Goal: Task Accomplishment & Management: Manage account settings

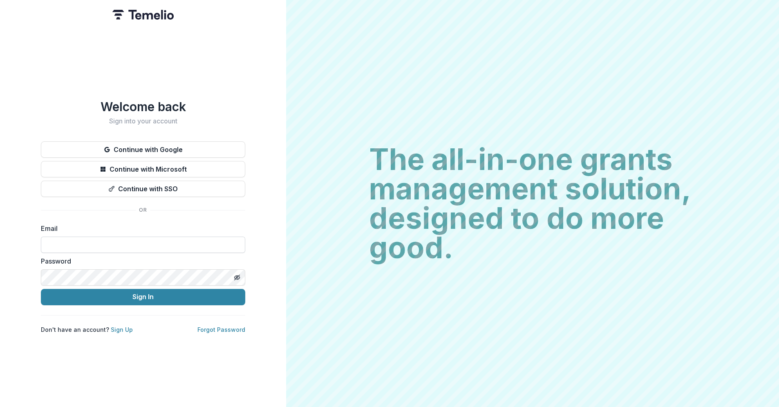
click at [91, 241] on input at bounding box center [143, 245] width 204 height 16
type input "**********"
click at [41, 289] on button "Sign In" at bounding box center [143, 297] width 204 height 16
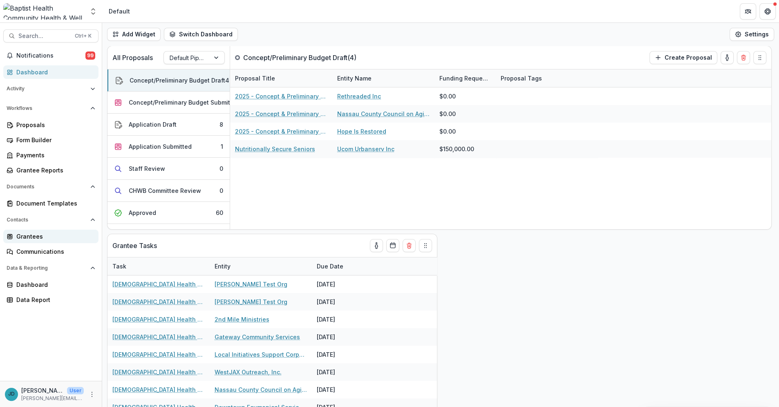
click at [47, 235] on div "Grantees" at bounding box center [54, 236] width 76 height 9
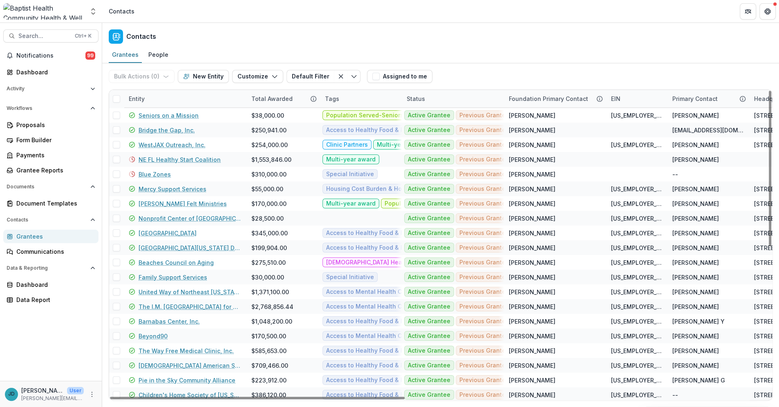
click at [143, 100] on div "Entity" at bounding box center [137, 98] width 26 height 9
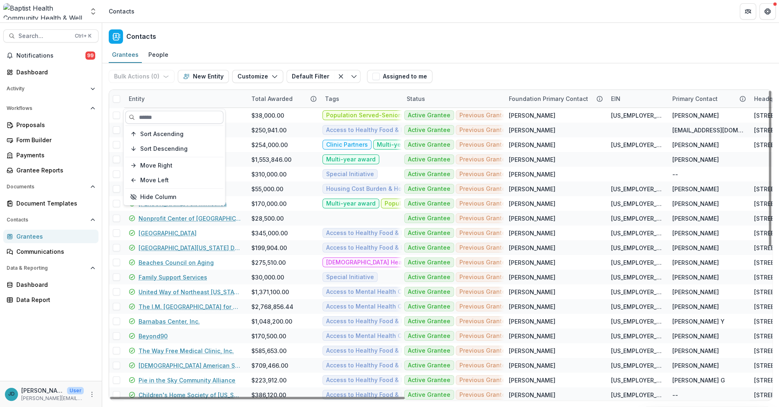
click at [145, 114] on input at bounding box center [174, 117] width 98 height 13
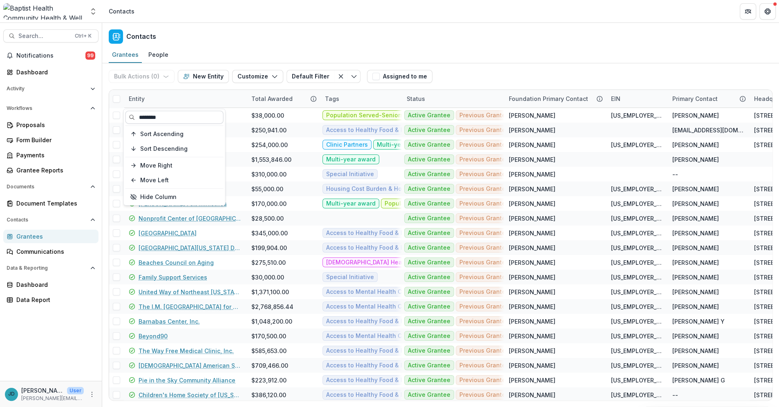
type input "********"
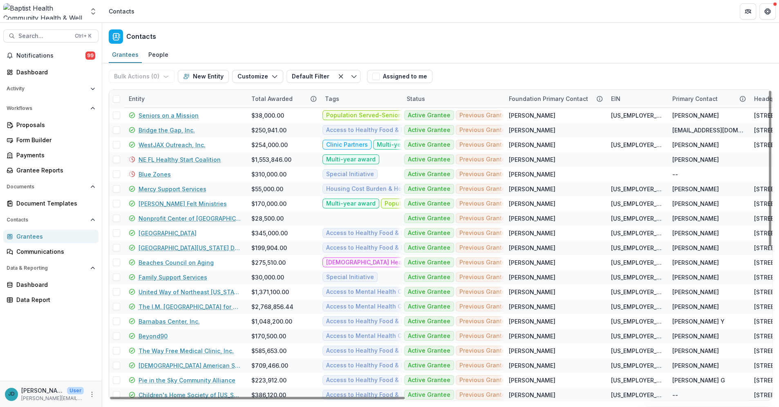
click at [156, 98] on div "Entity" at bounding box center [185, 99] width 123 height 18
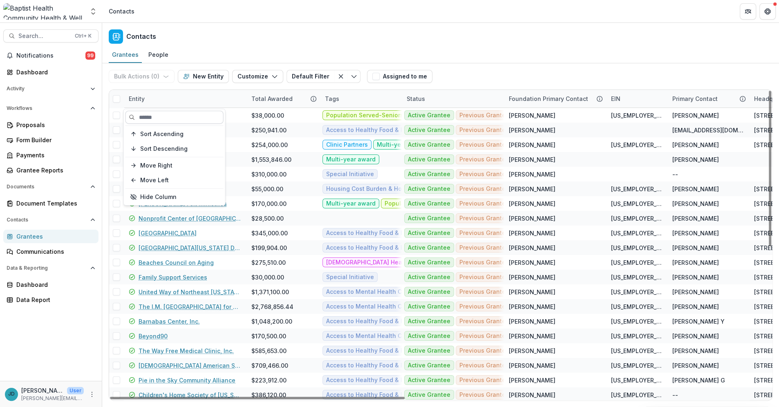
click at [153, 119] on input at bounding box center [174, 117] width 98 height 13
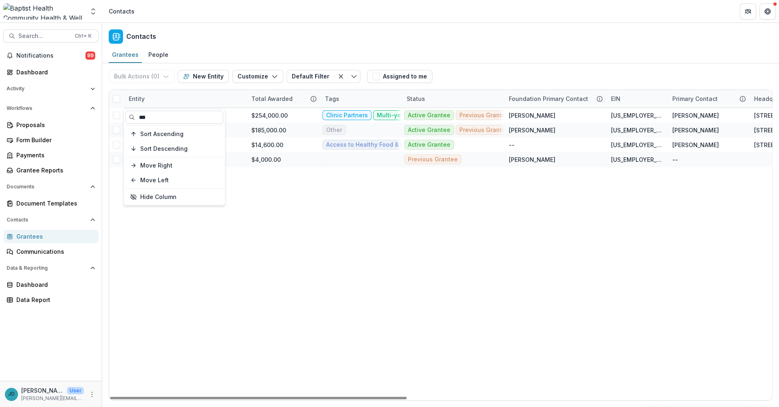
type input "***"
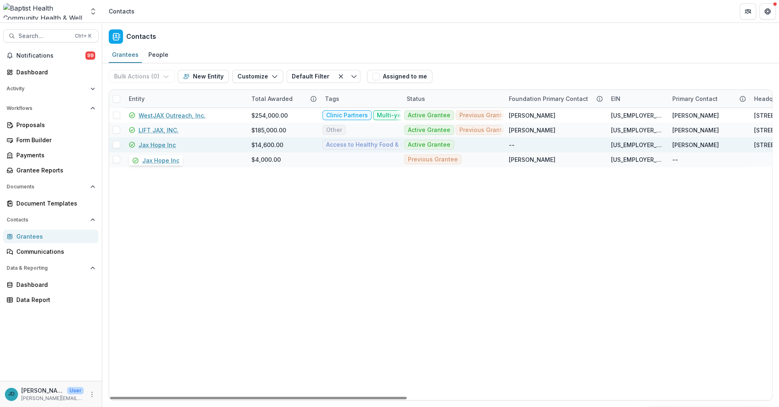
click at [172, 147] on link "Jax Hope Inc" at bounding box center [156, 145] width 37 height 9
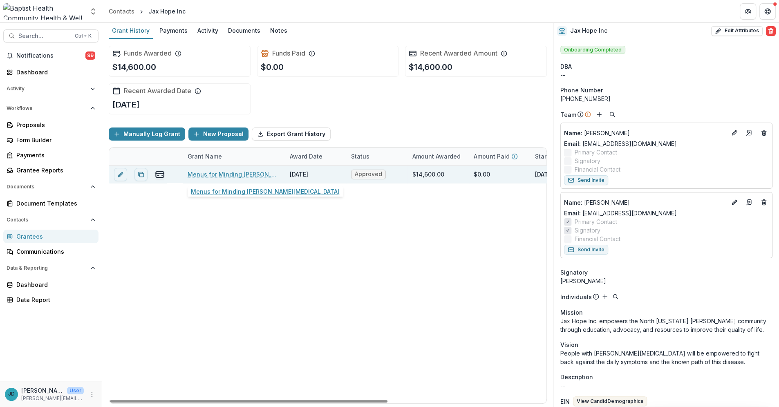
click at [223, 174] on link "Menus for Minding [PERSON_NAME][MEDICAL_DATA]" at bounding box center [233, 174] width 92 height 9
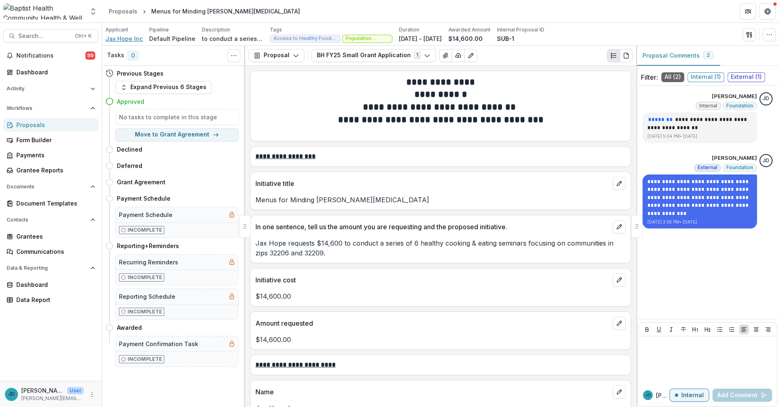
click at [118, 35] on span "Jax Hope Inc" at bounding box center [123, 38] width 37 height 9
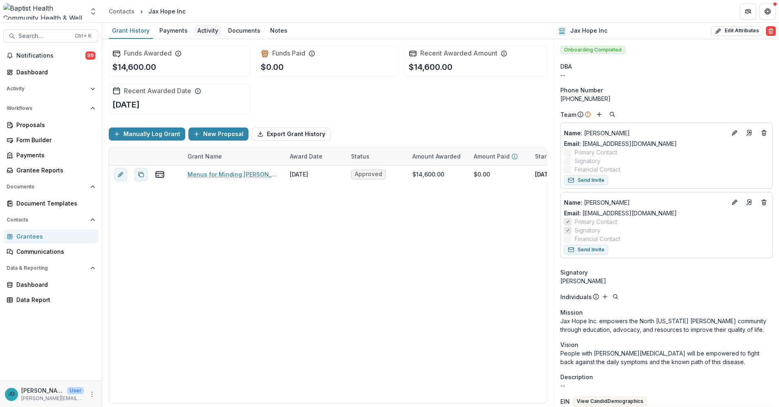
click at [203, 30] on div "Activity" at bounding box center [207, 31] width 27 height 12
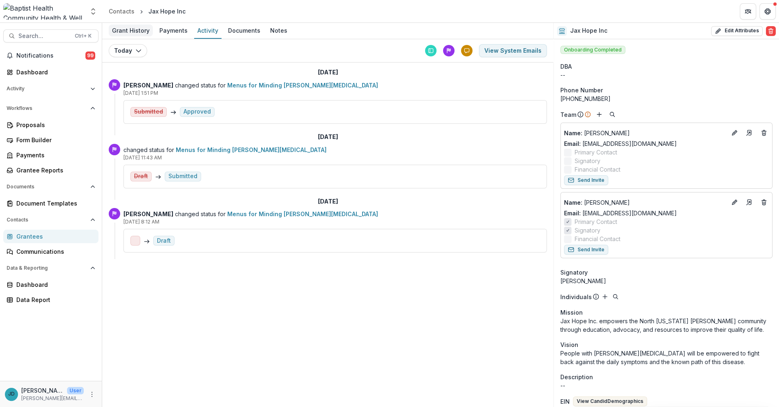
click at [134, 30] on div "Grant History" at bounding box center [131, 31] width 44 height 12
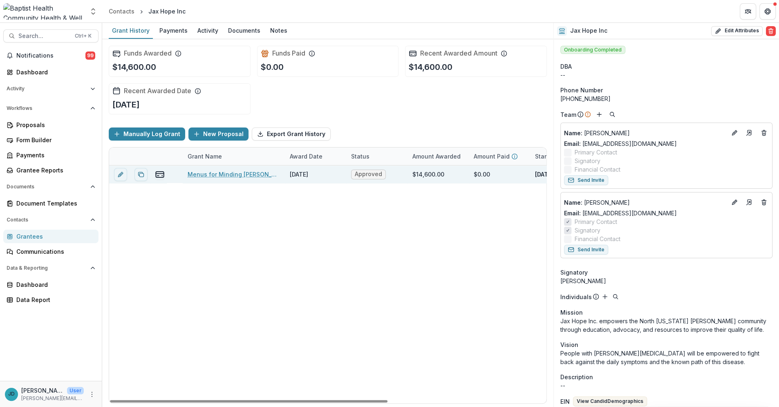
click at [214, 174] on link "Menus for Minding [PERSON_NAME][MEDICAL_DATA]" at bounding box center [233, 174] width 92 height 9
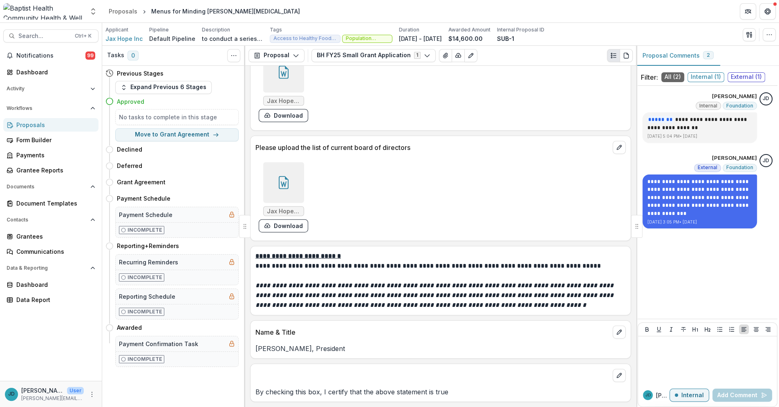
scroll to position [1797, 0]
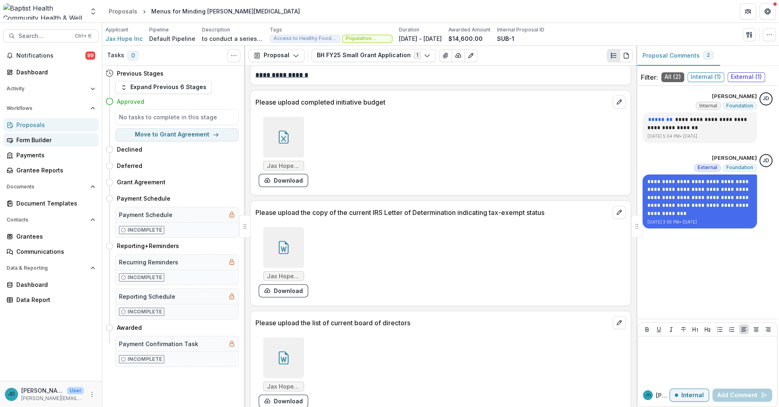
click at [26, 141] on div "Form Builder" at bounding box center [54, 140] width 76 height 9
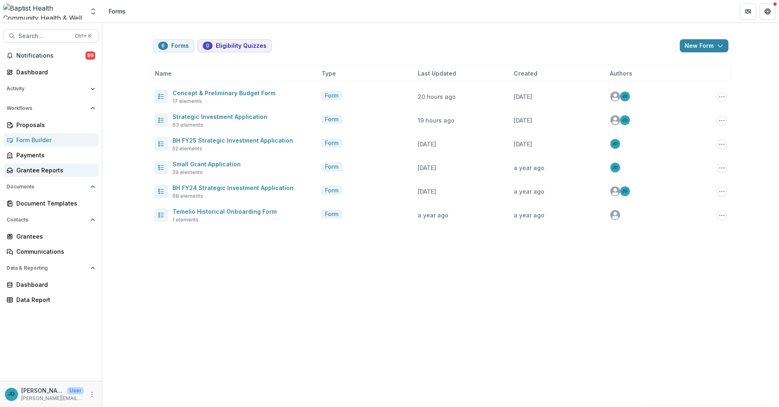
click at [54, 168] on div "Grantee Reports" at bounding box center [54, 170] width 76 height 9
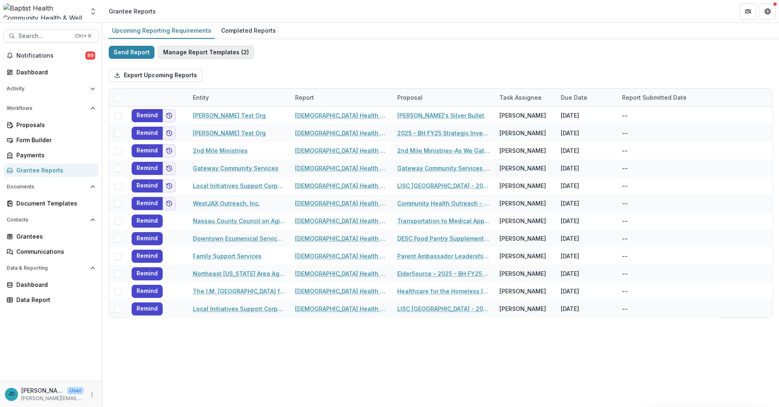
click at [206, 51] on button "Manage Report Templates ( 2 )" at bounding box center [206, 52] width 96 height 13
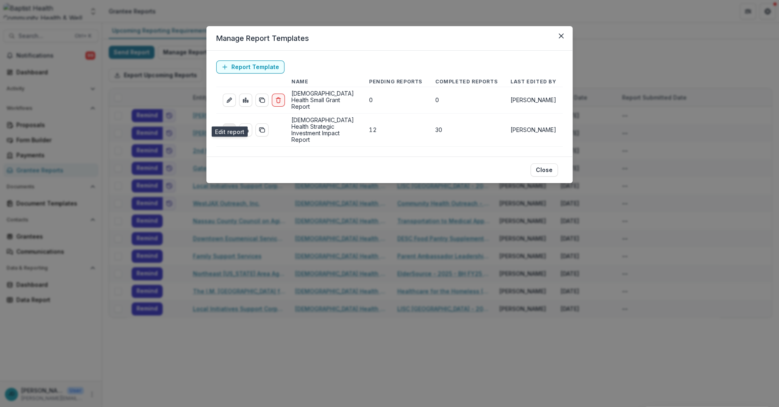
click at [227, 127] on icon "edit-report" at bounding box center [229, 130] width 7 height 7
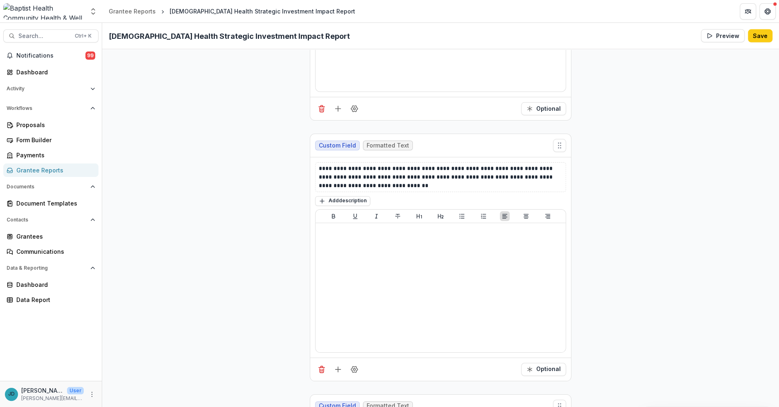
scroll to position [1815, 0]
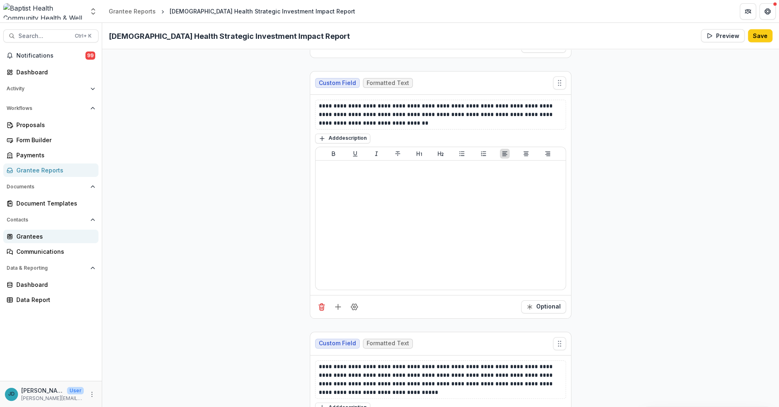
click at [30, 237] on div "Grantees" at bounding box center [54, 236] width 76 height 9
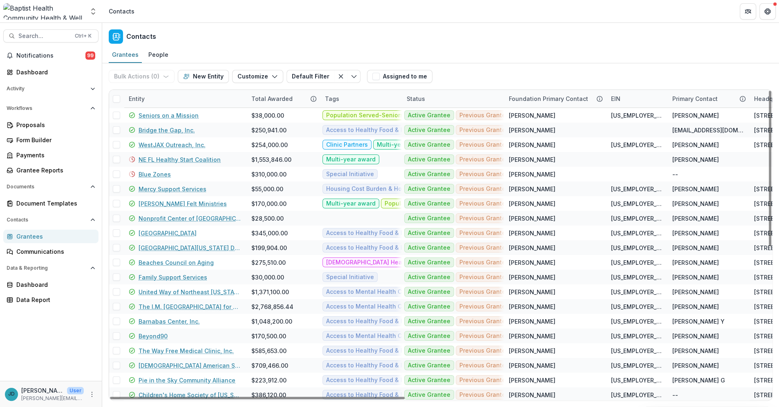
click at [149, 96] on div "Entity" at bounding box center [137, 98] width 26 height 9
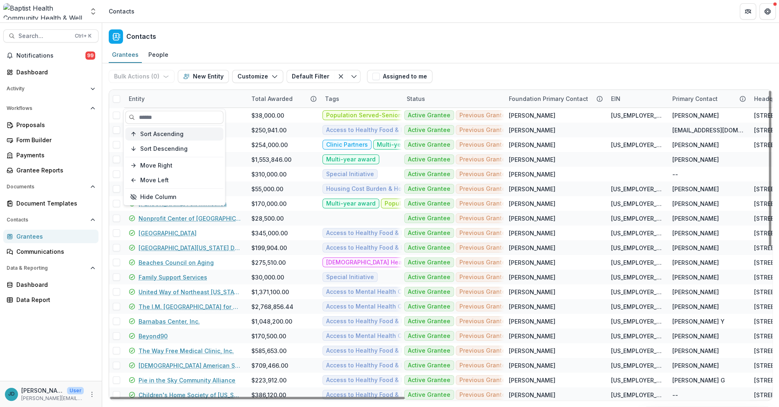
click at [150, 135] on span "Sort Ascending" at bounding box center [161, 133] width 43 height 7
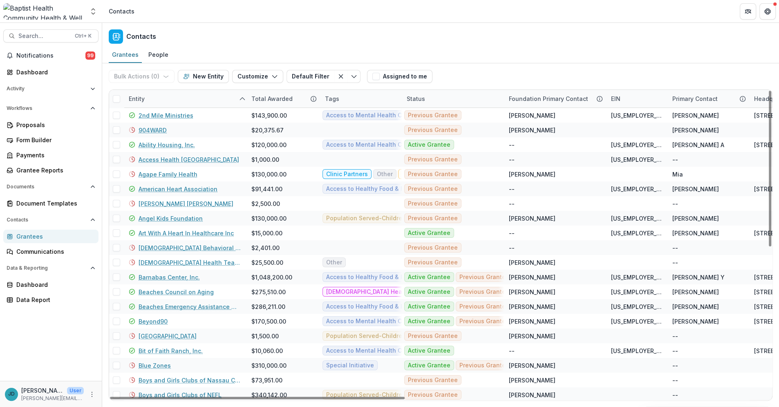
click at [198, 17] on header "Contacts" at bounding box center [440, 11] width 676 height 22
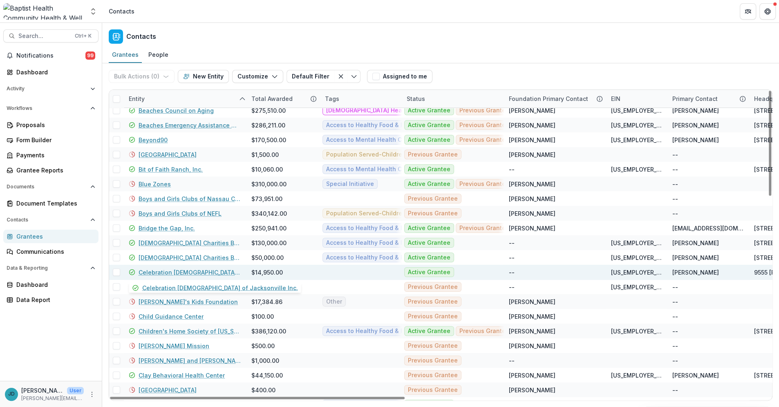
click at [178, 271] on link "Celebration [DEMOGRAPHIC_DATA] of Jacksonville Inc." at bounding box center [189, 272] width 103 height 9
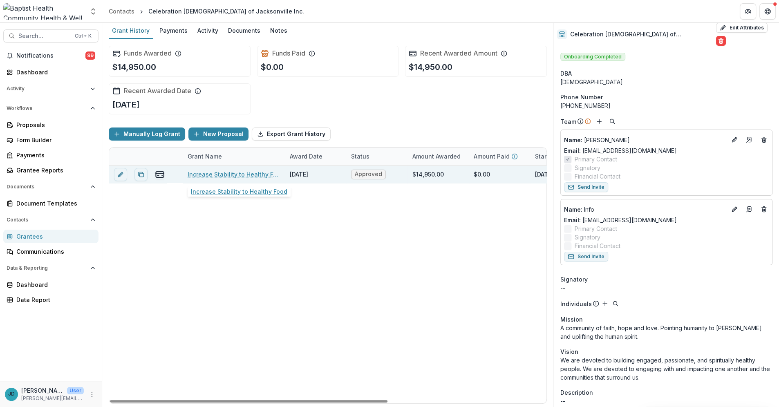
click at [227, 172] on link "Increase Stability to Healthy Food" at bounding box center [233, 174] width 92 height 9
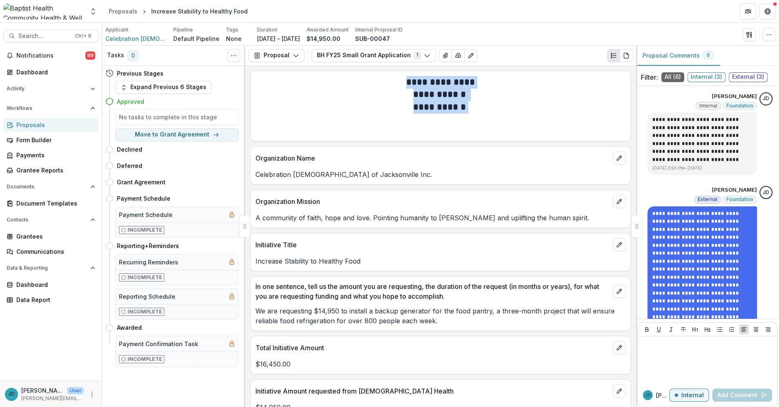
drag, startPoint x: 408, startPoint y: 80, endPoint x: 468, endPoint y: 107, distance: 65.8
click at [468, 107] on div "**********" at bounding box center [440, 106] width 370 height 60
drag, startPoint x: 323, startPoint y: 155, endPoint x: 255, endPoint y: 159, distance: 68.0
click at [255, 159] on p "Organization Name" at bounding box center [432, 158] width 354 height 10
copy p "Organization Name"
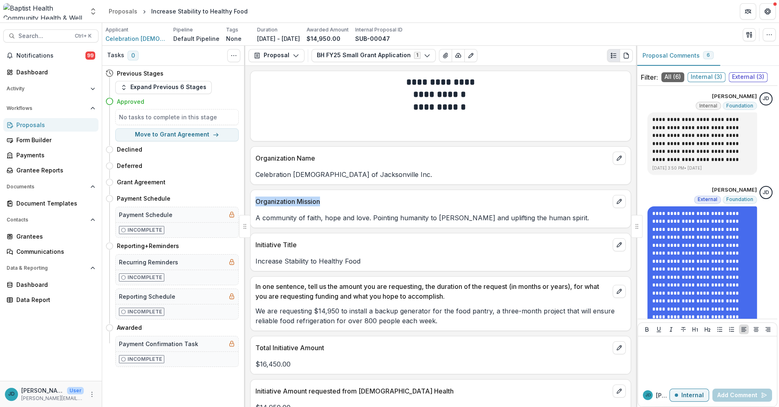
drag, startPoint x: 330, startPoint y: 204, endPoint x: 254, endPoint y: 204, distance: 75.2
click at [254, 204] on div "Organization Mission" at bounding box center [440, 199] width 380 height 18
copy p "Organization Mission"
click at [302, 243] on p "Initiative Title" at bounding box center [432, 245] width 354 height 10
drag, startPoint x: 301, startPoint y: 243, endPoint x: 256, endPoint y: 243, distance: 45.8
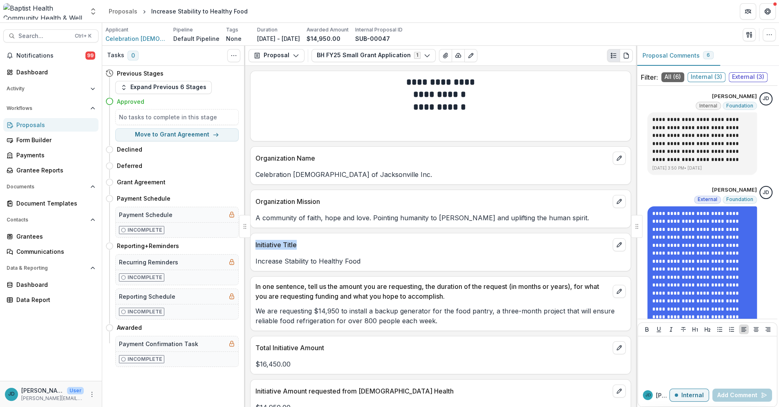
click at [246, 244] on div "**********" at bounding box center [440, 236] width 391 height 341
copy p "Initiative Title"
click at [346, 292] on p "In one sentence, tell us the amount you are requesting, the duration of the req…" at bounding box center [432, 291] width 354 height 20
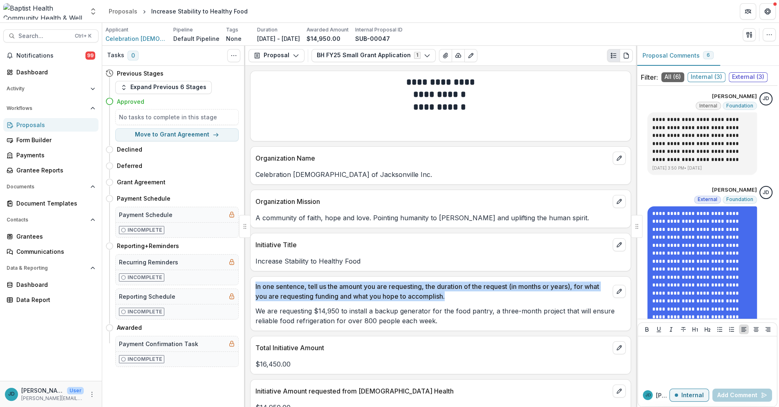
drag, startPoint x: 453, startPoint y: 294, endPoint x: 268, endPoint y: 287, distance: 185.2
click at [255, 285] on p "In one sentence, tell us the amount you are requesting, the duration of the req…" at bounding box center [432, 291] width 354 height 20
copy p "In one sentence, tell us the amount you are requesting, the duration of the req…"
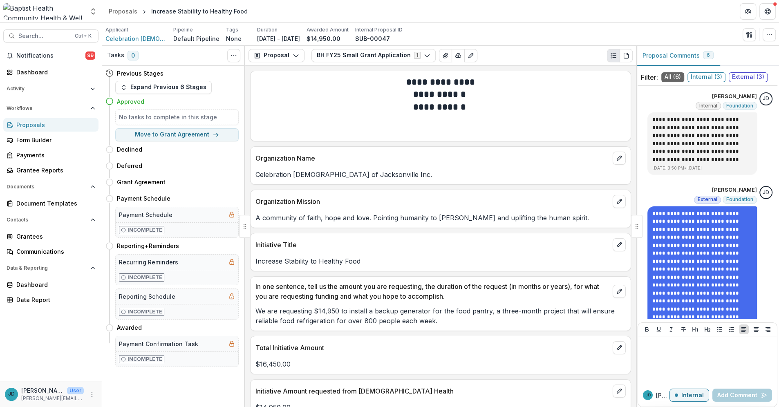
click at [352, 342] on div "Total Initiative Amount" at bounding box center [440, 345] width 380 height 18
drag, startPoint x: 335, startPoint y: 349, endPoint x: 254, endPoint y: 346, distance: 80.5
click at [254, 346] on div "Total Initiative Amount" at bounding box center [440, 345] width 380 height 18
copy p "Total Initiative Amount"
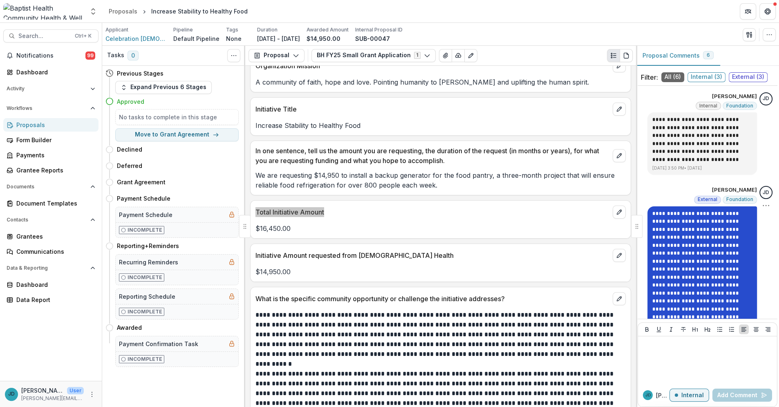
scroll to position [181, 0]
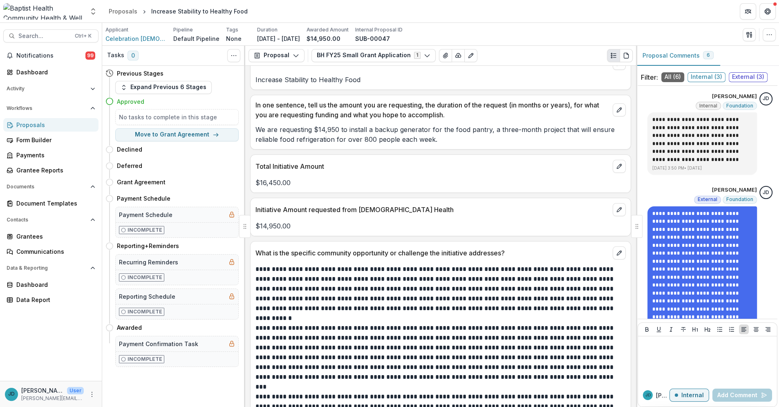
click at [356, 212] on p "Initiative Amount requested from [DEMOGRAPHIC_DATA] Health" at bounding box center [432, 210] width 354 height 10
drag, startPoint x: 406, startPoint y: 208, endPoint x: 250, endPoint y: 205, distance: 156.9
click at [250, 205] on div "Initiative Amount requested from Baptist Health $14,950.00" at bounding box center [440, 217] width 381 height 38
copy p "Initiative Amount requested from [DEMOGRAPHIC_DATA] Health"
click at [300, 254] on p "What is the specific community opportunity or challenge the initiative addresse…" at bounding box center [432, 253] width 354 height 10
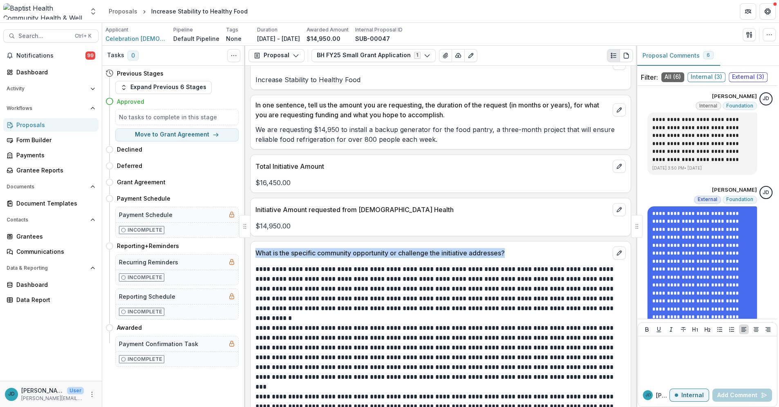
drag, startPoint x: 514, startPoint y: 252, endPoint x: 257, endPoint y: 254, distance: 256.9
click at [254, 256] on div "What is the specific community opportunity or challenge the initiative addresse…" at bounding box center [440, 250] width 380 height 18
copy p "What is the specific community opportunity or challenge the initiative addresse…"
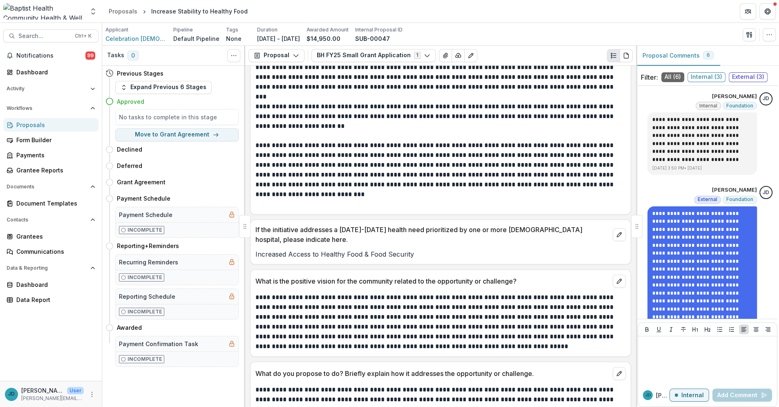
scroll to position [499, 0]
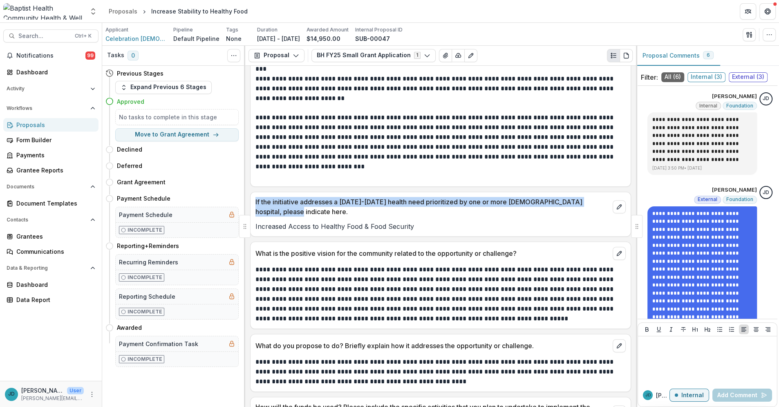
drag, startPoint x: 275, startPoint y: 211, endPoint x: 254, endPoint y: 201, distance: 22.8
click at [254, 201] on div "If the initiative addresses a [DATE]-[DATE] health need prioritized by one or m…" at bounding box center [440, 204] width 380 height 25
copy p "If the initiative addresses a [DATE]-[DATE] health need prioritized by one or m…"
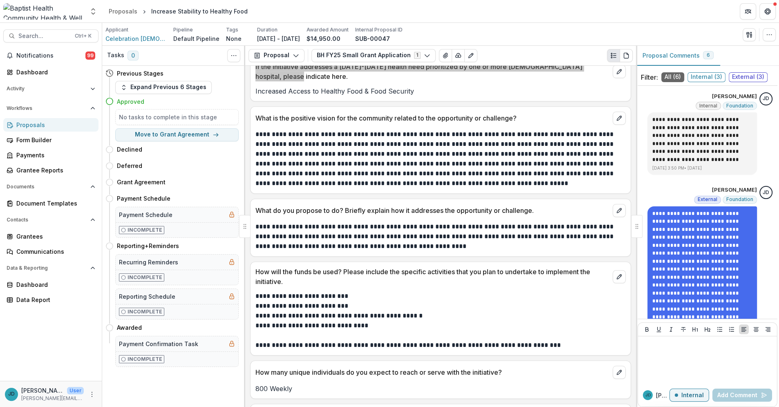
scroll to position [635, 0]
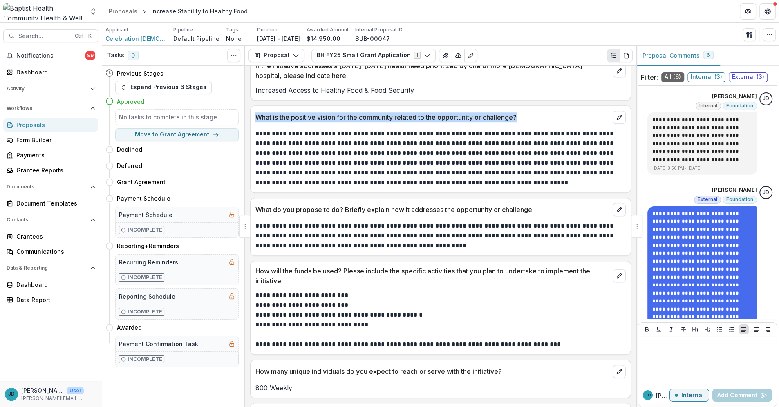
drag, startPoint x: 534, startPoint y: 118, endPoint x: 253, endPoint y: 120, distance: 280.6
click at [253, 120] on div "What is the positive vision for the community related to the opportunity or cha…" at bounding box center [440, 115] width 380 height 18
copy p "What is the positive vision for the community related to the opportunity or cha…"
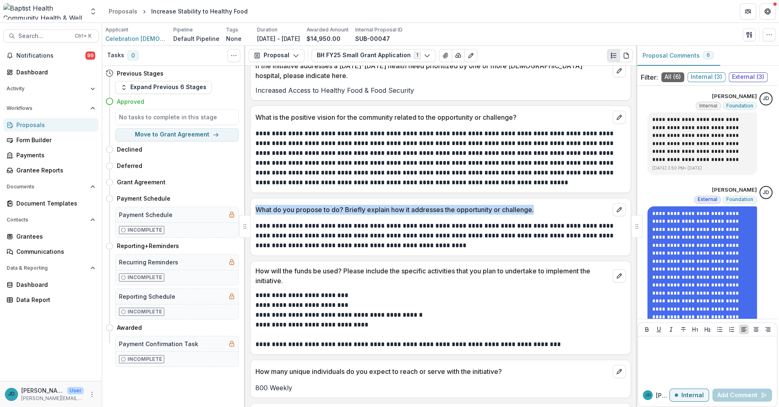
drag, startPoint x: 548, startPoint y: 210, endPoint x: 257, endPoint y: 213, distance: 291.3
click at [257, 213] on p "What do you propose to do? Briefly explain how it addresses the opportunity or …" at bounding box center [432, 210] width 354 height 10
copy p "What do you propose to do? Briefly explain how it addresses the opportunity or …"
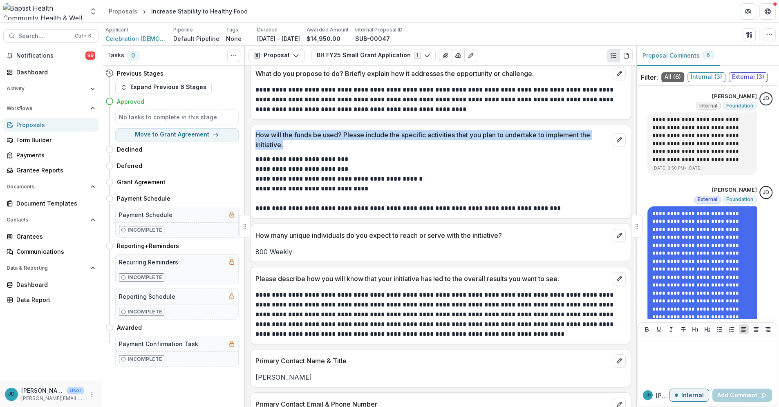
drag, startPoint x: 299, startPoint y: 147, endPoint x: 255, endPoint y: 137, distance: 45.2
click at [255, 137] on p "How will the funds be used? Please include the specific activities that you pla…" at bounding box center [432, 140] width 354 height 20
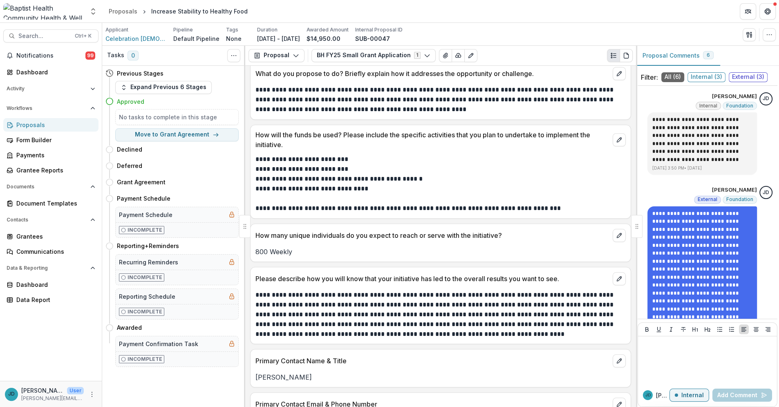
click at [337, 249] on p "800 Weekly" at bounding box center [440, 252] width 370 height 10
drag, startPoint x: 513, startPoint y: 236, endPoint x: 252, endPoint y: 235, distance: 261.0
click at [252, 235] on div "How many unique individuals do you expect to reach or serve with the initiative?" at bounding box center [440, 233] width 380 height 18
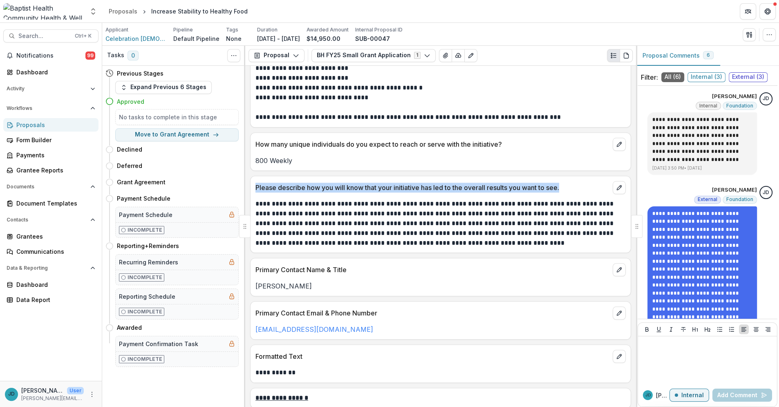
drag, startPoint x: 569, startPoint y: 188, endPoint x: 254, endPoint y: 192, distance: 314.6
click at [254, 192] on div "Please describe how you will know that your initiative has led to the overall r…" at bounding box center [440, 185] width 380 height 18
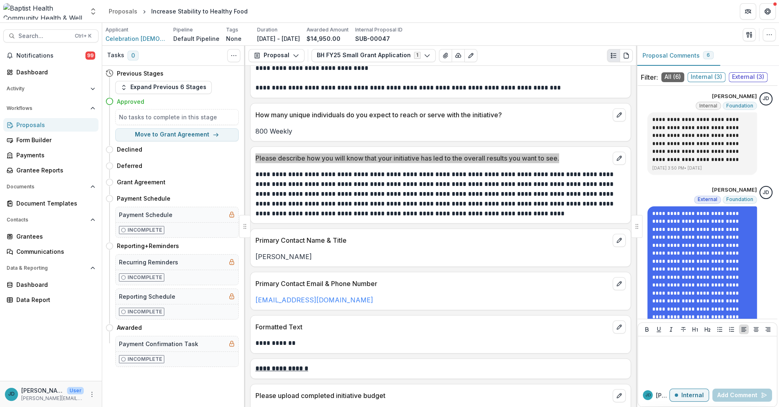
scroll to position [908, 0]
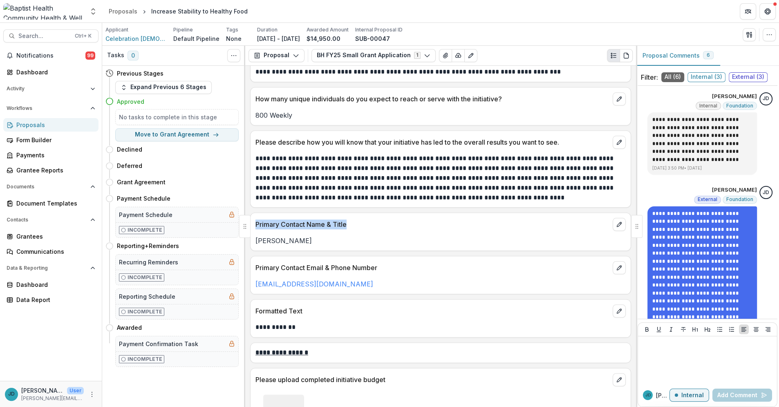
drag, startPoint x: 355, startPoint y: 223, endPoint x: 257, endPoint y: 228, distance: 98.5
click at [257, 228] on p "Primary Contact Name & Title" at bounding box center [432, 224] width 354 height 10
click at [368, 273] on div "Primary Contact Email & Phone Number" at bounding box center [440, 265] width 380 height 18
drag, startPoint x: 383, startPoint y: 268, endPoint x: 268, endPoint y: 270, distance: 114.8
click at [255, 271] on p "Primary Contact Email & Phone Number" at bounding box center [432, 268] width 354 height 10
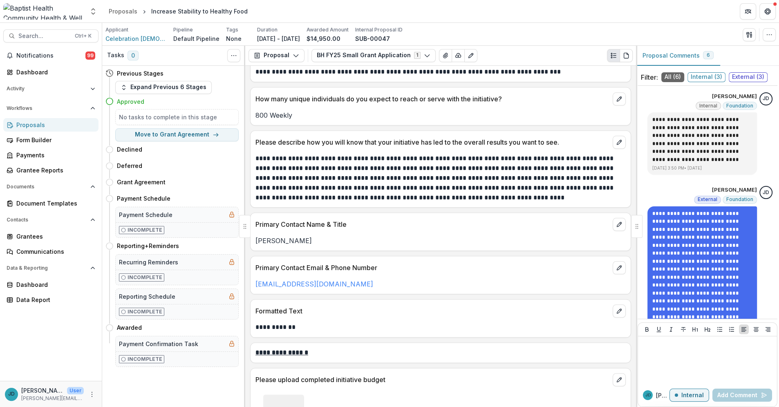
click at [347, 315] on p "Formatted Text" at bounding box center [432, 311] width 354 height 10
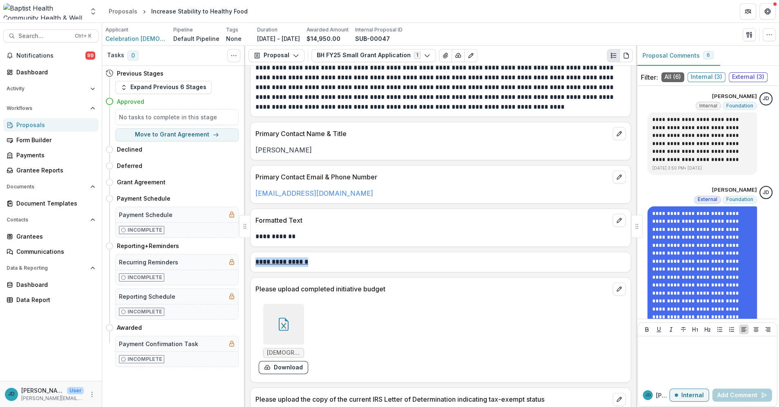
drag, startPoint x: 331, startPoint y: 260, endPoint x: 254, endPoint y: 262, distance: 77.6
click at [254, 262] on div "**********" at bounding box center [440, 262] width 380 height 10
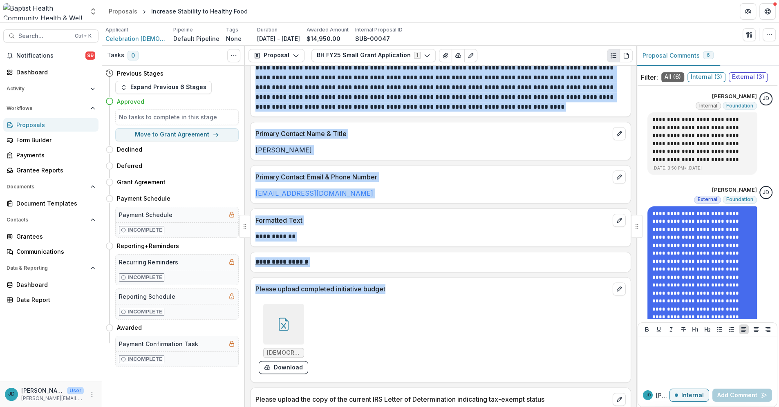
drag, startPoint x: 391, startPoint y: 288, endPoint x: 245, endPoint y: 286, distance: 146.3
click at [245, 286] on div "**********" at bounding box center [440, 226] width 676 height 361
click at [308, 291] on p "Please upload completed initiative budget" at bounding box center [432, 289] width 354 height 10
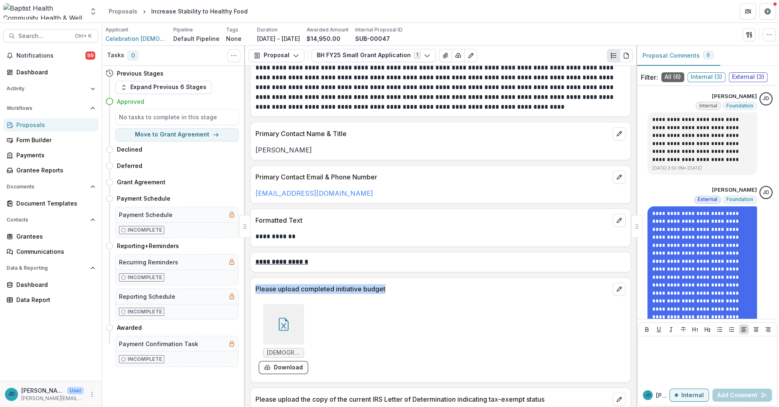
drag, startPoint x: 405, startPoint y: 289, endPoint x: 255, endPoint y: 292, distance: 149.5
click at [255, 292] on p "Please upload completed initiative budget" at bounding box center [432, 289] width 354 height 10
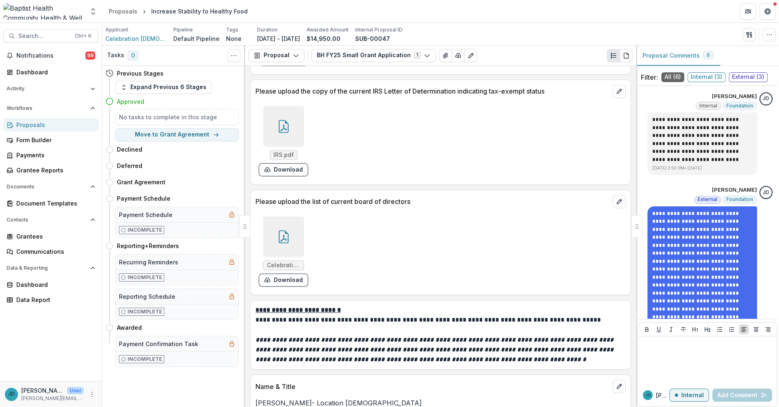
scroll to position [1360, 0]
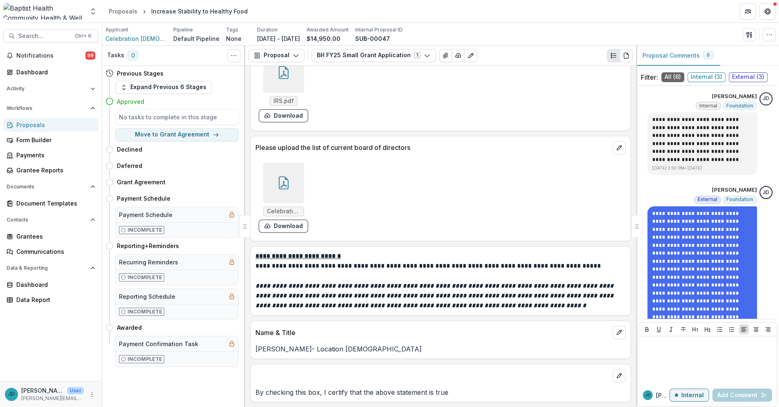
click at [33, 126] on div "Proposals" at bounding box center [54, 125] width 76 height 9
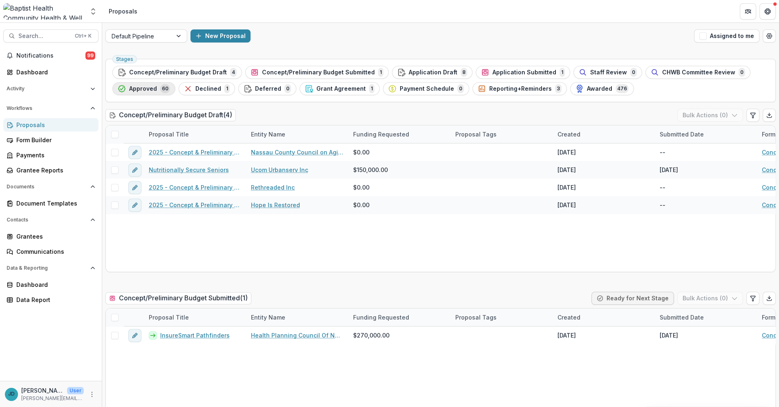
click at [141, 89] on span "Approved" at bounding box center [143, 88] width 28 height 7
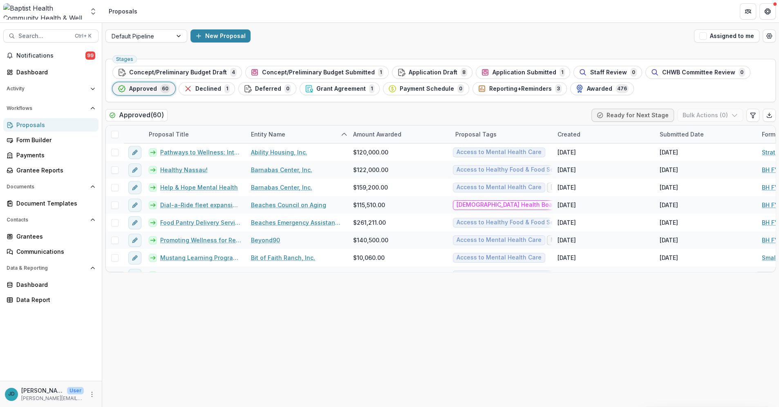
click at [144, 85] on span "Approved" at bounding box center [143, 88] width 28 height 7
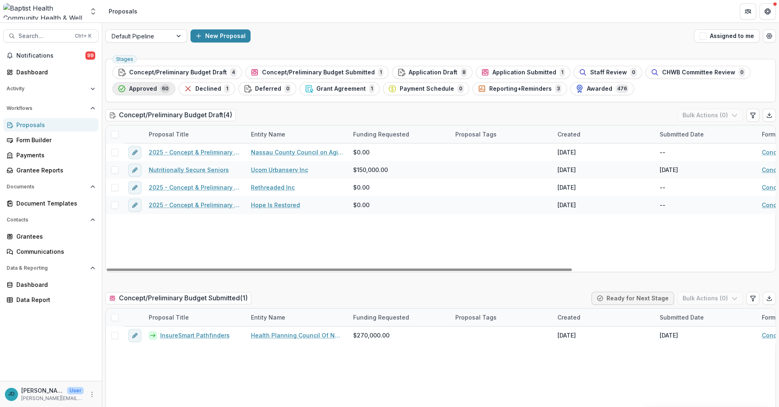
click at [138, 87] on span "Approved" at bounding box center [143, 88] width 28 height 7
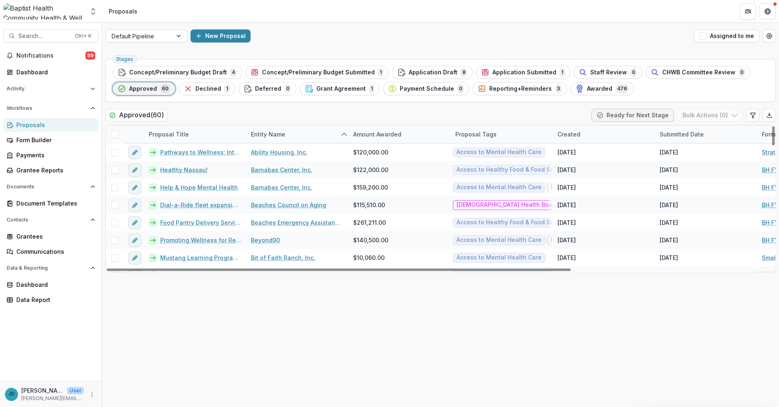
click at [263, 135] on div "Entity Name" at bounding box center [268, 134] width 44 height 9
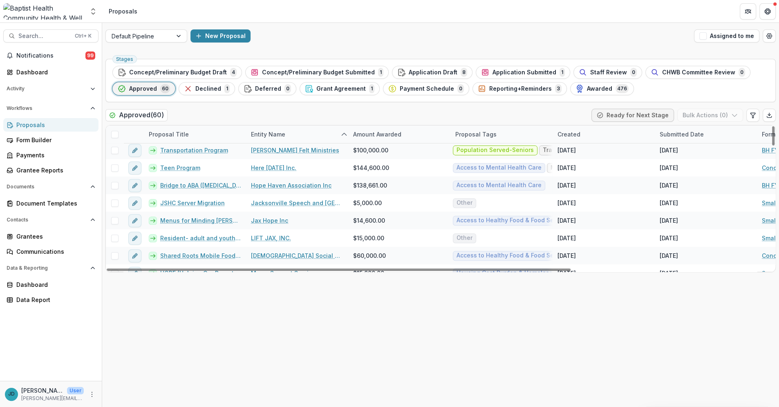
scroll to position [408, 0]
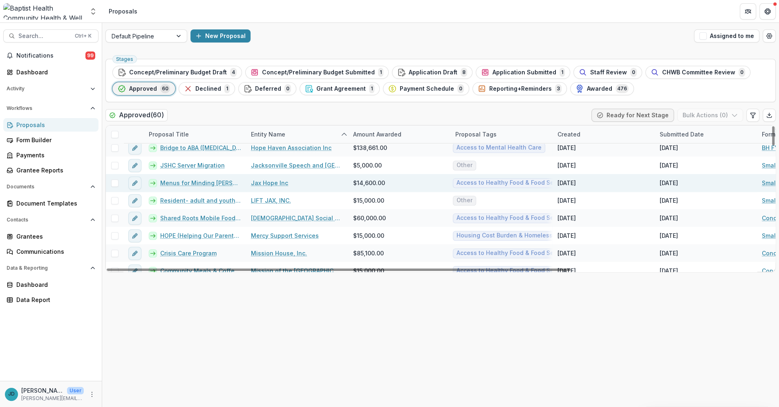
click at [192, 181] on link "Menus for Minding [PERSON_NAME][MEDICAL_DATA]" at bounding box center [200, 183] width 81 height 9
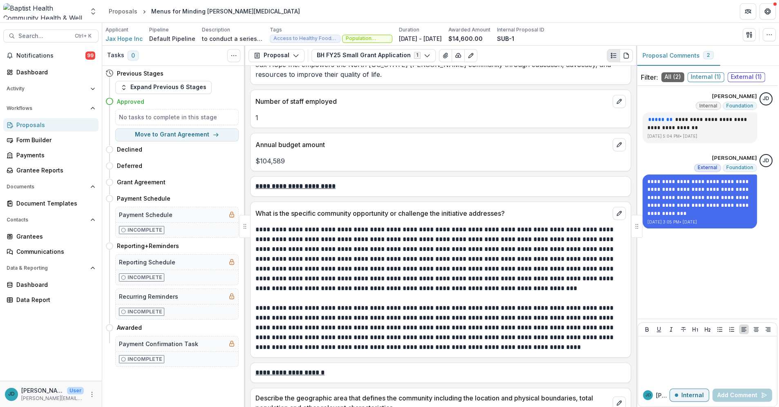
scroll to position [408, 0]
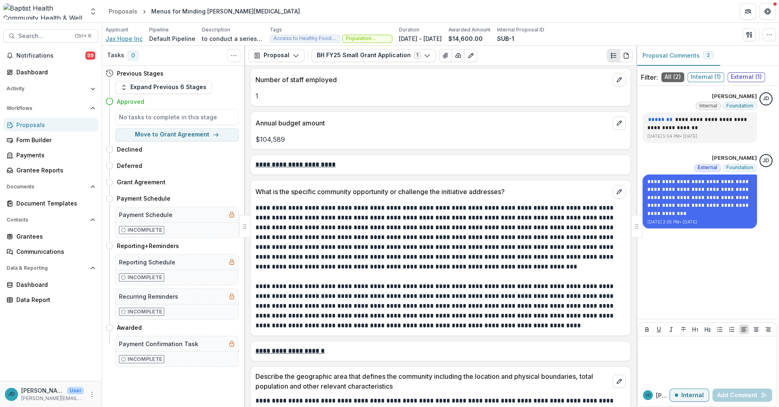
click at [129, 39] on span "Jax Hope Inc" at bounding box center [123, 38] width 37 height 9
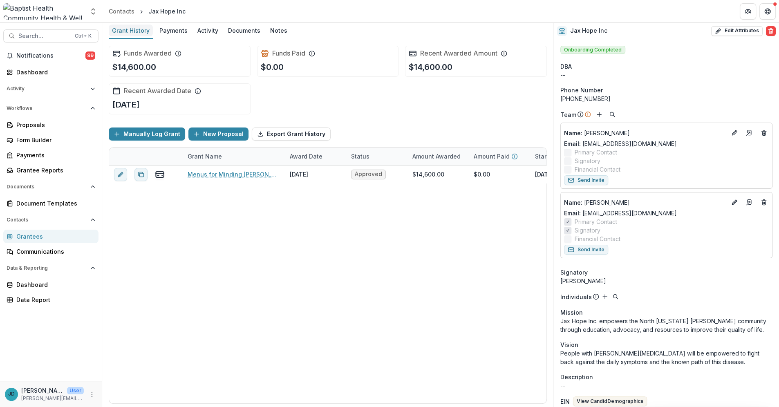
click at [129, 33] on div "Grant History" at bounding box center [131, 31] width 44 height 12
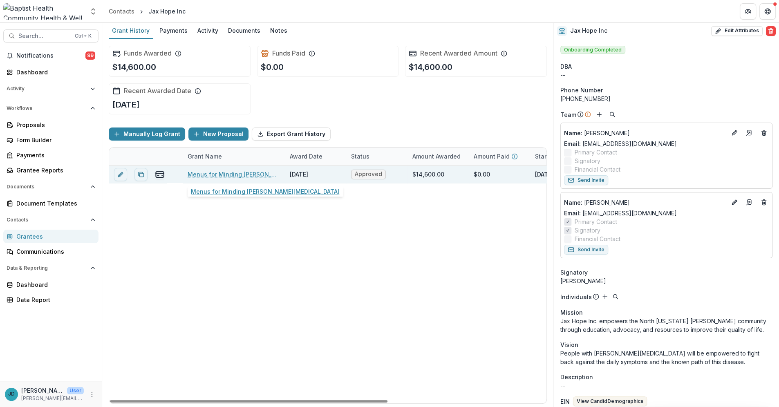
click at [217, 174] on link "Menus for Minding [PERSON_NAME][MEDICAL_DATA]" at bounding box center [233, 174] width 92 height 9
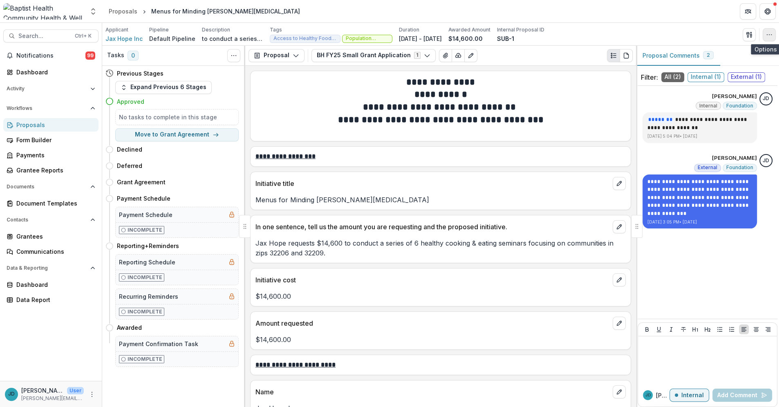
click at [770, 33] on icon "button" at bounding box center [769, 34] width 7 height 7
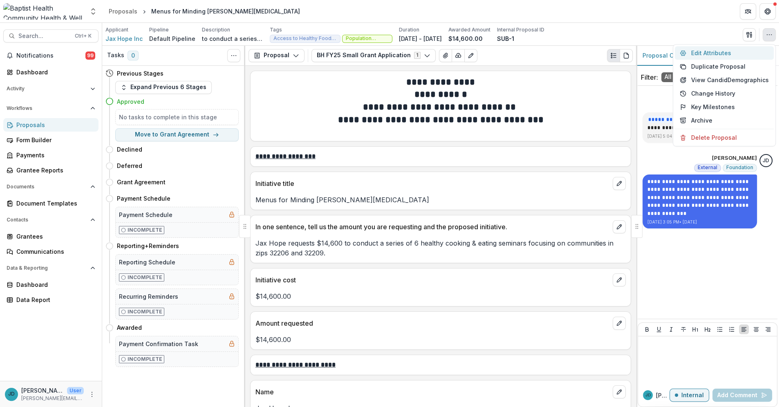
click at [701, 52] on button "Edit Attributes" at bounding box center [723, 52] width 99 height 13
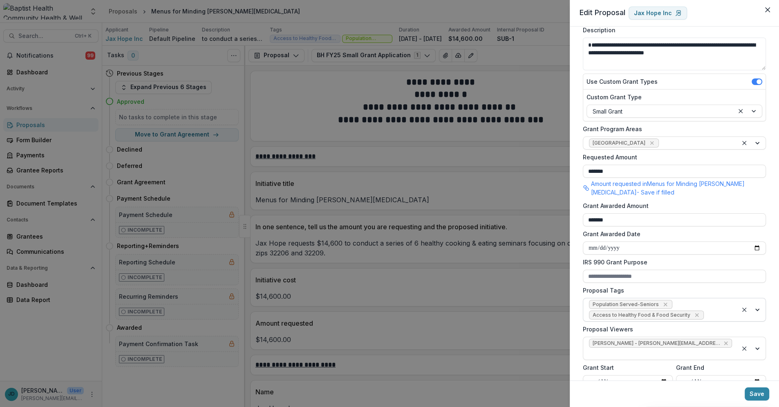
scroll to position [153, 0]
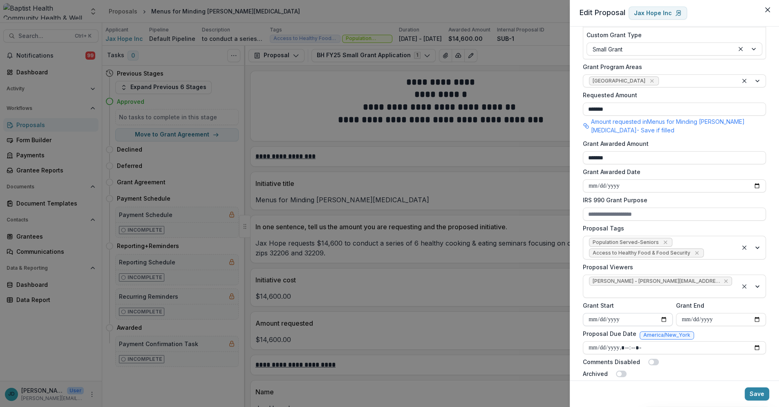
click at [661, 313] on input "**********" at bounding box center [628, 319] width 90 height 13
type input "**********"
click at [689, 313] on input "**********" at bounding box center [721, 319] width 90 height 13
click at [754, 313] on input "**********" at bounding box center [721, 319] width 90 height 13
type input "**********"
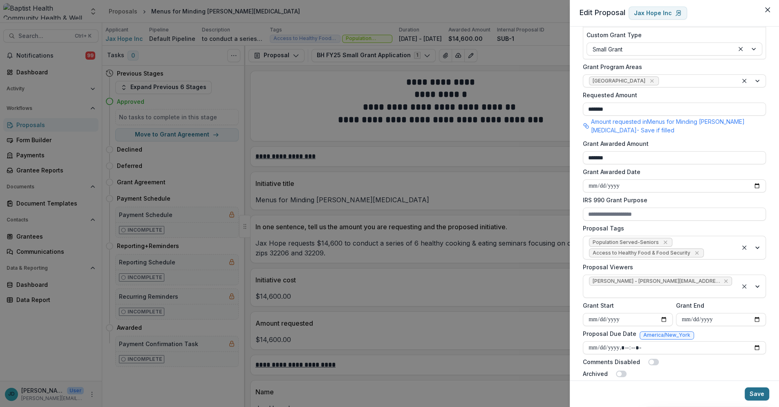
click at [752, 392] on button "Save" at bounding box center [756, 393] width 25 height 13
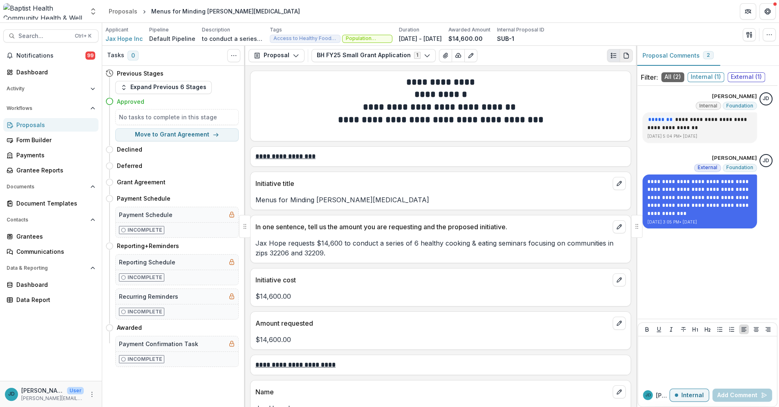
click at [625, 53] on icon "PDF view" at bounding box center [626, 55] width 7 height 7
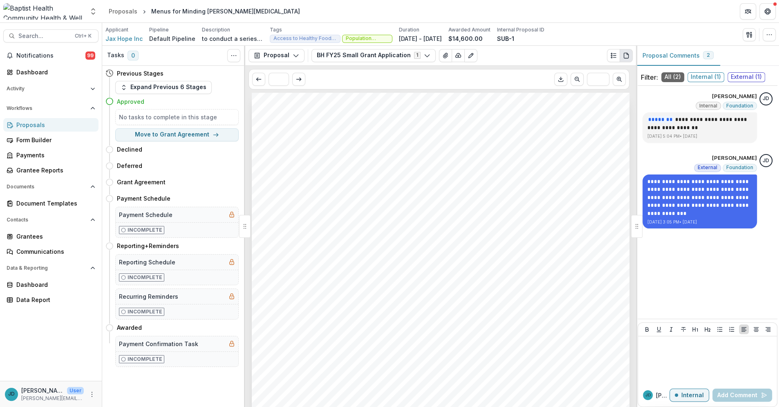
drag, startPoint x: 427, startPoint y: 148, endPoint x: 422, endPoint y: 149, distance: 5.1
click at [422, 149] on div "Jax Hope Inc Menus for Minding Parkinson's Disease Nonprofit DBA: Grant Start: …" at bounding box center [440, 360] width 377 height 534
click at [561, 78] on icon "Download PDF" at bounding box center [560, 79] width 7 height 7
click at [24, 123] on div "Proposals" at bounding box center [54, 125] width 76 height 9
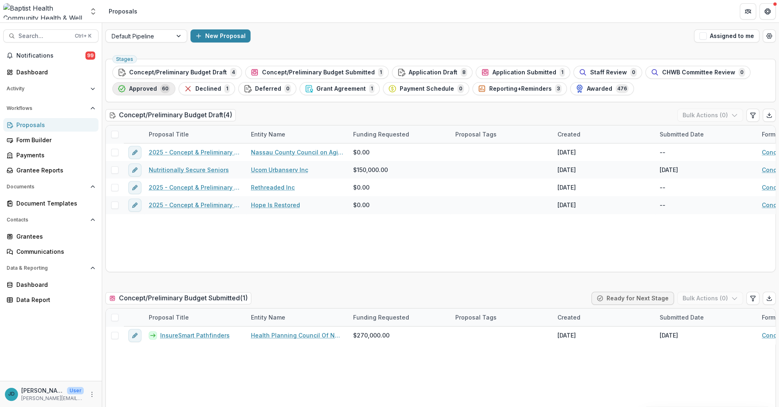
click at [144, 87] on span "Approved" at bounding box center [143, 88] width 28 height 7
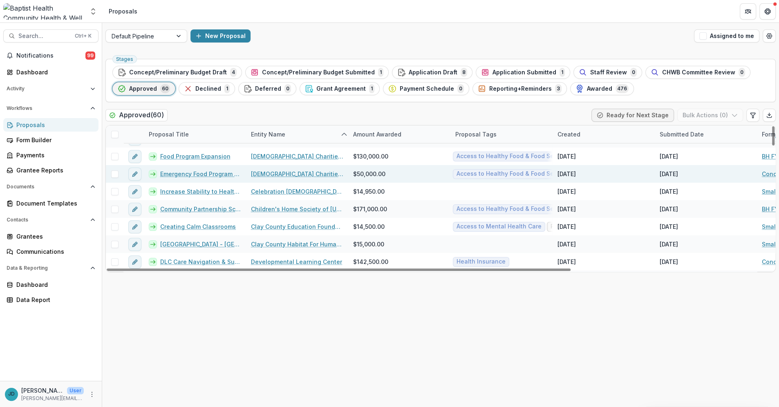
scroll to position [136, 0]
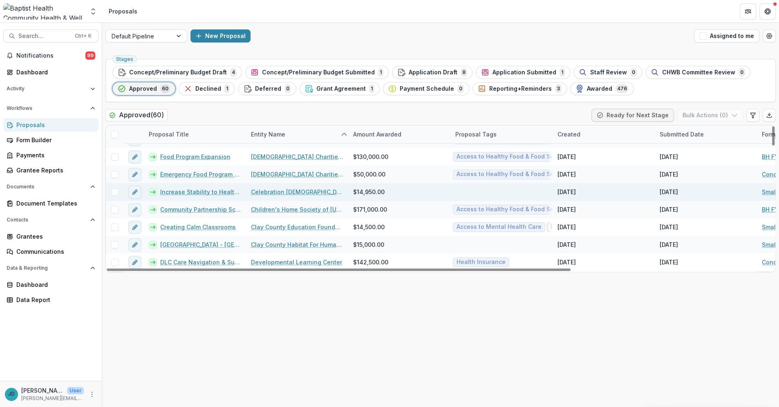
click at [199, 191] on link "Increase Stability to Healthy Food" at bounding box center [200, 191] width 81 height 9
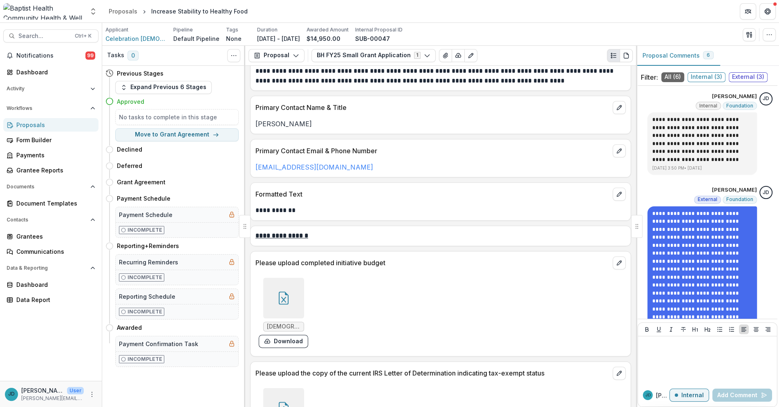
scroll to position [1044, 0]
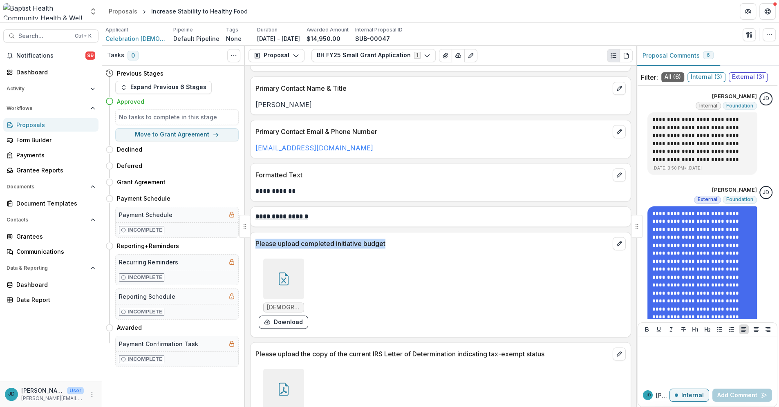
drag, startPoint x: 389, startPoint y: 243, endPoint x: 254, endPoint y: 243, distance: 135.2
click at [251, 244] on div "Please upload completed initiative budget" at bounding box center [440, 241] width 380 height 18
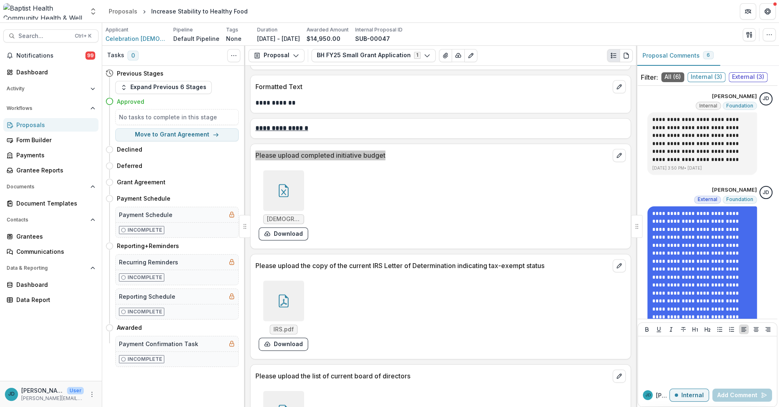
scroll to position [1134, 0]
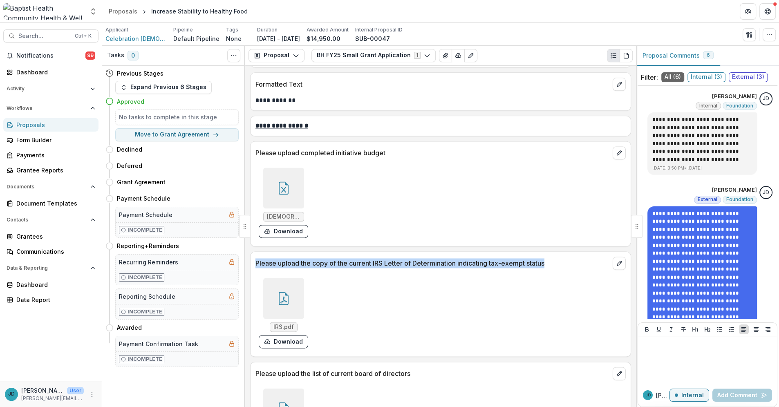
drag, startPoint x: 556, startPoint y: 264, endPoint x: 252, endPoint y: 261, distance: 304.3
click at [252, 261] on div "Please upload the copy of the current IRS Letter of Determination indicating ta…" at bounding box center [440, 261] width 380 height 18
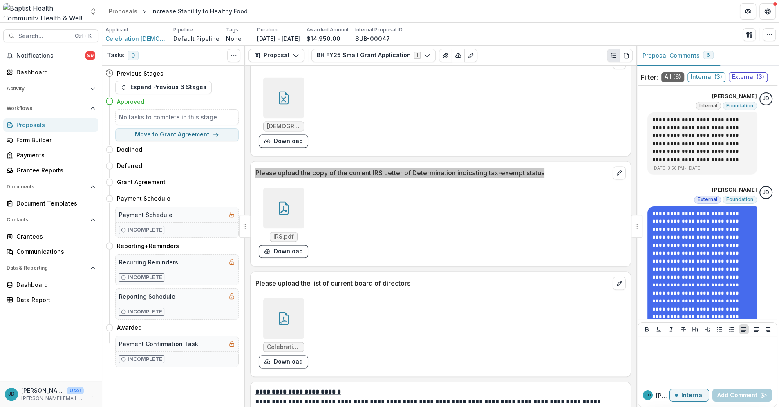
scroll to position [1225, 0]
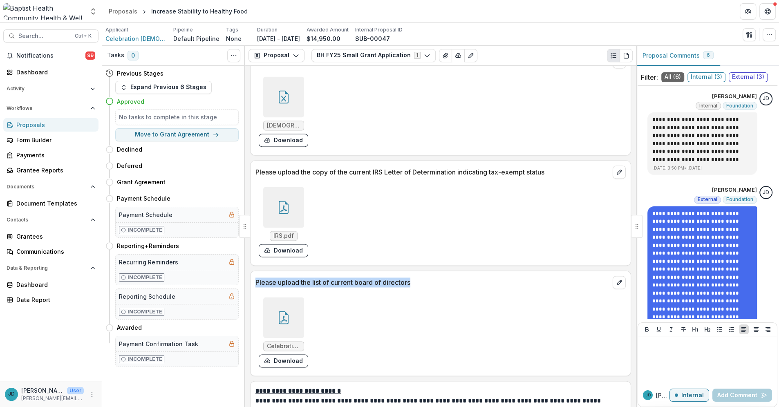
drag, startPoint x: 418, startPoint y: 284, endPoint x: 255, endPoint y: 282, distance: 163.0
click at [255, 282] on p "Please upload the list of current board of directors" at bounding box center [432, 282] width 354 height 10
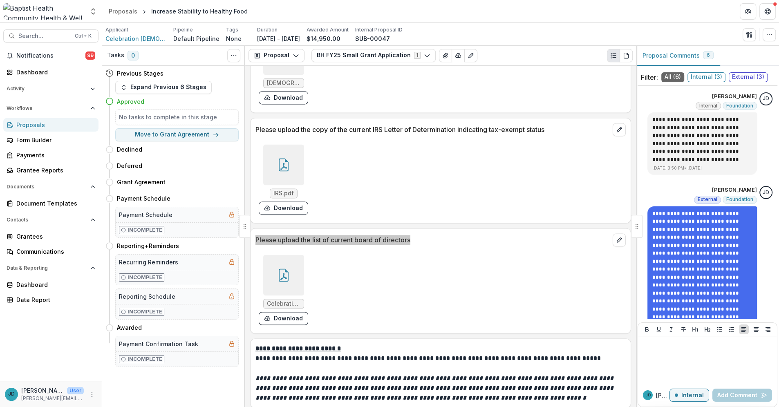
scroll to position [1360, 0]
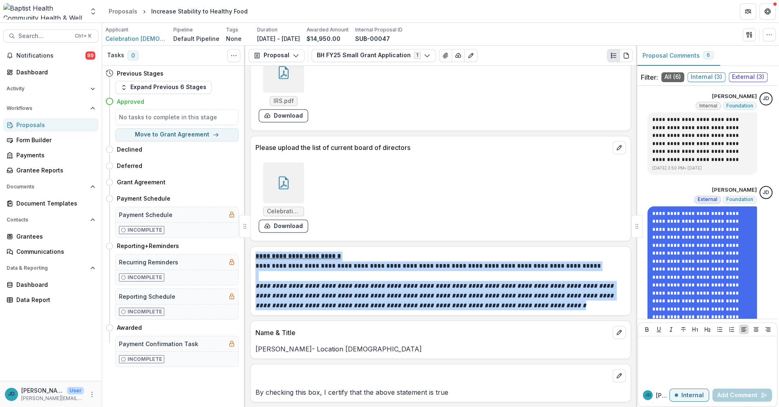
drag, startPoint x: 554, startPoint y: 308, endPoint x: 255, endPoint y: 258, distance: 302.3
click at [255, 258] on div "**********" at bounding box center [440, 280] width 370 height 59
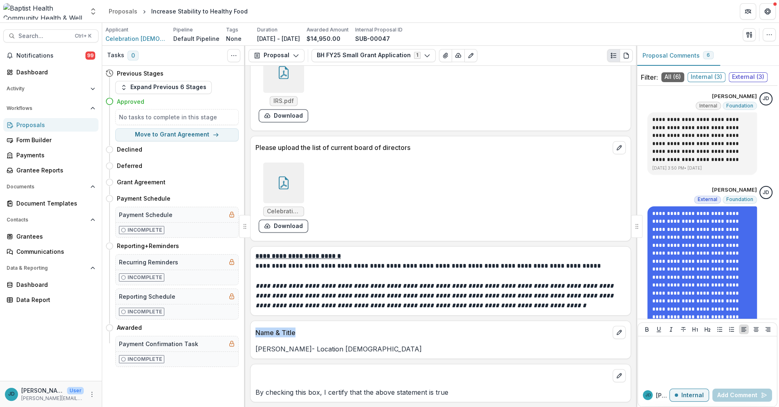
drag, startPoint x: 308, startPoint y: 331, endPoint x: 250, endPoint y: 333, distance: 58.0
click at [250, 333] on div "Name & Title Robert Bass- Location Pastor" at bounding box center [440, 339] width 381 height 38
drag, startPoint x: 460, startPoint y: 388, endPoint x: 455, endPoint y: 392, distance: 5.2
click at [458, 390] on p "By checking this box, I certify that the above statement is true" at bounding box center [440, 392] width 370 height 10
drag, startPoint x: 449, startPoint y: 393, endPoint x: 251, endPoint y: 393, distance: 197.7
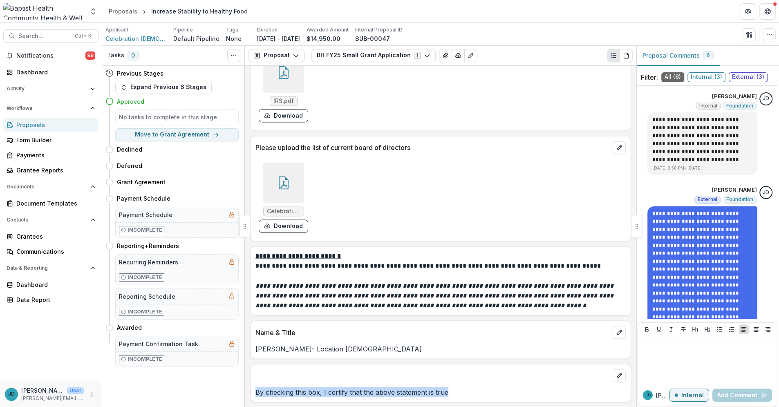
click at [251, 393] on div "By checking this box, I certify that the above statement is true" at bounding box center [440, 392] width 380 height 10
click at [27, 123] on div "Proposals" at bounding box center [54, 125] width 76 height 9
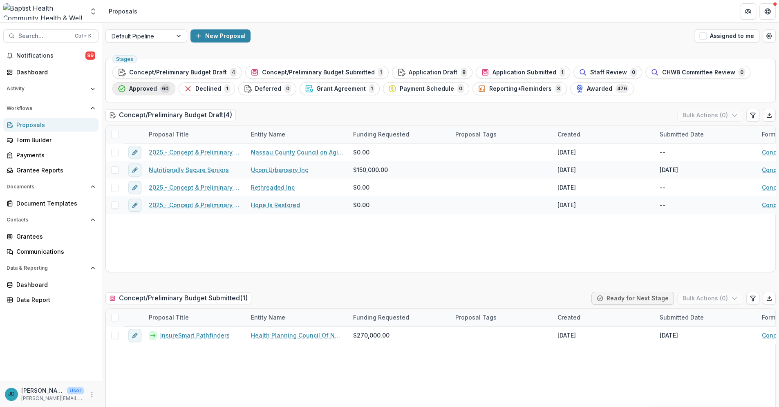
click at [138, 89] on span "Approved" at bounding box center [143, 88] width 28 height 7
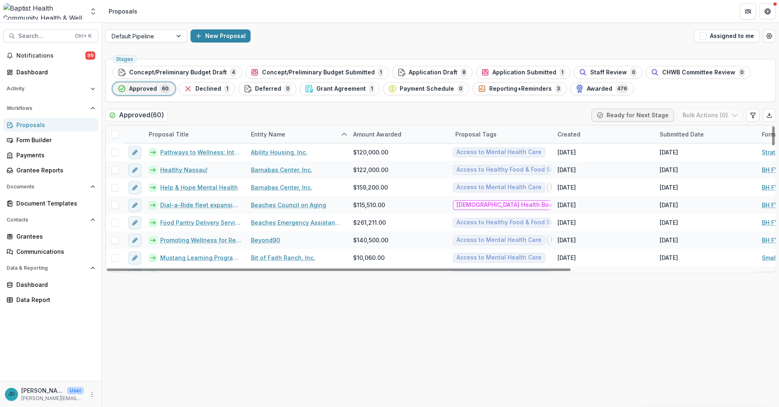
click at [148, 89] on span "Approved" at bounding box center [143, 88] width 28 height 7
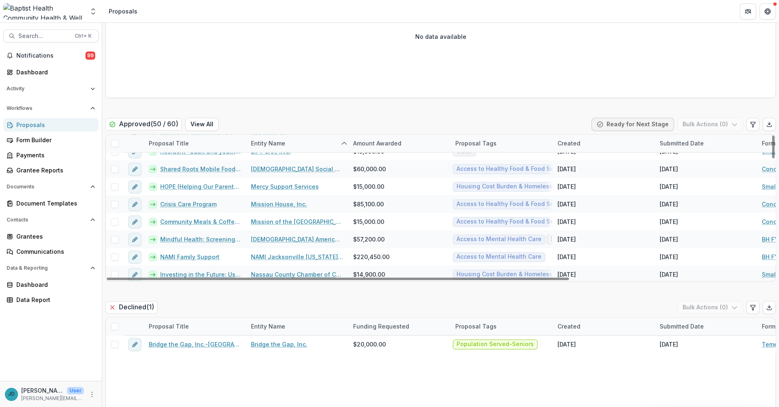
scroll to position [408, 0]
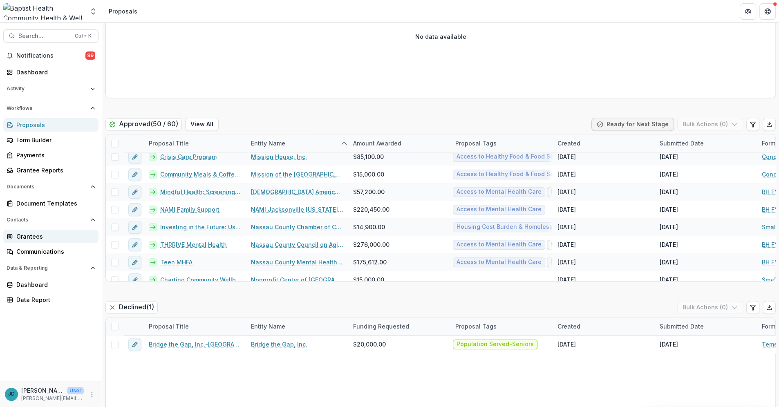
click at [29, 235] on div "Grantees" at bounding box center [54, 236] width 76 height 9
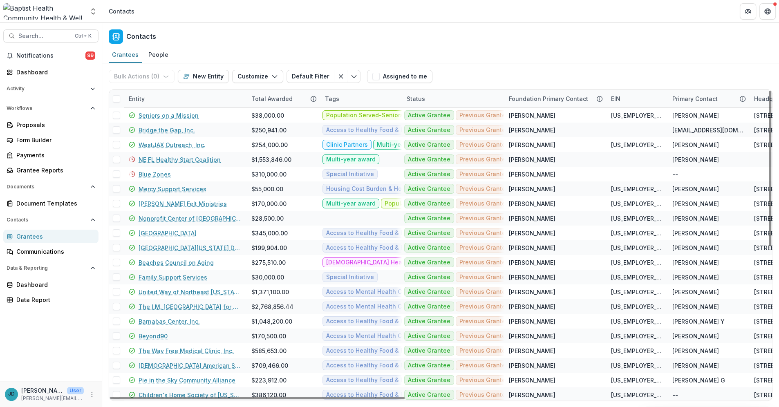
click at [143, 101] on div "Entity" at bounding box center [137, 98] width 26 height 9
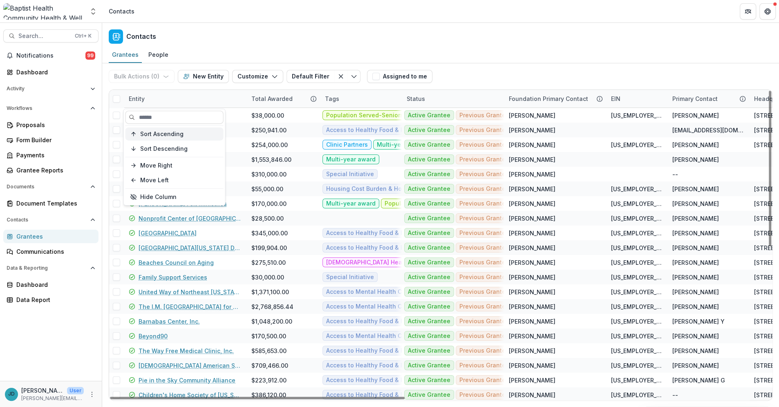
drag, startPoint x: 146, startPoint y: 136, endPoint x: 150, endPoint y: 128, distance: 8.4
click at [146, 135] on span "Sort Ascending" at bounding box center [161, 133] width 43 height 7
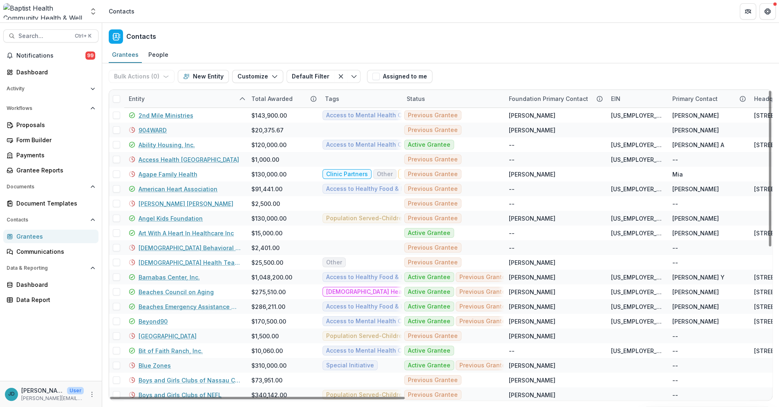
click at [233, 20] on header "Contacts" at bounding box center [440, 11] width 676 height 22
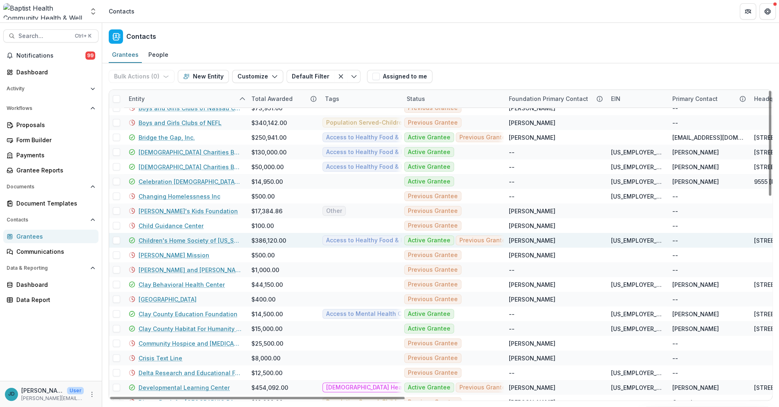
scroll to position [363, 0]
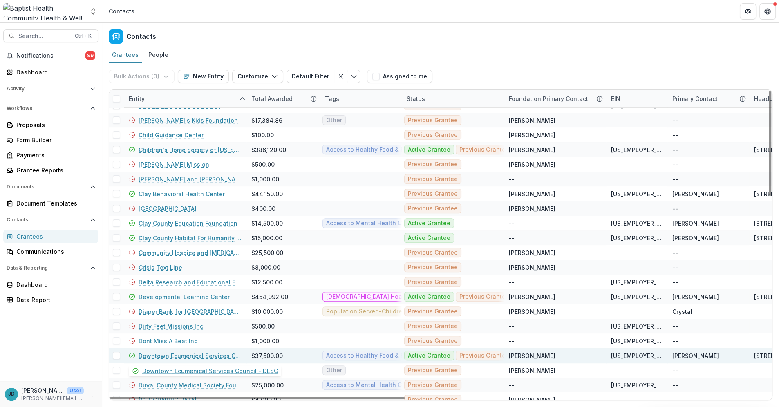
click at [193, 355] on link "Downtown Ecumenical Services Council - DESC" at bounding box center [189, 355] width 103 height 9
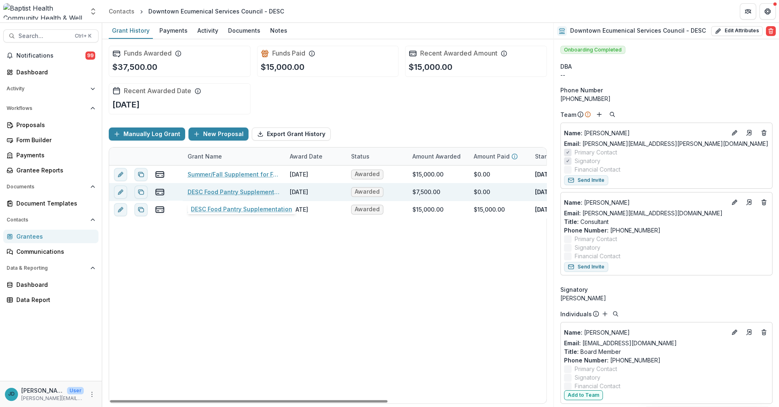
click at [204, 190] on link "DESC Food Pantry Supplementation" at bounding box center [233, 191] width 92 height 9
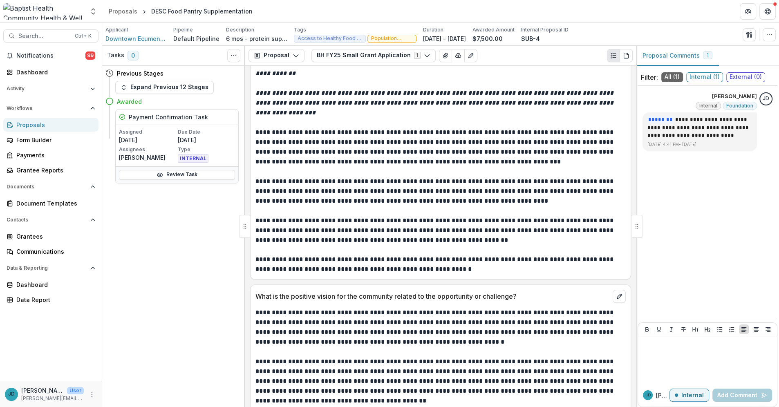
scroll to position [499, 0]
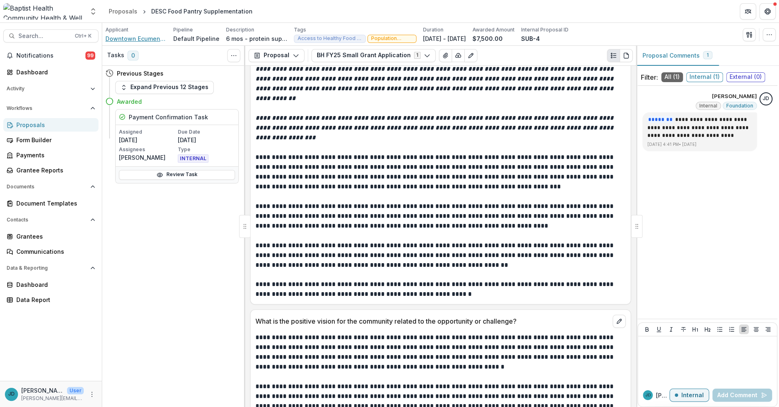
click at [123, 39] on span "Downtown Ecumenical Services Council - DESC" at bounding box center [135, 38] width 61 height 9
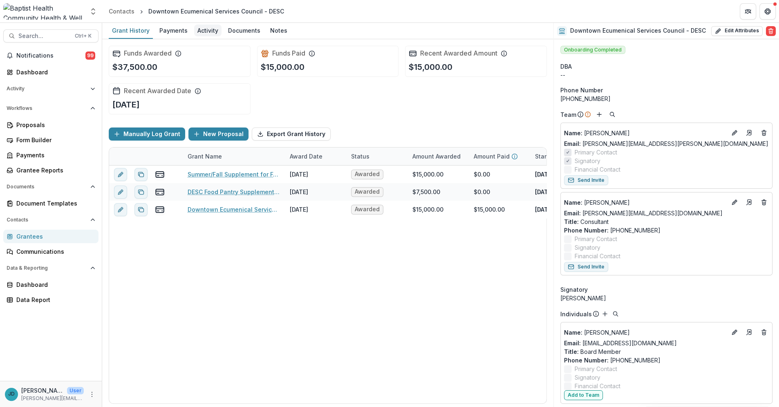
click at [206, 31] on div "Activity" at bounding box center [207, 31] width 27 height 12
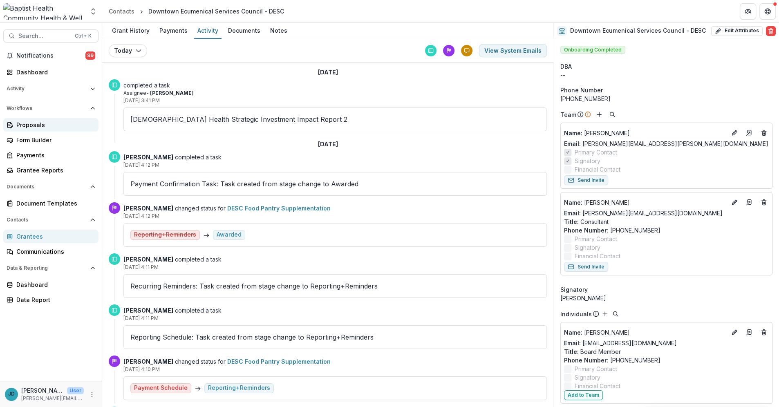
click at [26, 123] on div "Proposals" at bounding box center [54, 125] width 76 height 9
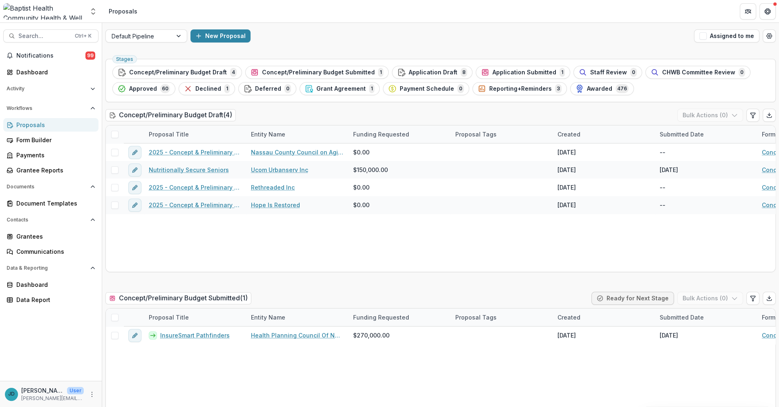
click at [29, 123] on div "Proposals" at bounding box center [54, 125] width 76 height 9
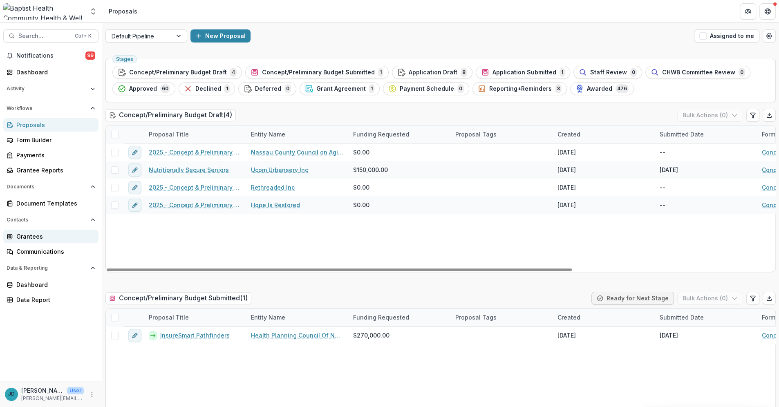
click at [36, 237] on div "Grantees" at bounding box center [54, 236] width 76 height 9
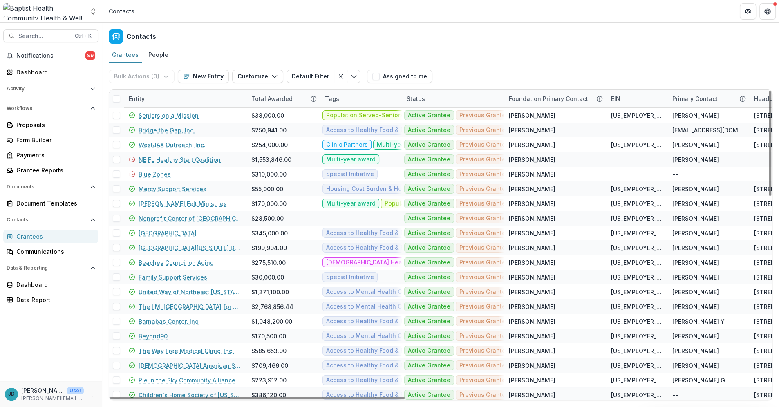
click at [155, 96] on div "Entity" at bounding box center [185, 99] width 123 height 18
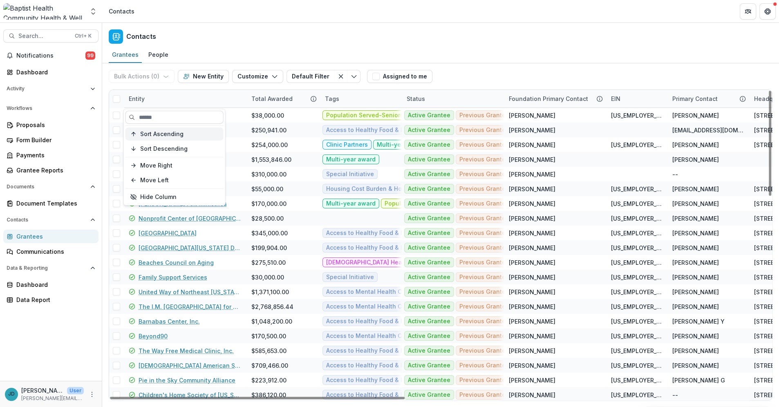
click at [156, 132] on span "Sort Ascending" at bounding box center [161, 133] width 43 height 7
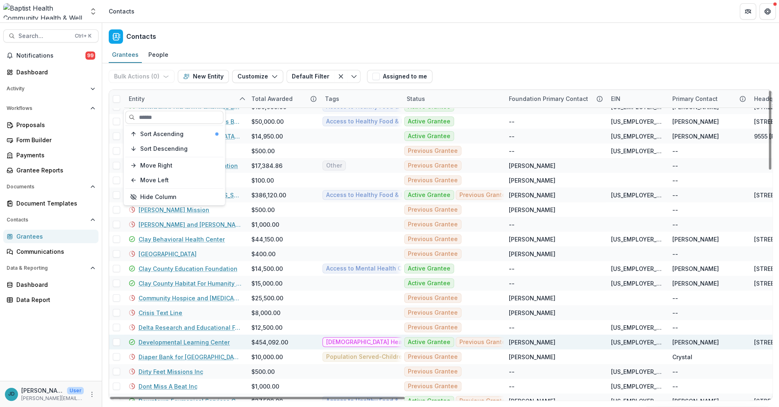
scroll to position [408, 0]
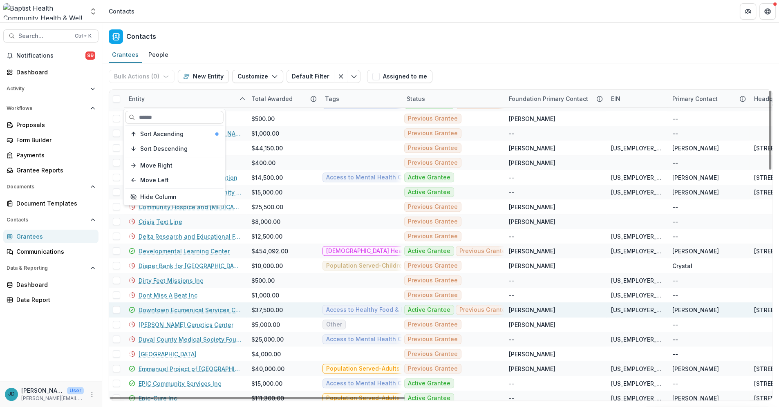
click at [179, 306] on link "Downtown Ecumenical Services Council - DESC" at bounding box center [189, 310] width 103 height 9
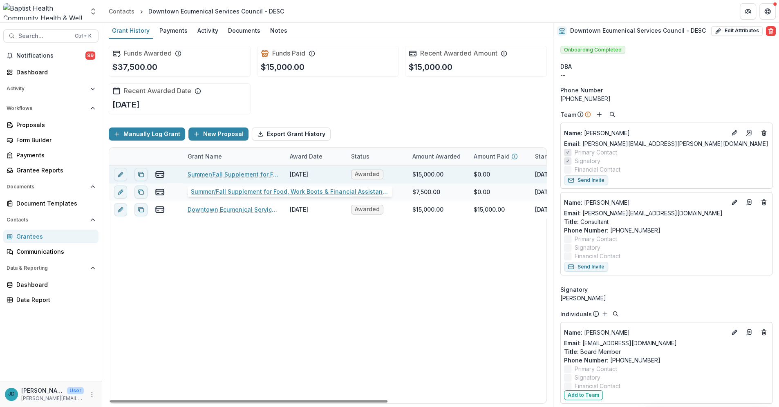
click at [230, 175] on link "Summer/Fall Supplement for Food, Work Boots & Financial Assistance" at bounding box center [233, 174] width 92 height 9
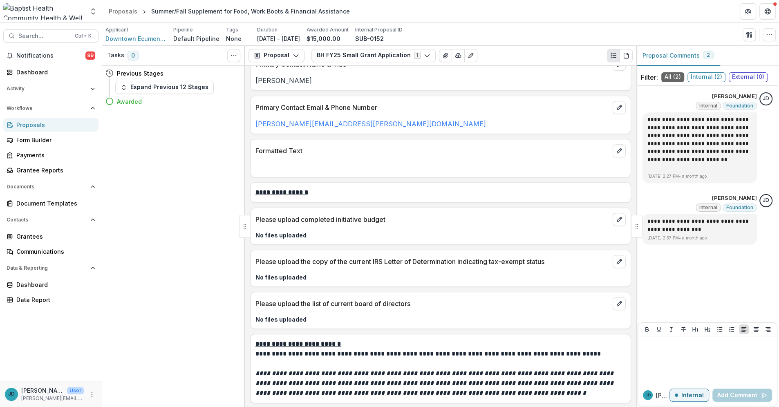
scroll to position [748, 0]
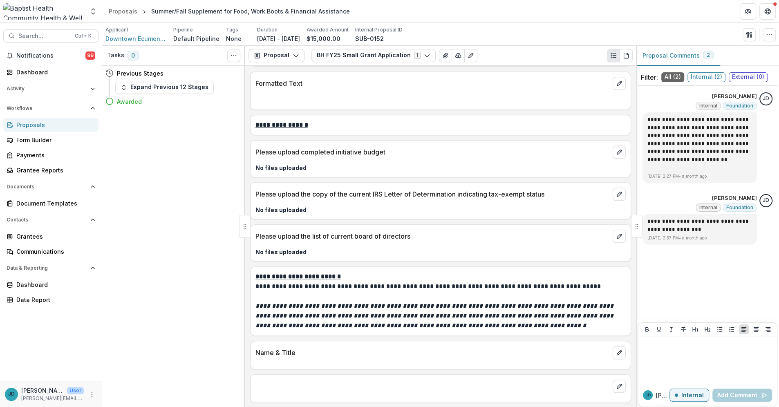
click at [28, 125] on div "Proposals" at bounding box center [54, 125] width 76 height 9
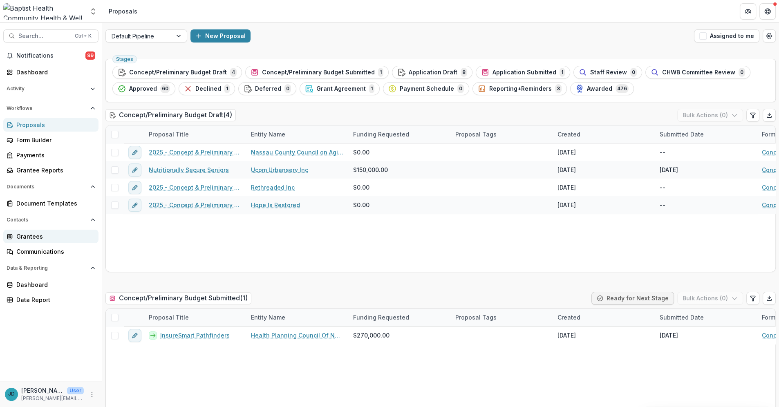
click at [33, 233] on div "Grantees" at bounding box center [54, 236] width 76 height 9
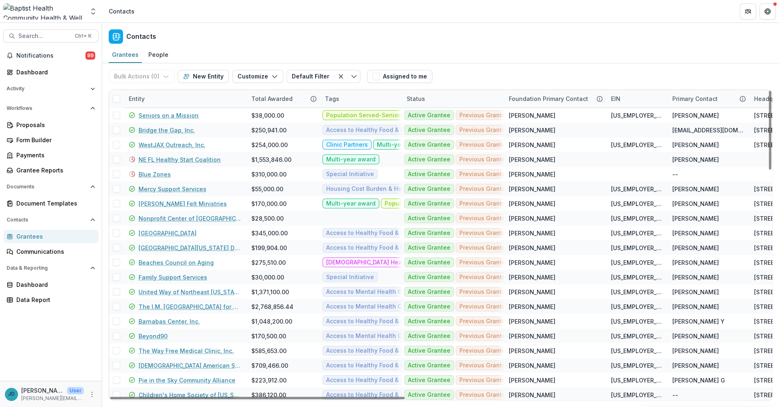
click at [156, 100] on div "Entity" at bounding box center [185, 99] width 123 height 18
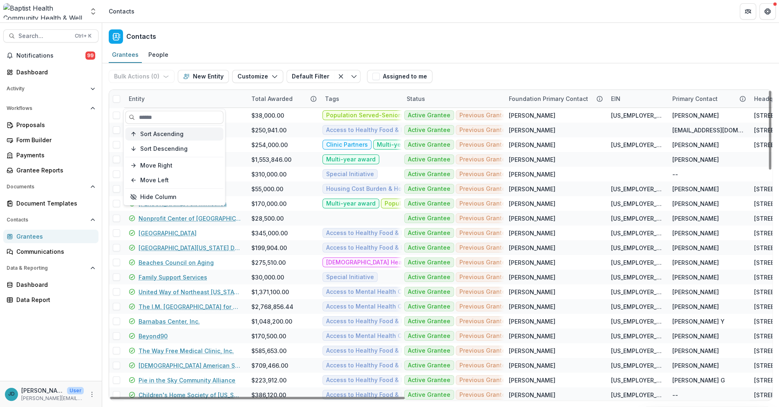
click at [155, 138] on button "Sort Ascending" at bounding box center [174, 133] width 98 height 13
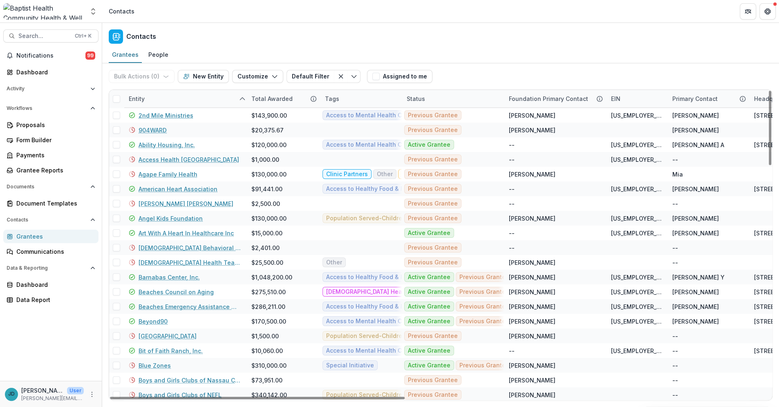
click at [233, 31] on div "Contacts" at bounding box center [440, 35] width 676 height 24
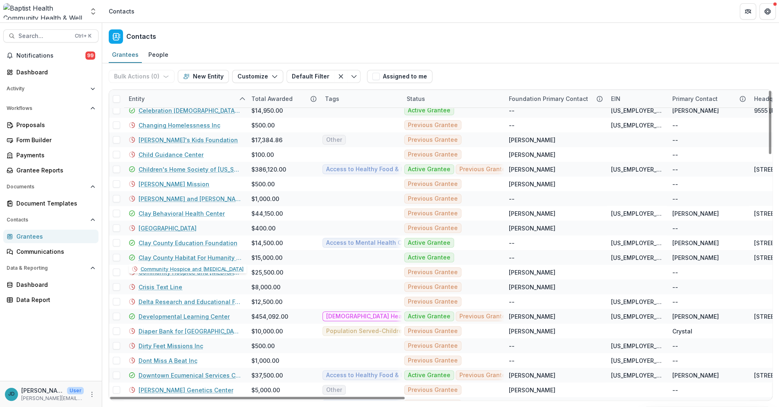
scroll to position [363, 0]
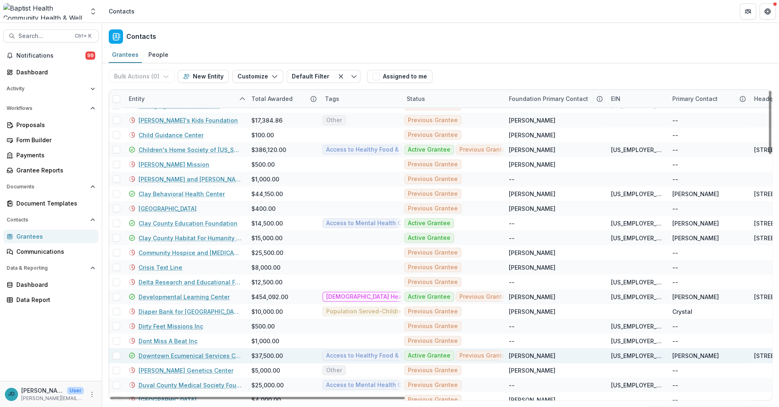
click at [176, 355] on link "Downtown Ecumenical Services Council - DESC" at bounding box center [189, 355] width 103 height 9
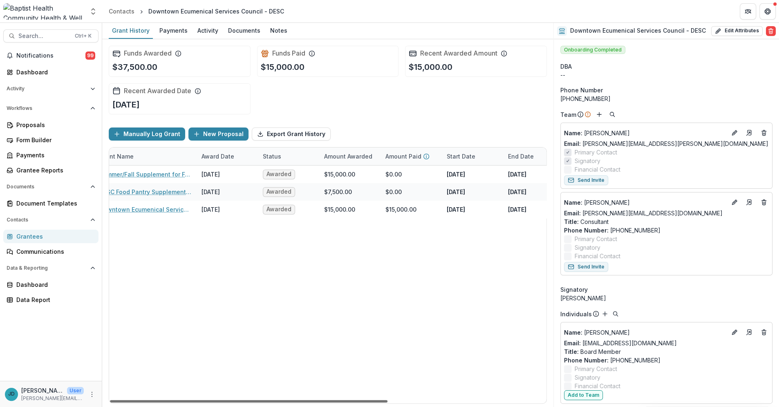
scroll to position [0, 89]
drag, startPoint x: 207, startPoint y: 400, endPoint x: 263, endPoint y: 393, distance: 56.8
click at [263, 400] on div at bounding box center [248, 401] width 277 height 2
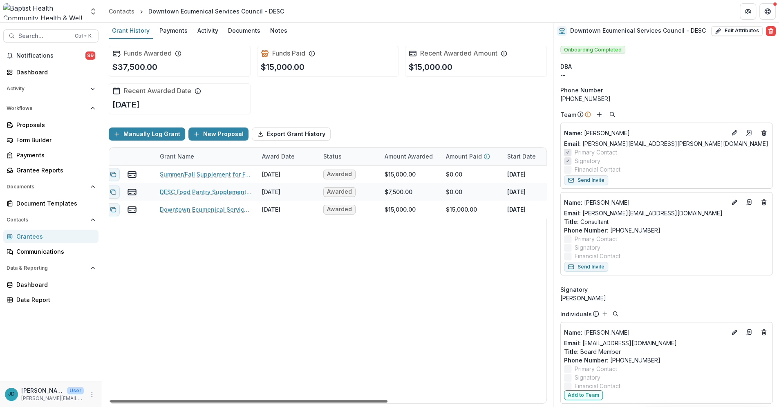
scroll to position [0, 29]
drag, startPoint x: 312, startPoint y: 400, endPoint x: 274, endPoint y: 401, distance: 38.0
click at [274, 401] on div at bounding box center [248, 401] width 277 height 2
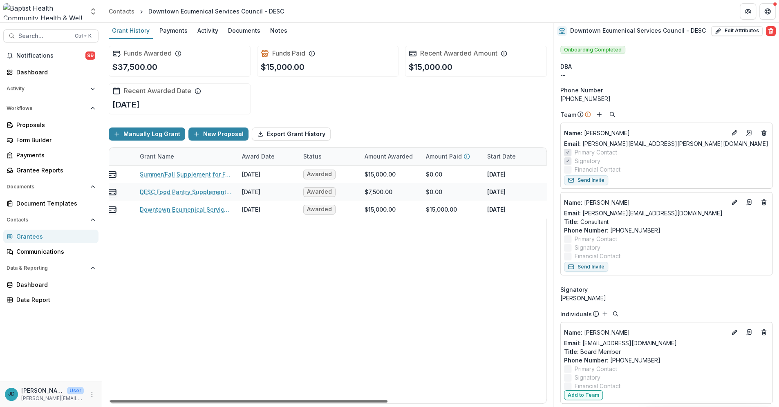
scroll to position [0, 33]
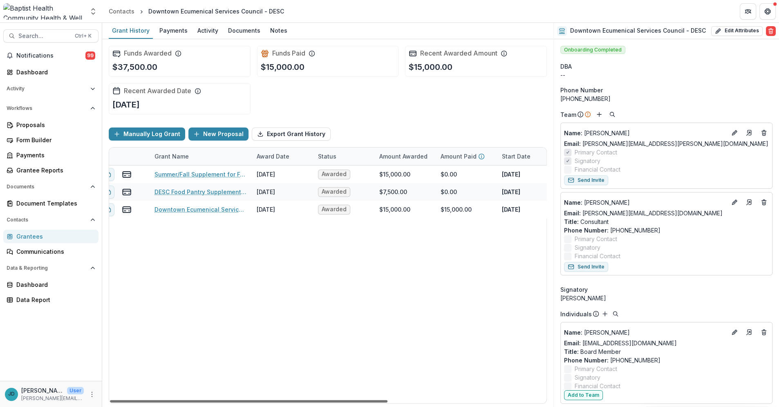
click at [231, 400] on div at bounding box center [248, 401] width 277 height 2
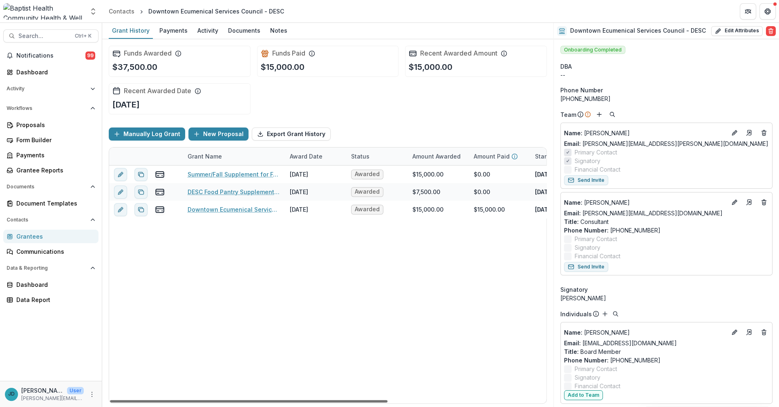
drag, startPoint x: 267, startPoint y: 401, endPoint x: 200, endPoint y: 400, distance: 66.6
click at [200, 400] on div at bounding box center [248, 401] width 277 height 2
click at [49, 167] on div "Grantee Reports" at bounding box center [54, 170] width 76 height 9
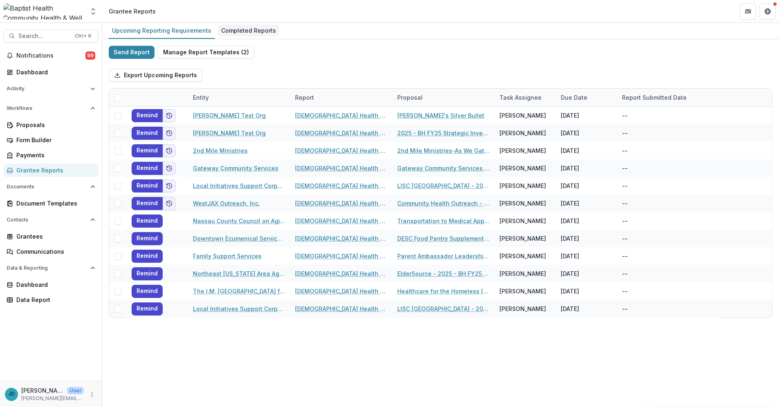
click at [238, 28] on div "Completed Reports" at bounding box center [248, 31] width 61 height 12
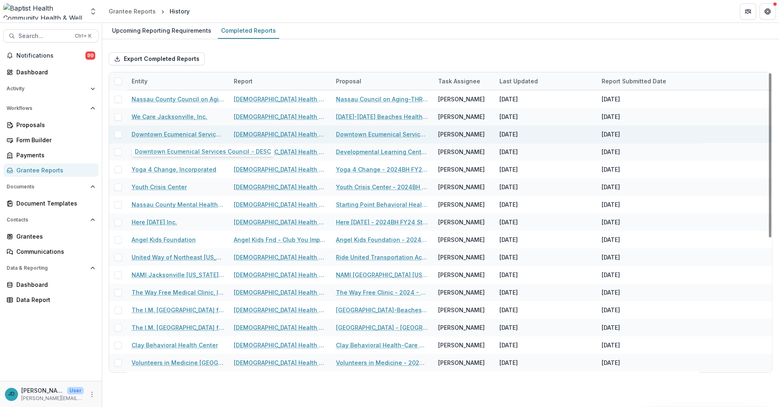
click at [151, 134] on link "Downtown Ecumenical Services Council - DESC" at bounding box center [178, 134] width 92 height 9
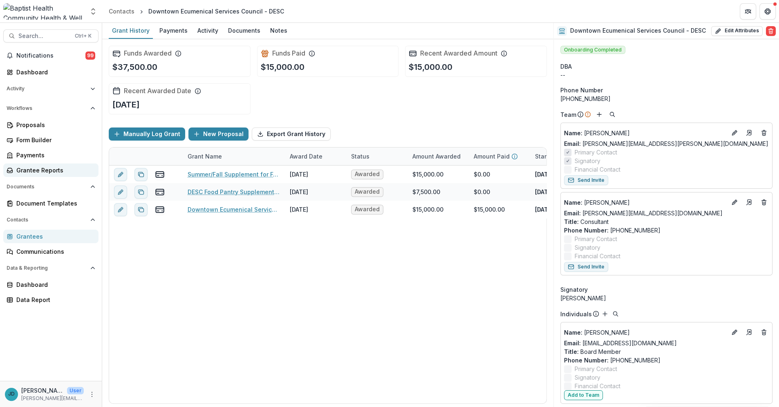
click at [31, 171] on div "Grantee Reports" at bounding box center [54, 170] width 76 height 9
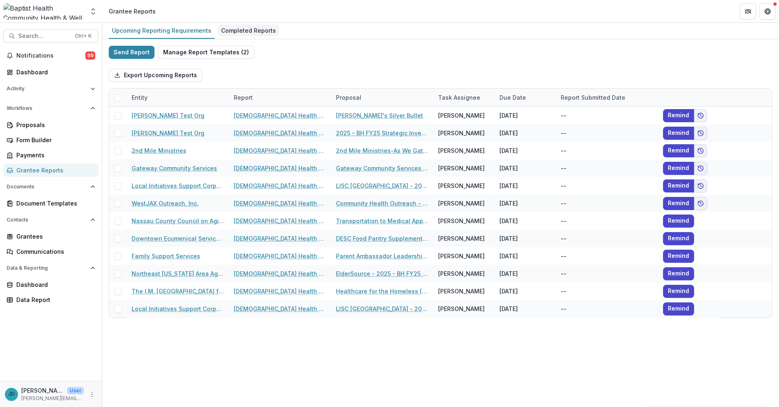
click at [257, 29] on div "Completed Reports" at bounding box center [248, 31] width 61 height 12
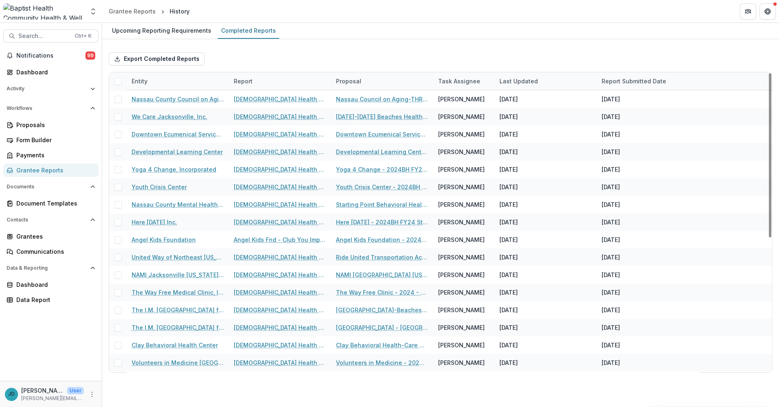
click at [159, 79] on div "Entity" at bounding box center [178, 81] width 102 height 18
click at [156, 116] on span "Sort Ascending" at bounding box center [164, 116] width 43 height 7
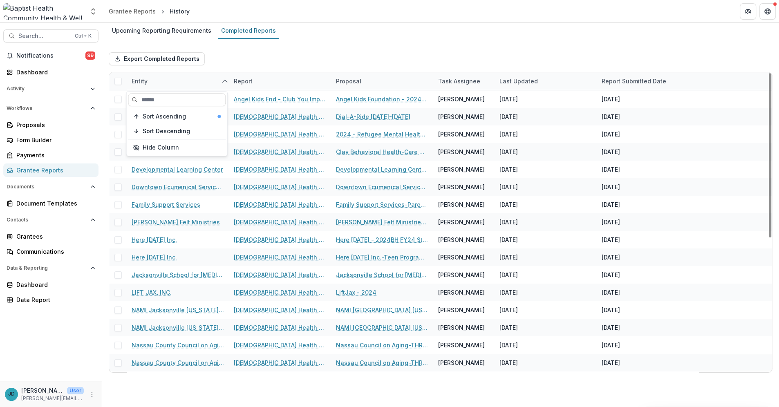
click at [255, 41] on div "Export Completed Reports Entity Report Proposal Task Assignee Last Updated Repo…" at bounding box center [440, 209] width 676 height 340
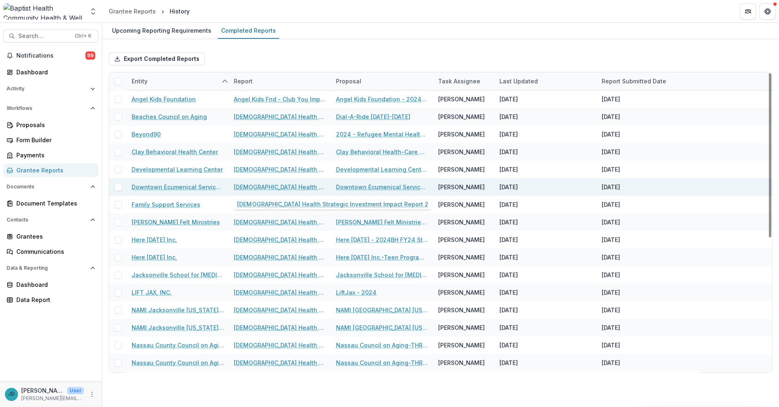
click at [264, 185] on link "[DEMOGRAPHIC_DATA] Health Strategic Investment Impact Report 2" at bounding box center [280, 187] width 92 height 9
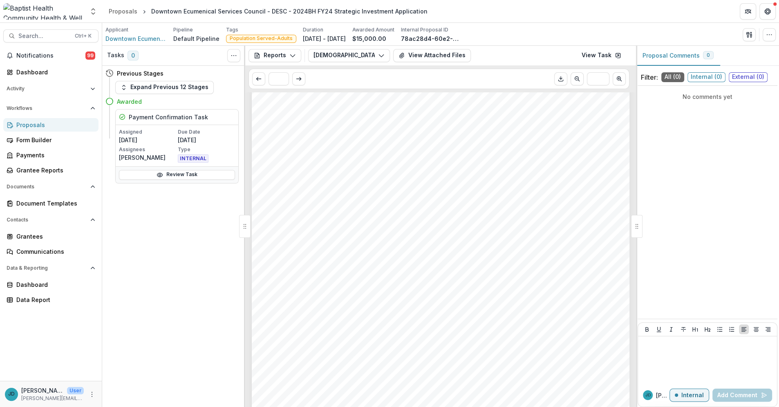
scroll to position [91, 0]
click at [770, 34] on icon "button" at bounding box center [769, 34] width 7 height 7
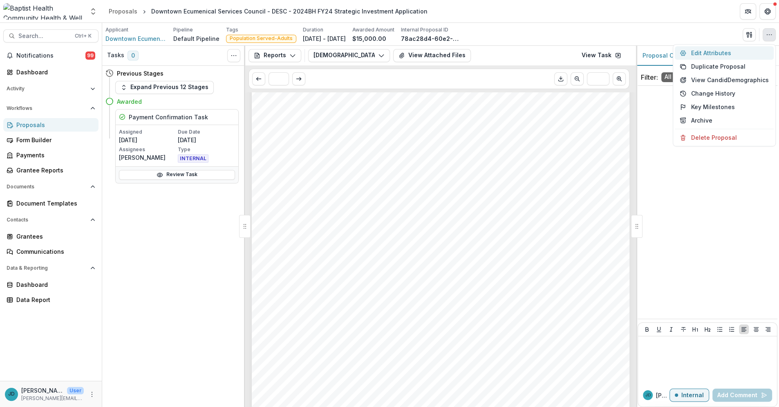
click at [707, 54] on button "Edit Attributes" at bounding box center [723, 52] width 99 height 13
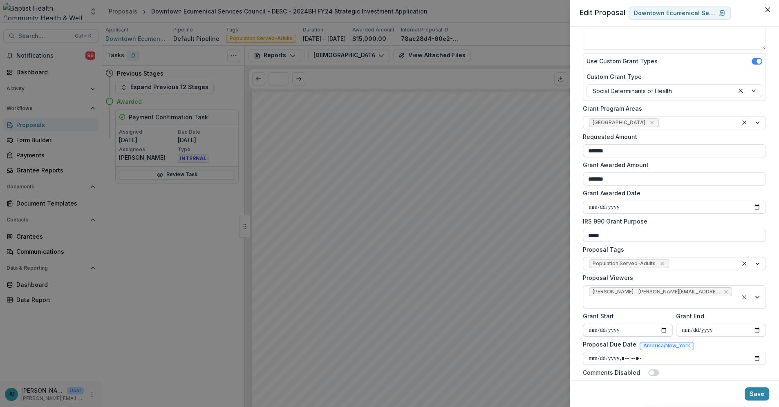
click at [591, 324] on input "**********" at bounding box center [628, 330] width 90 height 13
type input "**********"
click at [685, 324] on input "**********" at bounding box center [721, 330] width 90 height 13
type input "**********"
click at [756, 391] on button "Save" at bounding box center [756, 393] width 25 height 13
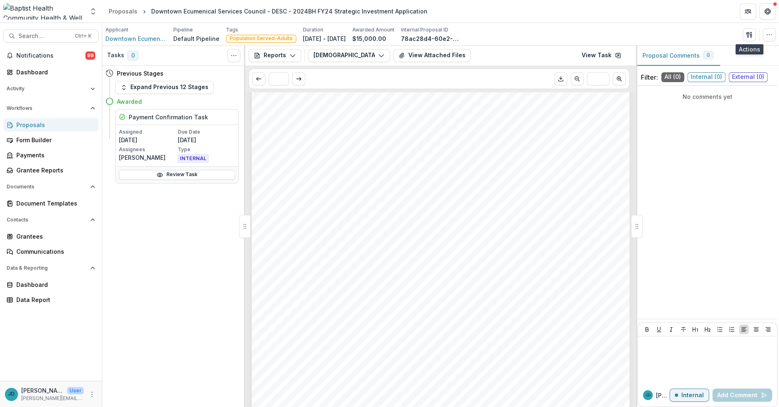
scroll to position [681, 0]
click at [561, 77] on icon "Download PDF" at bounding box center [560, 79] width 7 height 7
click at [420, 57] on button "View Attached Files" at bounding box center [432, 55] width 78 height 13
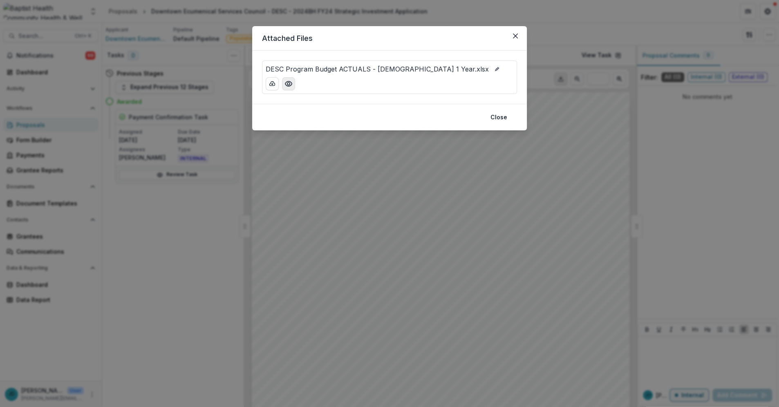
click at [289, 82] on icon "Preview DESC Program Budget ACTUALS - Baptist 1 Year.xlsx" at bounding box center [288, 84] width 8 height 8
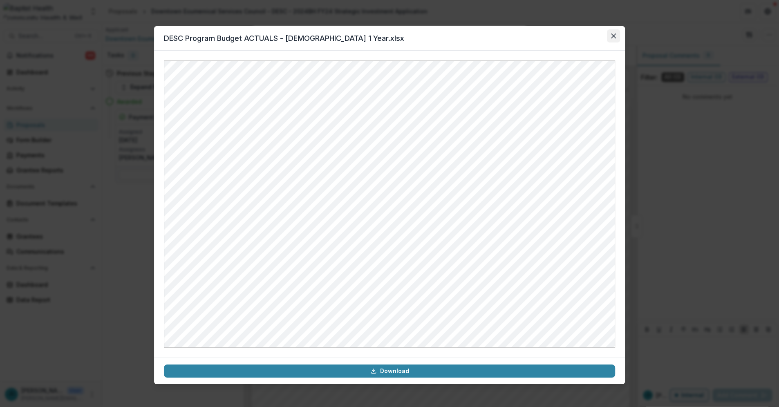
click at [613, 35] on icon "Close" at bounding box center [613, 35] width 5 height 5
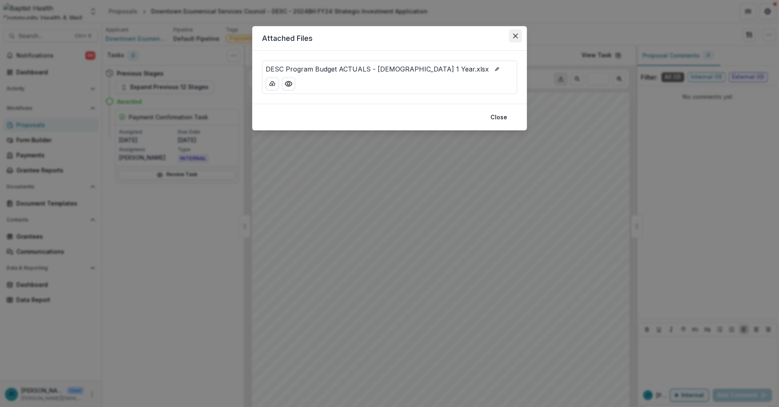
click at [513, 34] on icon "Close" at bounding box center [515, 35] width 5 height 5
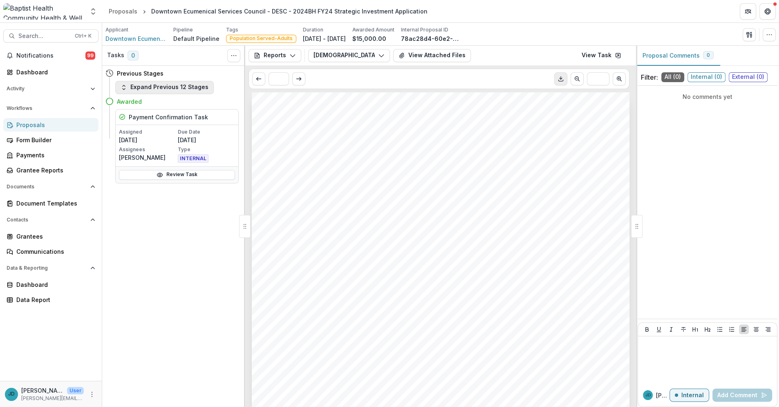
click at [170, 85] on button "Expand Previous 12 Stages" at bounding box center [164, 87] width 98 height 13
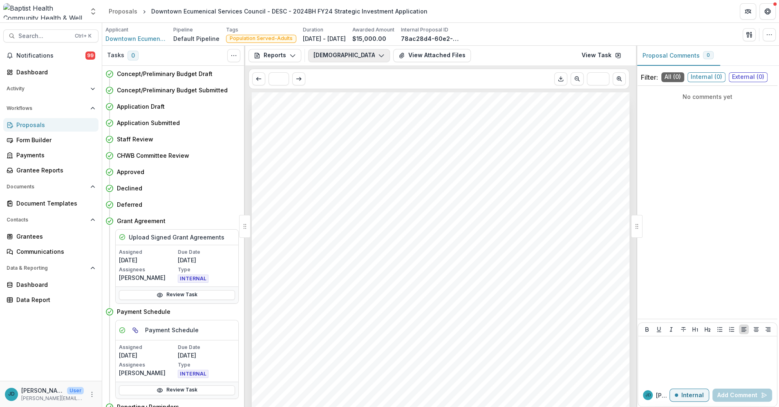
click at [370, 54] on button "[DEMOGRAPHIC_DATA] Health Strategic Investment Impact Report 2" at bounding box center [349, 55] width 82 height 13
click at [380, 53] on icon "button" at bounding box center [381, 55] width 7 height 7
click at [21, 126] on div "Proposals" at bounding box center [54, 125] width 76 height 9
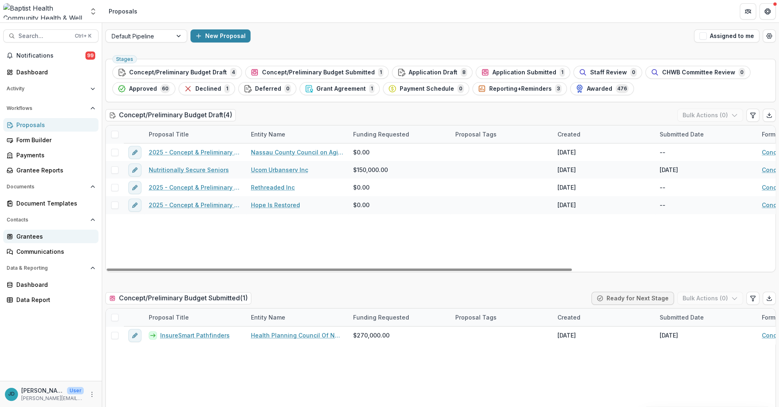
click at [28, 235] on div "Grantees" at bounding box center [54, 236] width 76 height 9
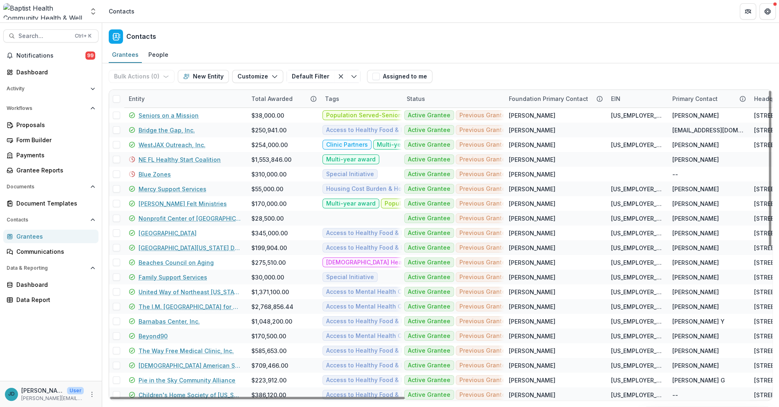
click at [136, 96] on div "Entity" at bounding box center [137, 98] width 26 height 9
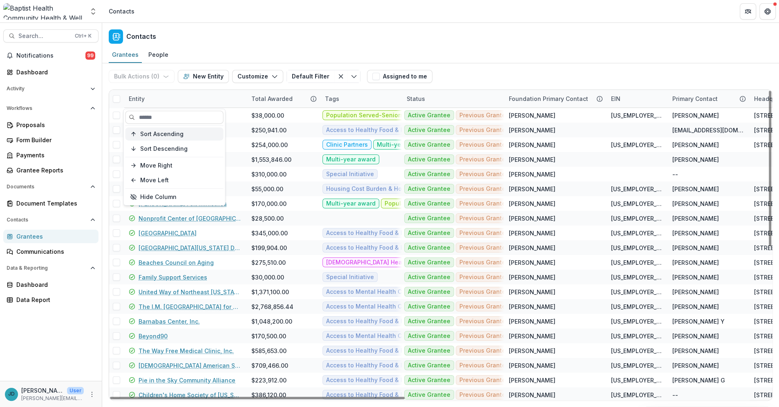
click at [155, 132] on span "Sort Ascending" at bounding box center [161, 133] width 43 height 7
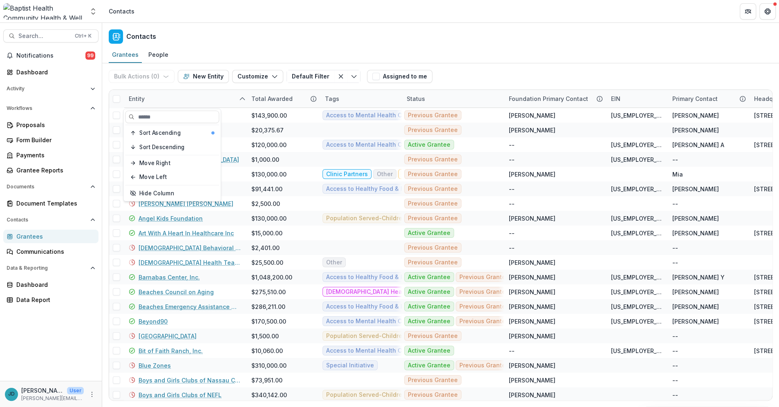
click at [205, 39] on div "Contacts" at bounding box center [440, 35] width 676 height 24
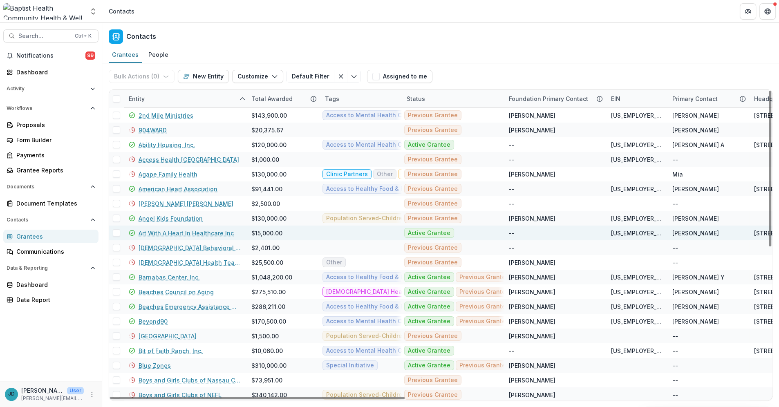
scroll to position [45, 0]
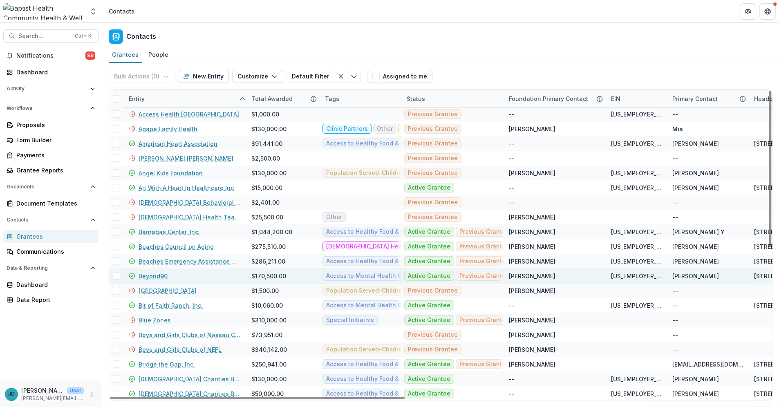
click at [155, 277] on link "Beyond90" at bounding box center [152, 276] width 29 height 9
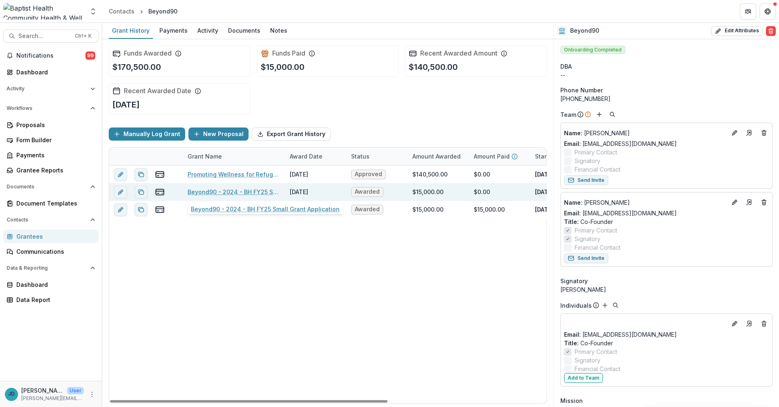
click at [214, 192] on link "Beyond90 - 2024 - BH FY25 Small Grant Application" at bounding box center [233, 191] width 92 height 9
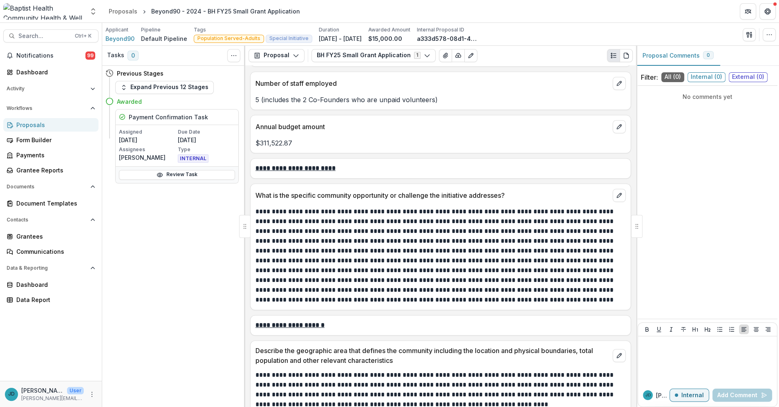
scroll to position [408, 0]
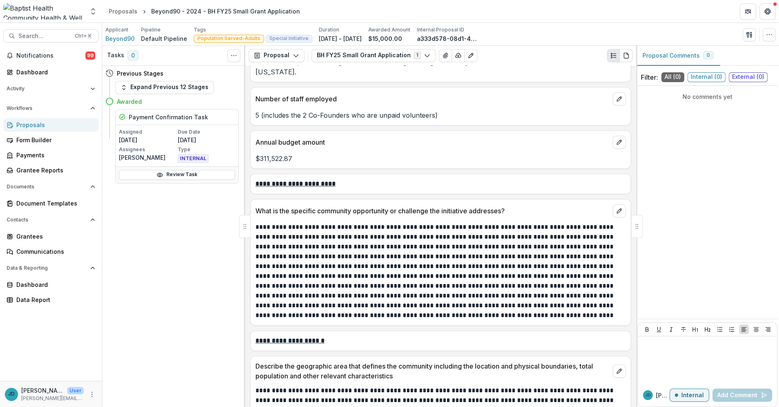
click at [41, 125] on div "Proposals" at bounding box center [54, 125] width 76 height 9
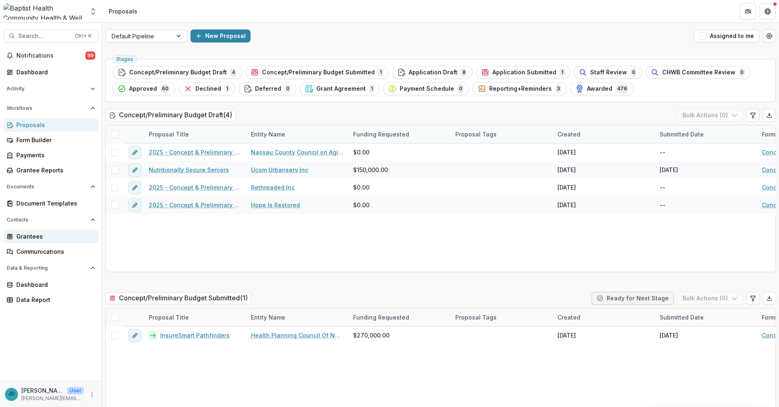
click at [34, 236] on div "Grantees" at bounding box center [54, 236] width 76 height 9
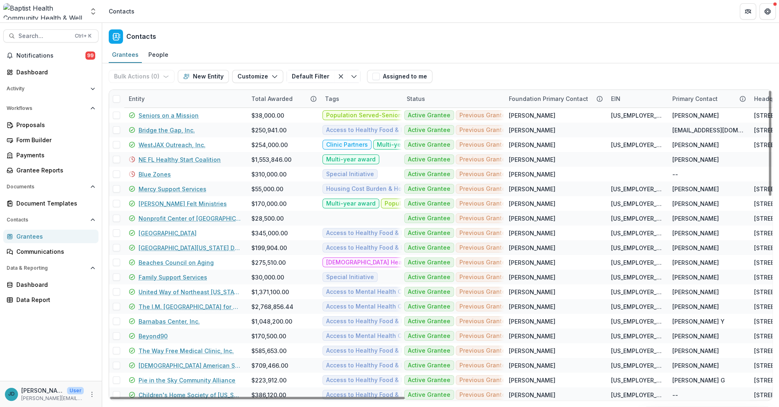
click at [135, 98] on div "Entity" at bounding box center [137, 98] width 26 height 9
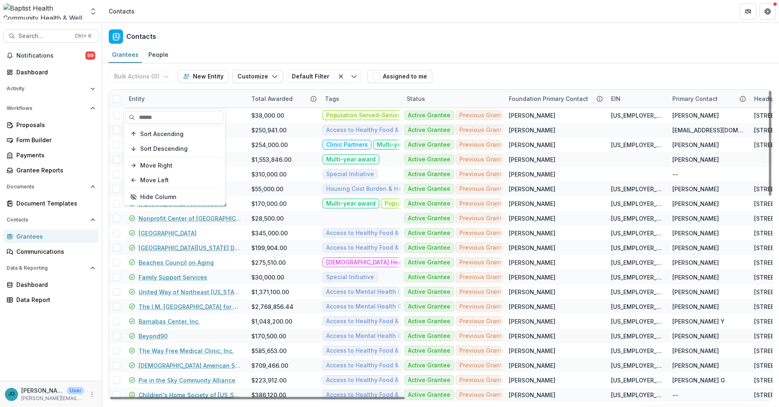
drag, startPoint x: 143, startPoint y: 132, endPoint x: 218, endPoint y: 27, distance: 129.1
click at [144, 132] on span "Sort Ascending" at bounding box center [161, 133] width 43 height 7
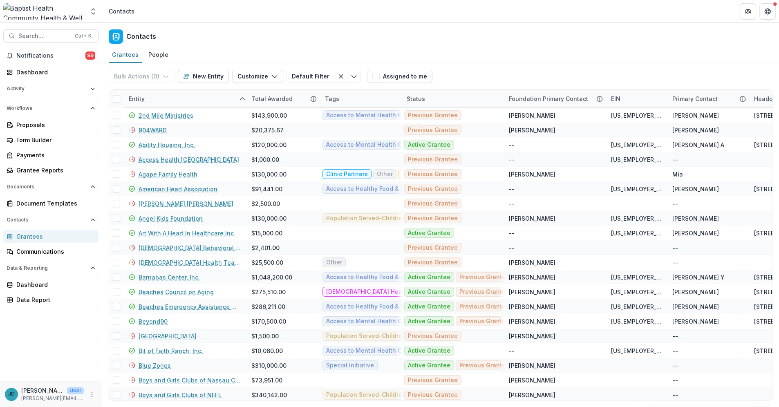
click at [218, 27] on div "Contacts" at bounding box center [440, 35] width 676 height 24
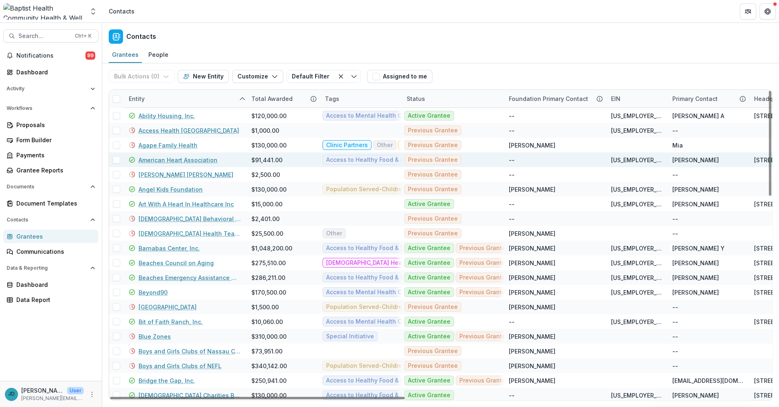
scroll to position [91, 0]
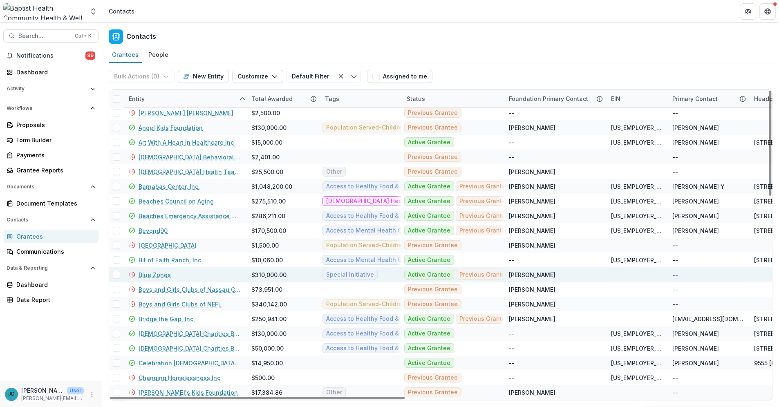
click at [163, 274] on link "Blue Zones" at bounding box center [154, 274] width 32 height 9
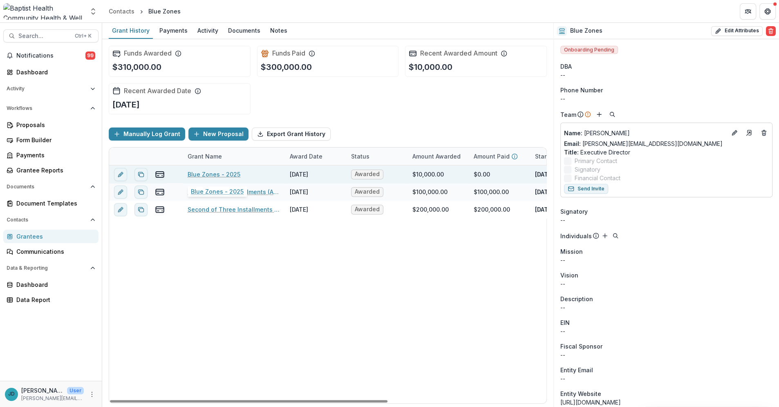
click at [200, 172] on link "Blue Zones - 2025" at bounding box center [213, 174] width 53 height 9
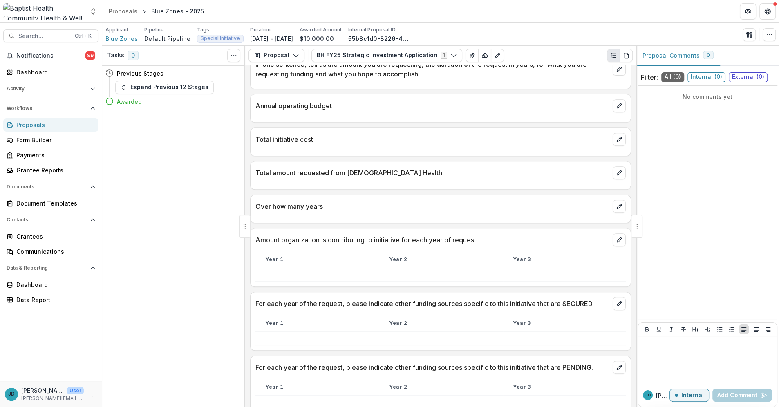
scroll to position [545, 0]
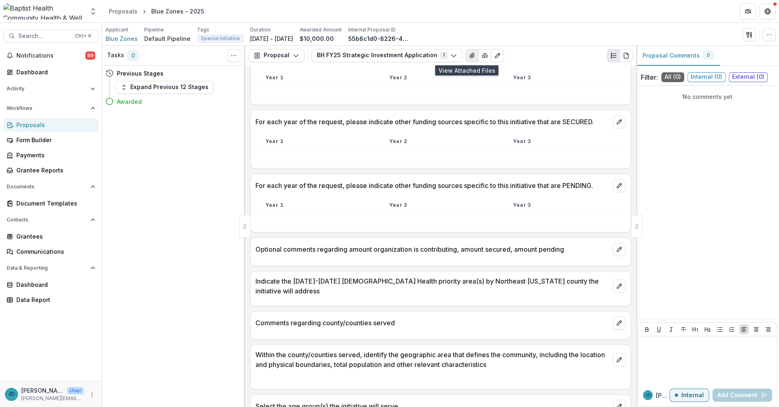
click at [469, 54] on icon "View Attached Files" at bounding box center [471, 55] width 4 height 5
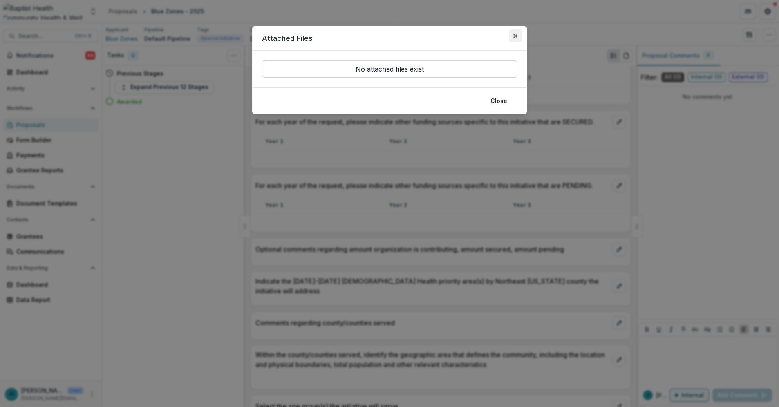
click at [515, 36] on icon "Close" at bounding box center [515, 35] width 5 height 5
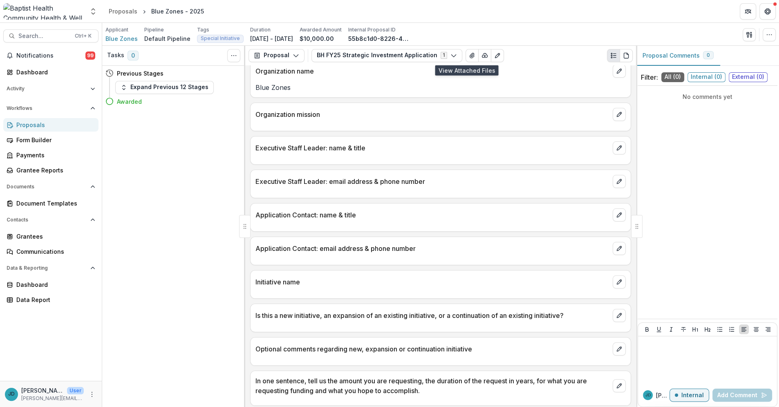
scroll to position [0, 0]
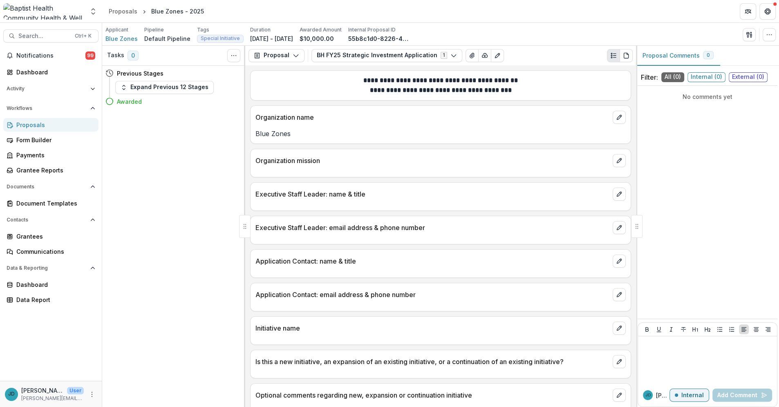
click at [279, 168] on div at bounding box center [440, 169] width 380 height 5
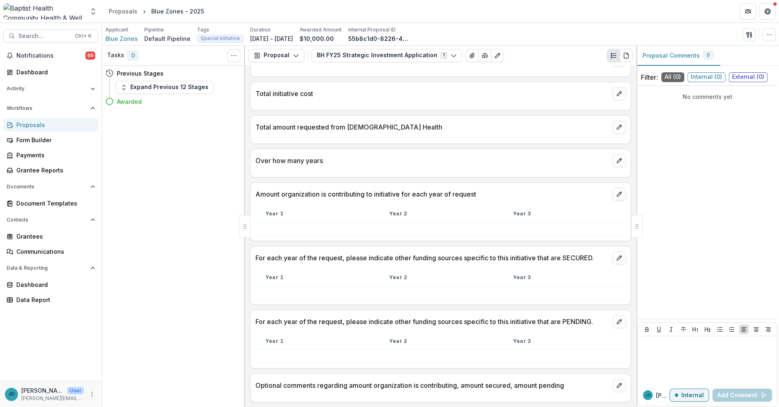
scroll to position [136, 0]
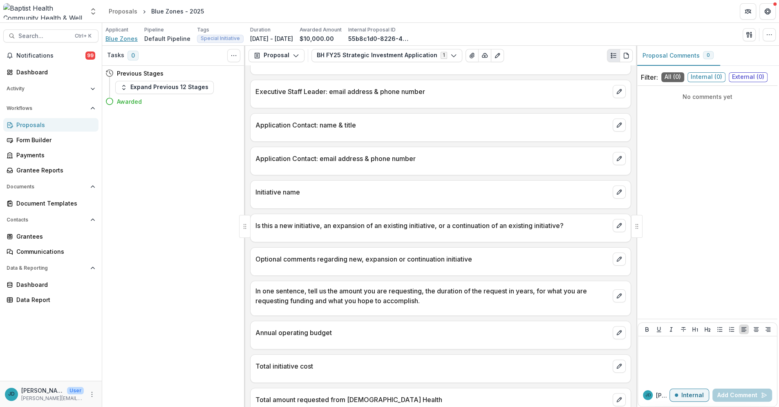
click at [123, 40] on span "Blue Zones" at bounding box center [121, 38] width 32 height 9
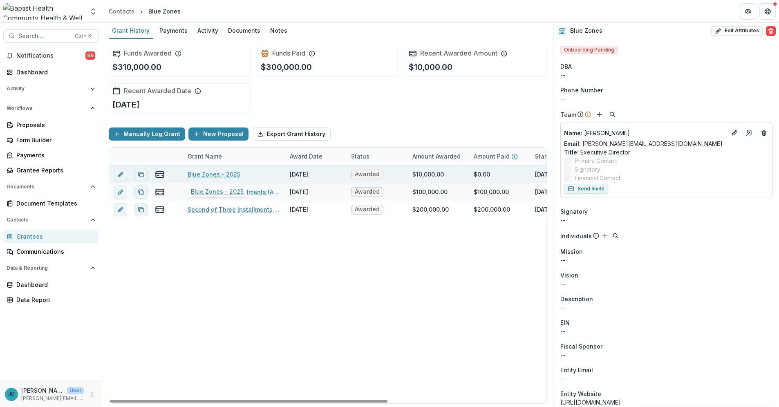
click at [212, 172] on link "Blue Zones - 2025" at bounding box center [213, 174] width 53 height 9
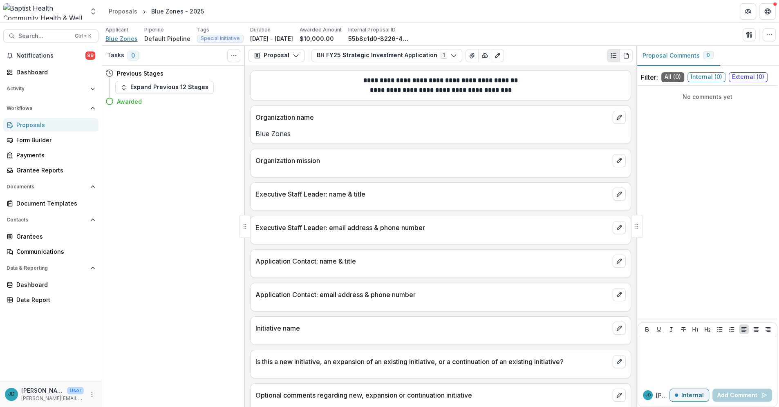
click at [124, 38] on span "Blue Zones" at bounding box center [121, 38] width 32 height 9
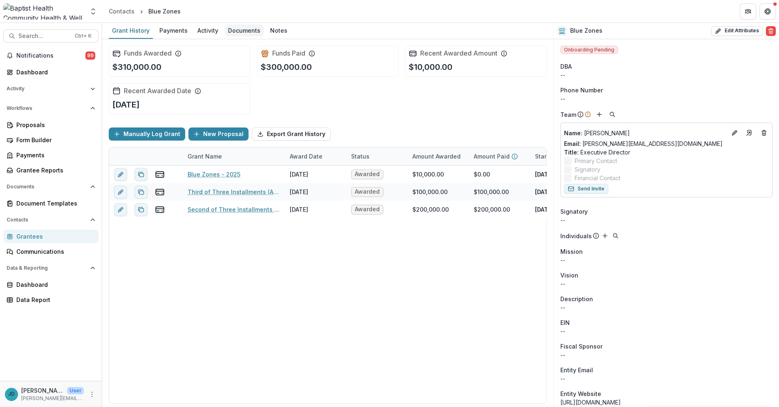
click at [238, 29] on div "Documents" at bounding box center [244, 31] width 39 height 12
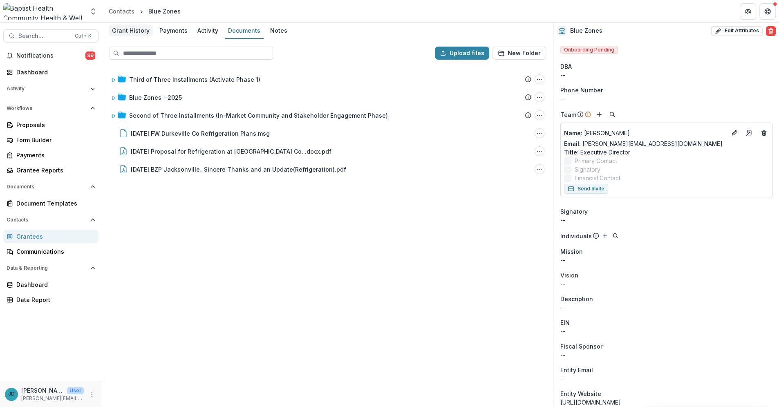
click at [142, 30] on div "Grant History" at bounding box center [131, 31] width 44 height 12
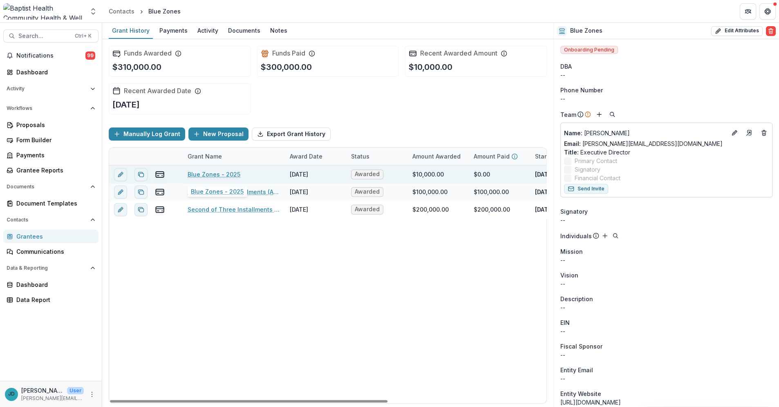
click at [222, 173] on link "Blue Zones - 2025" at bounding box center [213, 174] width 53 height 9
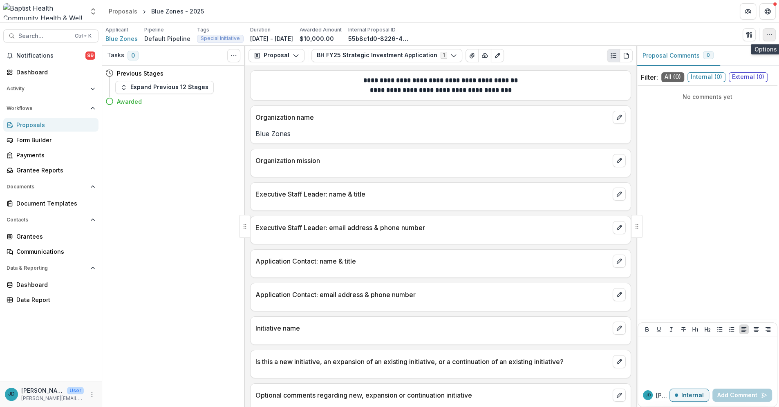
click at [768, 33] on icon "button" at bounding box center [769, 34] width 7 height 7
click at [302, 132] on p "Blue Zones" at bounding box center [440, 134] width 370 height 10
click at [295, 167] on div at bounding box center [440, 169] width 380 height 5
click at [314, 208] on div "Executive Staff Leader: name & title" at bounding box center [440, 196] width 381 height 29
click at [616, 328] on icon "edit" at bounding box center [618, 328] width 4 height 4
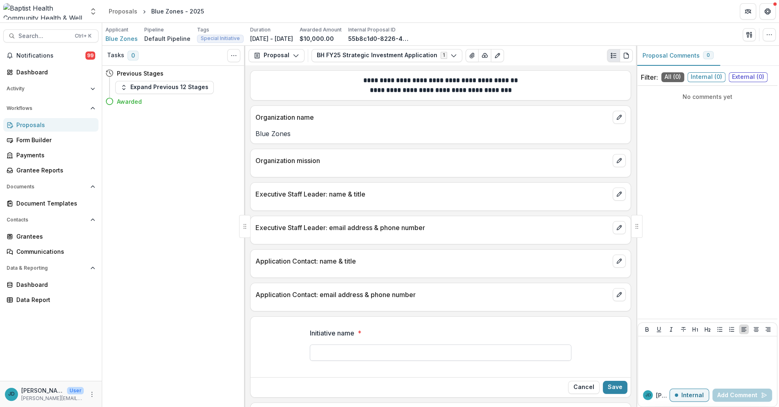
click at [323, 348] on input "Initiative name *" at bounding box center [440, 352] width 261 height 16
type input "**********"
click at [609, 385] on button "Save" at bounding box center [615, 387] width 25 height 13
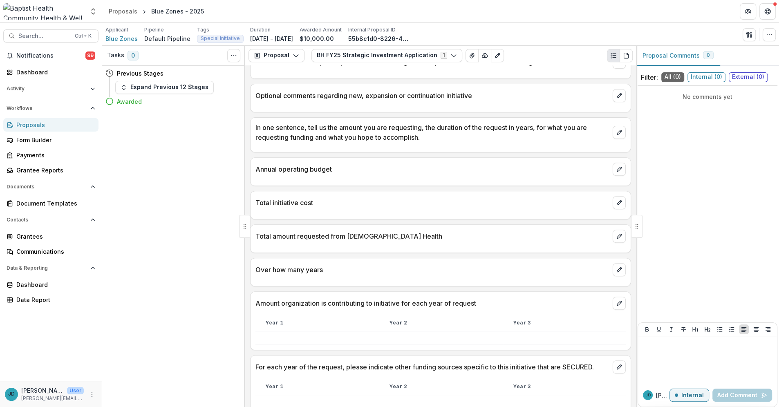
scroll to position [317, 0]
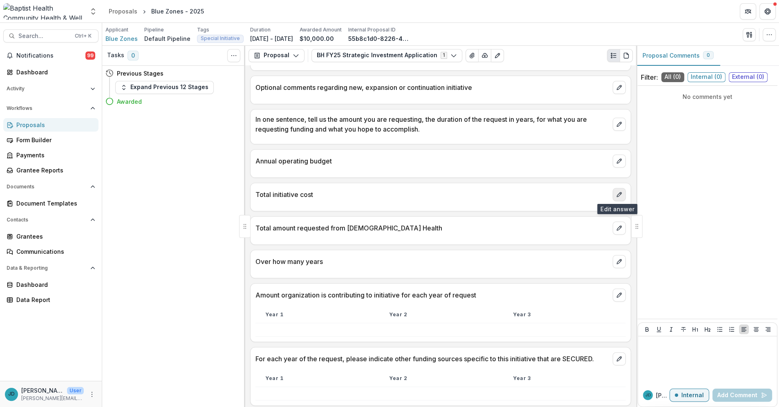
click at [616, 192] on icon "edit" at bounding box center [619, 194] width 7 height 7
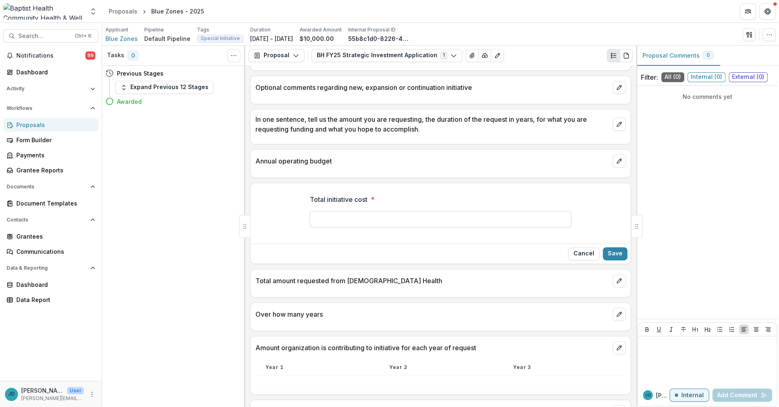
click at [325, 221] on input "Total initiative cost *" at bounding box center [440, 219] width 261 height 16
type input "*******"
click at [614, 252] on button "Save" at bounding box center [615, 253] width 25 height 13
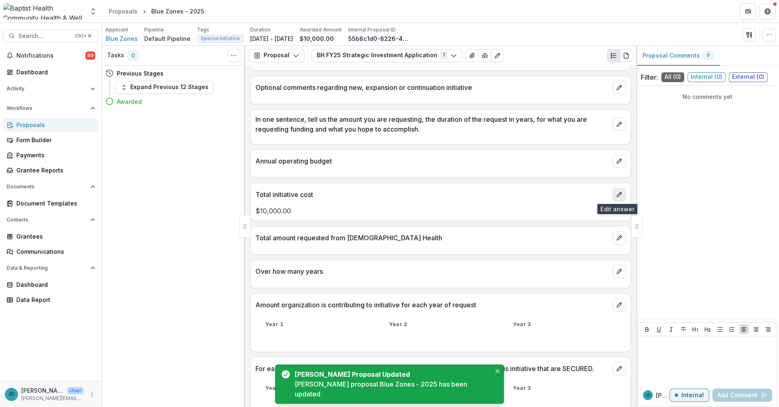
click at [616, 195] on icon "edit" at bounding box center [619, 194] width 7 height 7
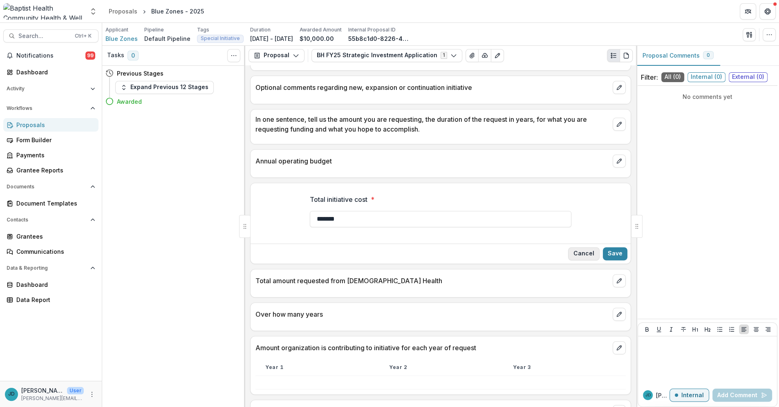
click at [583, 250] on button "Cancel" at bounding box center [583, 253] width 31 height 13
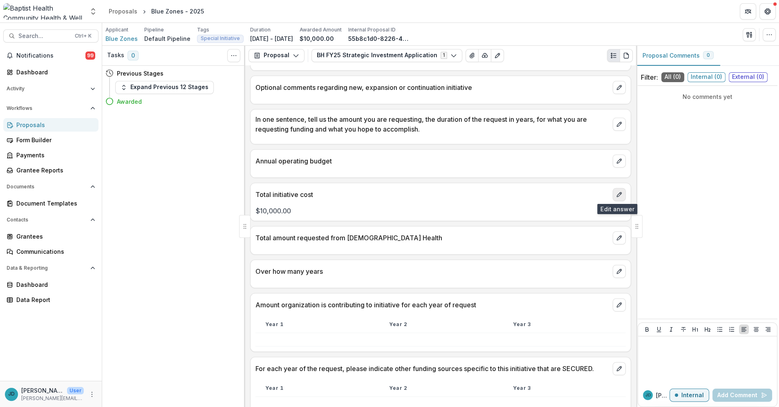
click at [616, 194] on icon "edit" at bounding box center [619, 194] width 7 height 7
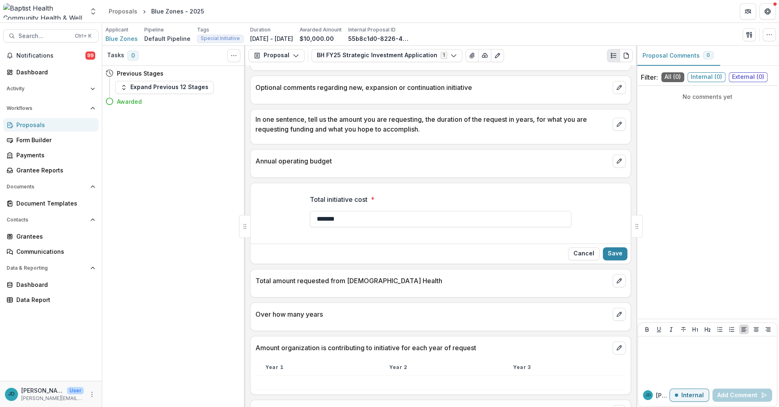
drag, startPoint x: 369, startPoint y: 217, endPoint x: 295, endPoint y: 217, distance: 74.3
click at [295, 217] on div "Total initiative cost * *******" at bounding box center [440, 214] width 380 height 52
type input "**"
click at [611, 253] on button "Save" at bounding box center [615, 253] width 25 height 13
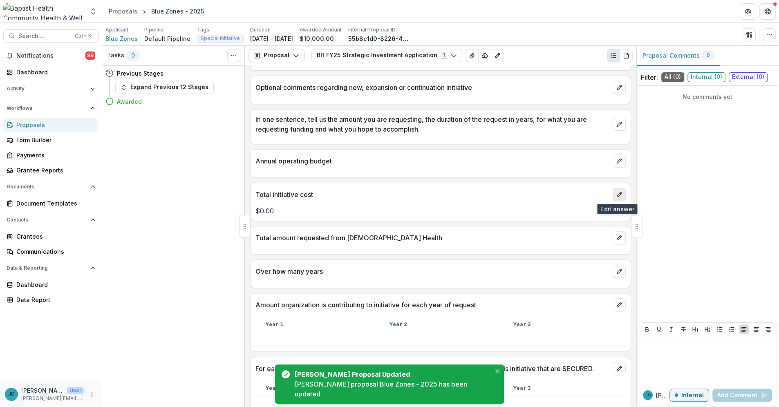
click at [618, 192] on icon "edit" at bounding box center [619, 194] width 7 height 7
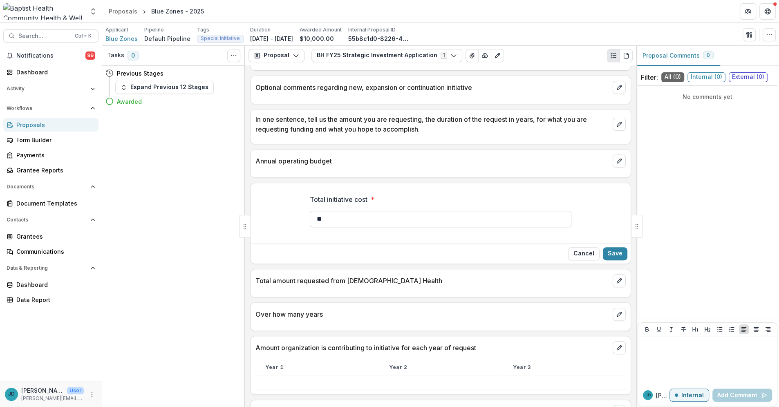
drag, startPoint x: 323, startPoint y: 219, endPoint x: 314, endPoint y: 220, distance: 9.1
click at [314, 220] on input "**" at bounding box center [440, 219] width 261 height 16
type input "**"
click at [609, 252] on button "Save" at bounding box center [615, 253] width 25 height 13
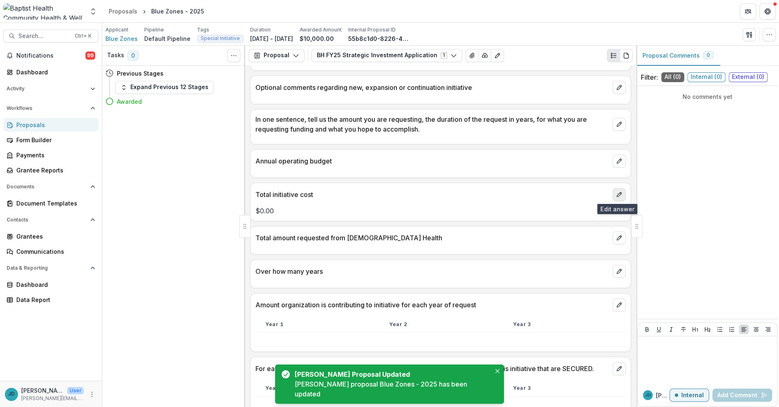
click at [616, 195] on icon "edit" at bounding box center [619, 194] width 7 height 7
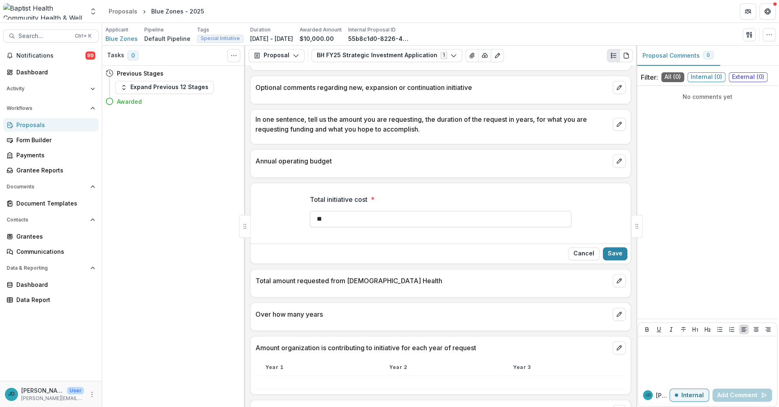
drag, startPoint x: 324, startPoint y: 219, endPoint x: 314, endPoint y: 219, distance: 9.8
click at [314, 219] on input "**" at bounding box center [440, 219] width 261 height 16
type input "*******"
click at [616, 278] on icon "edit" at bounding box center [619, 280] width 7 height 7
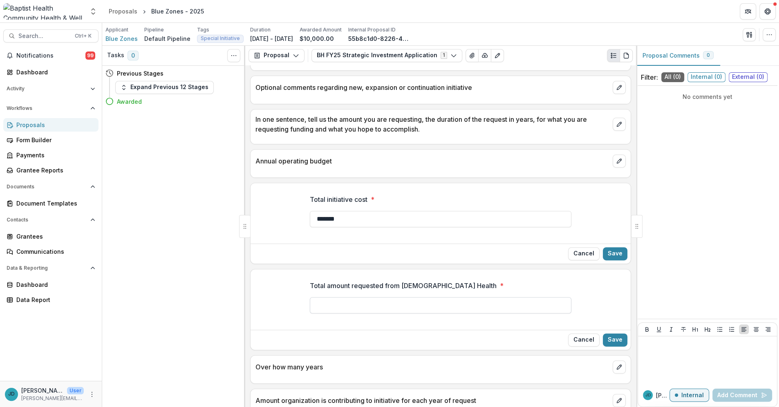
click at [375, 305] on input "Total amount requested from [DEMOGRAPHIC_DATA] Health *" at bounding box center [440, 305] width 261 height 16
type input "*******"
click at [614, 337] on button "Save" at bounding box center [615, 339] width 25 height 13
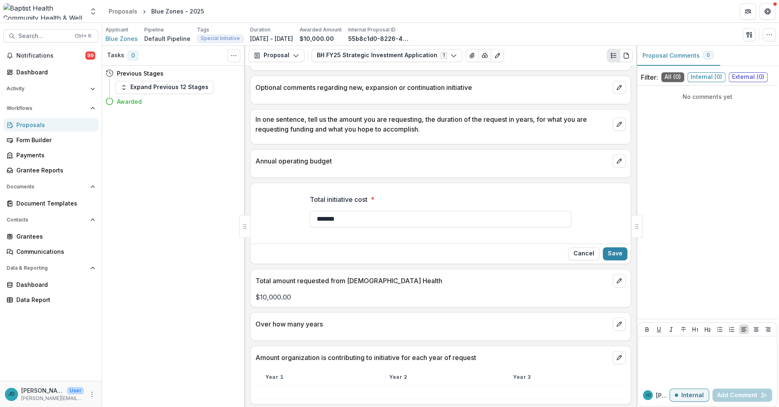
type input "**"
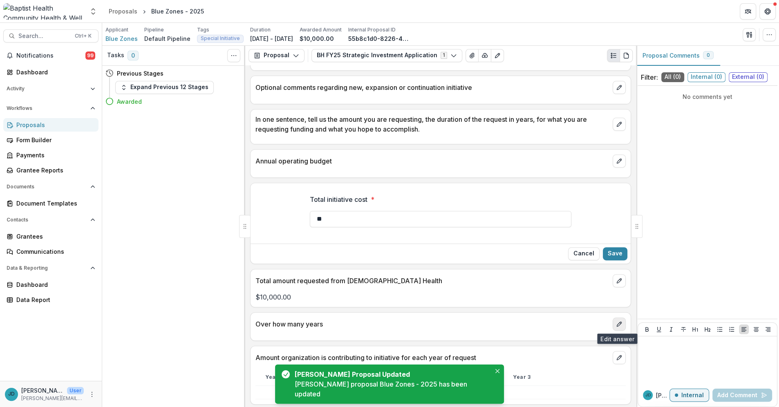
click at [619, 322] on button "edit" at bounding box center [618, 323] width 13 height 13
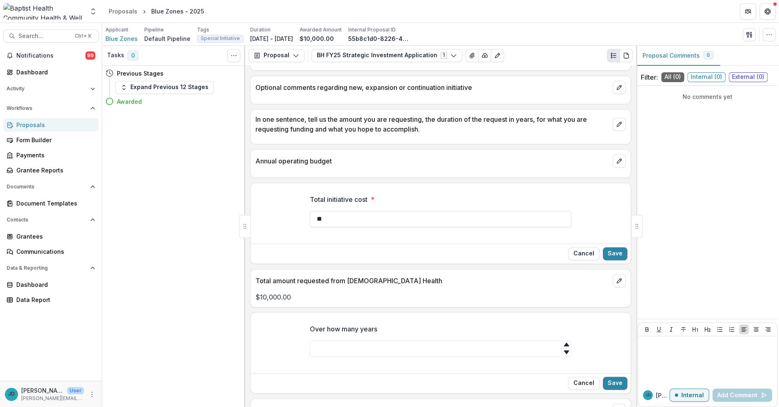
type input "*"
click at [565, 342] on icon at bounding box center [566, 344] width 7 height 7
click at [615, 382] on button "Save" at bounding box center [615, 383] width 25 height 13
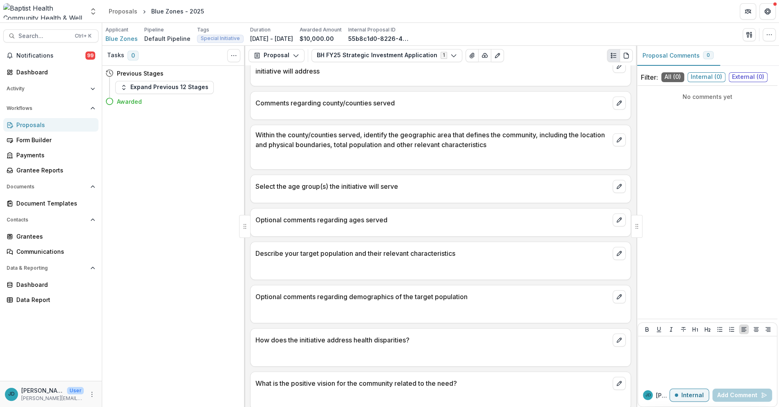
scroll to position [862, 0]
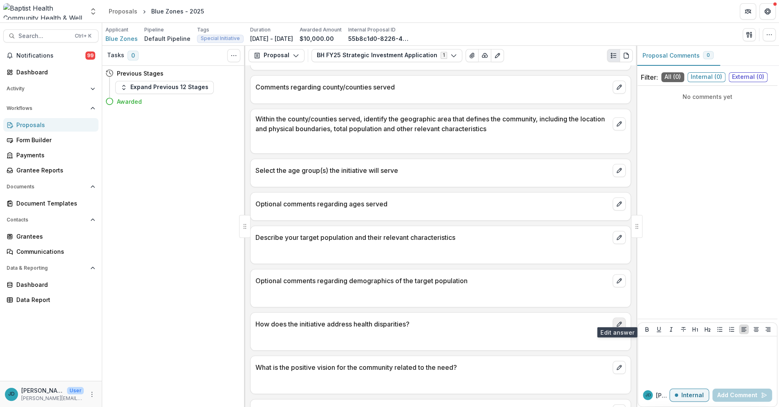
click at [616, 321] on icon "edit" at bounding box center [619, 324] width 7 height 7
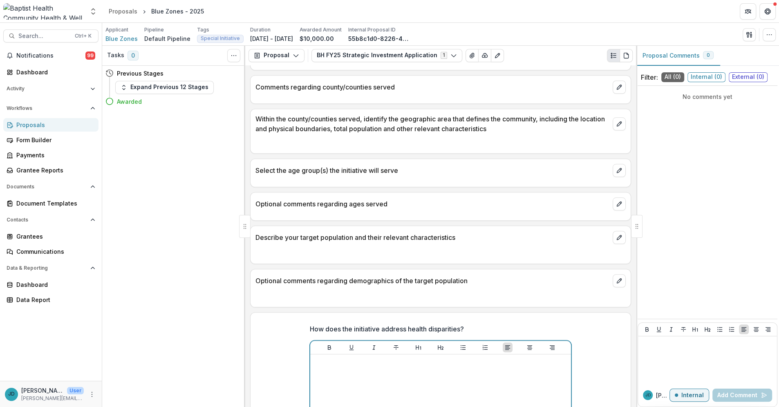
click at [355, 357] on p at bounding box center [440, 361] width 254 height 9
drag, startPoint x: 406, startPoint y: 357, endPoint x: 317, endPoint y: 353, distance: 89.6
copy p "**********"
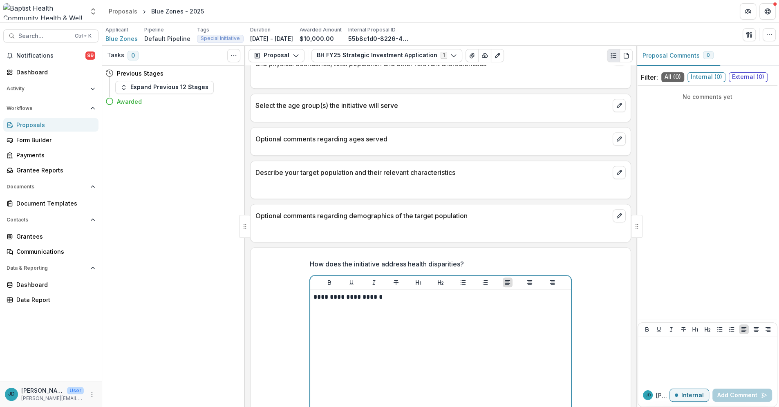
scroll to position [998, 0]
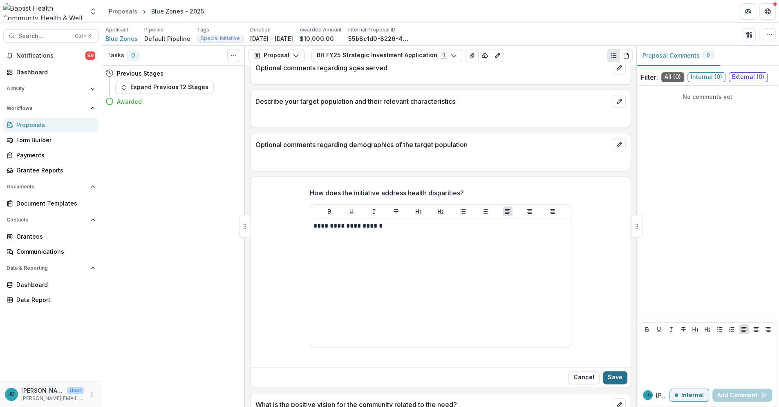
click at [612, 372] on button "Save" at bounding box center [615, 377] width 25 height 13
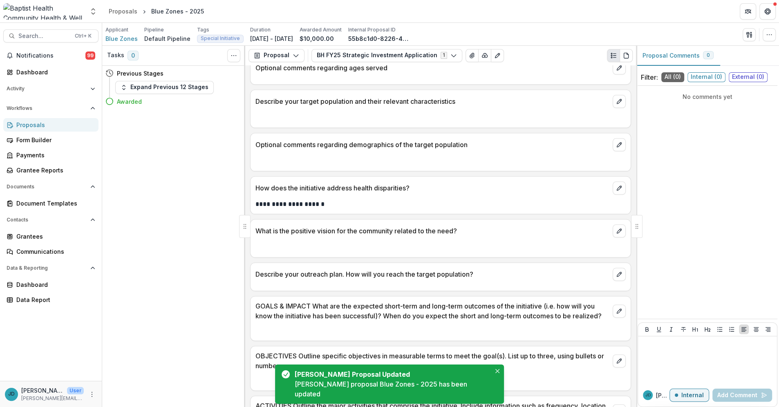
scroll to position [1089, 0]
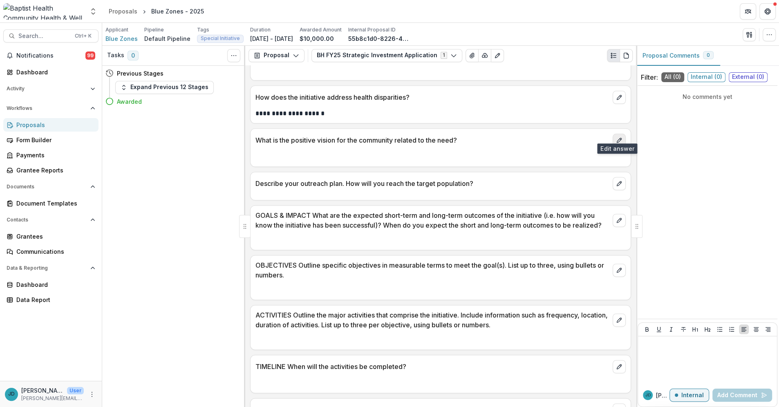
click at [616, 137] on icon "edit" at bounding box center [619, 140] width 7 height 7
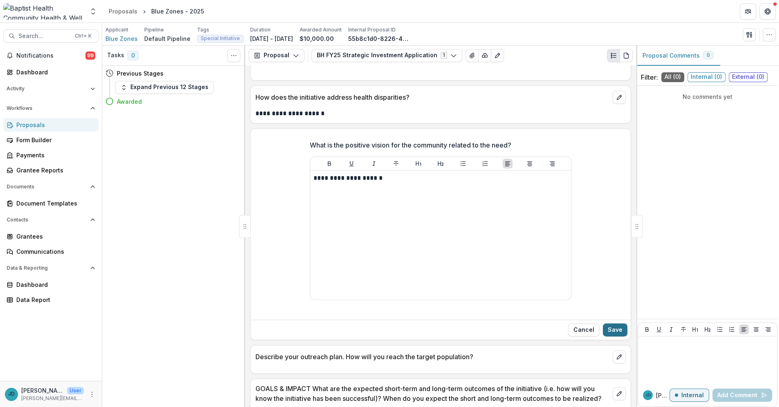
click at [605, 323] on button "Save" at bounding box center [615, 329] width 25 height 13
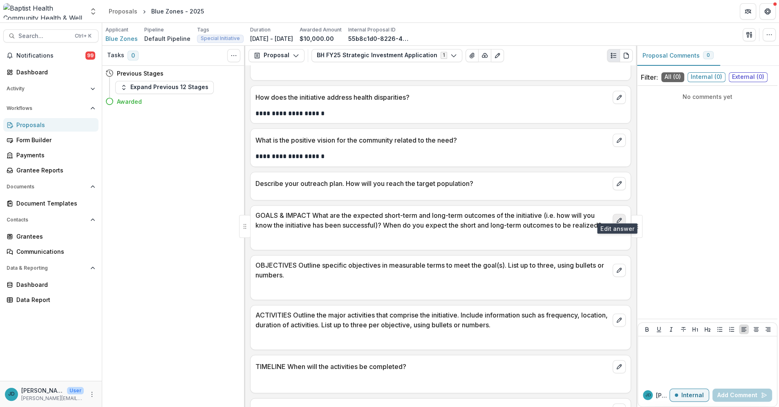
click at [616, 218] on icon "edit" at bounding box center [618, 220] width 4 height 4
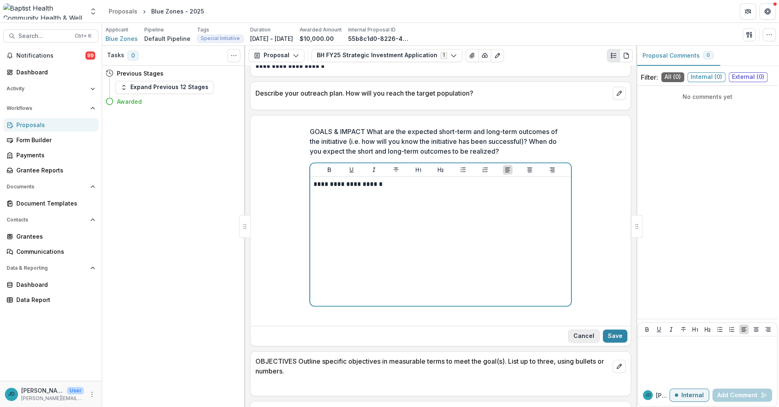
scroll to position [1180, 0]
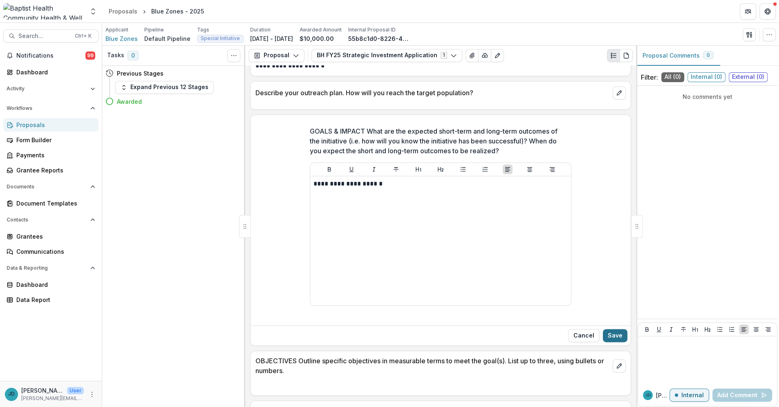
click at [613, 329] on button "Save" at bounding box center [615, 335] width 25 height 13
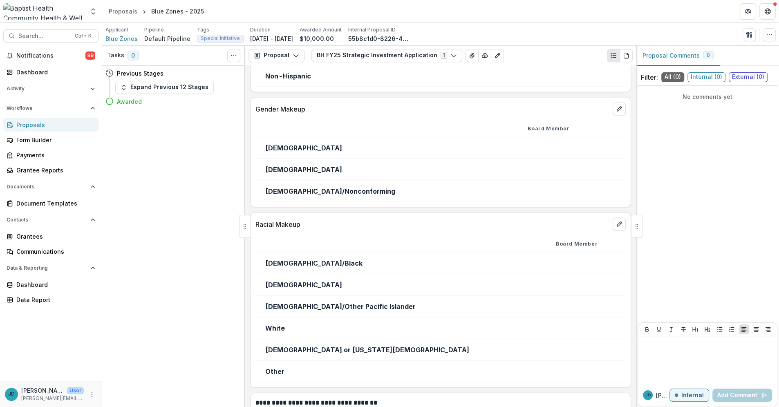
scroll to position [1644, 0]
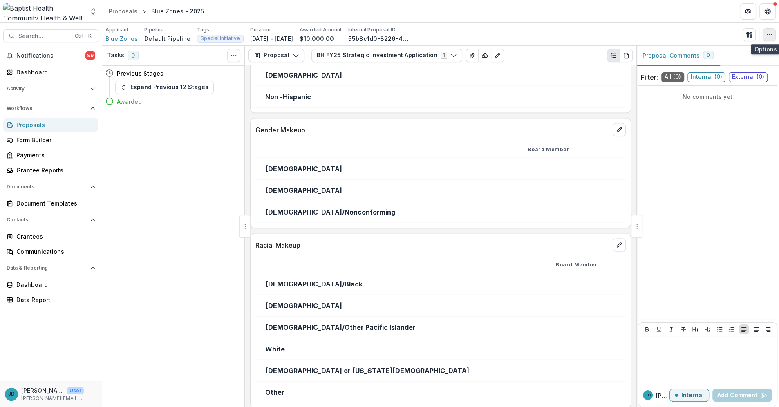
click at [768, 36] on icon "button" at bounding box center [769, 34] width 7 height 7
click at [729, 53] on button "Edit Attributes" at bounding box center [729, 52] width 87 height 13
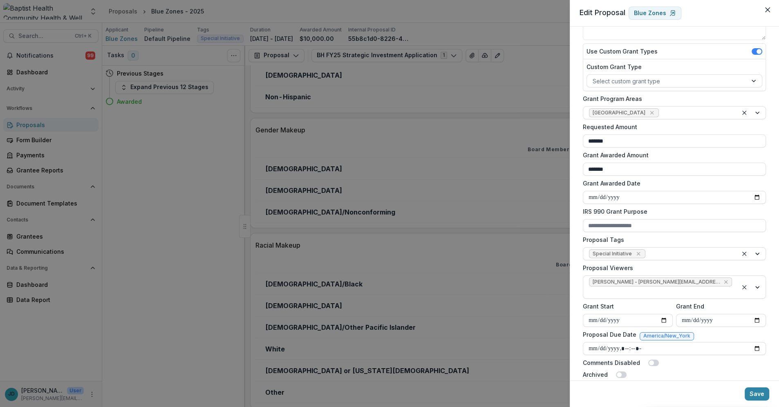
scroll to position [101, 0]
drag, startPoint x: 625, startPoint y: 308, endPoint x: 589, endPoint y: 307, distance: 35.6
click at [589, 313] on input "**********" at bounding box center [628, 319] width 90 height 13
type input "**********"
click at [683, 313] on input "**********" at bounding box center [721, 319] width 90 height 13
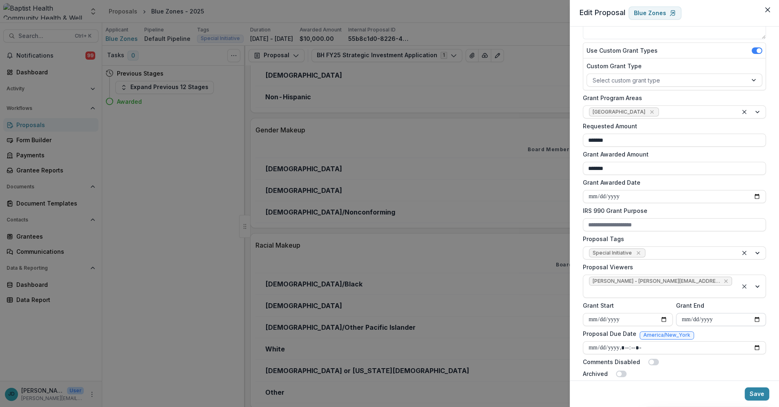
click at [695, 313] on input "**********" at bounding box center [721, 319] width 90 height 13
type input "**********"
click at [757, 394] on button "Save" at bounding box center [756, 393] width 25 height 13
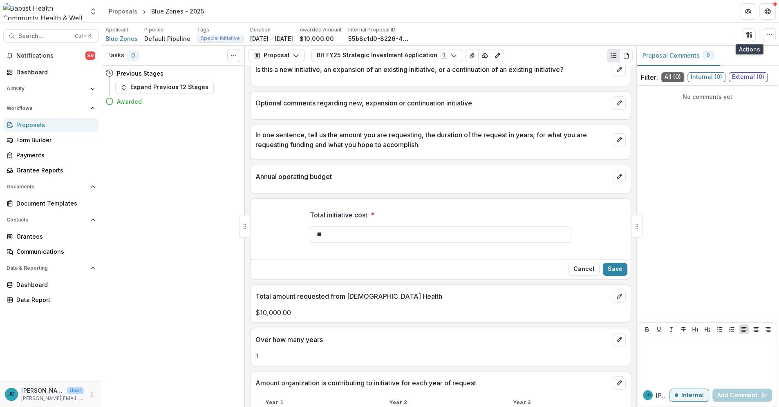
scroll to position [272, 0]
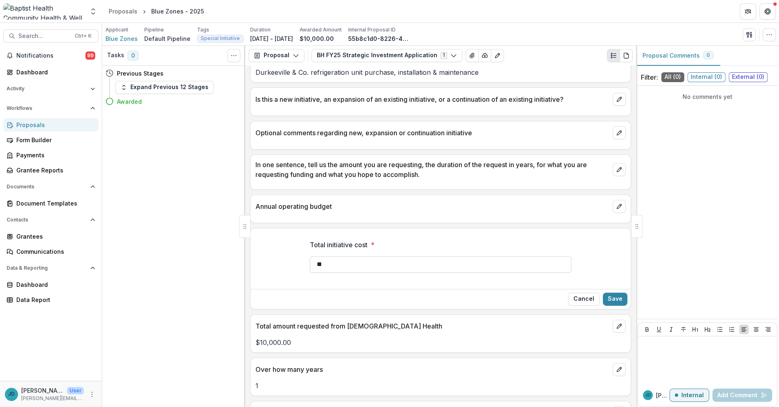
drag, startPoint x: 335, startPoint y: 262, endPoint x: 314, endPoint y: 262, distance: 20.4
click at [314, 262] on input "**" at bounding box center [440, 264] width 261 height 16
type input "*******"
click at [611, 299] on button "Save" at bounding box center [615, 298] width 25 height 13
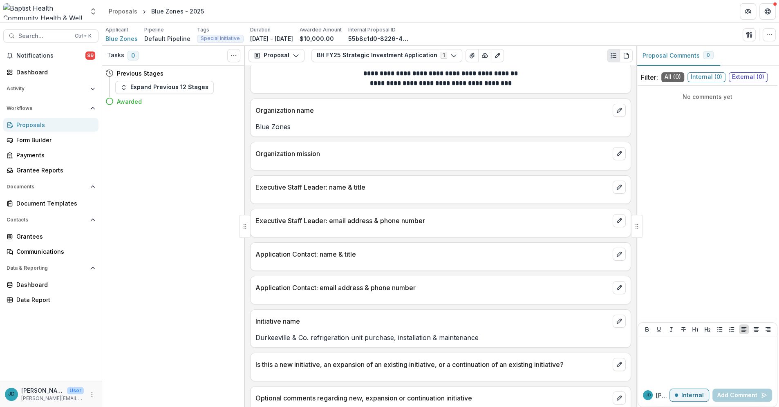
scroll to position [0, 0]
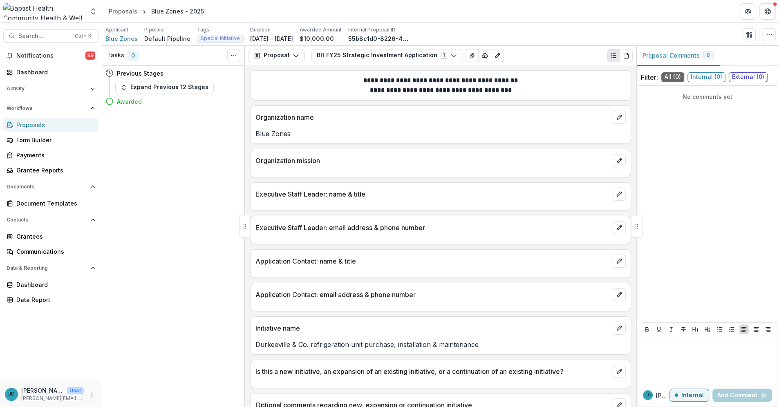
click at [353, 130] on p "Blue Zones" at bounding box center [440, 134] width 370 height 10
click at [616, 116] on icon "edit" at bounding box center [619, 117] width 7 height 7
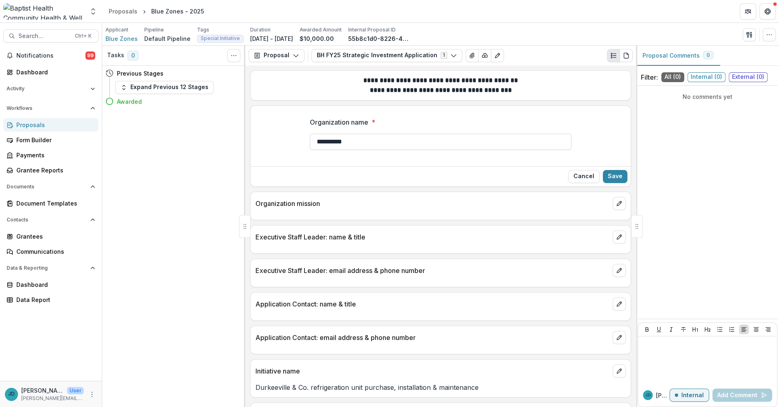
click at [367, 144] on input "**********" at bounding box center [440, 142] width 261 height 16
type input "**********"
click at [609, 175] on button "Save" at bounding box center [615, 176] width 25 height 13
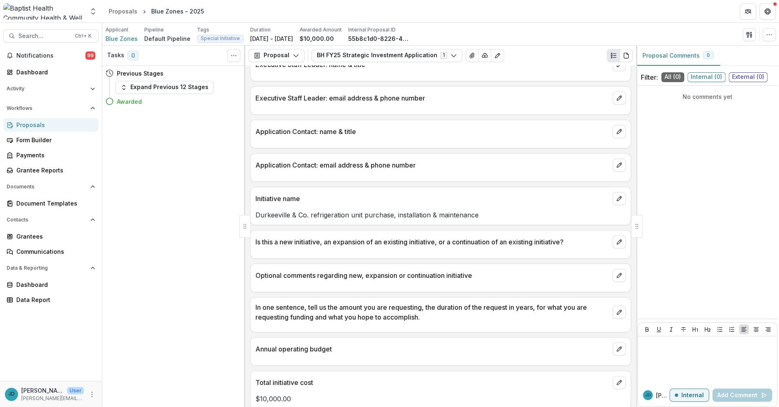
scroll to position [136, 0]
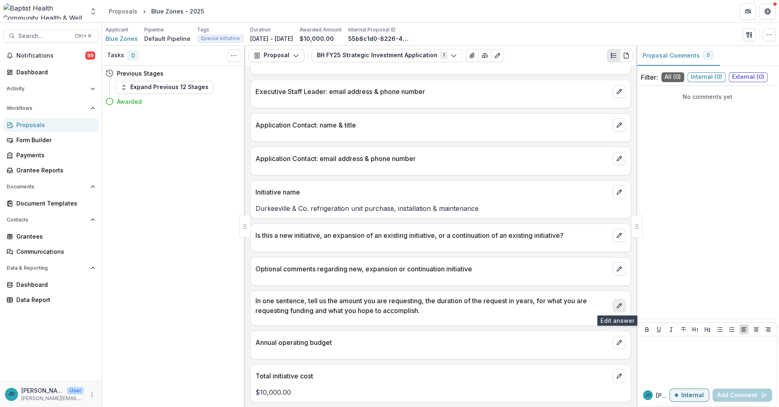
click at [616, 306] on icon "edit" at bounding box center [619, 305] width 7 height 7
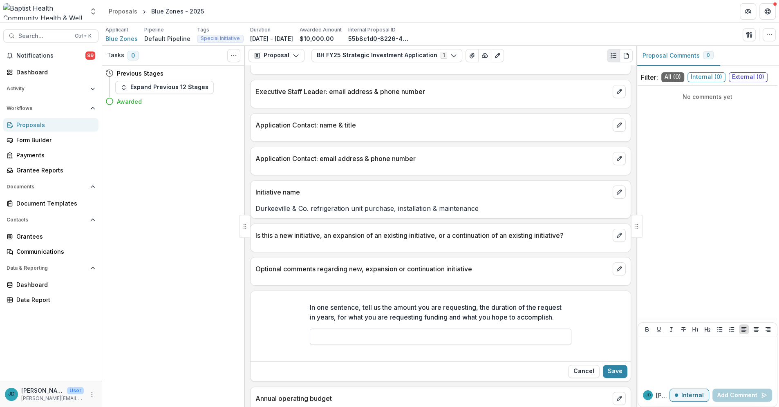
click at [337, 330] on input "In one sentence, tell us the amount you are requesting, the duration of the req…" at bounding box center [440, 336] width 261 height 16
type input "**********"
click at [612, 368] on button "Save" at bounding box center [615, 371] width 25 height 13
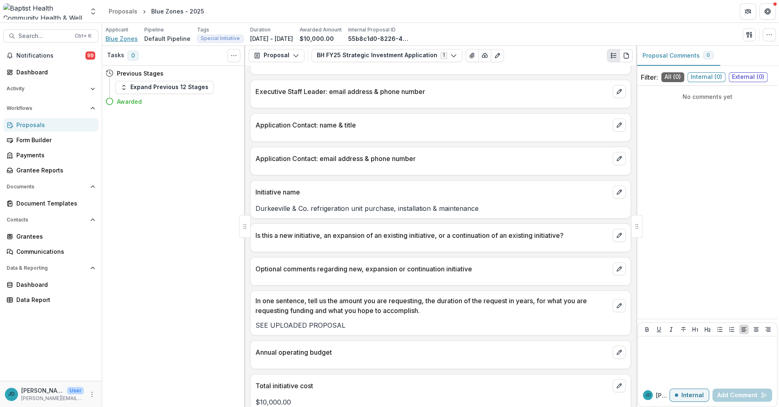
click at [129, 38] on span "Blue Zones" at bounding box center [121, 38] width 32 height 9
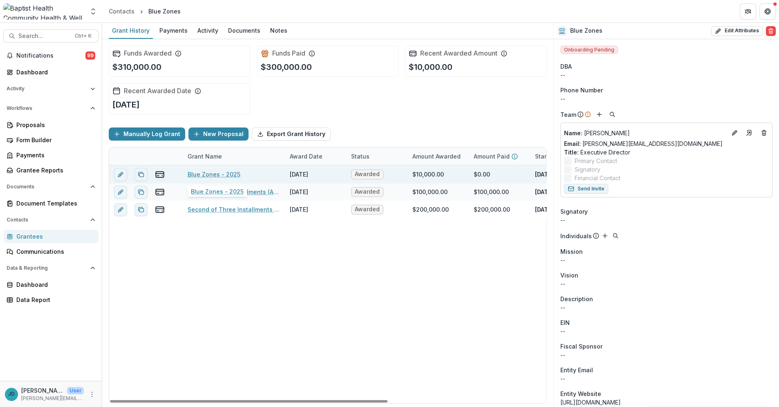
click at [214, 174] on link "Blue Zones - 2025" at bounding box center [213, 174] width 53 height 9
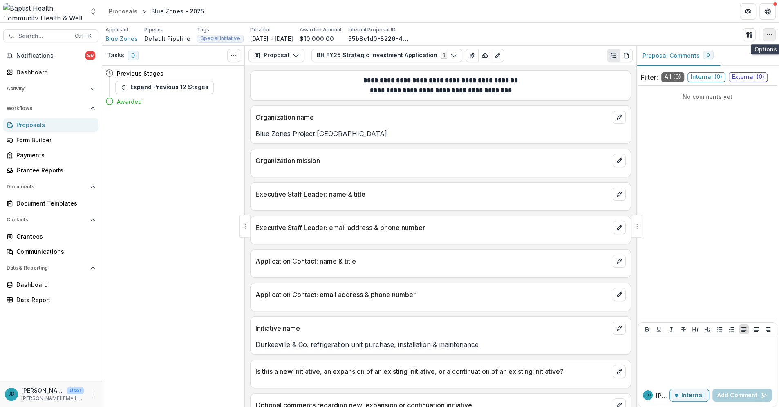
click at [768, 34] on icon "button" at bounding box center [769, 34] width 7 height 7
click at [727, 53] on button "Edit Attributes" at bounding box center [729, 52] width 87 height 13
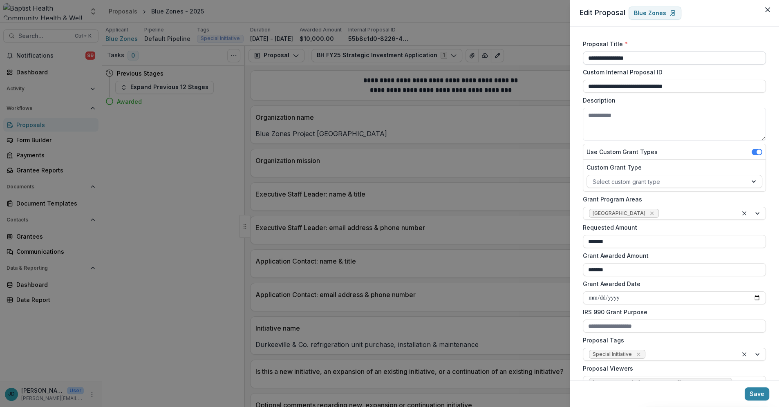
drag, startPoint x: 657, startPoint y: 59, endPoint x: 587, endPoint y: 59, distance: 69.9
click at [587, 59] on input "**********" at bounding box center [674, 57] width 183 height 13
type input "*"
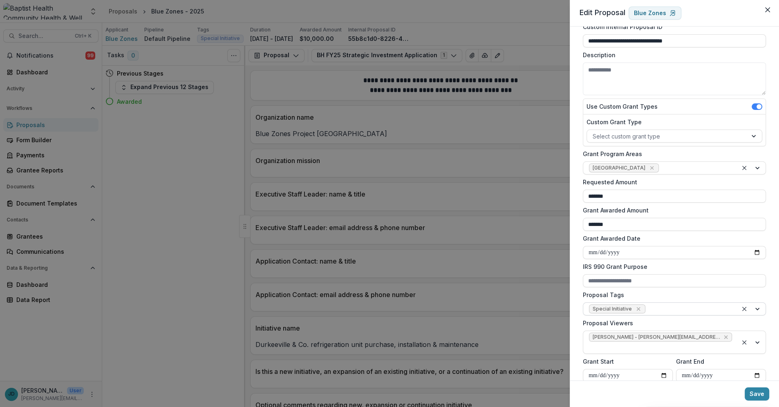
scroll to position [91, 0]
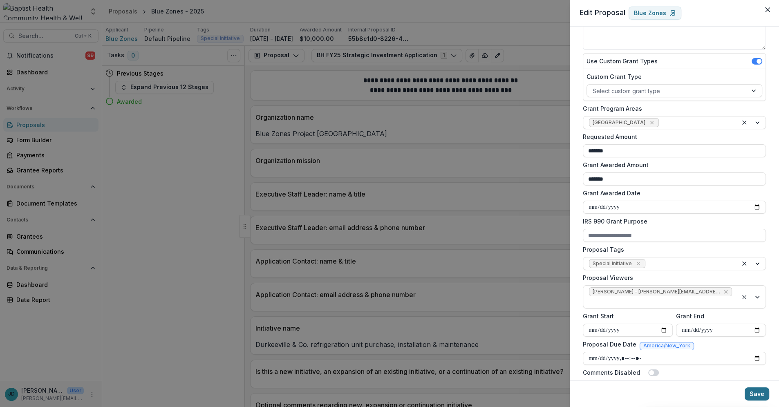
type input "**********"
click at [755, 390] on button "Save" at bounding box center [756, 393] width 25 height 13
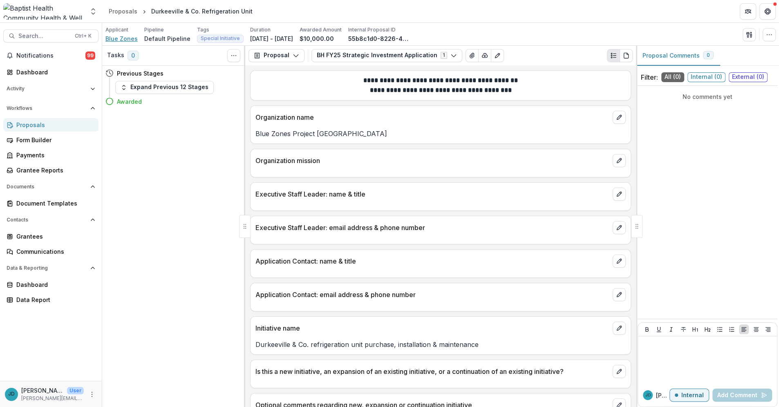
click at [125, 38] on span "Blue Zones" at bounding box center [121, 38] width 32 height 9
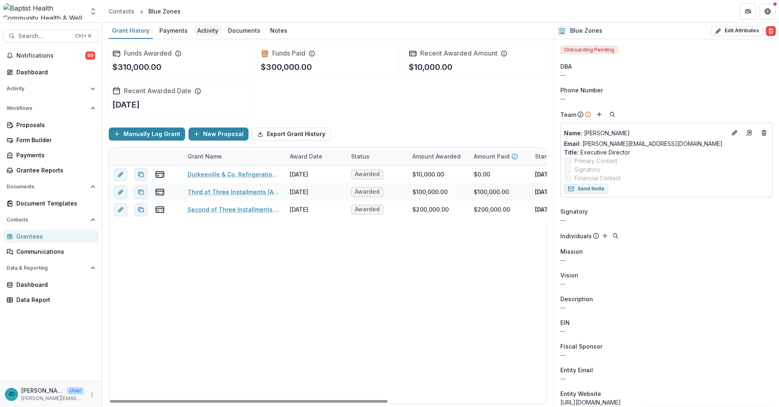
click at [205, 31] on div "Activity" at bounding box center [207, 31] width 27 height 12
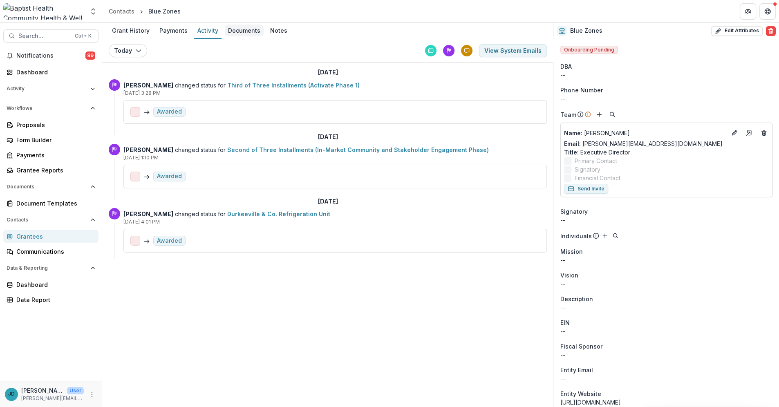
click at [237, 31] on div "Documents" at bounding box center [244, 31] width 39 height 12
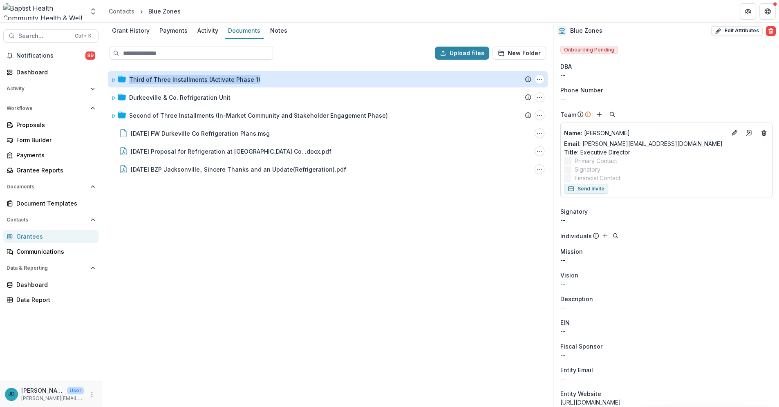
drag, startPoint x: 129, startPoint y: 98, endPoint x: 130, endPoint y: 72, distance: 26.6
click at [130, 72] on div "Third of Three Installments (Activate Phase 1) Submission Temelio Proposal Atta…" at bounding box center [327, 236] width 449 height 340
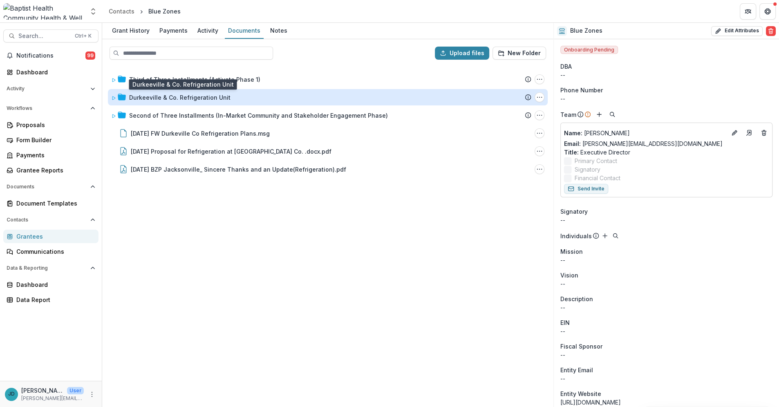
click at [161, 98] on div "Durkeeville & Co. Refrigeration Unit" at bounding box center [179, 97] width 101 height 9
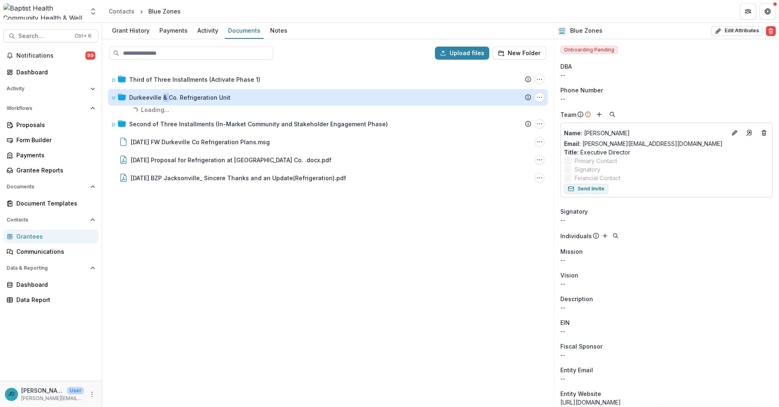
click at [161, 98] on div "Durkeeville & Co. Refrigeration Unit" at bounding box center [179, 97] width 101 height 9
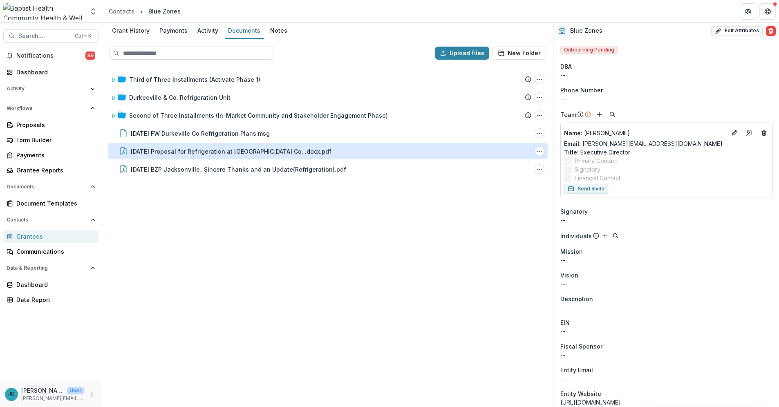
drag, startPoint x: 211, startPoint y: 212, endPoint x: 118, endPoint y: 144, distance: 115.7
click at [206, 208] on div "Third of Three Installments (Activate Phase 1) Submission Temelio Proposal Atta…" at bounding box center [327, 236] width 449 height 340
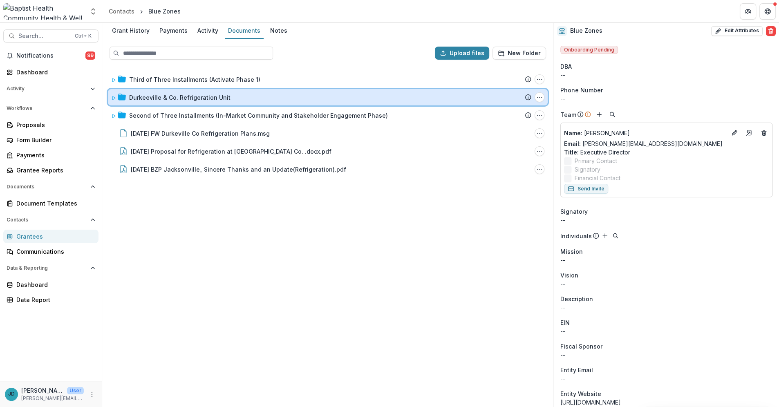
click at [116, 96] on icon at bounding box center [113, 98] width 5 height 5
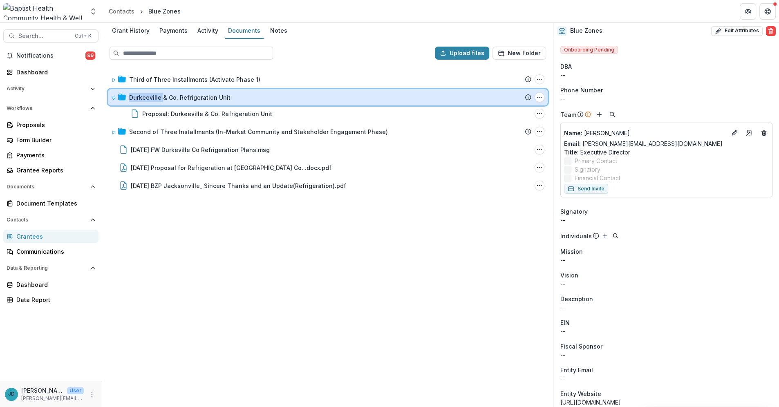
click at [116, 96] on icon at bounding box center [113, 98] width 5 height 5
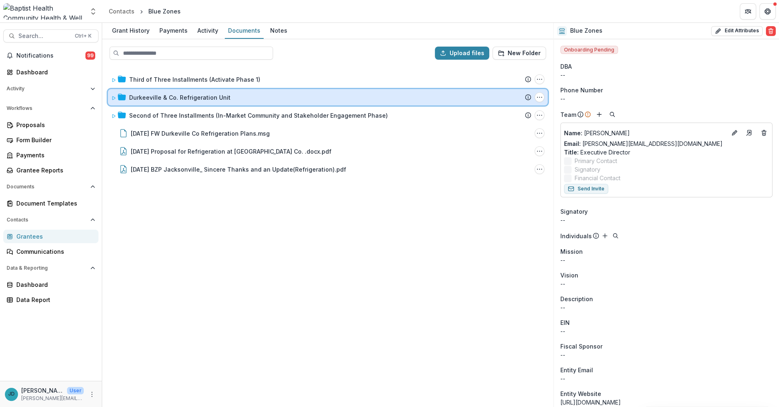
click at [113, 96] on icon at bounding box center [113, 97] width 3 height 3
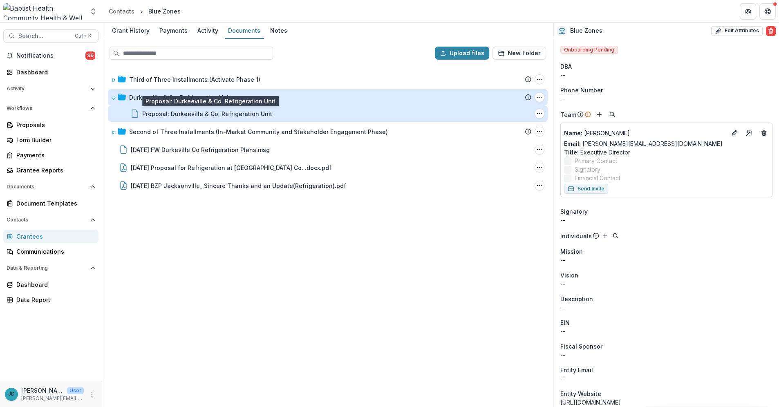
click at [162, 114] on div "Proposal: Durkeeville & Co. Refrigeration Unit" at bounding box center [207, 113] width 130 height 9
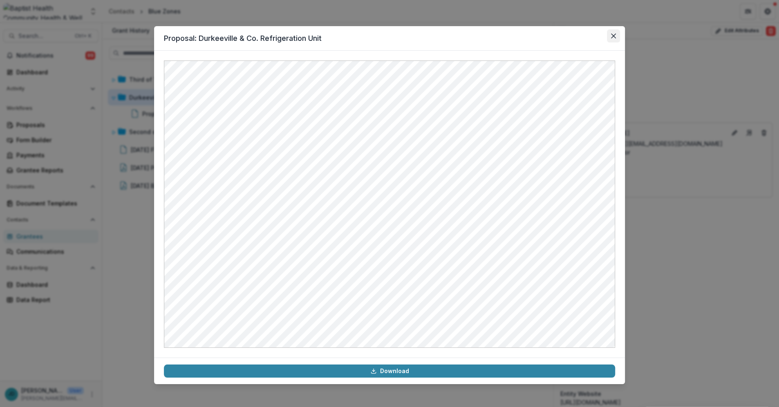
click at [614, 31] on button "Close" at bounding box center [613, 35] width 13 height 13
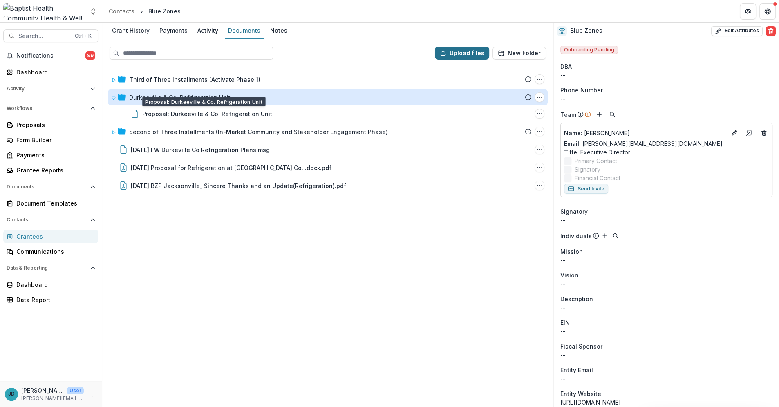
click at [455, 51] on button "Upload files" at bounding box center [462, 53] width 54 height 13
type input "**********"
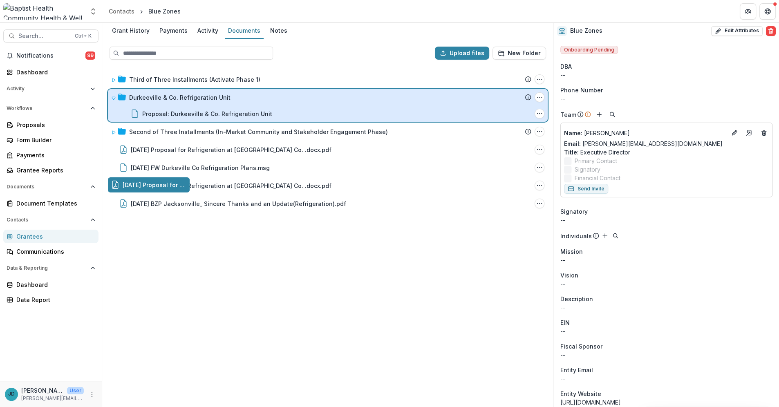
drag, startPoint x: 163, startPoint y: 189, endPoint x: 182, endPoint y: 105, distance: 85.9
click at [182, 105] on div "Upload files New Folder Third of Three Installments (Activate Phase 1) Submissi…" at bounding box center [327, 223] width 451 height 368
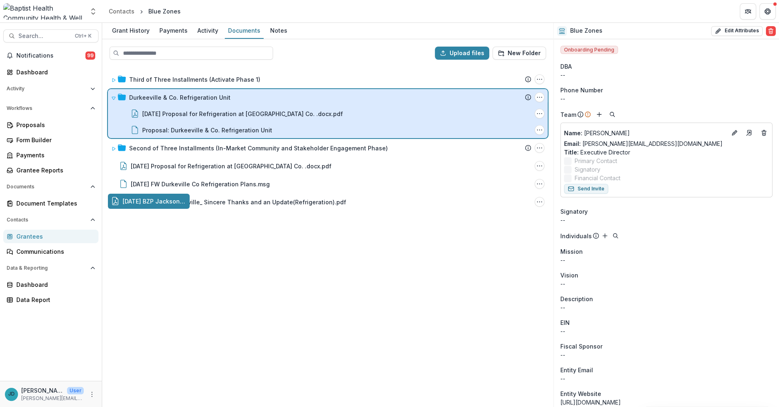
drag, startPoint x: 171, startPoint y: 201, endPoint x: 208, endPoint y: 117, distance: 91.8
click at [208, 117] on div "Upload files New Folder Third of Three Installments (Activate Phase 1) Submissi…" at bounding box center [327, 223] width 451 height 368
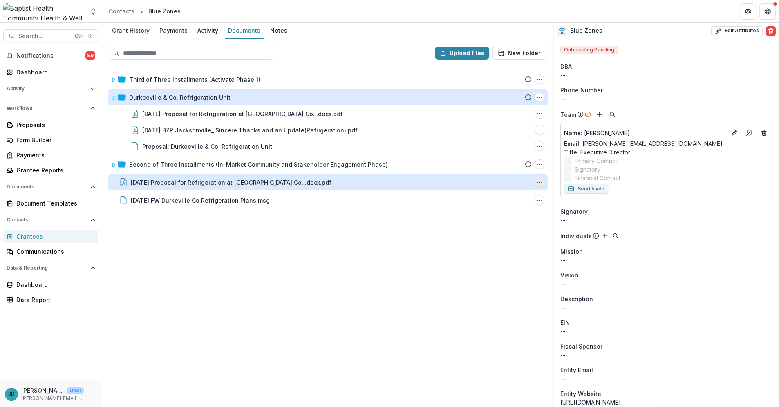
click at [538, 179] on icon "12.05.24 Proposal for Refrigeration at Durkeeville Co. .docx.pdf Options" at bounding box center [539, 182] width 7 height 7
click at [484, 240] on button "Delete" at bounding box center [498, 238] width 87 height 13
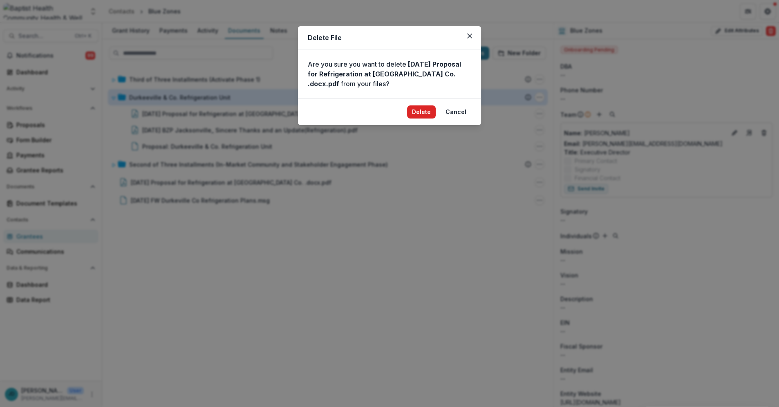
click at [422, 113] on button "Delete" at bounding box center [421, 111] width 29 height 13
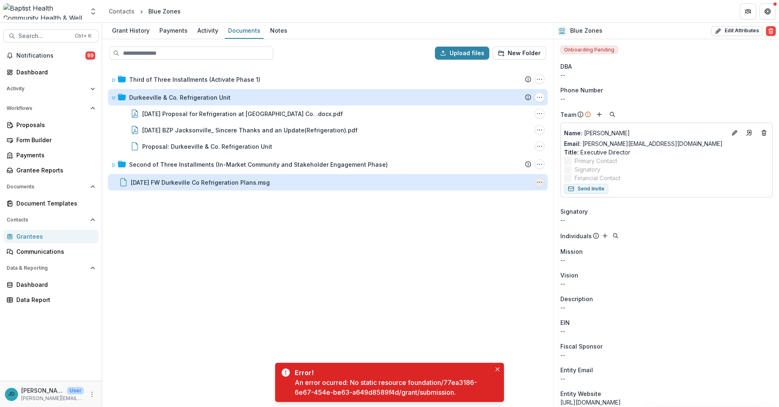
click at [538, 182] on icon "12.05.24 FW Durkeville Co Refrigeration Plans.msg Options" at bounding box center [539, 182] width 7 height 7
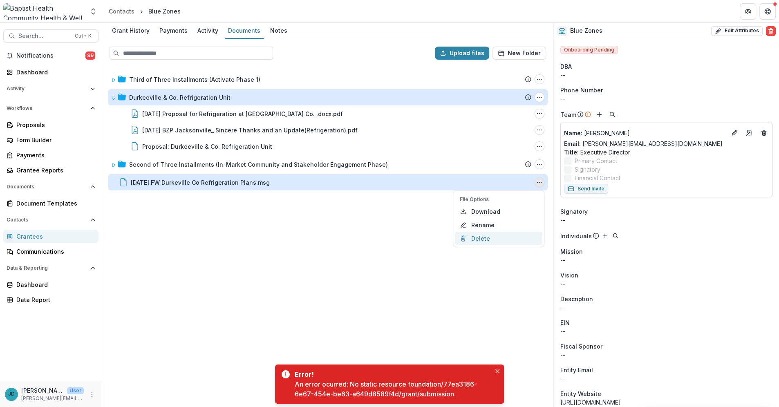
click at [482, 239] on button "Delete" at bounding box center [498, 238] width 87 height 13
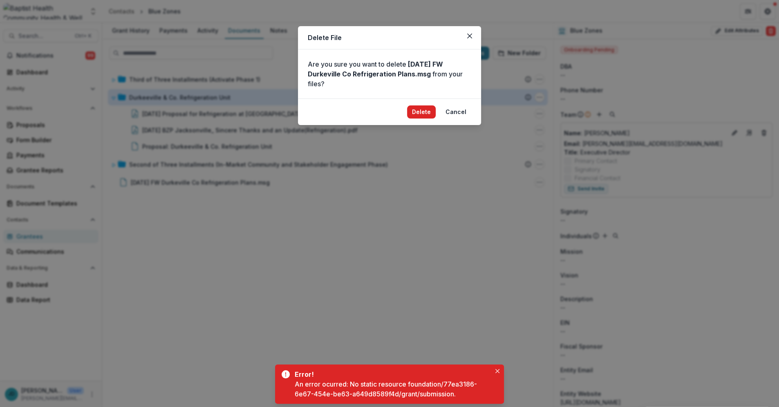
click at [422, 112] on button "Delete" at bounding box center [421, 111] width 29 height 13
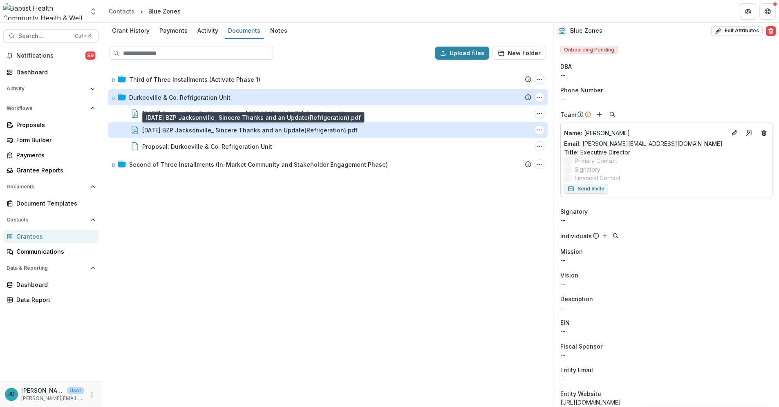
click at [247, 130] on div "[DATE] BZP Jacksonville_ Sincere Thanks and an Update(Refrigeration).pdf" at bounding box center [249, 130] width 215 height 9
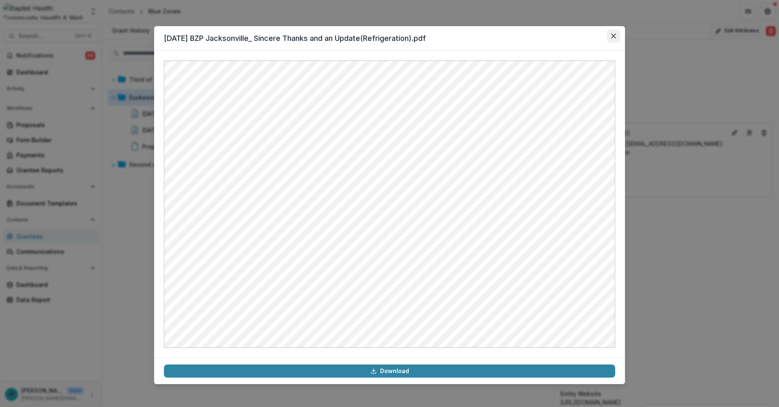
click at [612, 34] on icon "Close" at bounding box center [613, 35] width 5 height 5
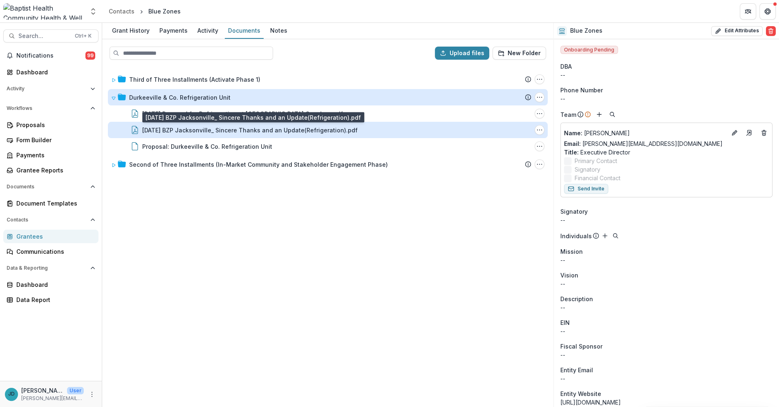
click at [312, 127] on div "[DATE] BZP Jacksonville_ Sincere Thanks and an Update(Refrigeration).pdf" at bounding box center [249, 130] width 215 height 9
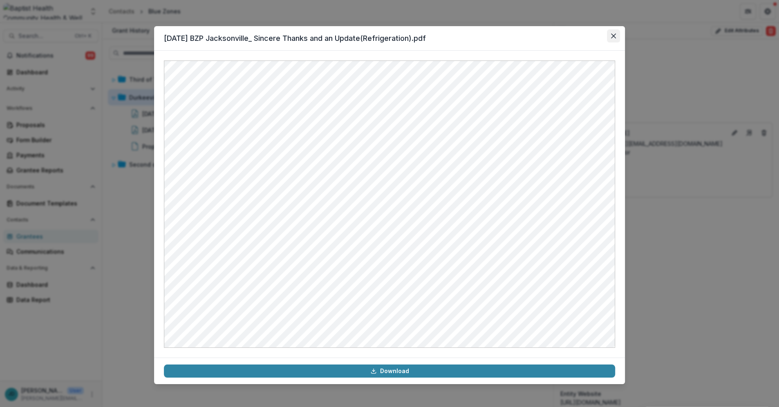
click at [613, 34] on icon "Close" at bounding box center [613, 35] width 5 height 5
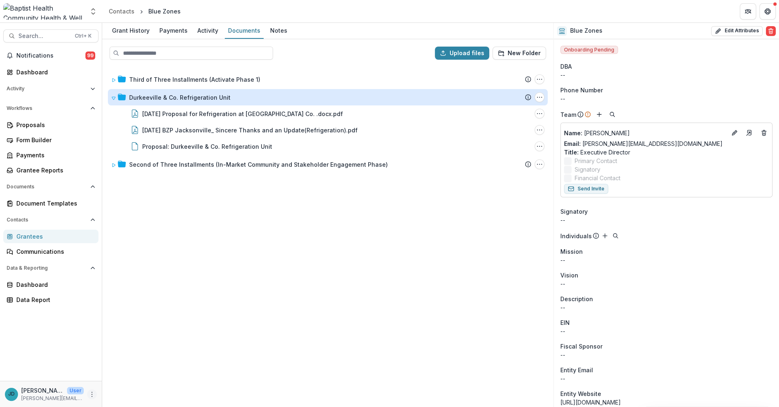
click at [92, 390] on button "More" at bounding box center [92, 394] width 10 height 10
click at [133, 361] on link "Help Center" at bounding box center [145, 362] width 87 height 13
click at [93, 393] on icon "More" at bounding box center [92, 394] width 7 height 7
click at [44, 392] on p "[PERSON_NAME]" at bounding box center [42, 390] width 42 height 9
click at [94, 393] on icon "More" at bounding box center [92, 394] width 7 height 7
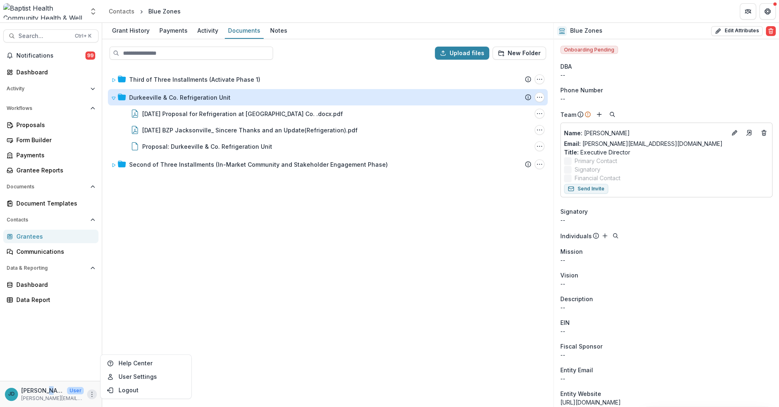
click at [89, 393] on icon "More" at bounding box center [92, 394] width 7 height 7
click at [90, 393] on icon "More" at bounding box center [92, 394] width 7 height 7
click at [766, 7] on button "Get Help" at bounding box center [767, 11] width 16 height 16
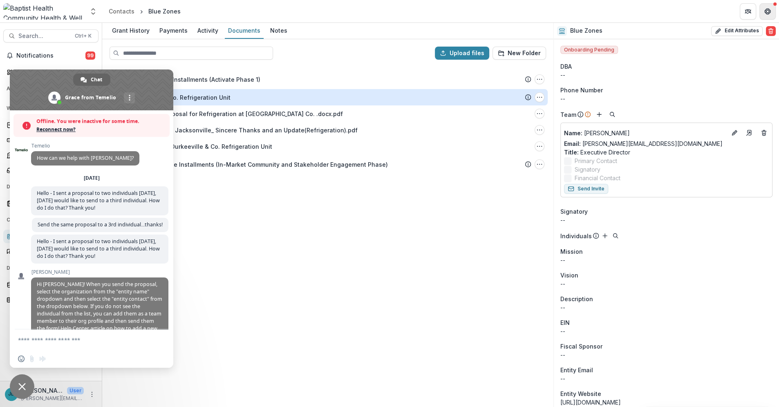
scroll to position [5026, 0]
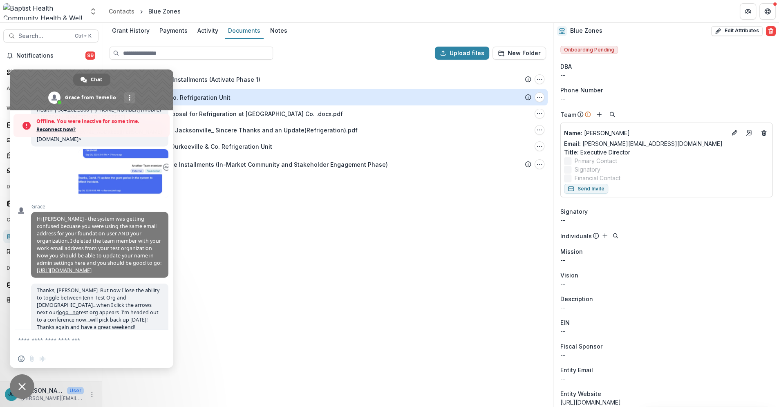
click at [365, 62] on div "Upload files New Folder" at bounding box center [327, 53] width 449 height 26
click at [20, 384] on span "Close chat" at bounding box center [21, 386] width 7 height 7
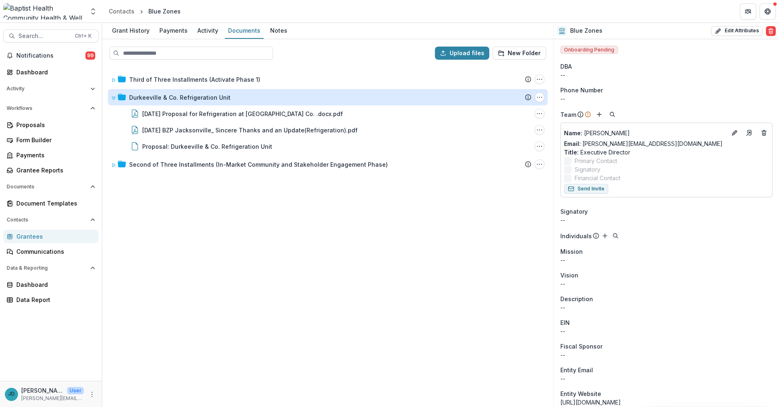
click at [34, 236] on div "Grantees" at bounding box center [54, 236] width 76 height 9
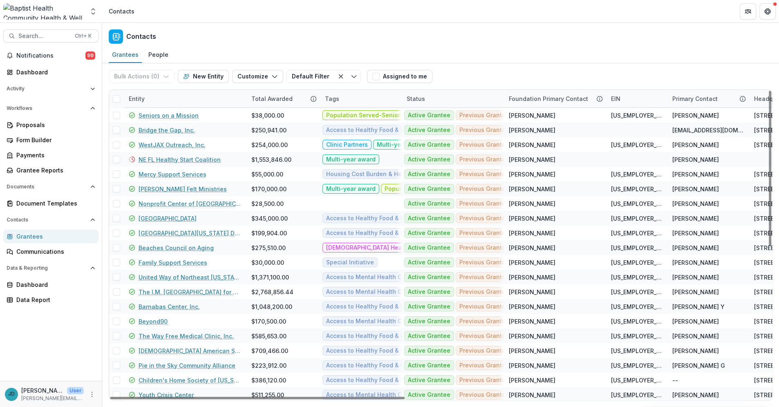
click at [268, 96] on div "Total Awarded" at bounding box center [271, 98] width 51 height 9
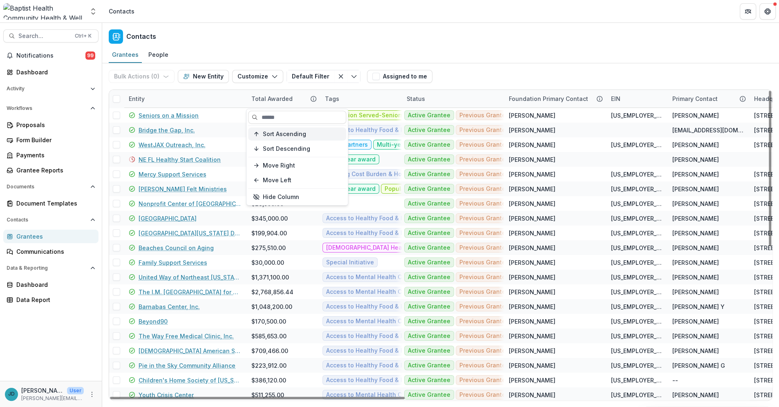
click at [269, 134] on span "Sort Ascending" at bounding box center [284, 133] width 43 height 7
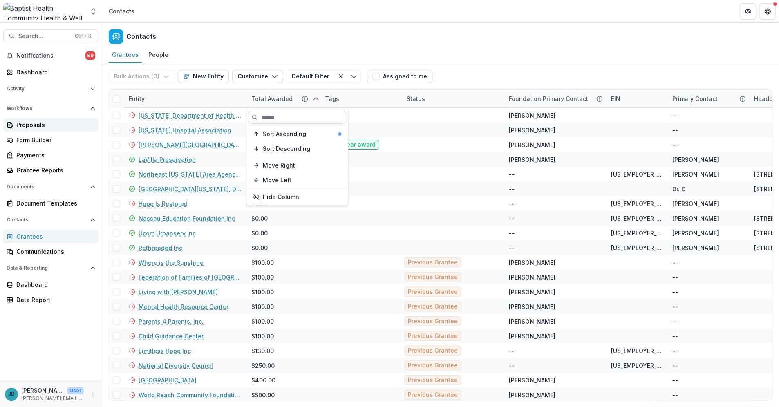
click at [34, 124] on div "Proposals" at bounding box center [54, 125] width 76 height 9
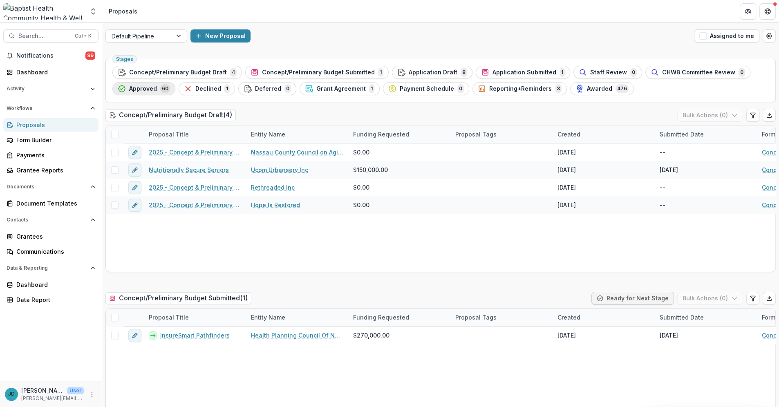
click at [143, 90] on span "Approved" at bounding box center [143, 88] width 28 height 7
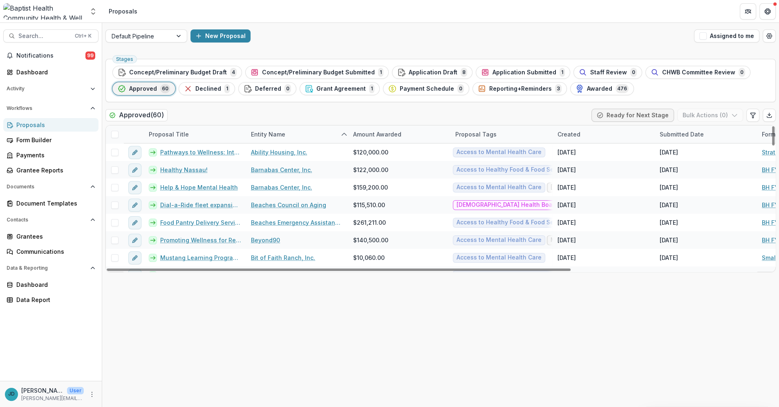
click at [369, 132] on div "Amount Awarded" at bounding box center [377, 134] width 58 height 9
click at [379, 170] on span "Sort Ascending" at bounding box center [385, 169] width 43 height 7
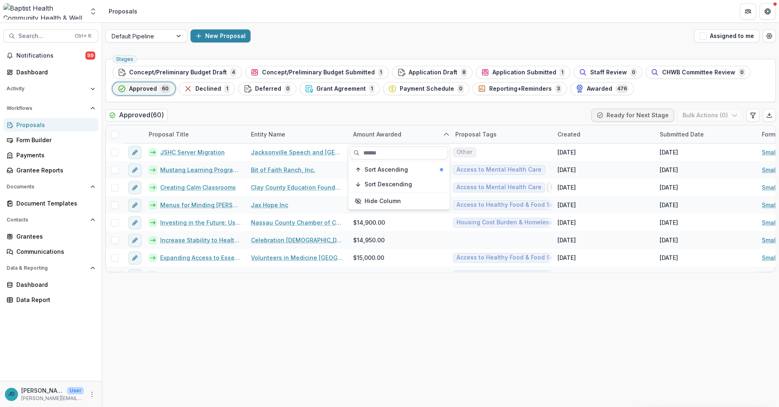
click at [394, 114] on div "Approved ( 60 ) Ready for Next Stage Bulk Actions ( 0 )" at bounding box center [440, 117] width 670 height 16
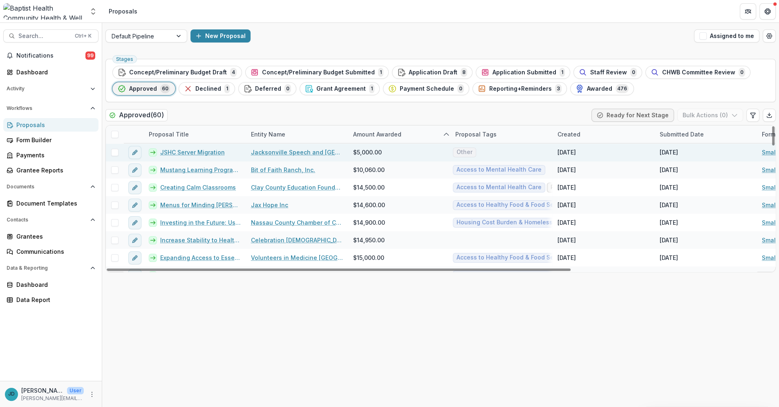
click at [202, 151] on link "JSHC Server Migration" at bounding box center [192, 152] width 65 height 9
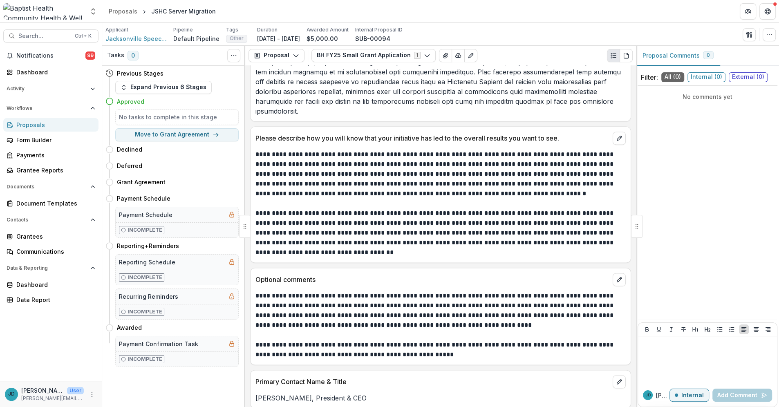
scroll to position [1225, 0]
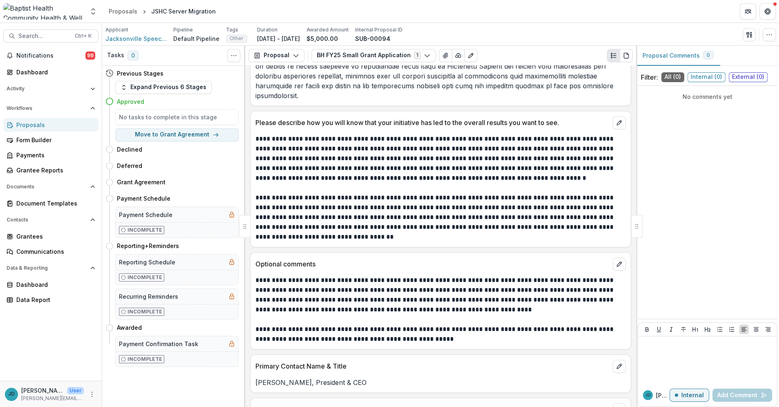
click at [28, 124] on div "Proposals" at bounding box center [54, 125] width 76 height 9
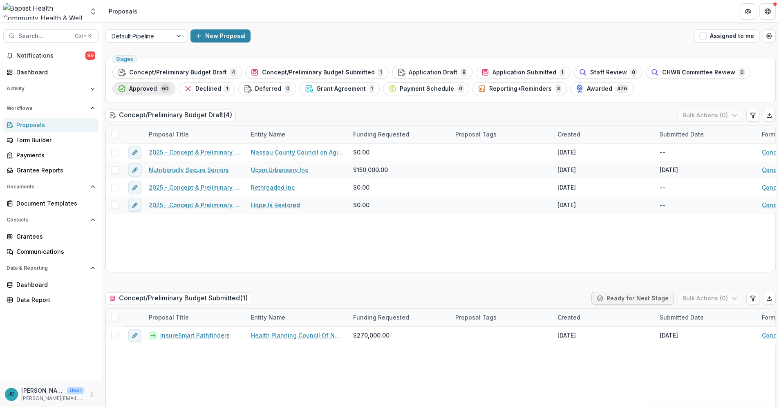
click at [139, 90] on span "Approved" at bounding box center [143, 88] width 28 height 7
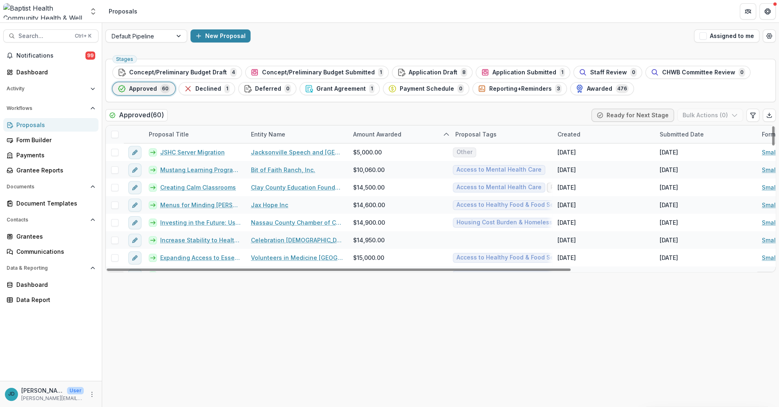
click at [270, 132] on div "Entity Name" at bounding box center [268, 134] width 44 height 9
click at [275, 166] on span "Sort Ascending" at bounding box center [283, 169] width 43 height 7
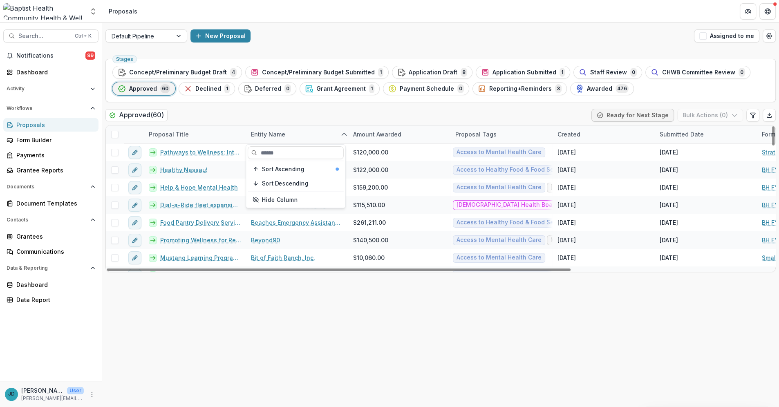
click at [295, 105] on div "Stages Concept/Preliminary Budget Draft 4 Concept/Preliminary Budget Submitted …" at bounding box center [440, 231] width 676 height 351
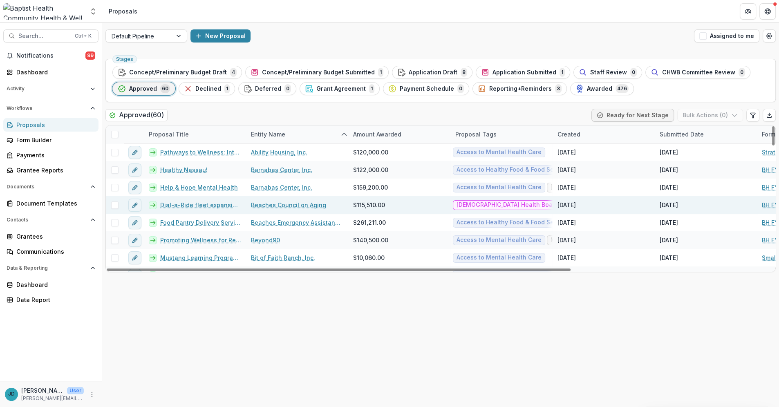
click at [210, 203] on link "Dial-a-Ride fleet expansion & outreach video" at bounding box center [200, 205] width 81 height 9
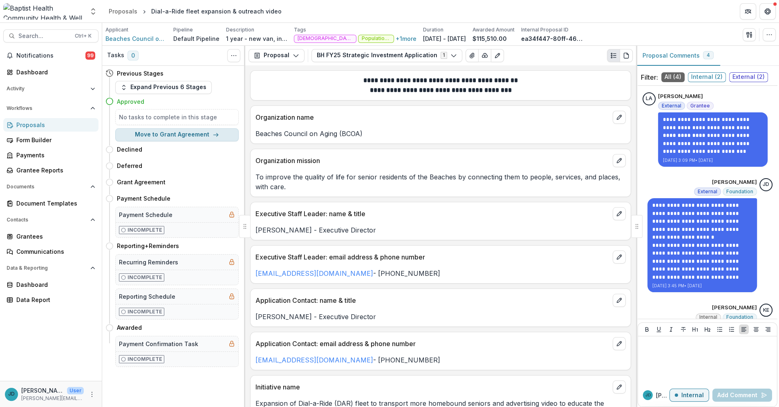
click at [206, 132] on button "Move to Grant Agreement" at bounding box center [176, 134] width 123 height 13
select select "**********"
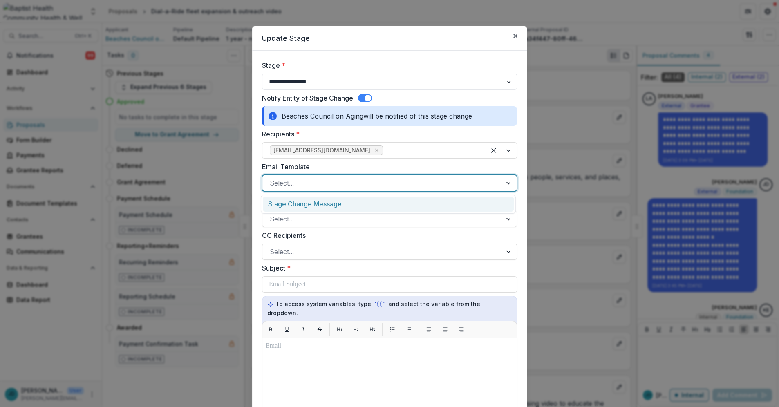
click at [300, 180] on div at bounding box center [382, 182] width 225 height 11
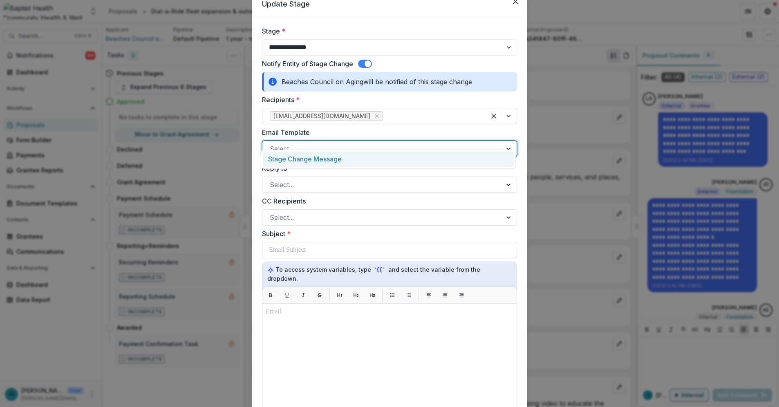
scroll to position [45, 0]
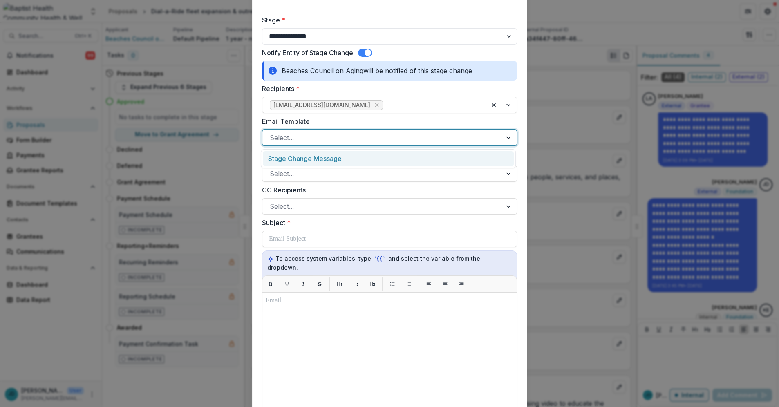
click at [308, 158] on div "Stage Change Message" at bounding box center [388, 158] width 251 height 15
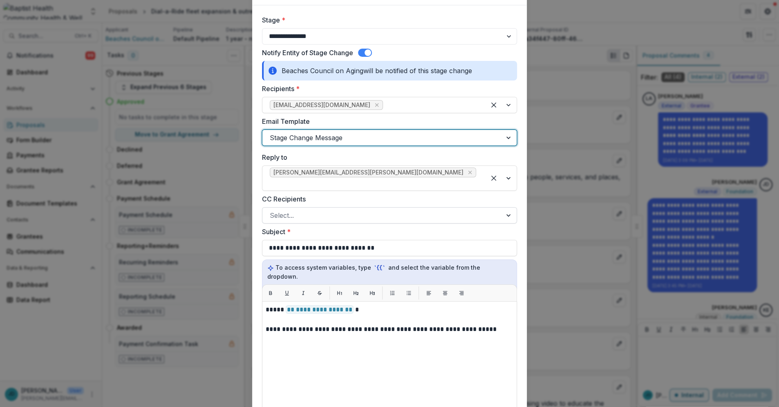
click at [288, 210] on div at bounding box center [382, 215] width 225 height 11
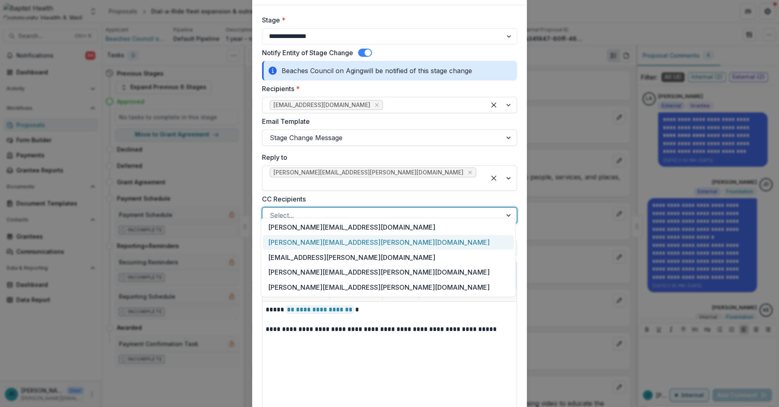
click at [290, 245] on div "[PERSON_NAME][EMAIL_ADDRESS][PERSON_NAME][DOMAIN_NAME]" at bounding box center [388, 242] width 251 height 15
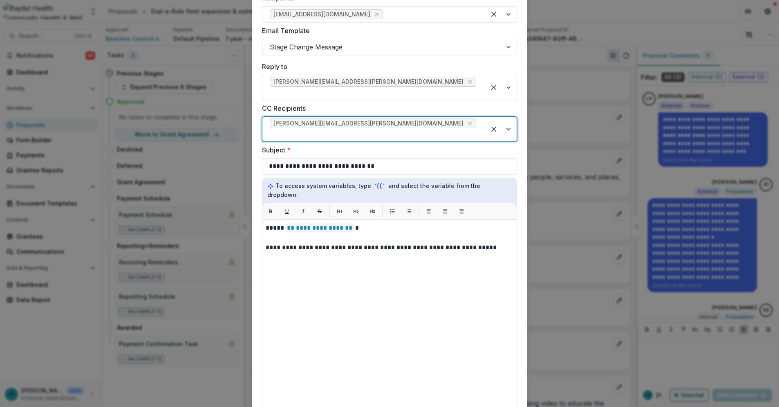
scroll to position [272, 0]
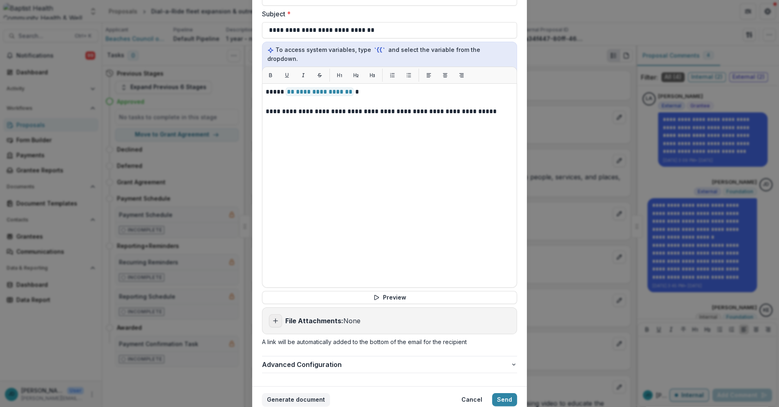
click at [273, 317] on icon "Add attachment" at bounding box center [275, 320] width 7 height 7
type input "**********"
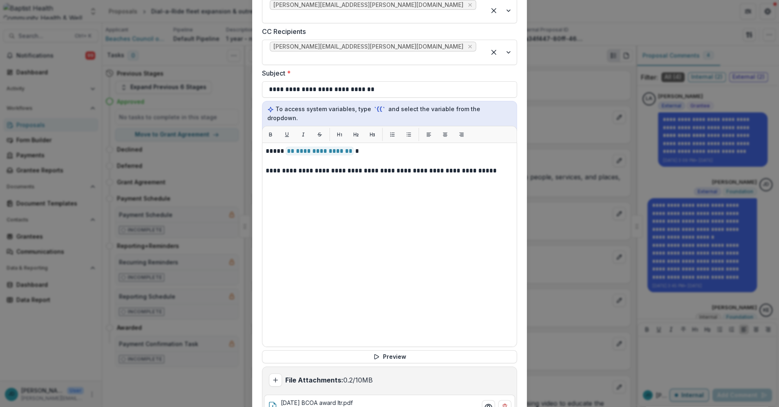
scroll to position [122, 0]
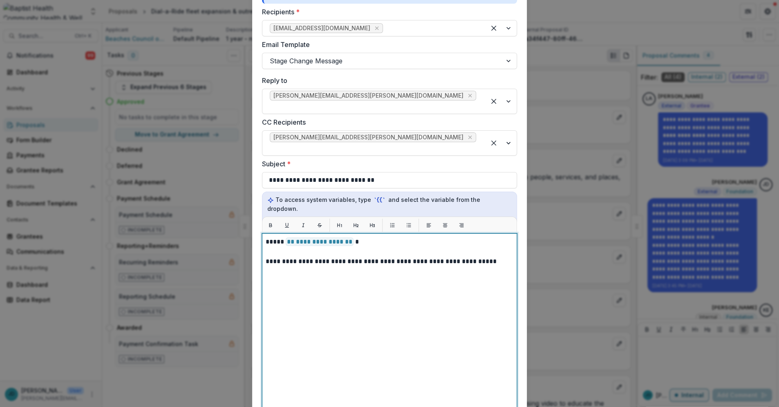
click at [313, 247] on p at bounding box center [390, 252] width 248 height 10
drag, startPoint x: 359, startPoint y: 217, endPoint x: 265, endPoint y: 216, distance: 94.0
click at [266, 237] on p "**********" at bounding box center [390, 242] width 248 height 10
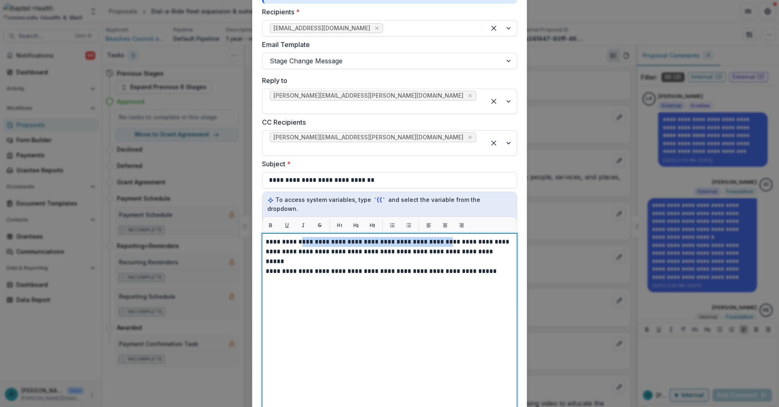
drag, startPoint x: 429, startPoint y: 214, endPoint x: 292, endPoint y: 215, distance: 136.8
click at [292, 237] on p "**********" at bounding box center [390, 247] width 248 height 20
click at [287, 237] on p "**********" at bounding box center [390, 247] width 248 height 20
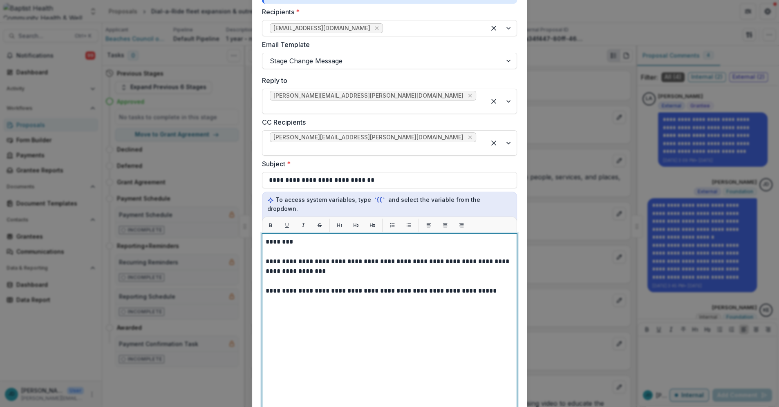
click at [298, 257] on p "**********" at bounding box center [390, 267] width 248 height 20
click at [364, 257] on p "**********" at bounding box center [390, 267] width 248 height 20
click at [358, 257] on p "**********" at bounding box center [390, 267] width 248 height 20
click at [361, 257] on p "**********" at bounding box center [390, 267] width 248 height 20
click at [357, 257] on p "**********" at bounding box center [390, 267] width 248 height 20
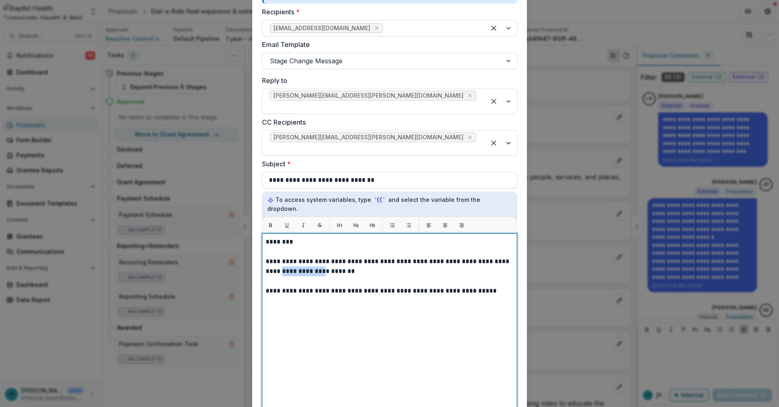
drag, startPoint x: 286, startPoint y: 245, endPoint x: 263, endPoint y: 246, distance: 22.9
click at [263, 246] on div "**********" at bounding box center [389, 335] width 255 height 204
click at [275, 257] on p "**********" at bounding box center [390, 267] width 248 height 20
drag, startPoint x: 272, startPoint y: 244, endPoint x: 263, endPoint y: 245, distance: 9.4
click at [263, 245] on div "**********" at bounding box center [389, 335] width 255 height 204
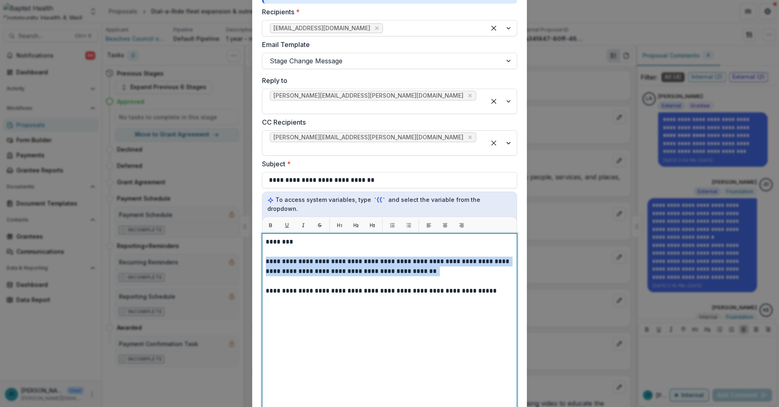
drag, startPoint x: 412, startPoint y: 245, endPoint x: 261, endPoint y: 234, distance: 150.7
click at [262, 234] on div "**********" at bounding box center [389, 335] width 255 height 204
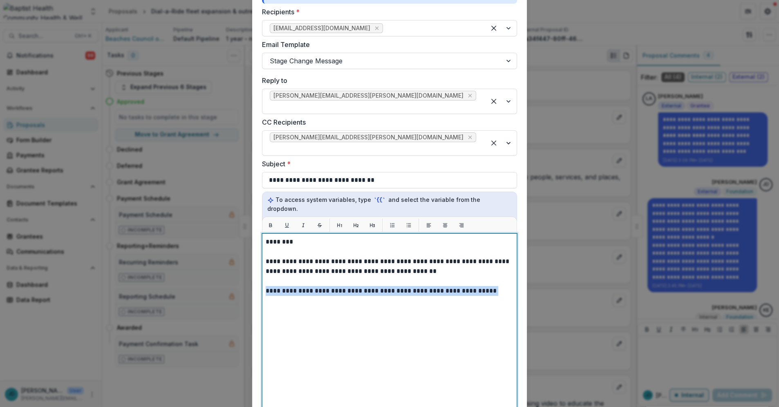
drag, startPoint x: 266, startPoint y: 263, endPoint x: 480, endPoint y: 263, distance: 214.9
click at [480, 286] on p "**********" at bounding box center [390, 291] width 248 height 10
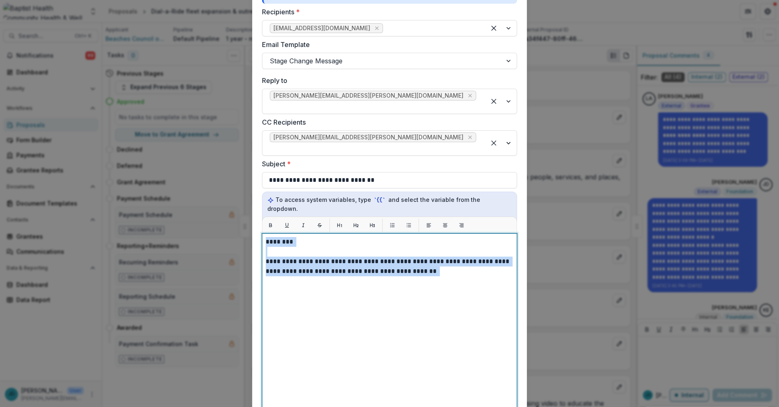
drag, startPoint x: 422, startPoint y: 246, endPoint x: 253, endPoint y: 214, distance: 172.3
click at [253, 214] on form "**********" at bounding box center [389, 246] width 275 height 634
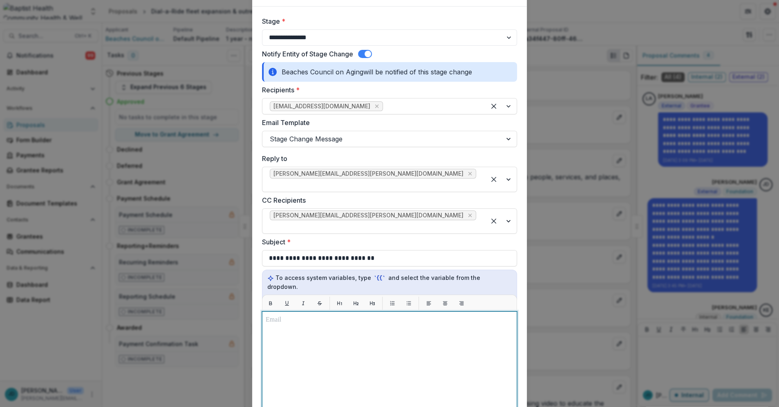
scroll to position [0, 0]
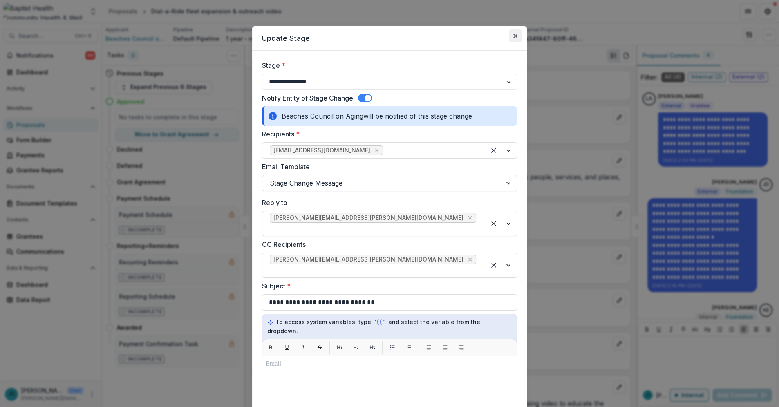
click at [514, 36] on icon "Close" at bounding box center [515, 35] width 5 height 5
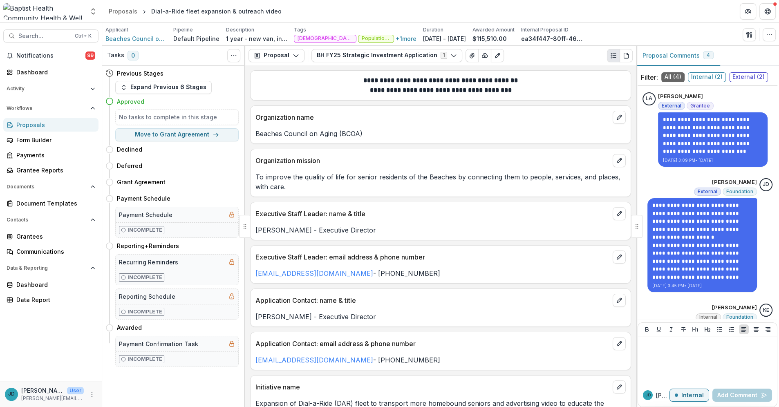
click at [25, 123] on div "Proposals" at bounding box center [54, 125] width 76 height 9
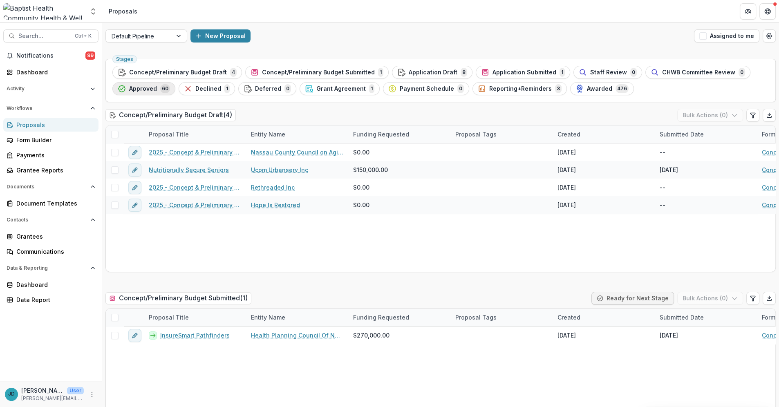
click at [138, 89] on span "Approved" at bounding box center [143, 88] width 28 height 7
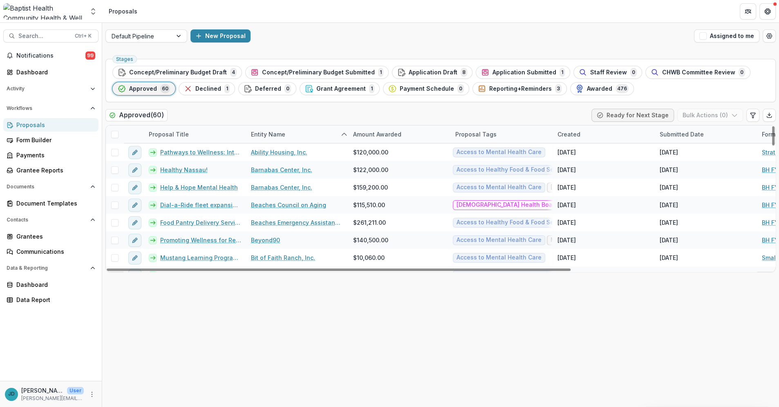
click at [279, 132] on div "Entity Name" at bounding box center [268, 134] width 44 height 9
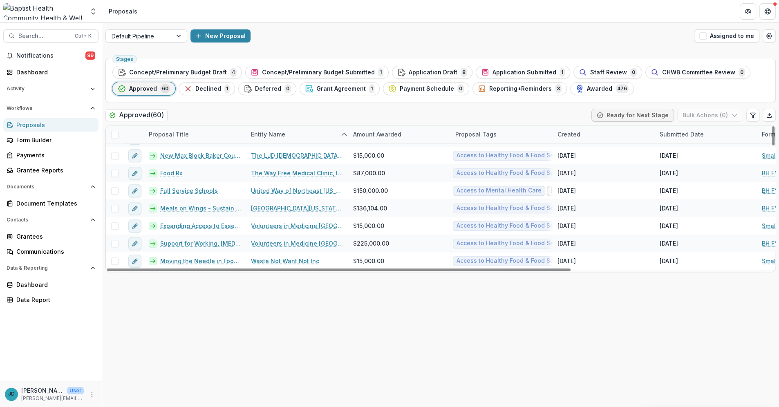
scroll to position [653, 0]
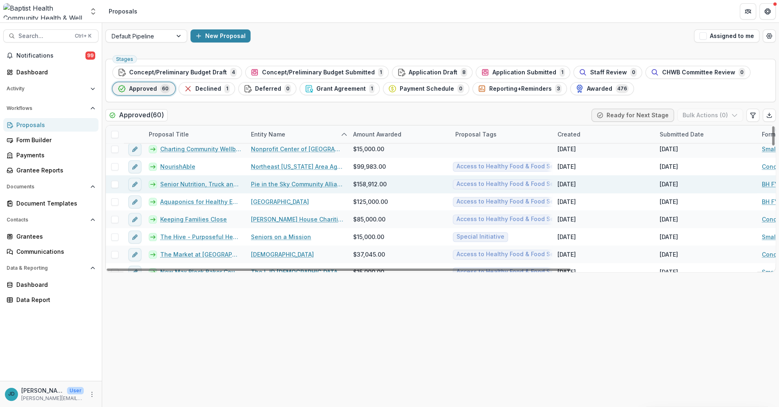
click at [196, 183] on link "Senior Nutrition, Truck and Volunteer Coordinator" at bounding box center [200, 184] width 81 height 9
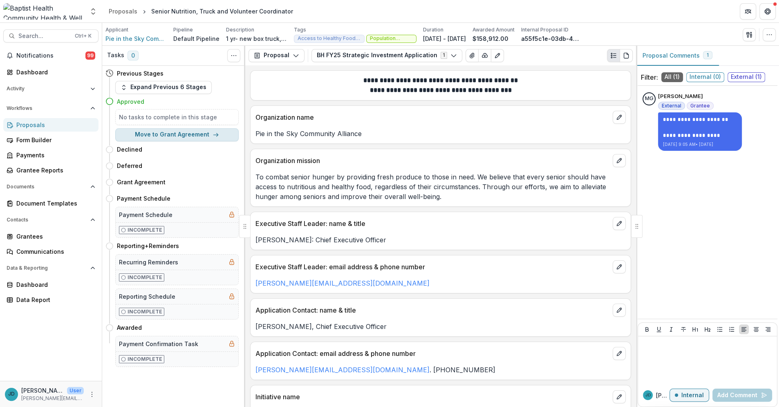
click at [176, 133] on button "Move to Grant Agreement" at bounding box center [176, 134] width 123 height 13
select select "**********"
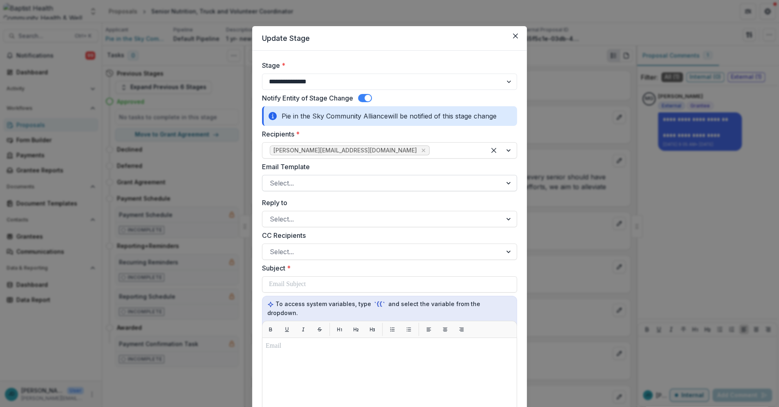
click at [283, 185] on div at bounding box center [382, 182] width 225 height 11
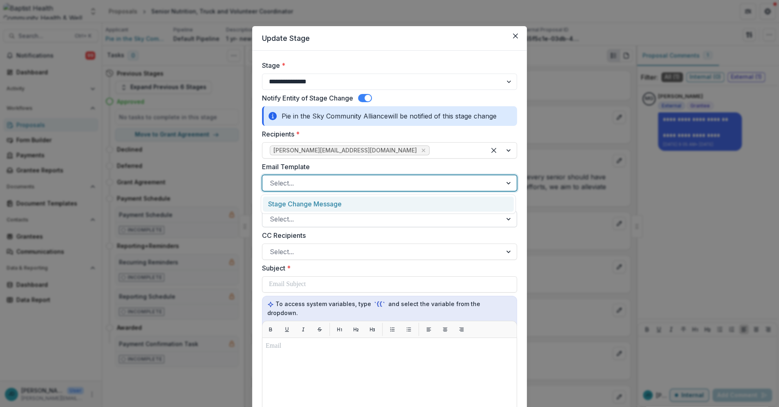
click at [280, 219] on div at bounding box center [382, 218] width 225 height 11
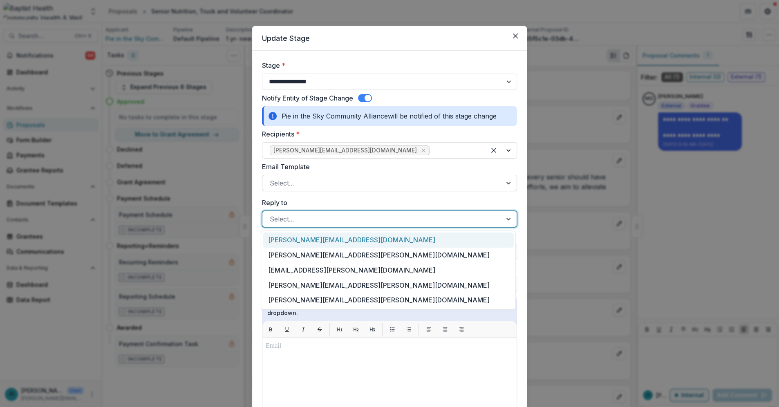
click at [281, 183] on div at bounding box center [382, 182] width 225 height 11
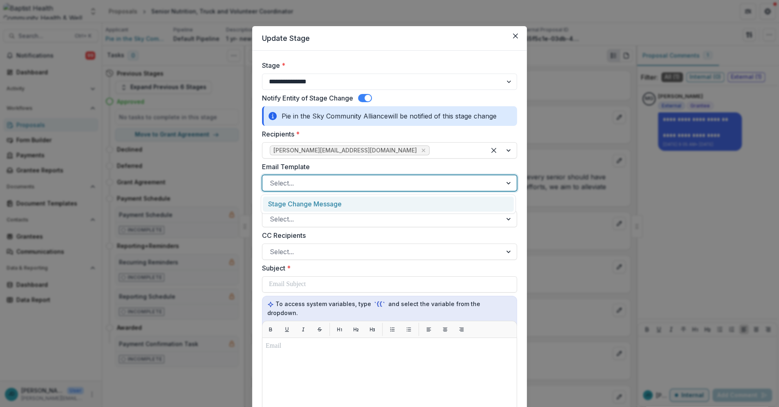
click at [283, 204] on div "Stage Change Message" at bounding box center [388, 203] width 251 height 15
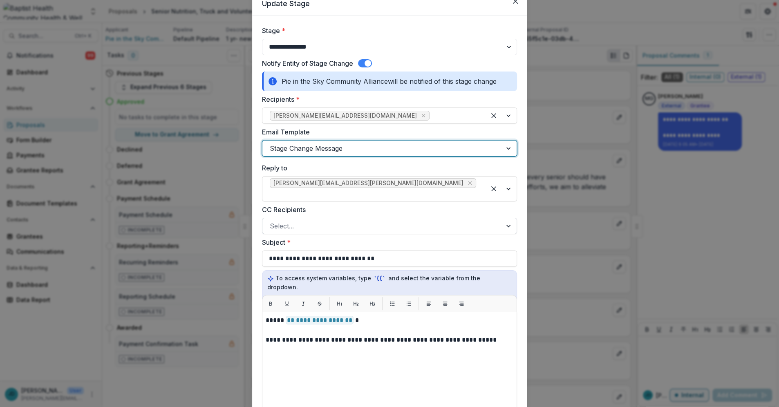
scroll to position [45, 0]
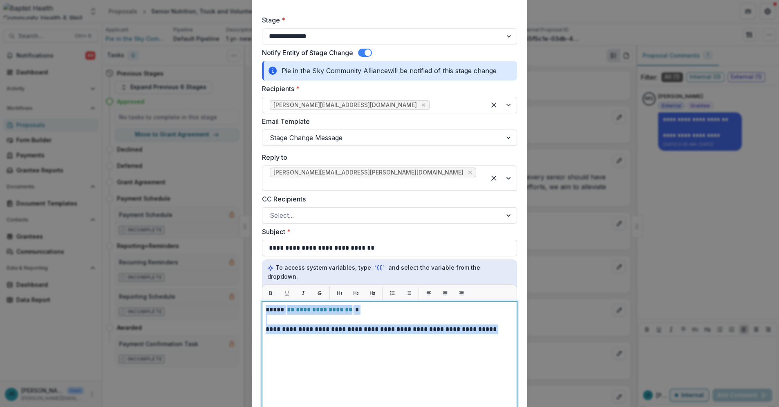
drag, startPoint x: 489, startPoint y: 313, endPoint x: 226, endPoint y: 247, distance: 271.4
click at [216, 285] on div "**********" at bounding box center [389, 203] width 779 height 407
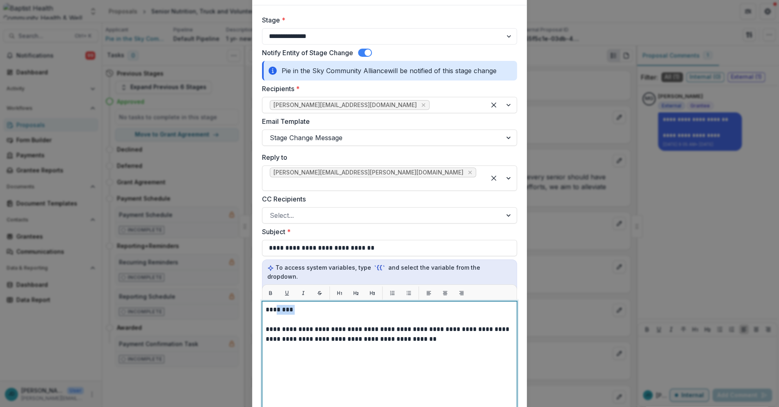
drag, startPoint x: 290, startPoint y: 292, endPoint x: 274, endPoint y: 291, distance: 16.8
click at [274, 305] on p "********" at bounding box center [390, 310] width 248 height 10
click at [275, 324] on p "**********" at bounding box center [390, 334] width 248 height 20
drag, startPoint x: 344, startPoint y: 322, endPoint x: 404, endPoint y: 321, distance: 59.7
click at [404, 324] on p "**********" at bounding box center [390, 334] width 248 height 20
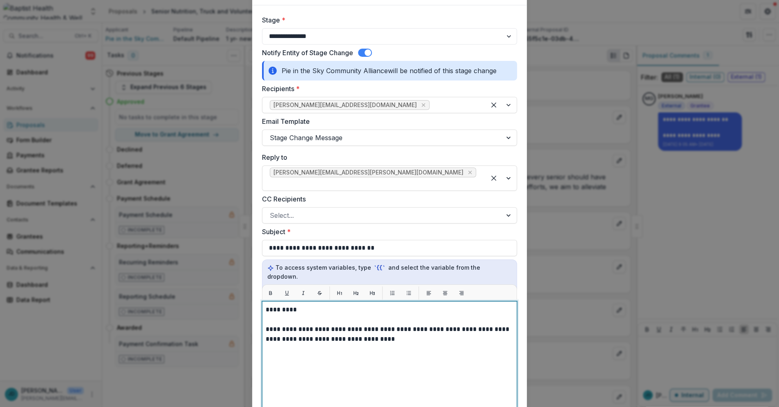
click at [382, 324] on p "**********" at bounding box center [390, 334] width 248 height 20
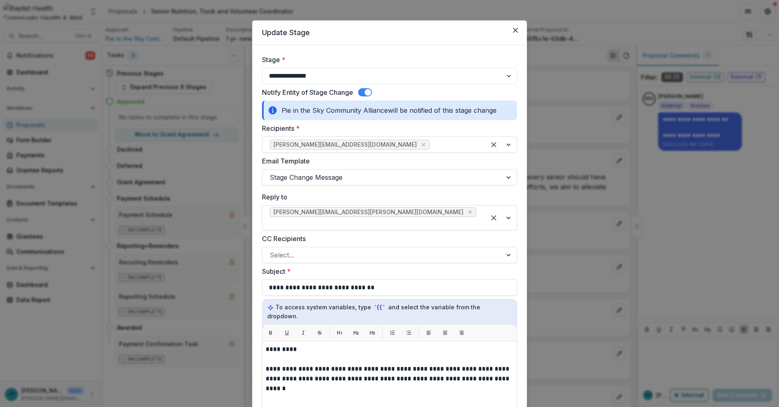
scroll to position [0, 0]
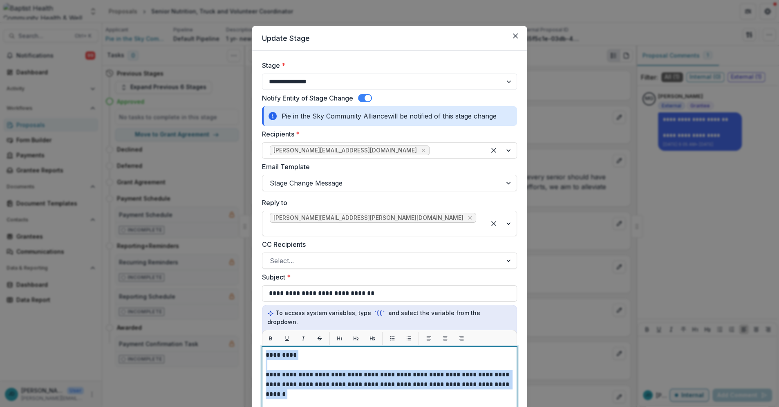
drag, startPoint x: 498, startPoint y: 366, endPoint x: 250, endPoint y: 328, distance: 250.4
click at [252, 328] on form "**********" at bounding box center [389, 350] width 275 height 598
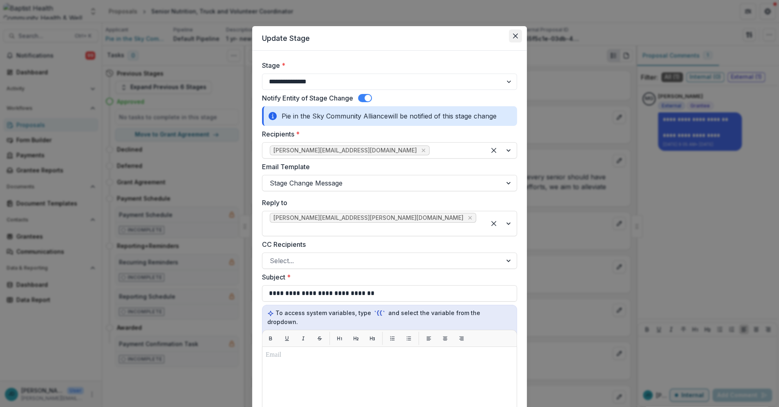
click at [513, 35] on icon "Close" at bounding box center [515, 35] width 5 height 5
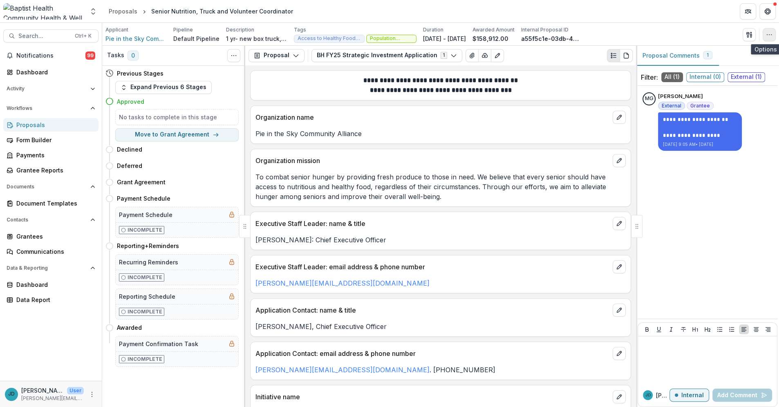
click at [768, 33] on icon "button" at bounding box center [769, 34] width 7 height 7
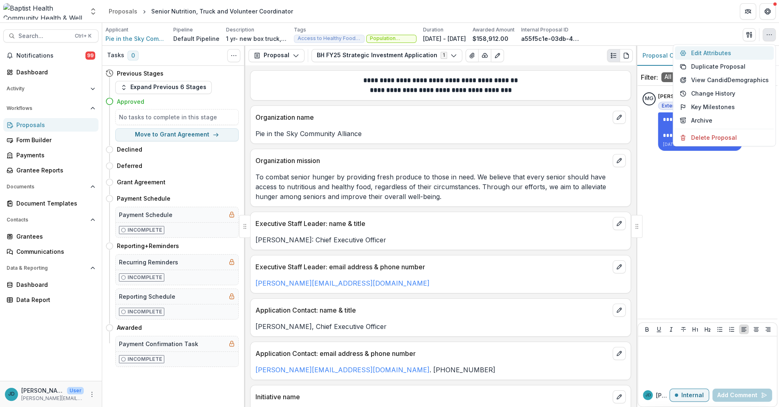
click at [713, 54] on button "Edit Attributes" at bounding box center [723, 52] width 99 height 13
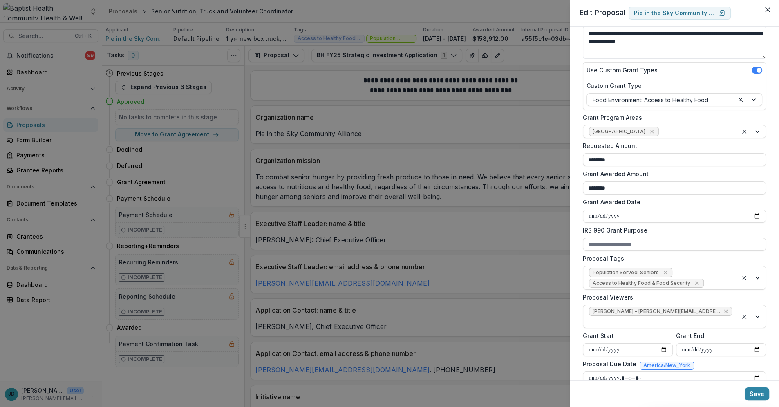
scroll to position [91, 0]
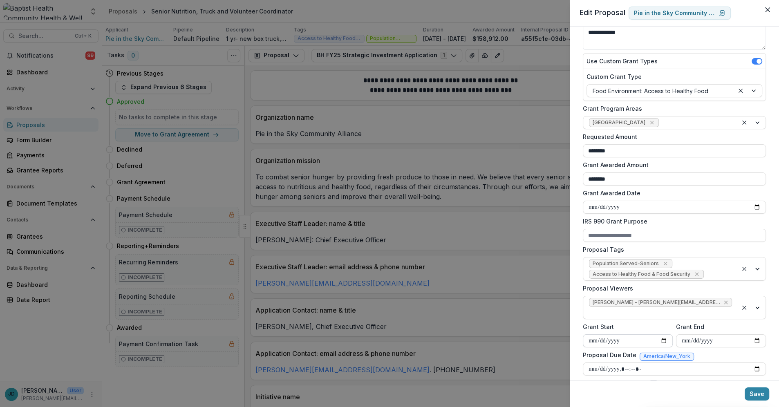
click at [591, 334] on input "**********" at bounding box center [628, 340] width 90 height 13
type input "**********"
click at [683, 334] on input "**********" at bounding box center [721, 340] width 90 height 13
type input "**********"
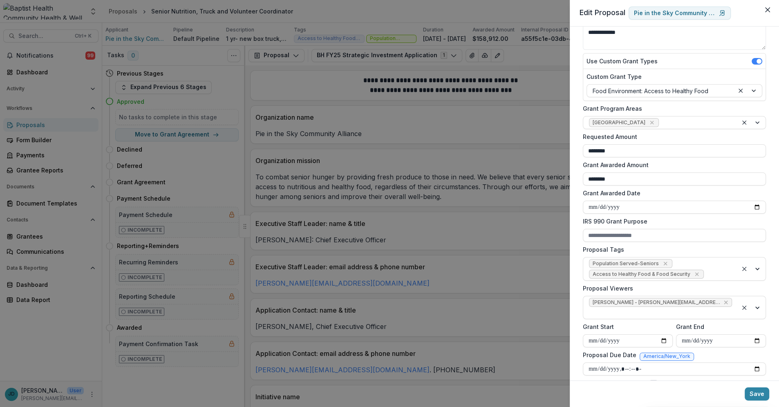
click at [578, 346] on div "**********" at bounding box center [673, 204] width 209 height 354
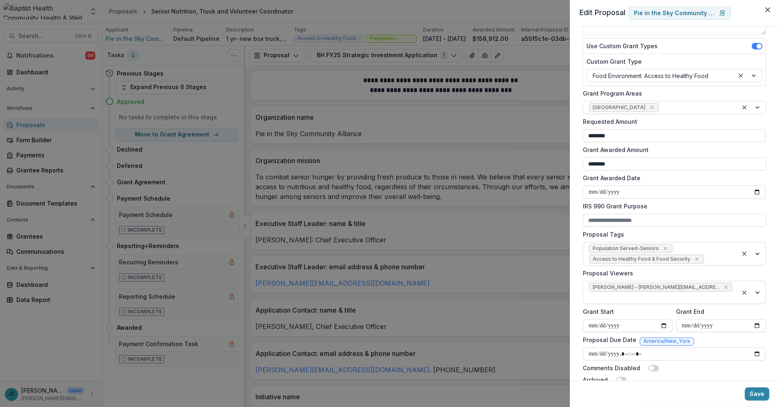
scroll to position [112, 0]
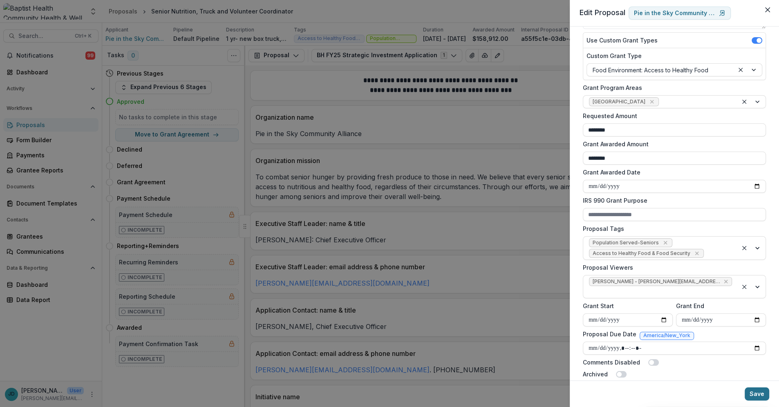
click at [754, 394] on button "Save" at bounding box center [756, 393] width 25 height 13
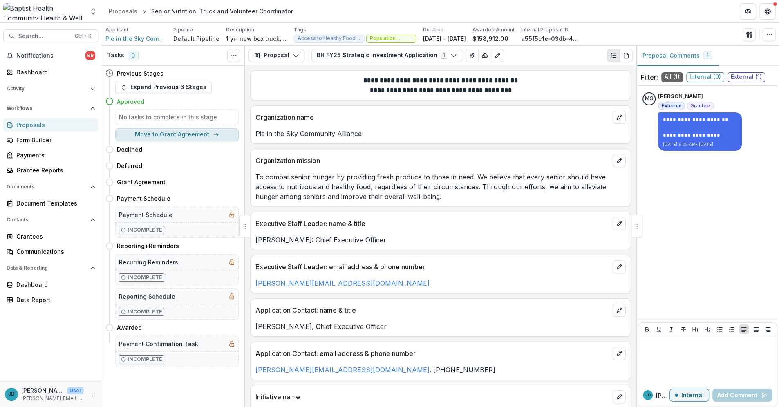
click at [179, 132] on button "Move to Grant Agreement" at bounding box center [176, 134] width 123 height 13
select select "**********"
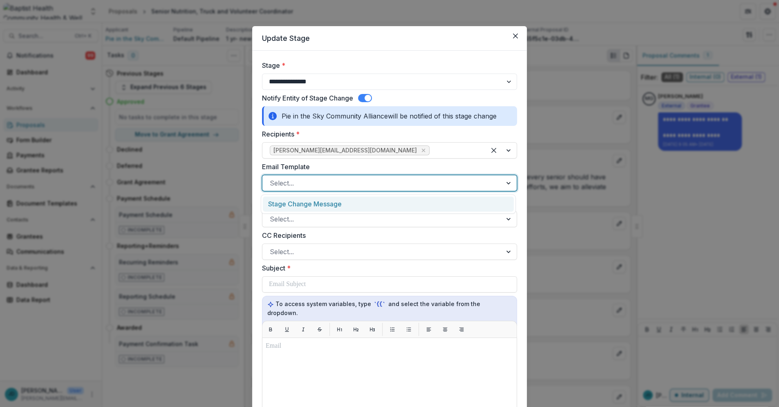
click at [303, 181] on div at bounding box center [382, 182] width 225 height 11
click at [306, 202] on div "Stage Change Message" at bounding box center [388, 203] width 251 height 15
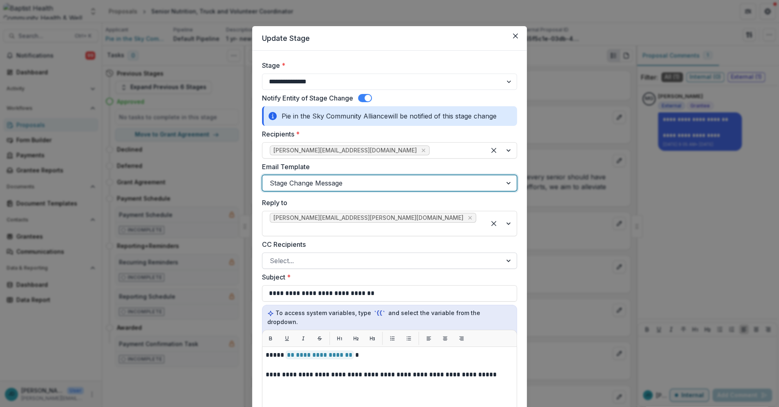
click at [286, 255] on div at bounding box center [382, 260] width 225 height 11
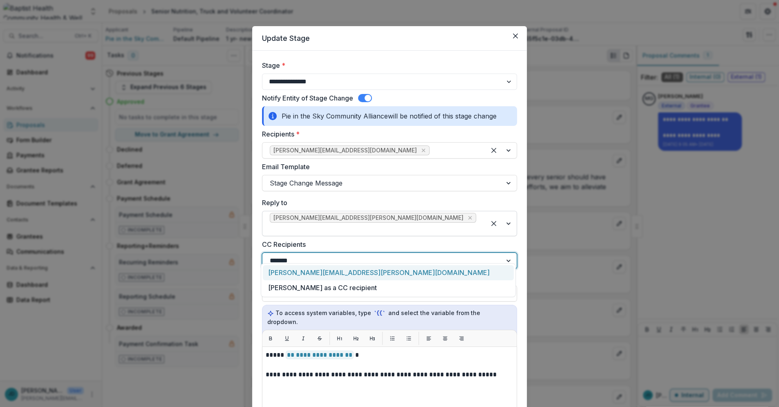
type input "********"
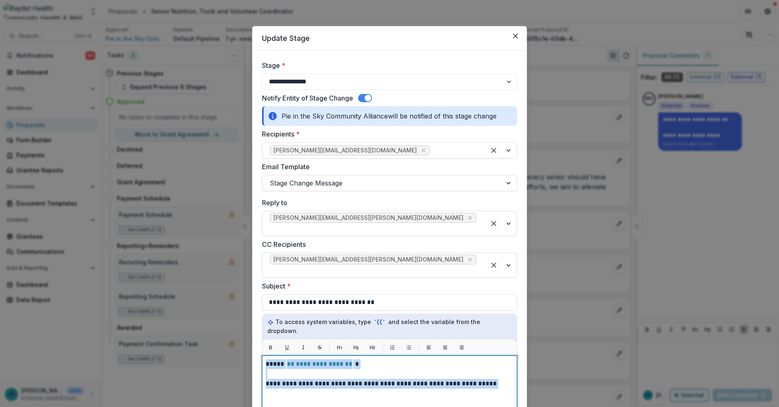
drag, startPoint x: 486, startPoint y: 359, endPoint x: 240, endPoint y: 331, distance: 247.1
click at [240, 331] on div "**********" at bounding box center [389, 203] width 779 height 407
click at [266, 359] on p "**********" at bounding box center [390, 364] width 248 height 10
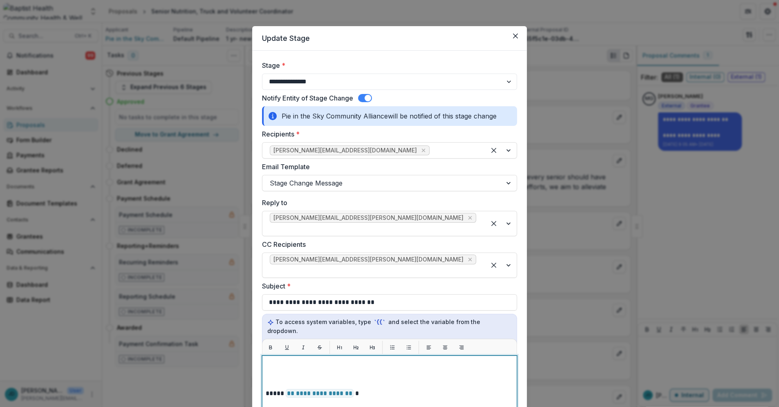
click at [272, 359] on p at bounding box center [390, 364] width 248 height 10
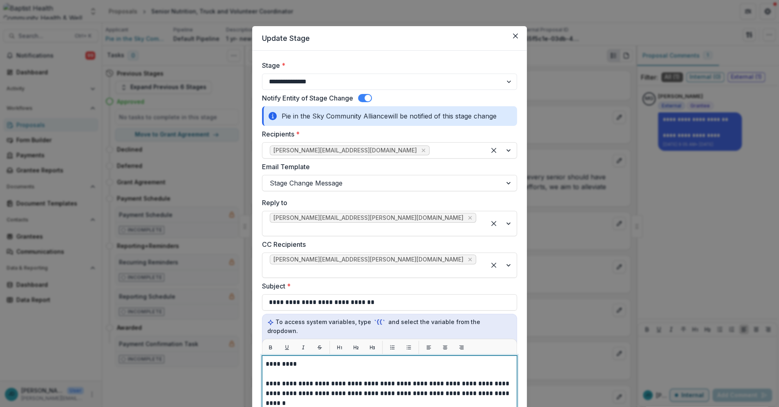
click at [449, 379] on p "**********" at bounding box center [390, 389] width 248 height 20
click at [495, 379] on p "**********" at bounding box center [390, 389] width 248 height 20
click at [316, 379] on p "**********" at bounding box center [390, 393] width 248 height 29
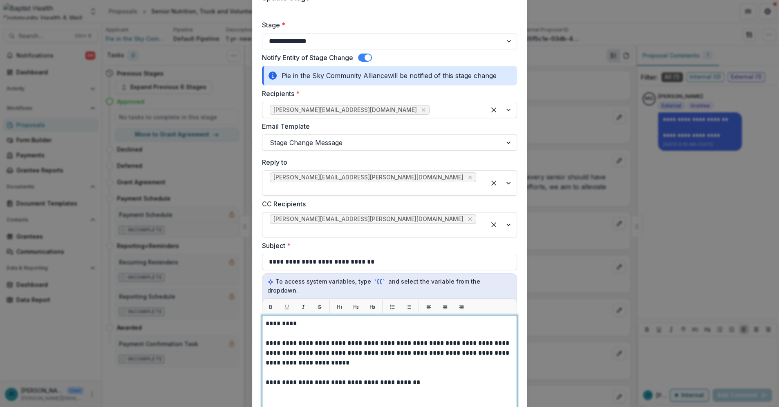
scroll to position [91, 0]
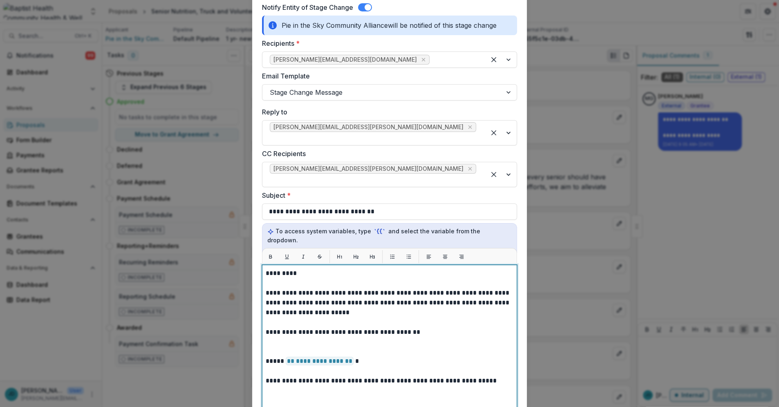
click at [323, 288] on p "**********" at bounding box center [390, 302] width 248 height 29
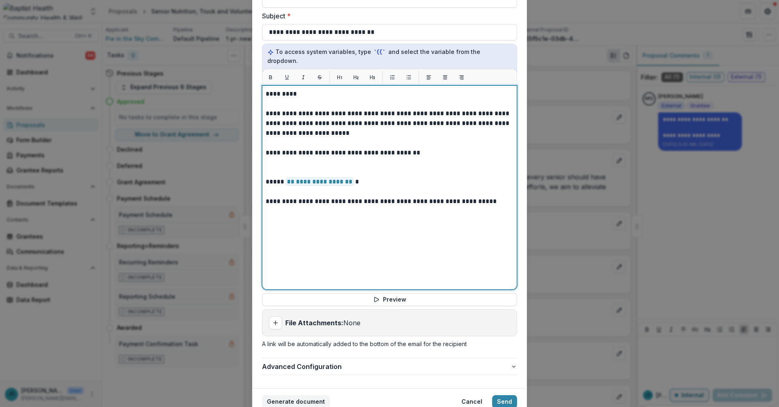
scroll to position [272, 0]
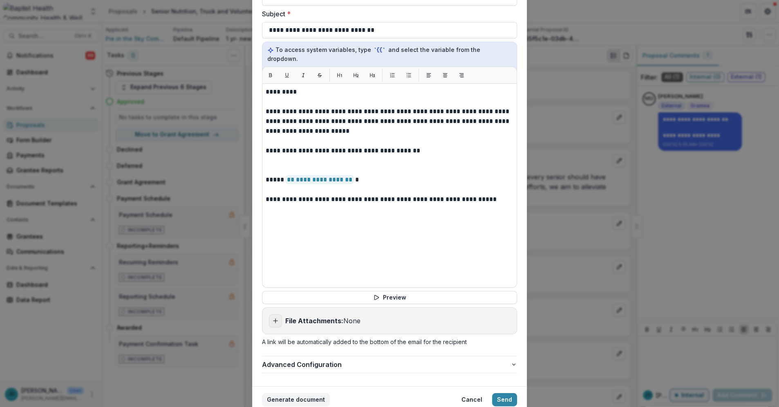
click at [272, 317] on icon "Add attachment" at bounding box center [275, 320] width 7 height 7
type input "**********"
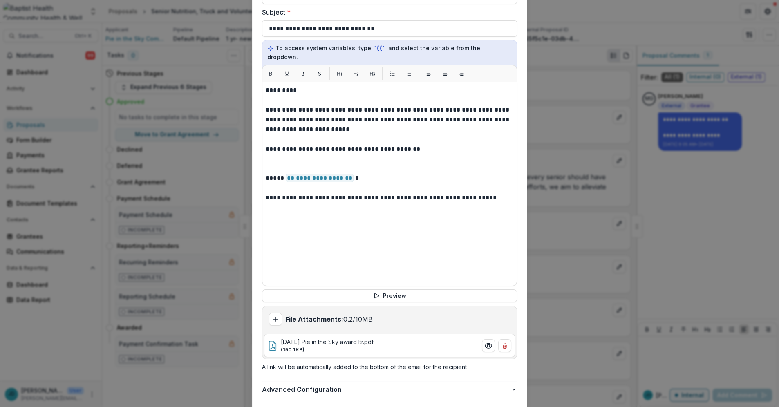
scroll to position [258, 0]
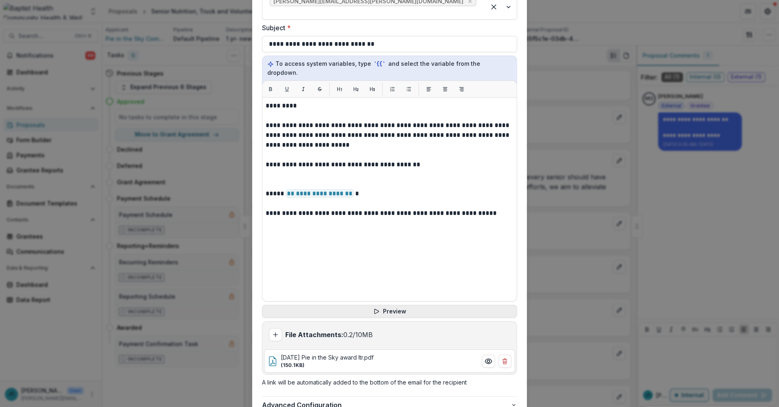
click at [382, 305] on button "Preview" at bounding box center [389, 311] width 255 height 13
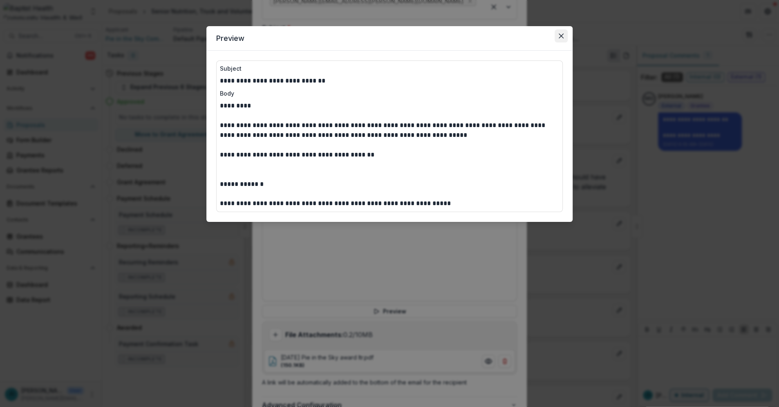
click at [561, 34] on icon "Close" at bounding box center [560, 35] width 5 height 5
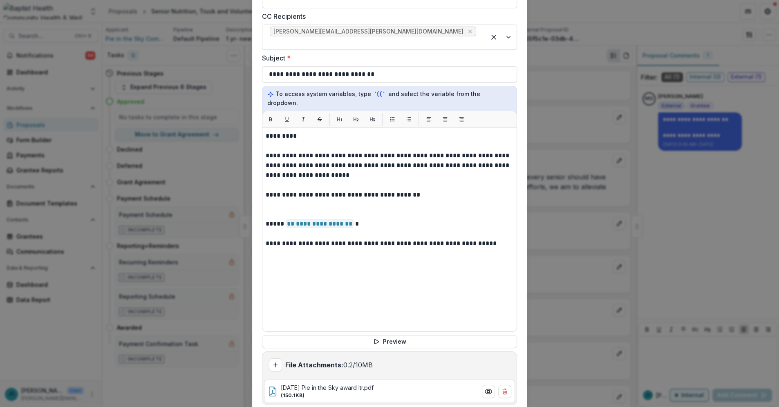
scroll to position [167, 0]
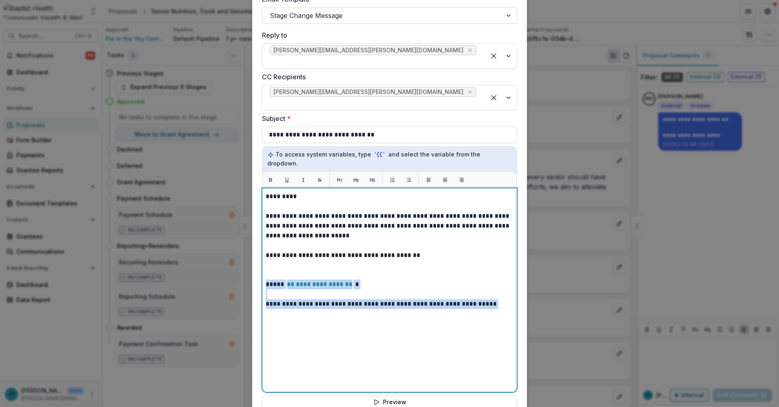
drag, startPoint x: 490, startPoint y: 279, endPoint x: 266, endPoint y: 261, distance: 225.3
click at [266, 261] on div "**********" at bounding box center [390, 290] width 248 height 197
click at [404, 335] on div "**********" at bounding box center [390, 290] width 248 height 197
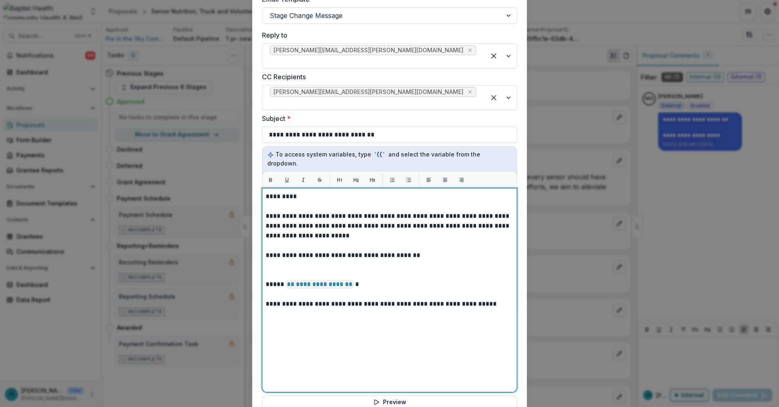
click at [321, 211] on p "**********" at bounding box center [390, 225] width 248 height 29
drag, startPoint x: 412, startPoint y: 228, endPoint x: 392, endPoint y: 228, distance: 19.6
click at [392, 250] on p "**********" at bounding box center [390, 255] width 248 height 10
click at [266, 250] on p "**********" at bounding box center [390, 255] width 248 height 10
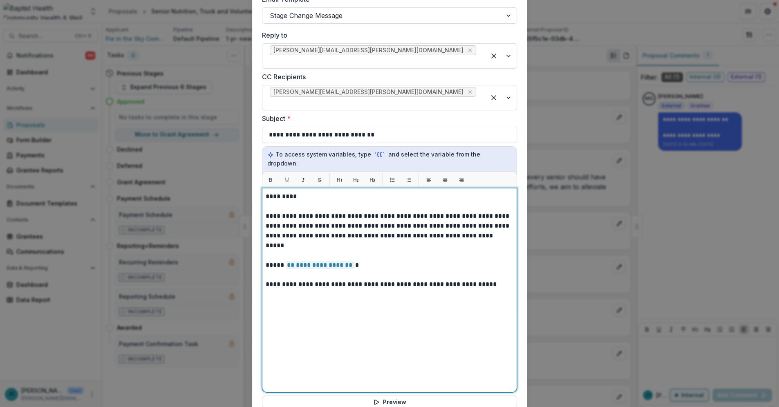
click at [271, 250] on p at bounding box center [390, 255] width 248 height 10
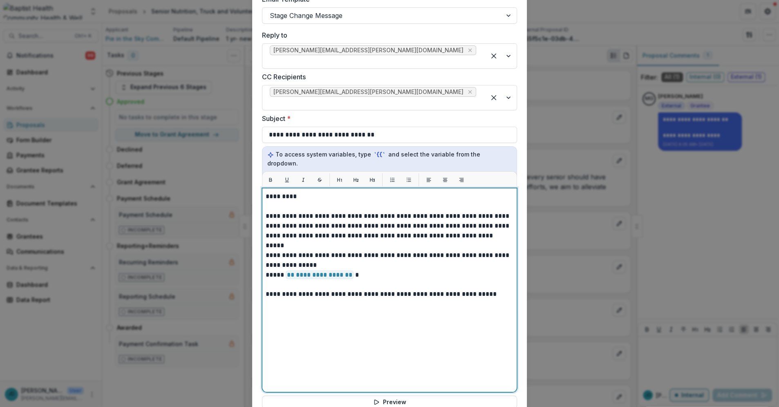
click at [375, 250] on p "**********" at bounding box center [390, 260] width 248 height 20
click at [473, 250] on p "**********" at bounding box center [390, 260] width 248 height 20
drag, startPoint x: 311, startPoint y: 238, endPoint x: 259, endPoint y: 234, distance: 52.0
click at [259, 234] on form "**********" at bounding box center [389, 200] width 275 height 634
click at [413, 250] on p "**********" at bounding box center [390, 260] width 248 height 20
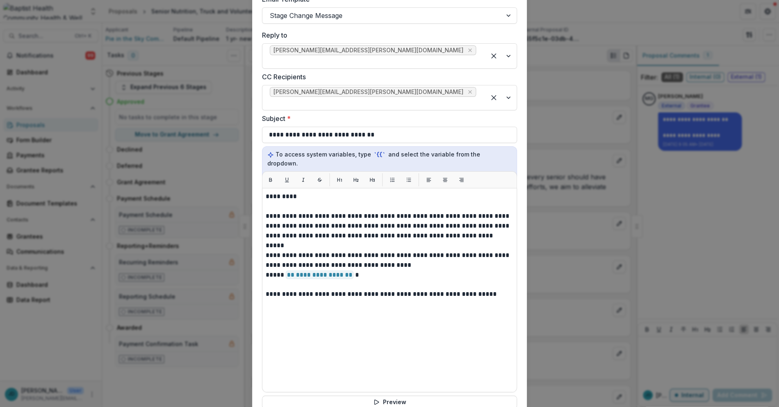
click at [263, 249] on div "**********" at bounding box center [389, 290] width 255 height 204
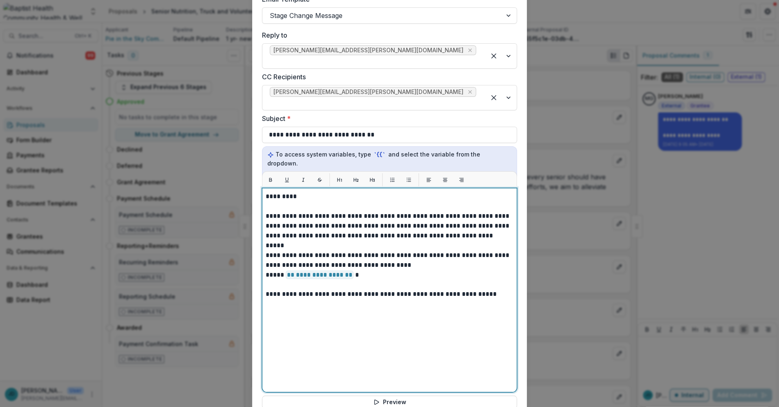
click at [266, 270] on p "**********" at bounding box center [390, 275] width 248 height 10
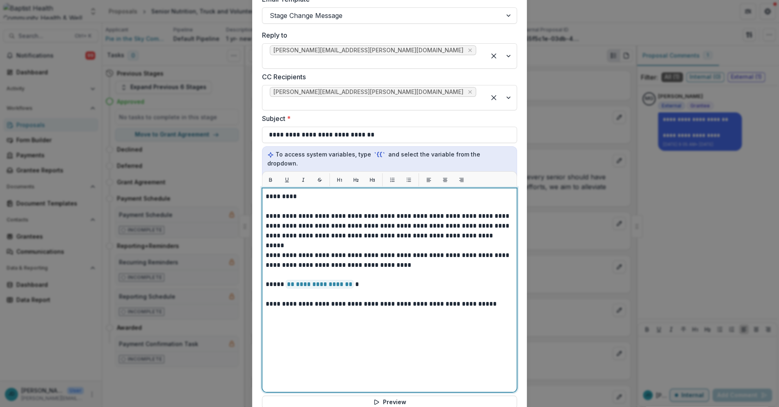
click at [274, 289] on p at bounding box center [390, 294] width 248 height 10
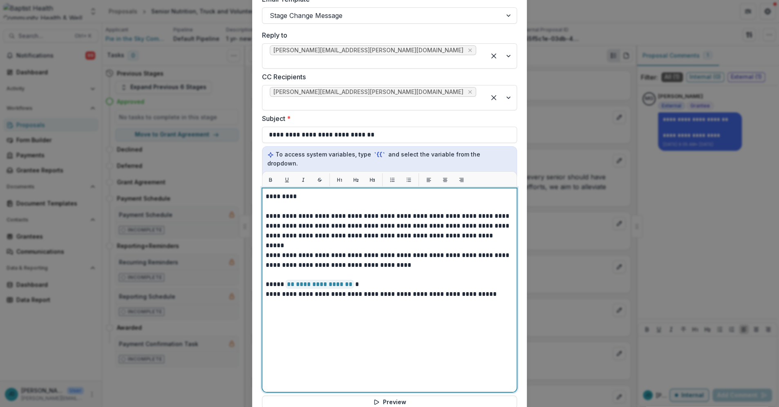
click at [272, 276] on div "**********" at bounding box center [390, 290] width 248 height 197
click at [478, 289] on p "**********" at bounding box center [390, 294] width 248 height 10
drag, startPoint x: 471, startPoint y: 228, endPoint x: 459, endPoint y: 229, distance: 12.3
click at [459, 250] on p "**********" at bounding box center [390, 260] width 248 height 20
drag, startPoint x: 299, startPoint y: 238, endPoint x: 362, endPoint y: 241, distance: 62.6
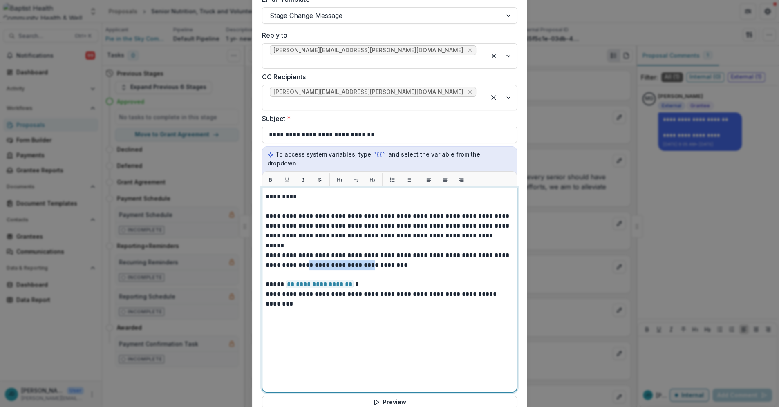
click at [362, 250] on p "**********" at bounding box center [390, 260] width 248 height 20
click at [341, 250] on p "**********" at bounding box center [390, 260] width 248 height 20
drag, startPoint x: 330, startPoint y: 228, endPoint x: 318, endPoint y: 229, distance: 12.7
click at [318, 250] on p "**********" at bounding box center [390, 260] width 248 height 20
click at [317, 250] on p "**********" at bounding box center [390, 260] width 248 height 20
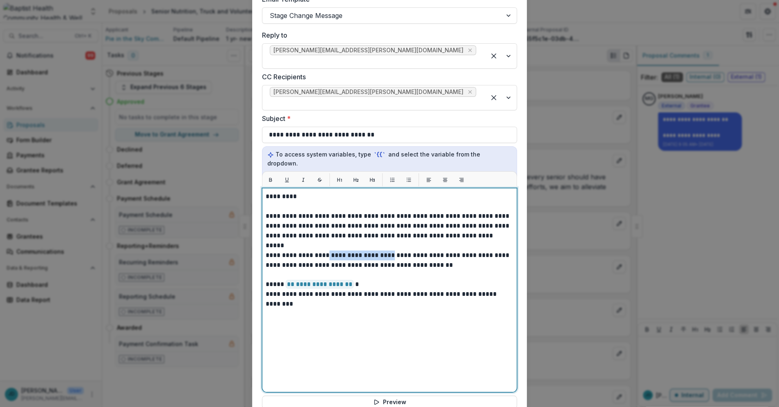
drag, startPoint x: 318, startPoint y: 229, endPoint x: 375, endPoint y: 225, distance: 57.7
click at [375, 250] on p "**********" at bounding box center [390, 260] width 248 height 20
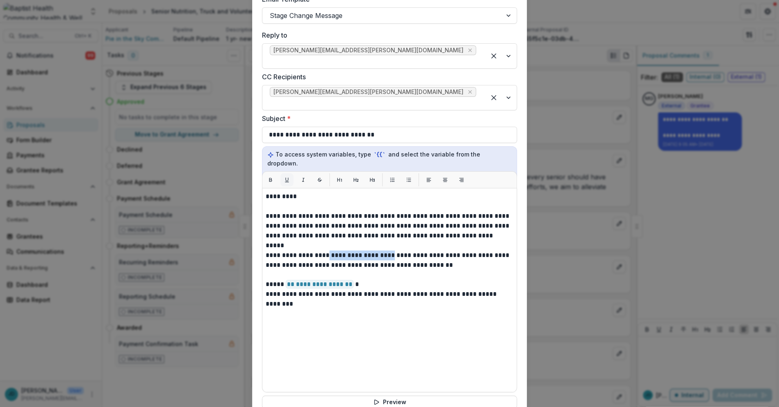
click at [285, 177] on icon "Underline" at bounding box center [287, 180] width 6 height 6
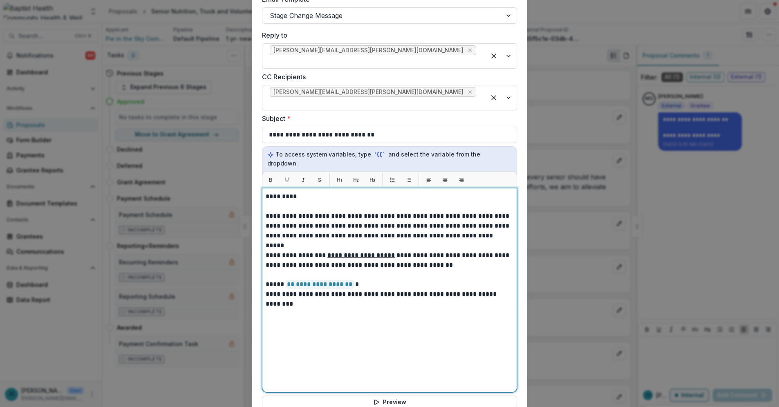
click at [397, 250] on p "**********" at bounding box center [390, 260] width 248 height 20
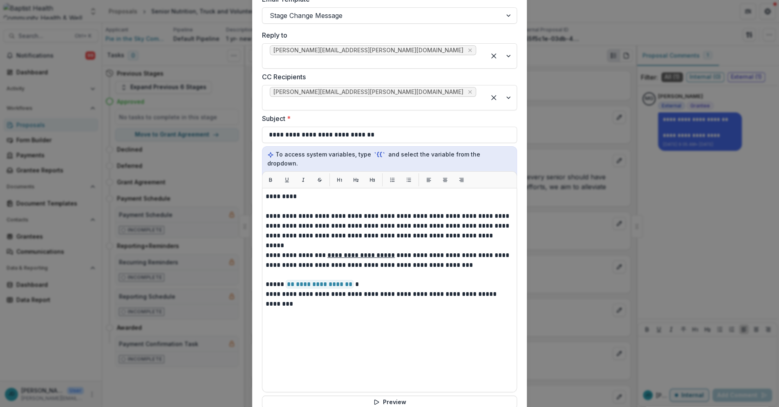
click at [263, 241] on div "**********" at bounding box center [389, 290] width 255 height 204
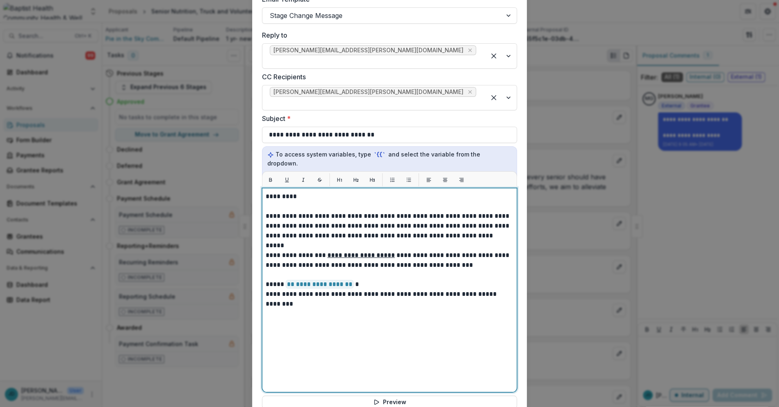
click at [346, 250] on p "**********" at bounding box center [390, 260] width 248 height 20
click at [266, 250] on p "**********" at bounding box center [390, 260] width 248 height 20
click at [456, 250] on p "**********" at bounding box center [390, 260] width 248 height 20
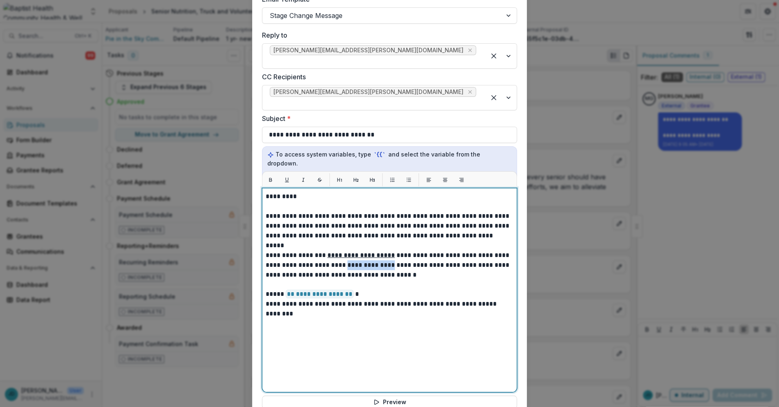
drag, startPoint x: 362, startPoint y: 239, endPoint x: 318, endPoint y: 239, distance: 44.1
click at [318, 250] on p "**********" at bounding box center [390, 264] width 248 height 29
click at [377, 250] on p "**********" at bounding box center [390, 264] width 248 height 29
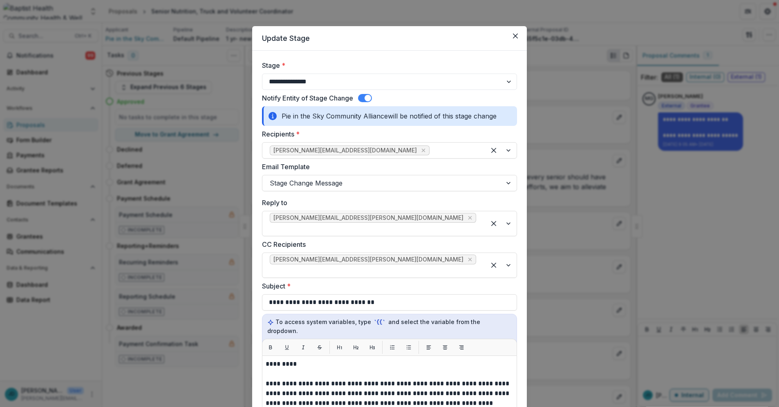
select select "**********"
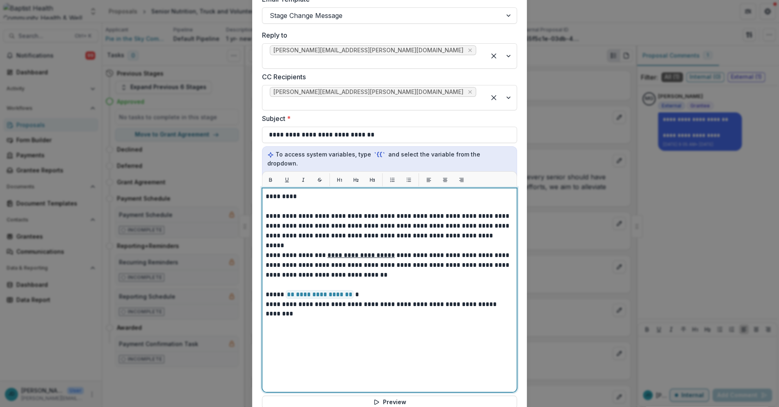
click at [394, 250] on p "**********" at bounding box center [390, 264] width 248 height 29
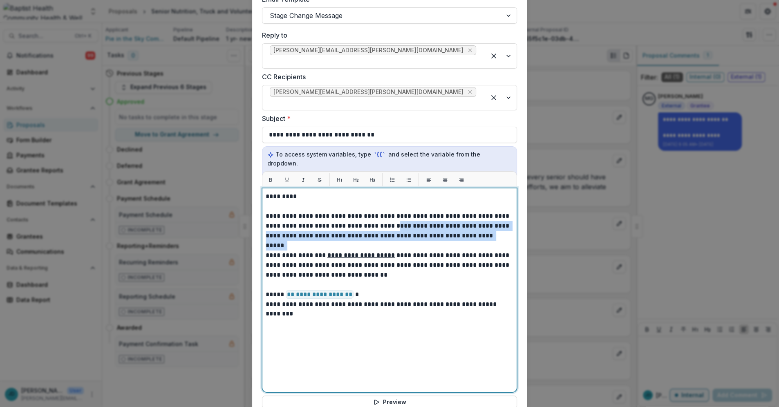
drag, startPoint x: 476, startPoint y: 205, endPoint x: 373, endPoint y: 197, distance: 103.7
click at [373, 211] on p "**********" at bounding box center [390, 225] width 248 height 29
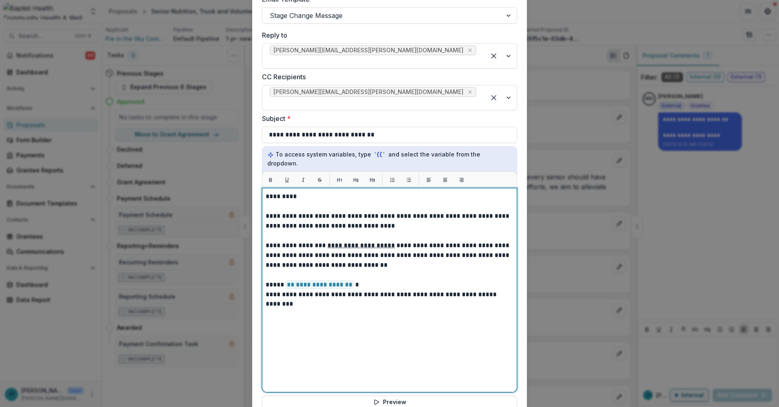
click at [393, 241] on p "**********" at bounding box center [390, 255] width 248 height 29
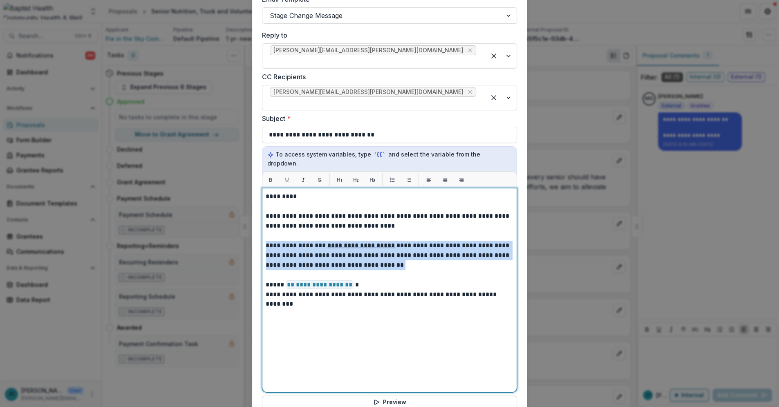
drag, startPoint x: 372, startPoint y: 239, endPoint x: 257, endPoint y: 216, distance: 117.3
click at [257, 216] on form "**********" at bounding box center [389, 200] width 275 height 634
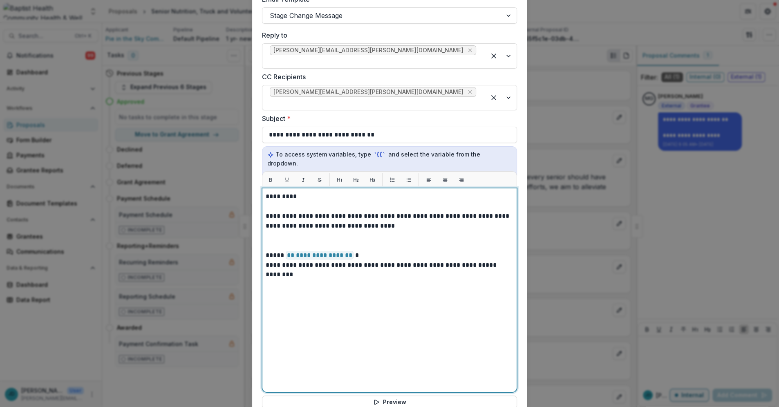
click at [384, 211] on p "**********" at bounding box center [390, 221] width 248 height 20
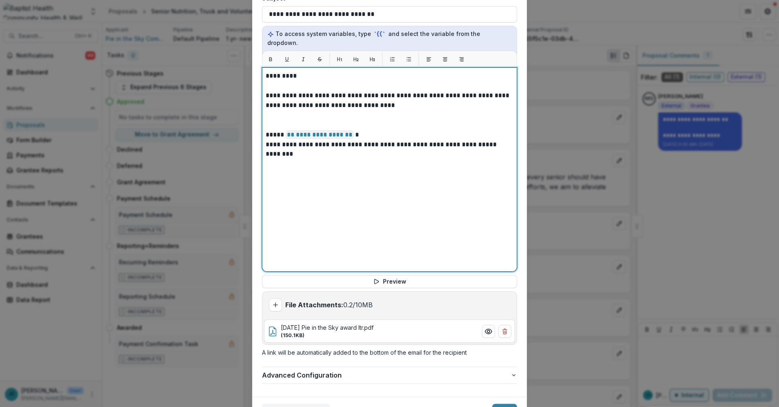
scroll to position [304, 0]
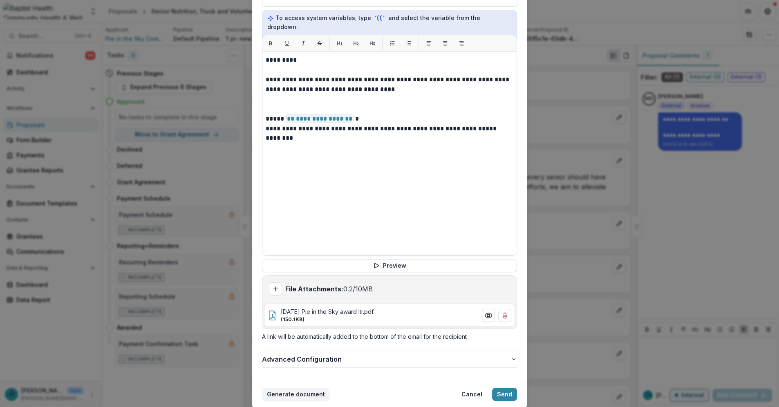
drag, startPoint x: 502, startPoint y: 364, endPoint x: 368, endPoint y: 142, distance: 259.4
click at [382, 155] on section "**********" at bounding box center [389, 64] width 275 height 685
drag, startPoint x: 501, startPoint y: 366, endPoint x: 330, endPoint y: 134, distance: 289.0
click at [330, 134] on section "**********" at bounding box center [389, 64] width 275 height 685
click at [503, 388] on button "Send" at bounding box center [504, 394] width 25 height 13
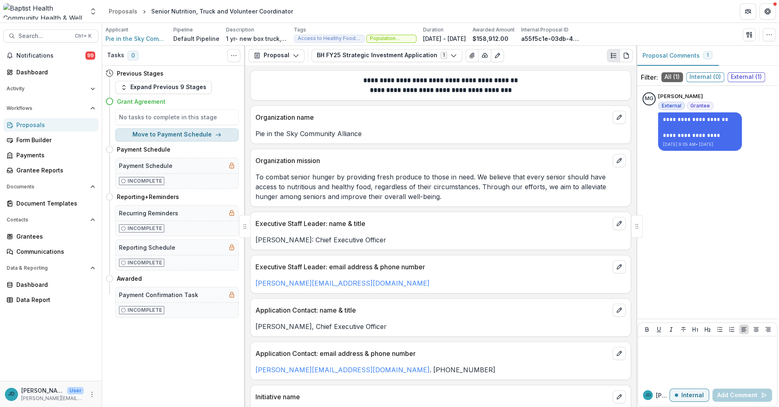
click at [181, 132] on button "Move to Payment Schedule" at bounding box center [176, 134] width 123 height 13
select select "**********"
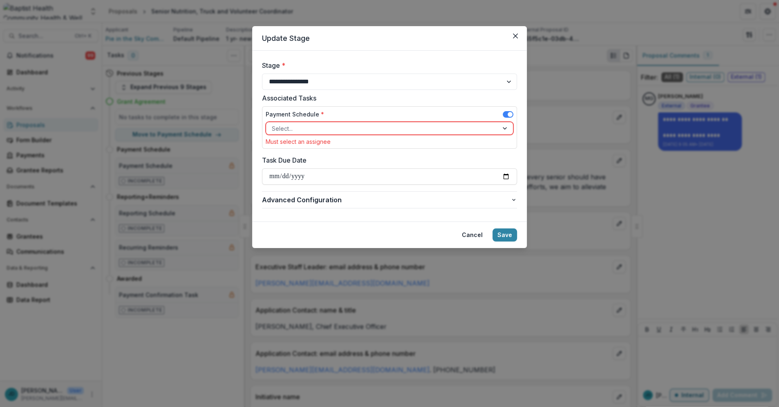
click at [306, 125] on div at bounding box center [382, 128] width 221 height 10
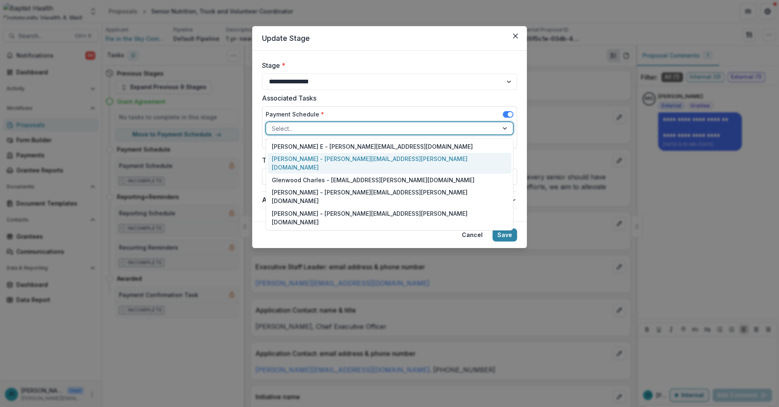
click at [306, 158] on div "[PERSON_NAME] - [PERSON_NAME][EMAIL_ADDRESS][PERSON_NAME][DOMAIN_NAME]" at bounding box center [389, 163] width 243 height 21
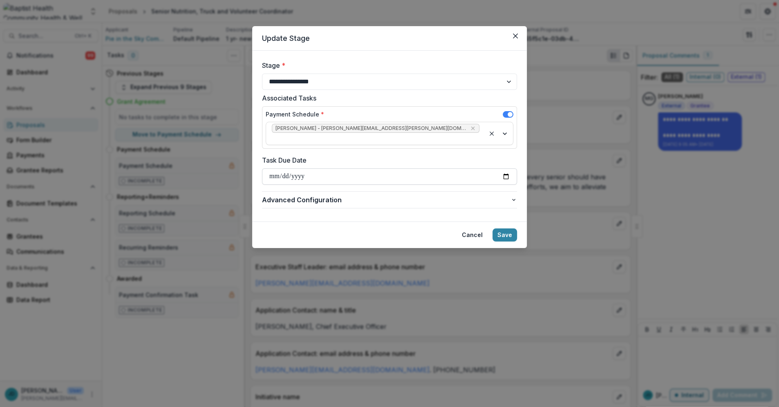
click at [272, 168] on input "Task Due Date" at bounding box center [389, 176] width 255 height 16
type input "**********"
click at [501, 228] on button "Save" at bounding box center [504, 234] width 25 height 13
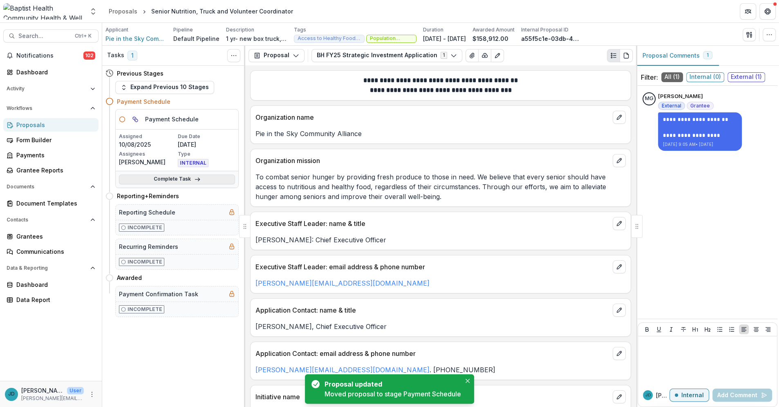
click at [185, 177] on link "Complete Task" at bounding box center [177, 179] width 116 height 10
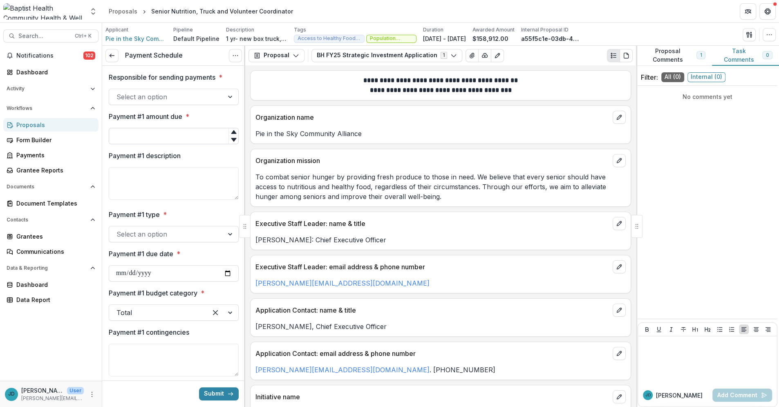
click at [142, 135] on input "Payment #1 amount due *" at bounding box center [174, 136] width 130 height 16
click at [154, 140] on input "Payment #1 amount due *" at bounding box center [174, 136] width 130 height 16
type input "******"
click at [169, 187] on textarea "Payment #1 description" at bounding box center [174, 183] width 130 height 33
click at [191, 234] on div at bounding box center [166, 233] width 100 height 11
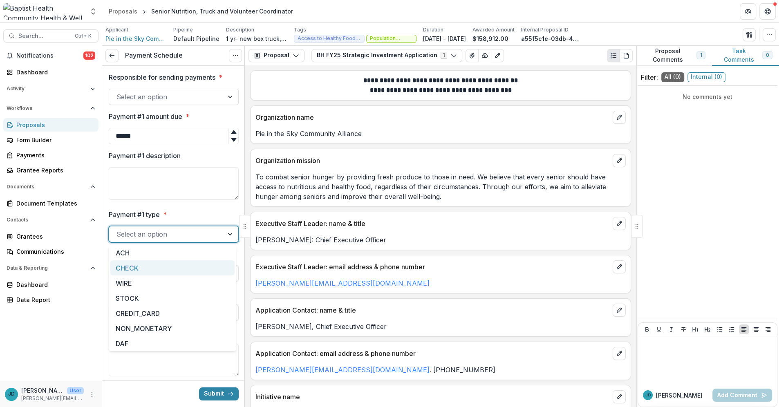
click at [134, 266] on div "CHECK" at bounding box center [172, 267] width 124 height 15
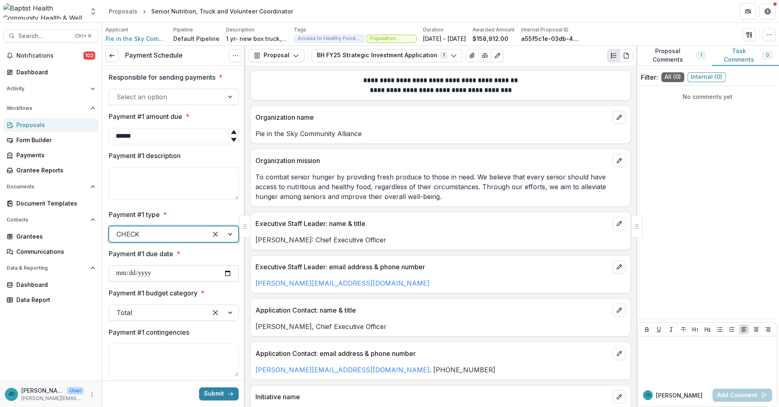
click at [123, 276] on input "Payment #1 due date *" at bounding box center [174, 273] width 130 height 16
type input "**********"
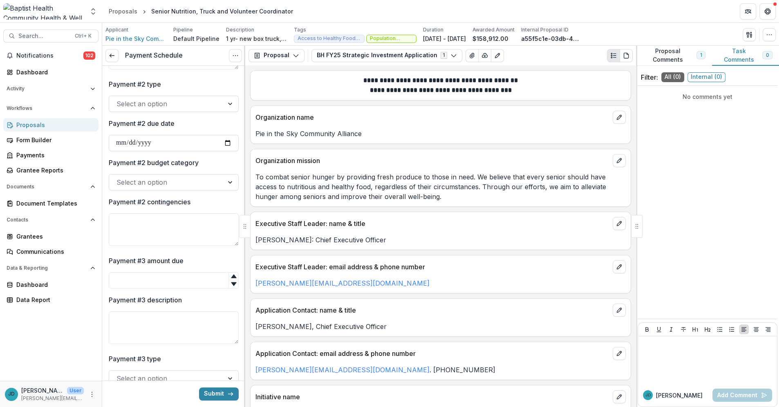
scroll to position [408, 0]
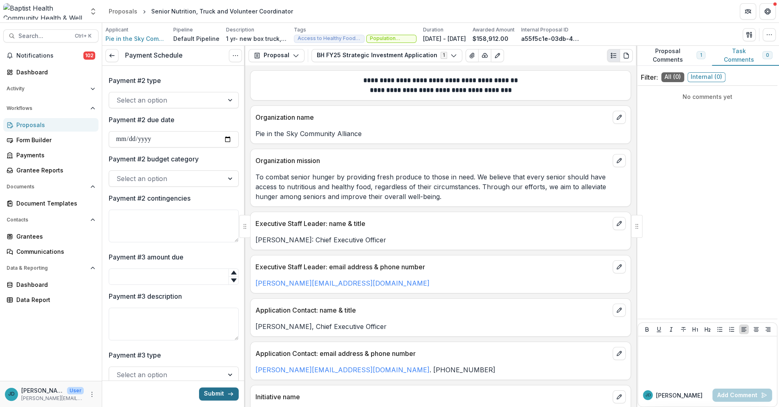
click at [211, 393] on button "Submit" at bounding box center [219, 393] width 40 height 13
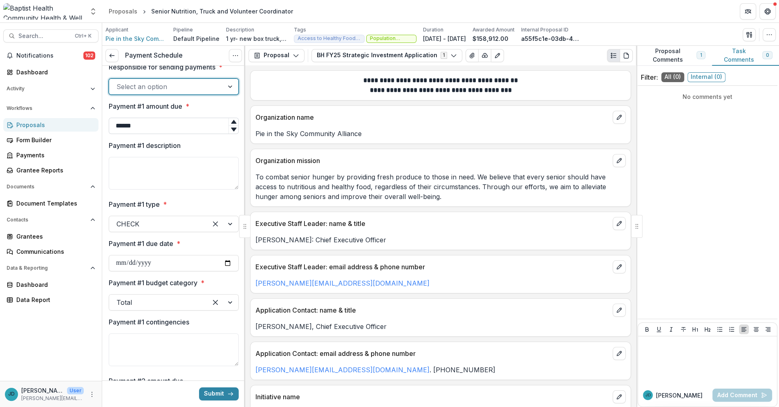
scroll to position [0, 0]
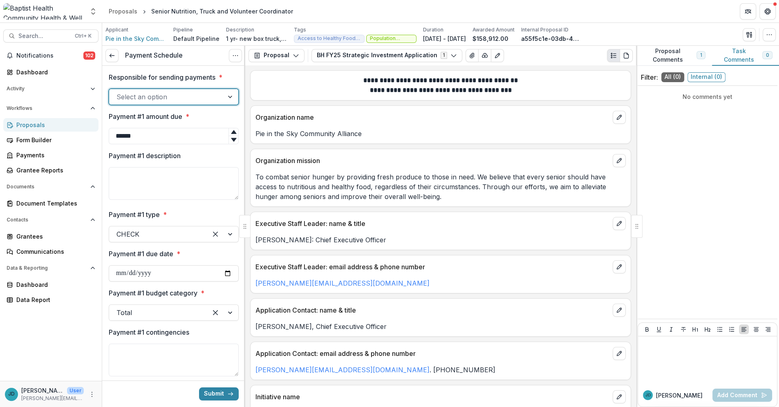
click at [228, 95] on div at bounding box center [230, 97] width 15 height 16
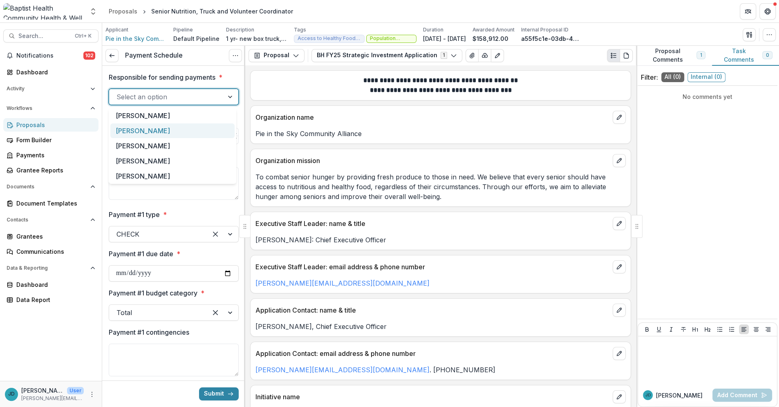
click at [154, 130] on div "[PERSON_NAME]" at bounding box center [172, 130] width 124 height 15
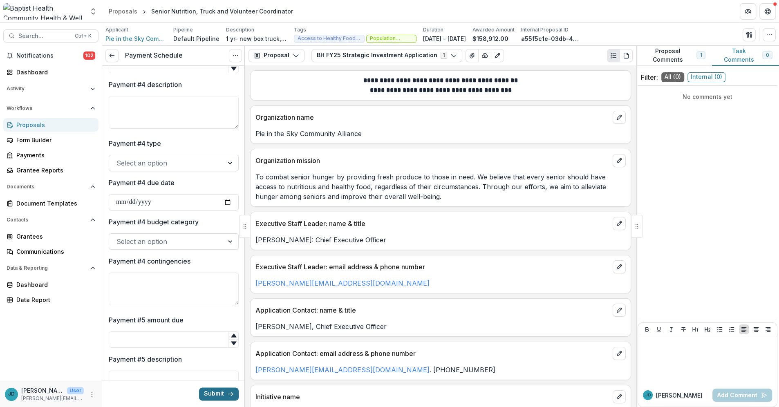
scroll to position [908, 0]
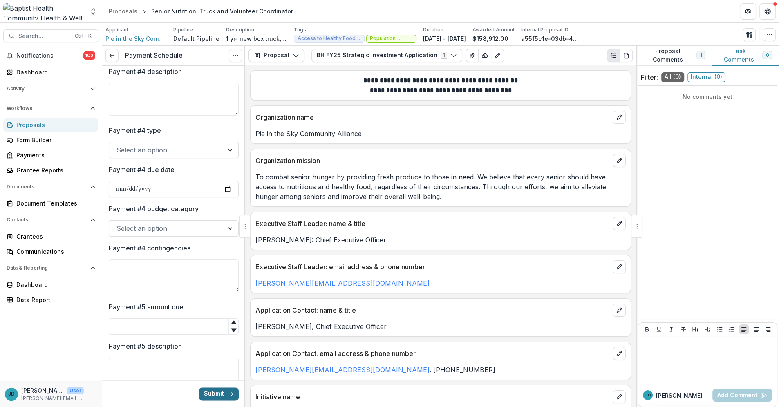
click at [210, 395] on button "Submit" at bounding box center [219, 393] width 40 height 13
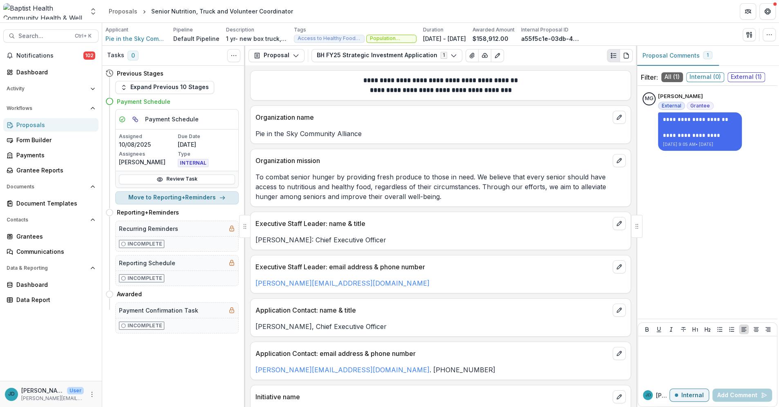
click at [181, 194] on button "Move to Reporting+Reminders" at bounding box center [176, 197] width 123 height 13
select select "**********"
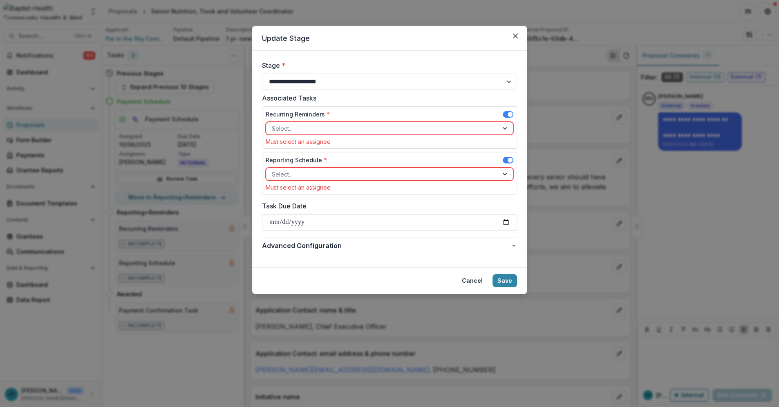
click at [290, 127] on div at bounding box center [382, 128] width 221 height 10
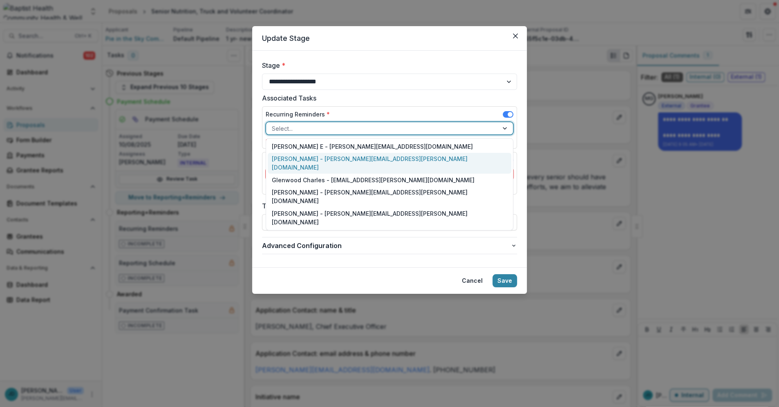
click at [284, 161] on div "[PERSON_NAME] - [PERSON_NAME][EMAIL_ADDRESS][PERSON_NAME][DOMAIN_NAME]" at bounding box center [389, 163] width 243 height 21
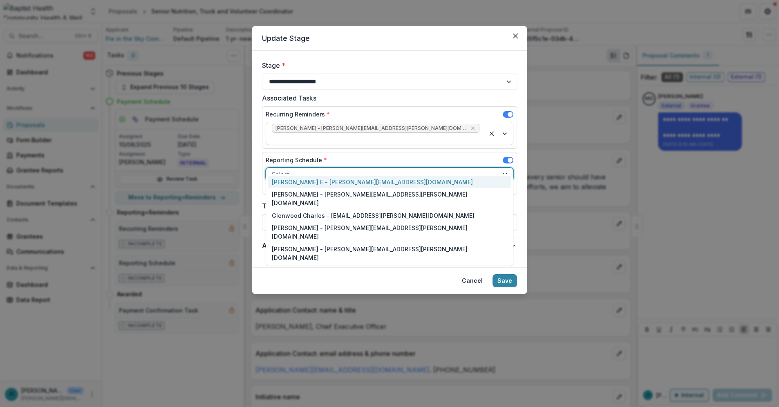
click at [281, 169] on div at bounding box center [382, 174] width 221 height 10
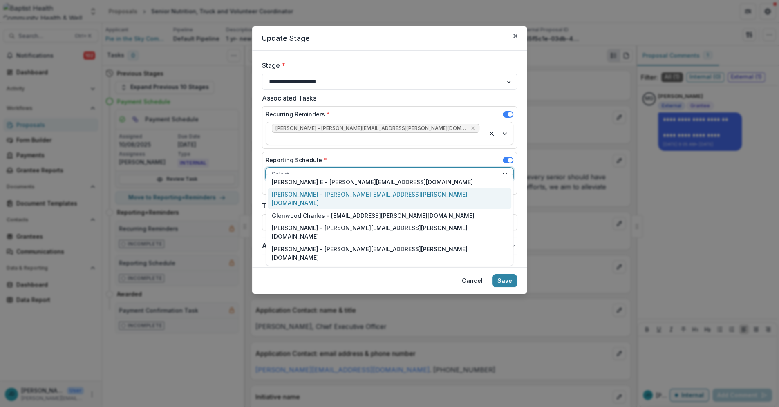
click at [283, 193] on div "[PERSON_NAME] - [PERSON_NAME][EMAIL_ADDRESS][PERSON_NAME][DOMAIN_NAME]" at bounding box center [389, 198] width 243 height 21
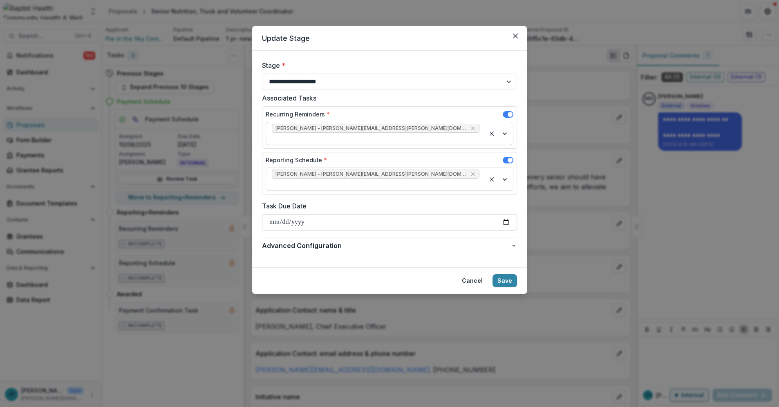
click at [272, 214] on input "Task Due Date" at bounding box center [389, 222] width 255 height 16
type input "**********"
click at [502, 274] on button "Save" at bounding box center [504, 280] width 25 height 13
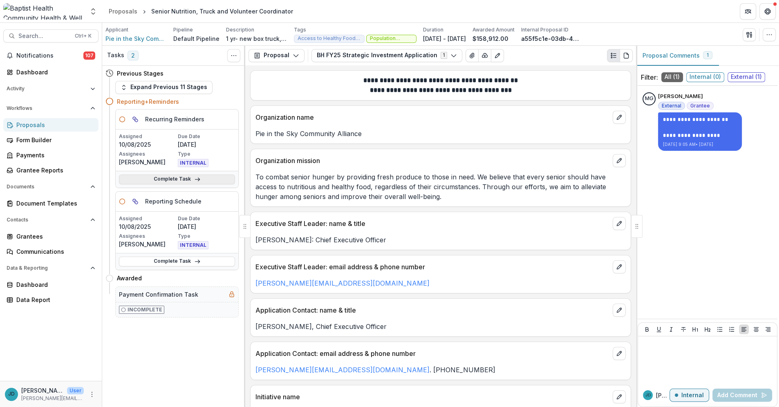
click at [161, 179] on link "Complete Task" at bounding box center [177, 179] width 116 height 10
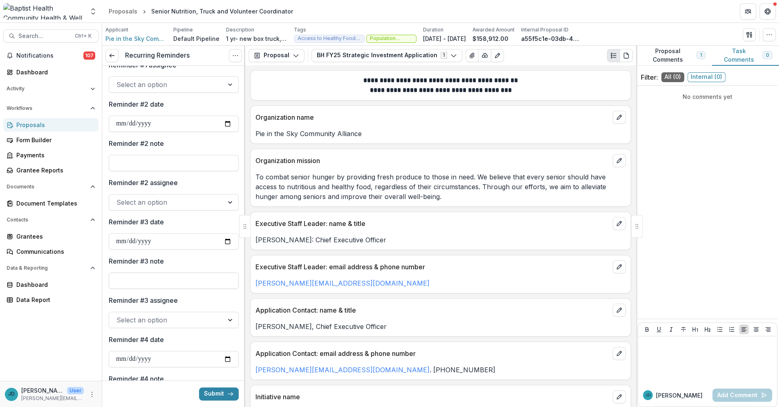
scroll to position [272, 0]
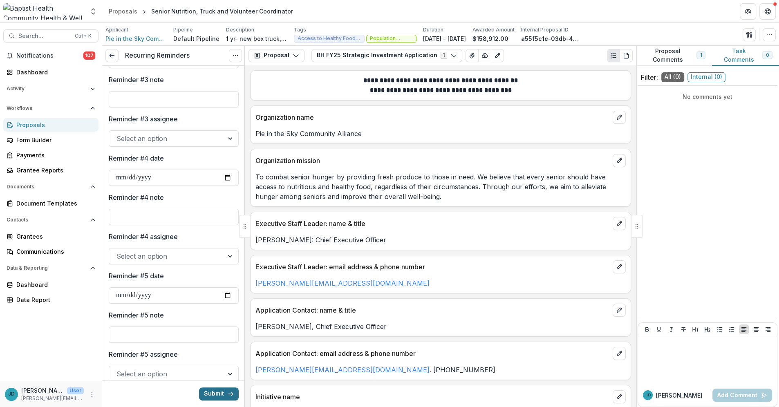
click at [208, 392] on button "Submit" at bounding box center [219, 393] width 40 height 13
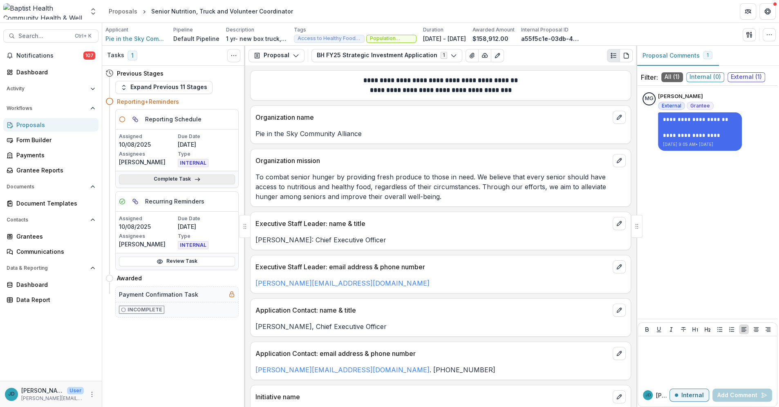
click at [170, 177] on link "Complete Task" at bounding box center [177, 179] width 116 height 10
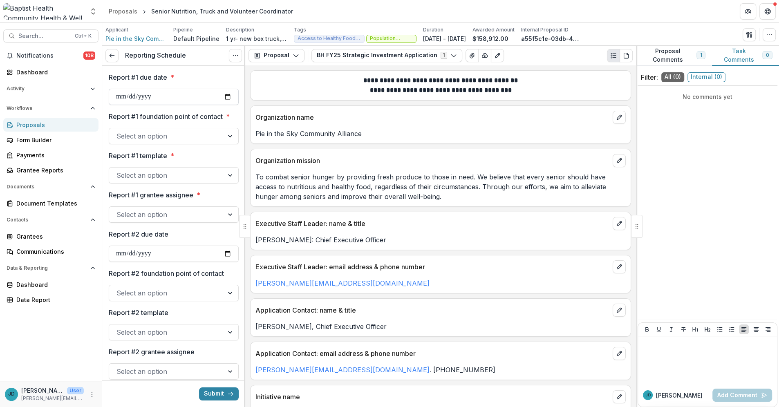
click at [118, 96] on input "Report #1 due date *" at bounding box center [174, 97] width 130 height 16
type input "**********"
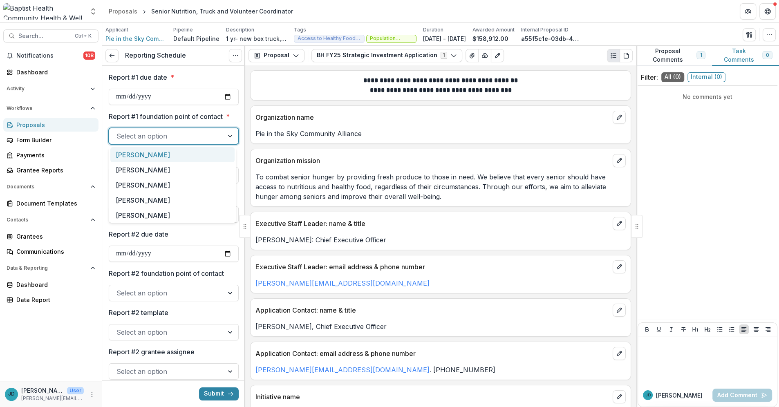
click at [180, 132] on div at bounding box center [166, 135] width 100 height 11
click at [145, 175] on div "[PERSON_NAME]" at bounding box center [172, 169] width 124 height 15
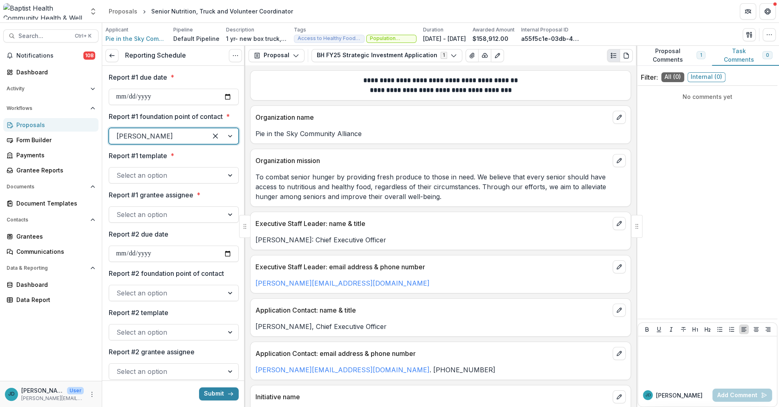
click at [139, 174] on div at bounding box center [166, 175] width 100 height 11
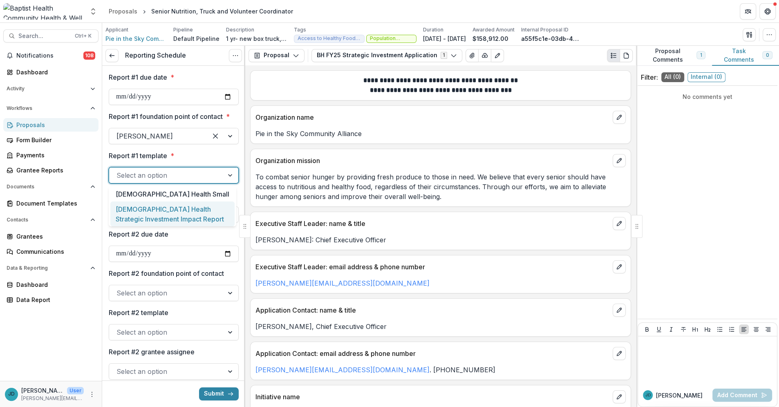
click at [126, 214] on div "[DEMOGRAPHIC_DATA] Health Strategic Investment Impact Report" at bounding box center [172, 213] width 124 height 25
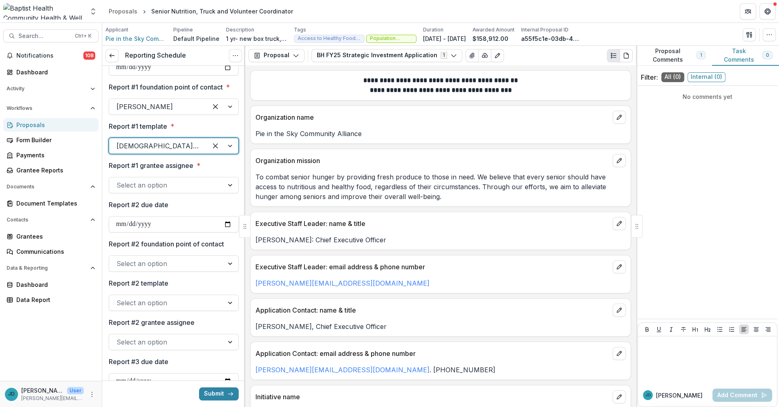
scroll to position [45, 0]
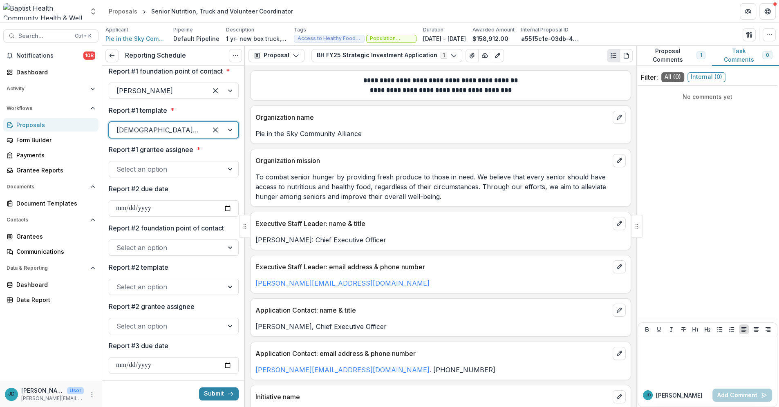
click at [150, 167] on div at bounding box center [166, 168] width 100 height 11
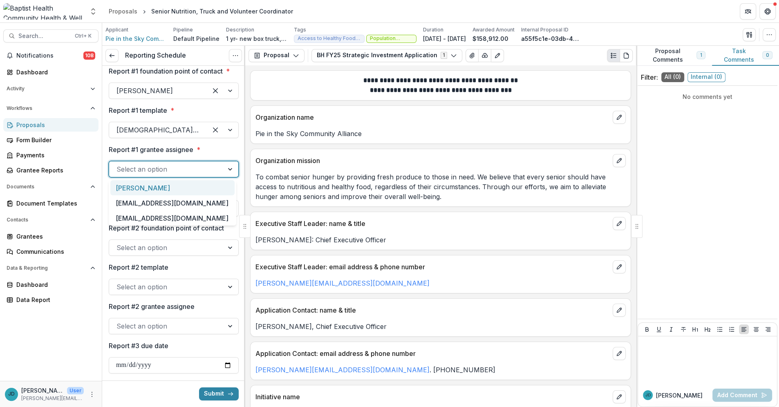
click at [141, 187] on div "[PERSON_NAME]" at bounding box center [172, 187] width 124 height 15
click at [229, 170] on div at bounding box center [222, 169] width 31 height 16
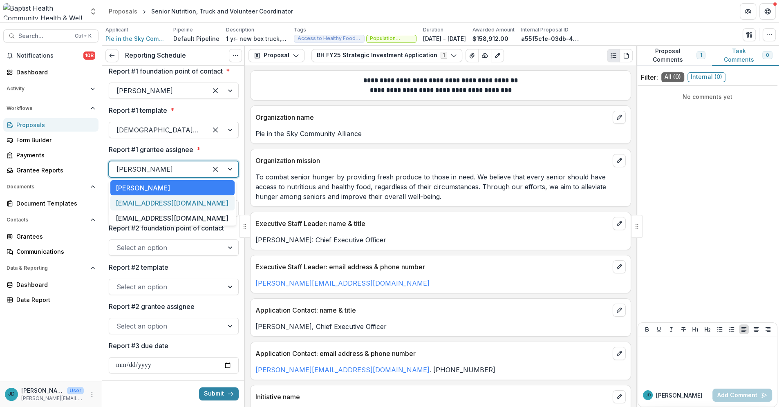
click at [181, 204] on div "melissa1965@gmail.com" at bounding box center [172, 202] width 124 height 15
click at [227, 168] on div at bounding box center [222, 169] width 31 height 16
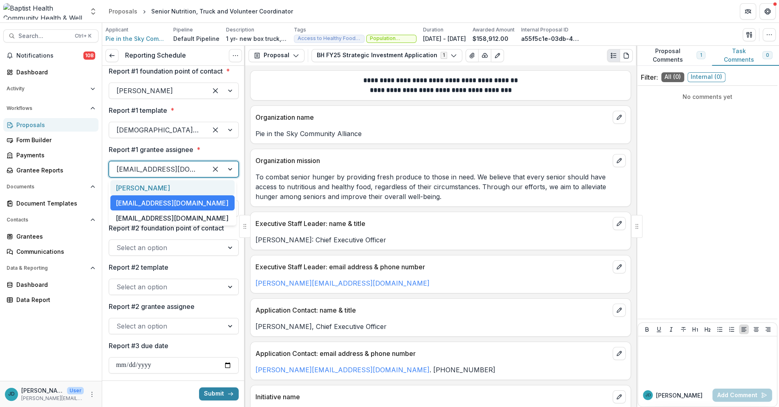
click at [159, 190] on div "[PERSON_NAME]" at bounding box center [172, 187] width 124 height 15
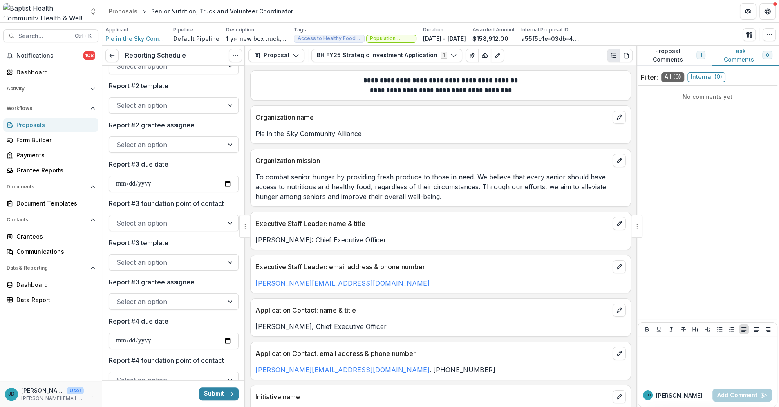
scroll to position [339, 0]
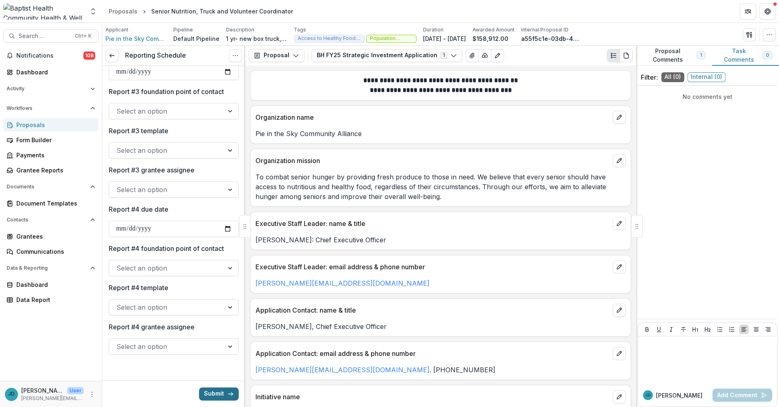
click at [214, 392] on button "Submit" at bounding box center [219, 393] width 40 height 13
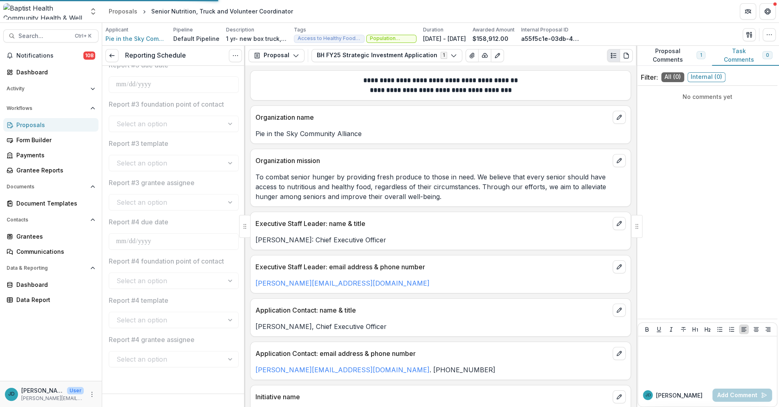
scroll to position [326, 0]
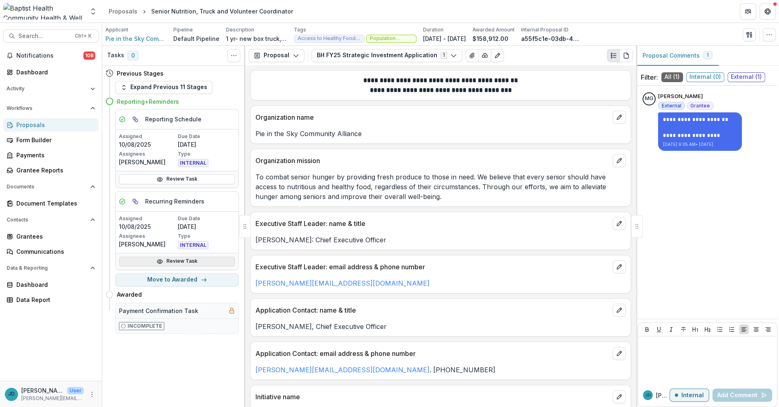
click at [183, 260] on link "Review Task" at bounding box center [177, 262] width 116 height 10
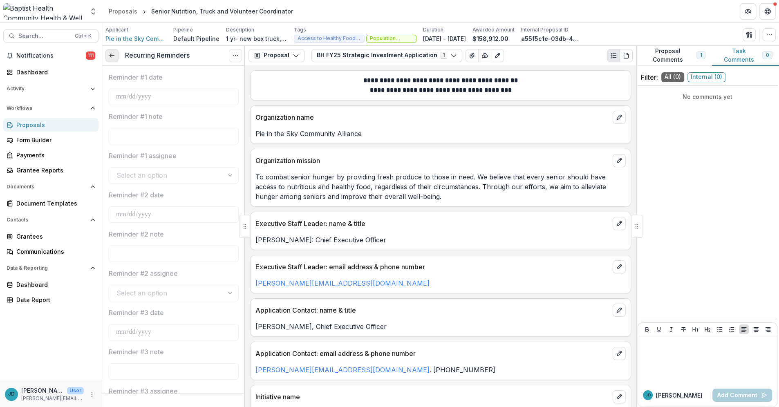
click at [113, 53] on icon at bounding box center [112, 55] width 7 height 7
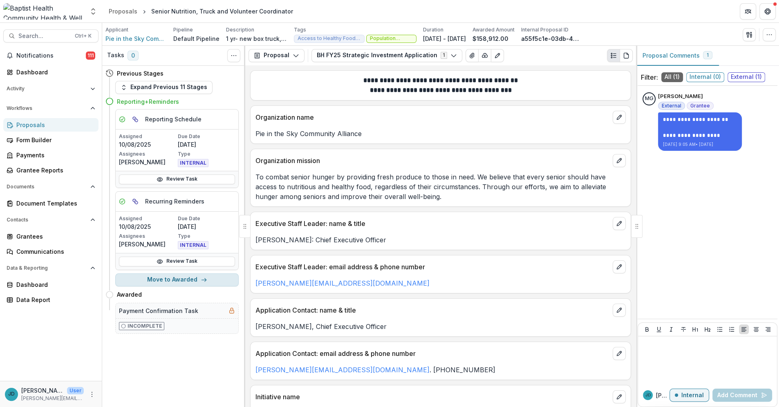
click at [174, 279] on button "Move to Awarded" at bounding box center [176, 279] width 123 height 13
select select "*******"
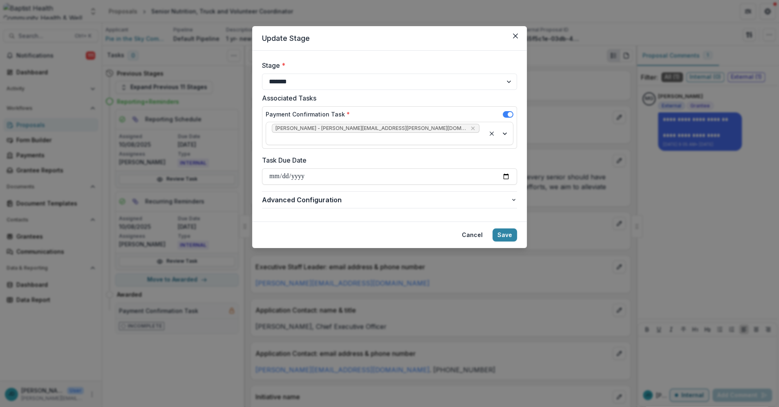
drag, startPoint x: 470, startPoint y: 222, endPoint x: 348, endPoint y: 218, distance: 122.2
click at [470, 228] on button "Cancel" at bounding box center [472, 234] width 31 height 13
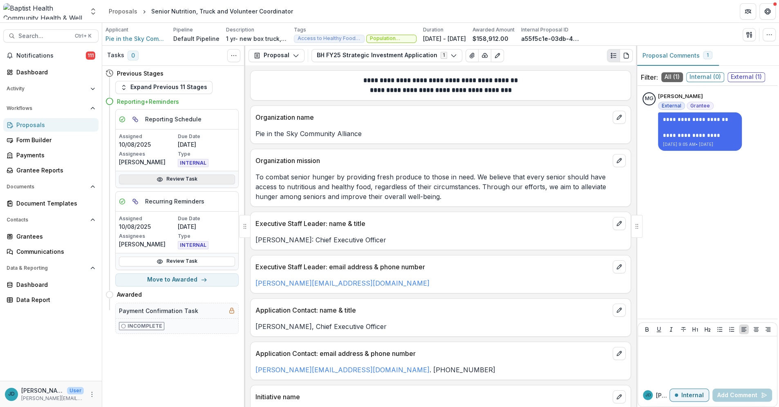
click at [174, 176] on link "Review Task" at bounding box center [177, 179] width 116 height 10
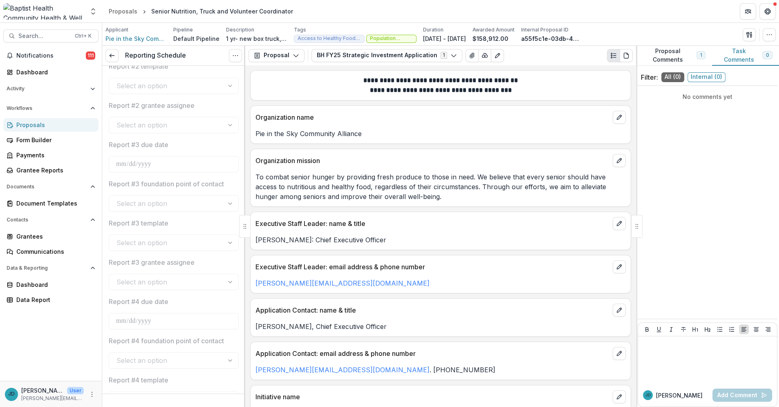
scroll to position [53, 0]
click at [111, 53] on icon at bounding box center [112, 55] width 7 height 7
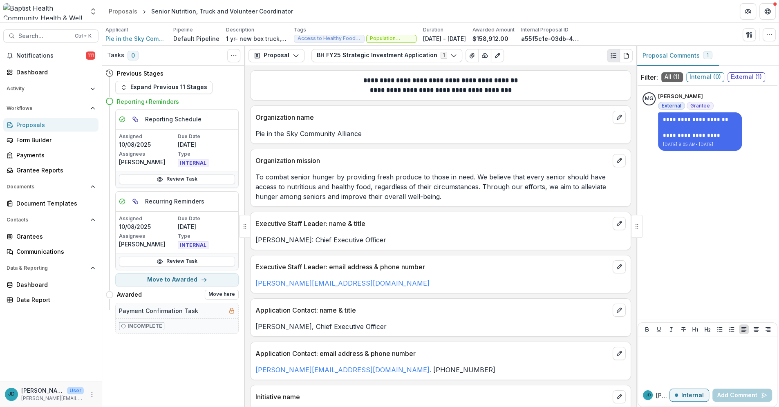
click at [172, 315] on div "Payment Confirmation Task" at bounding box center [177, 310] width 123 height 15
click at [174, 279] on button "Move to Awarded" at bounding box center [176, 279] width 123 height 13
select select "*******"
type input "**********"
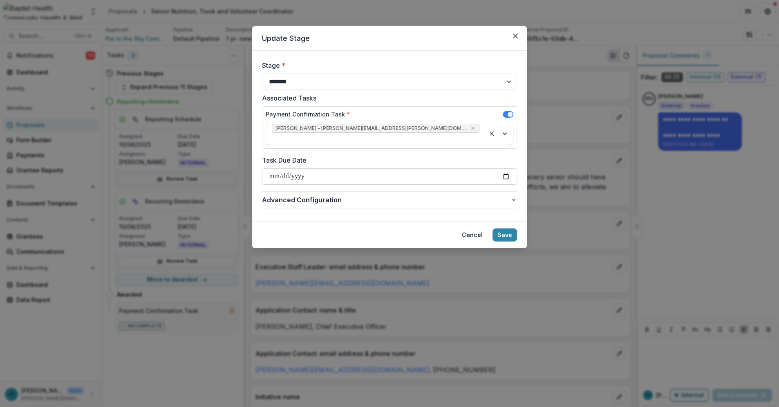
click at [272, 168] on input "**********" at bounding box center [389, 176] width 255 height 16
click at [474, 228] on button "Cancel" at bounding box center [472, 234] width 31 height 13
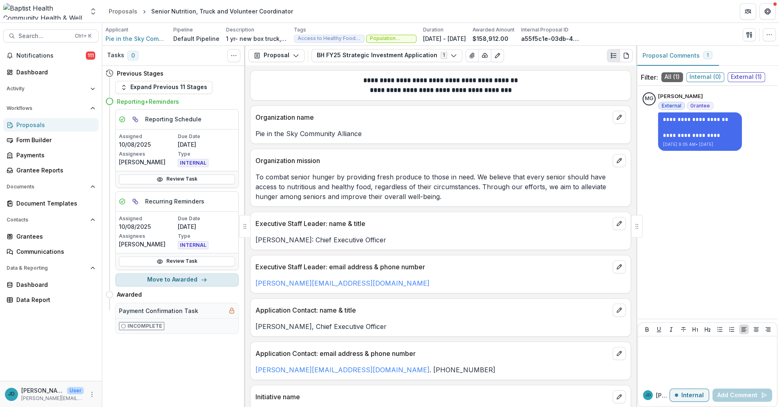
click at [163, 279] on button "Move to Awarded" at bounding box center [176, 279] width 123 height 13
select select "*******"
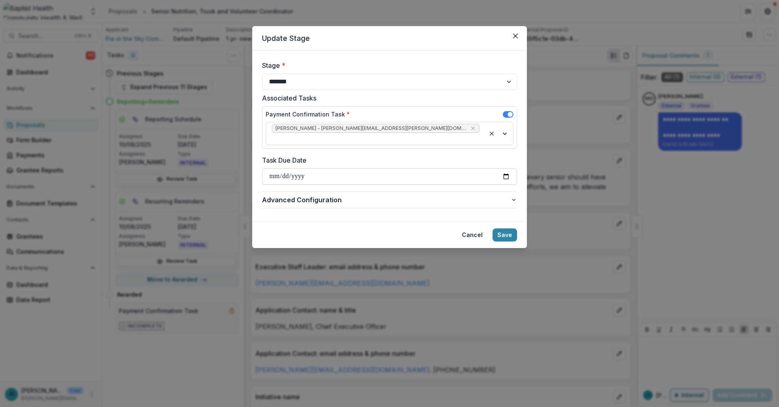
click at [272, 168] on input "**********" at bounding box center [389, 176] width 255 height 16
type input "**********"
click at [507, 228] on button "Save" at bounding box center [504, 234] width 25 height 13
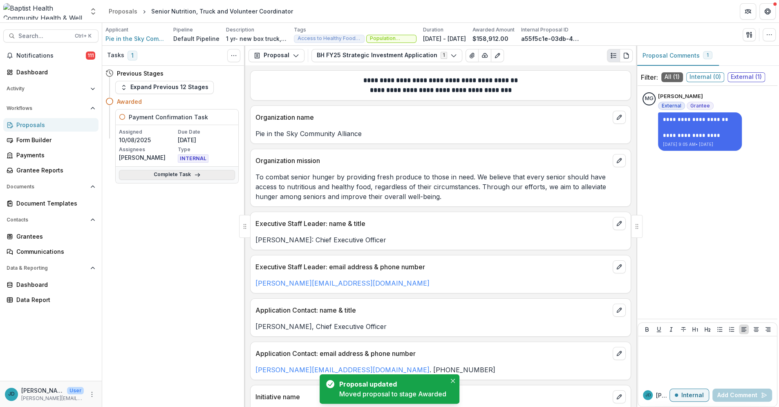
click at [171, 172] on link "Complete Task" at bounding box center [177, 175] width 116 height 10
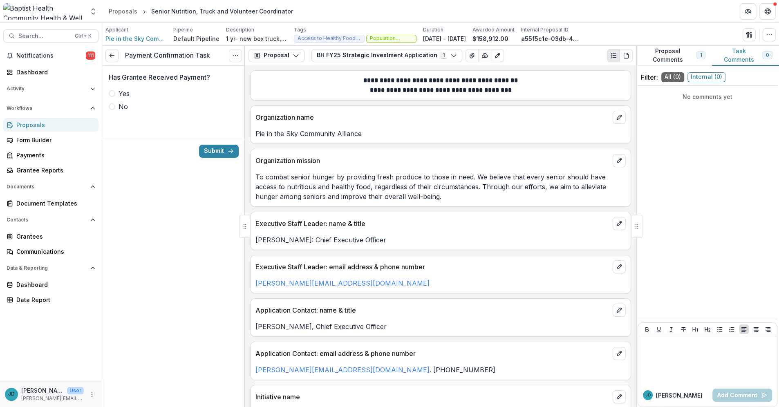
click at [112, 93] on span at bounding box center [112, 93] width 7 height 7
click at [220, 153] on button "Submit" at bounding box center [219, 151] width 40 height 13
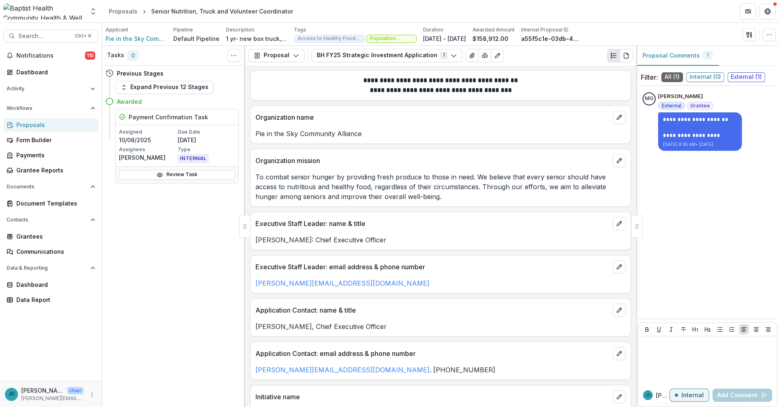
click at [27, 123] on div "Proposals" at bounding box center [54, 125] width 76 height 9
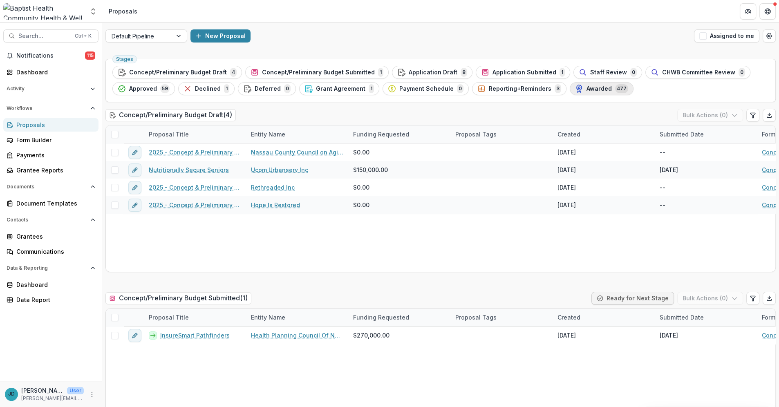
click at [586, 89] on span "Awarded" at bounding box center [598, 88] width 25 height 7
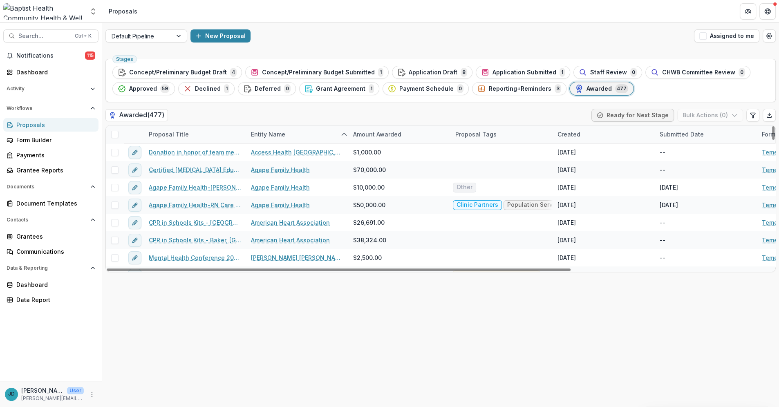
click at [257, 132] on div "Entity Name" at bounding box center [268, 134] width 44 height 9
drag, startPoint x: 274, startPoint y: 168, endPoint x: 294, endPoint y: 114, distance: 57.5
click at [274, 168] on span "Sort Ascending" at bounding box center [283, 169] width 43 height 7
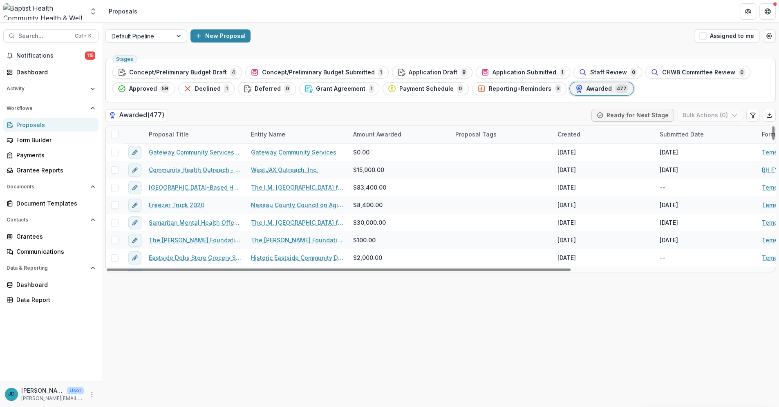
click at [295, 113] on div "Awarded ( 477 ) Ready for Next Stage Bulk Actions ( 0 )" at bounding box center [440, 117] width 670 height 16
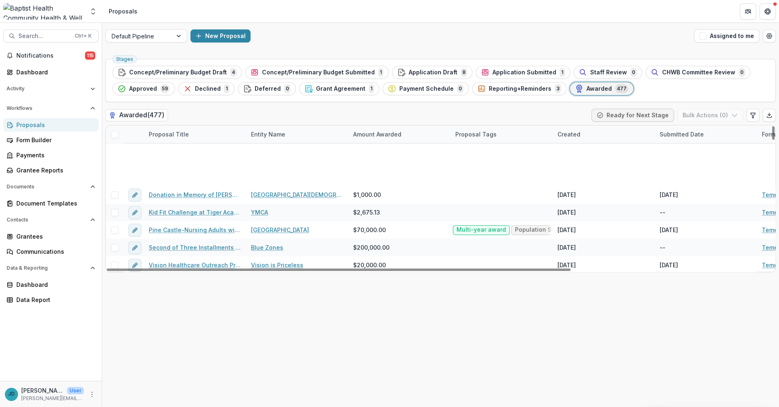
scroll to position [817, 0]
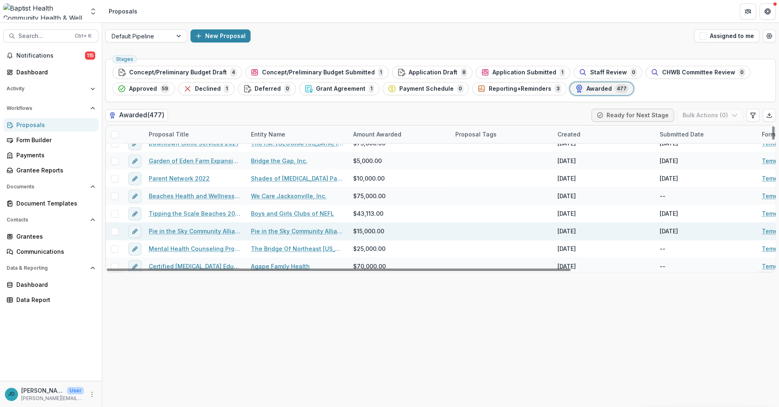
click at [192, 232] on link "Pie in the Sky Community Alliance-Senior Produce Program-1" at bounding box center [195, 231] width 92 height 9
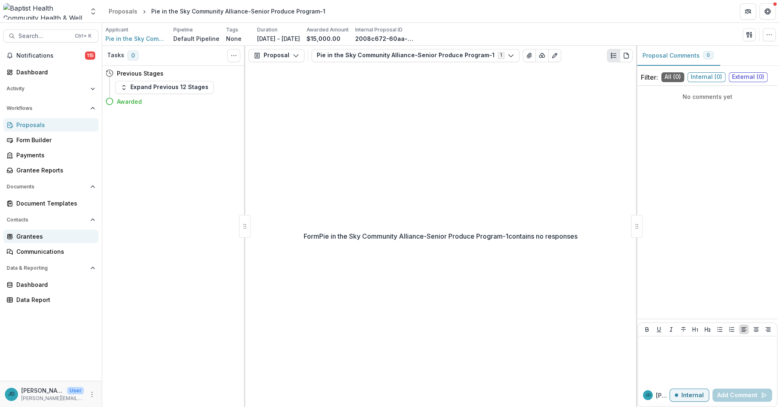
click at [28, 234] on div "Grantees" at bounding box center [54, 236] width 76 height 9
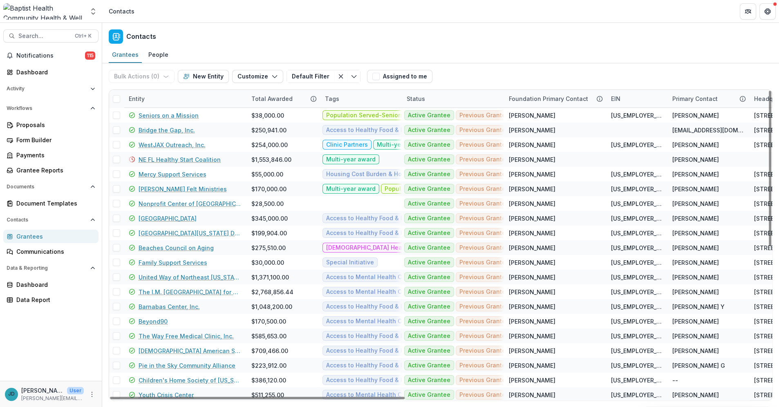
click at [156, 98] on div "Entity" at bounding box center [185, 99] width 123 height 18
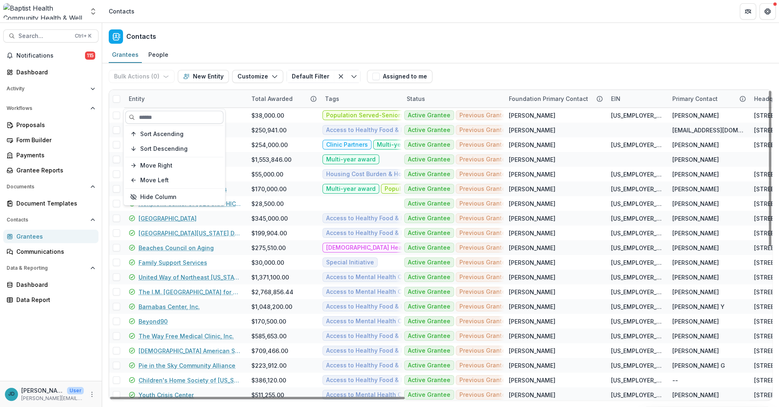
drag, startPoint x: 152, startPoint y: 137, endPoint x: 157, endPoint y: 121, distance: 17.6
click at [152, 136] on span "Sort Ascending" at bounding box center [161, 133] width 43 height 7
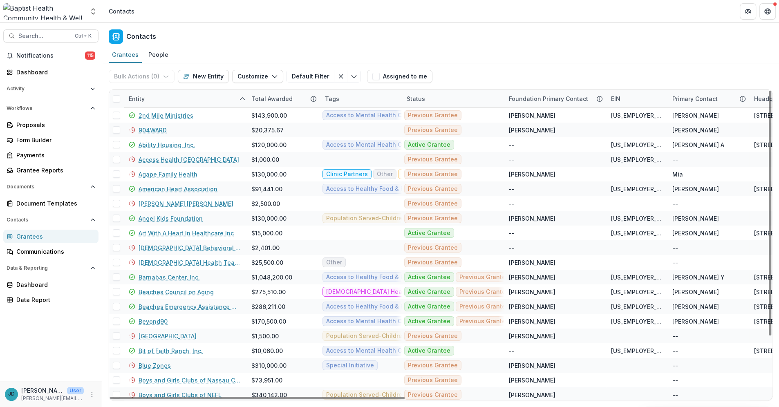
click at [200, 32] on div "Contacts" at bounding box center [440, 35] width 676 height 24
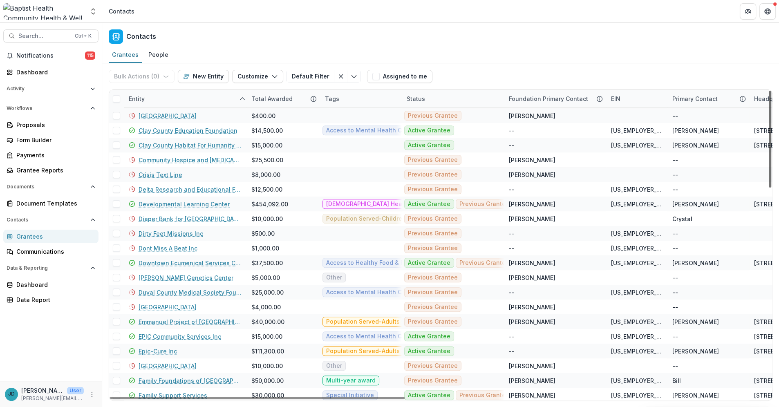
drag, startPoint x: 769, startPoint y: 130, endPoint x: 765, endPoint y: 334, distance: 203.9
click at [768, 187] on div at bounding box center [769, 139] width 2 height 97
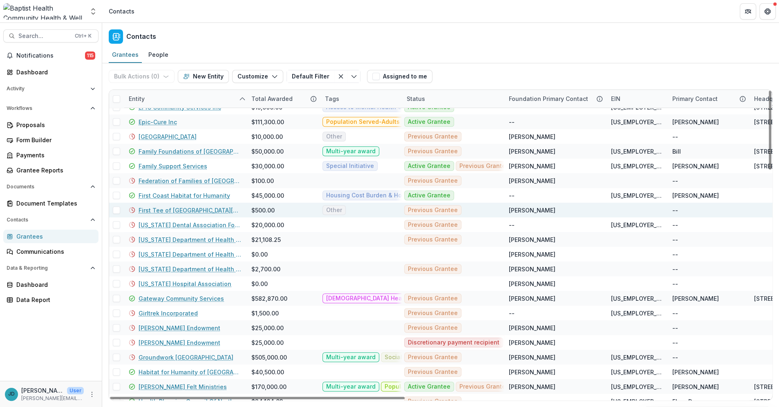
scroll to position [773, 0]
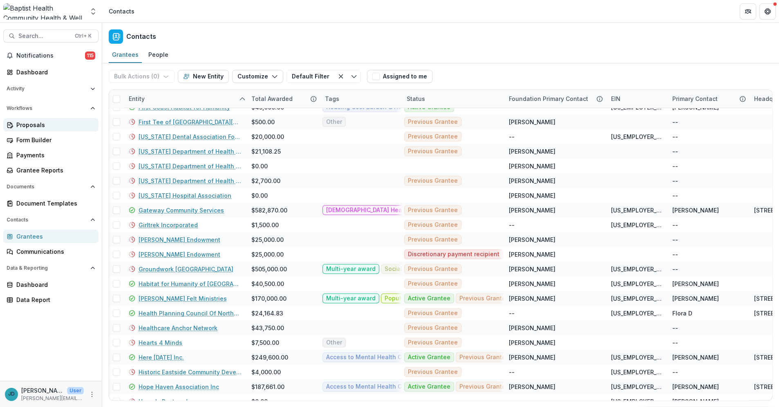
click at [23, 124] on div "Proposals" at bounding box center [54, 125] width 76 height 9
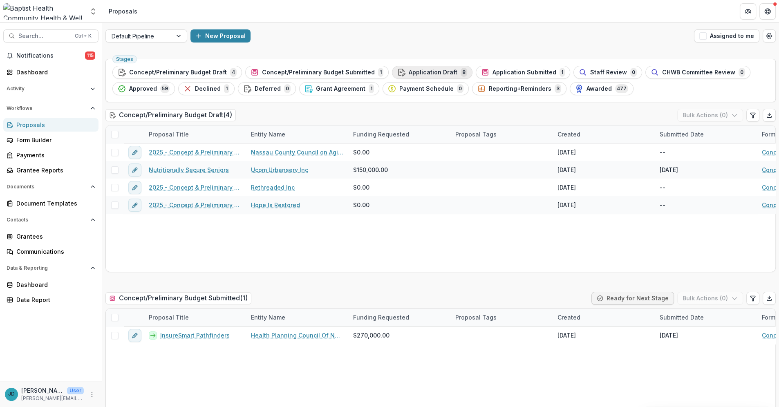
click at [414, 71] on span "Application Draft" at bounding box center [432, 72] width 49 height 7
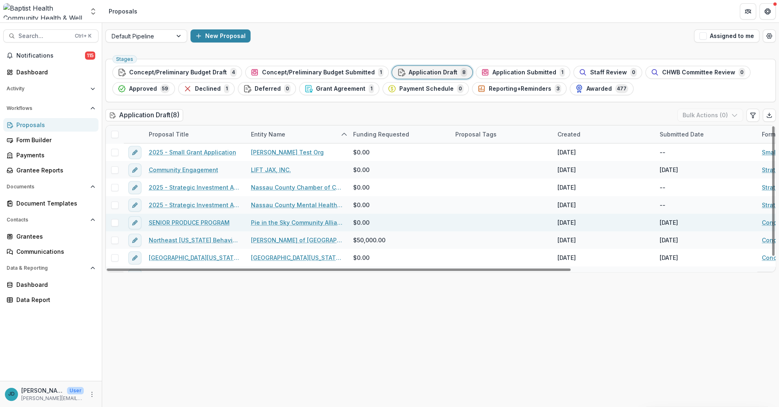
scroll to position [12, 0]
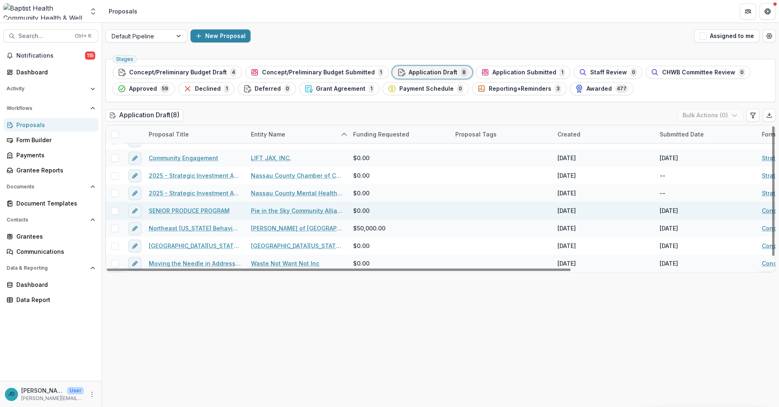
click at [184, 209] on link "SENIOR PRODUCE PROGRAM" at bounding box center [189, 210] width 81 height 9
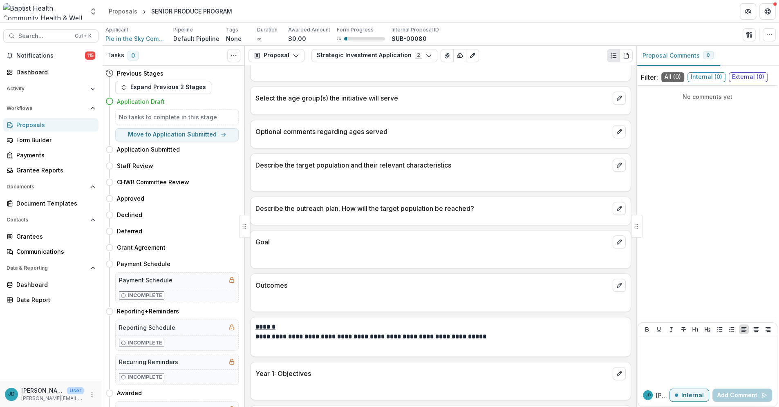
scroll to position [1044, 0]
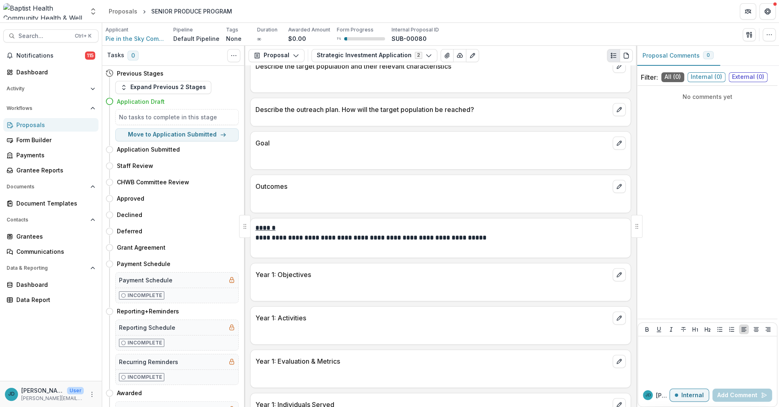
click at [25, 126] on div "Proposals" at bounding box center [54, 125] width 76 height 9
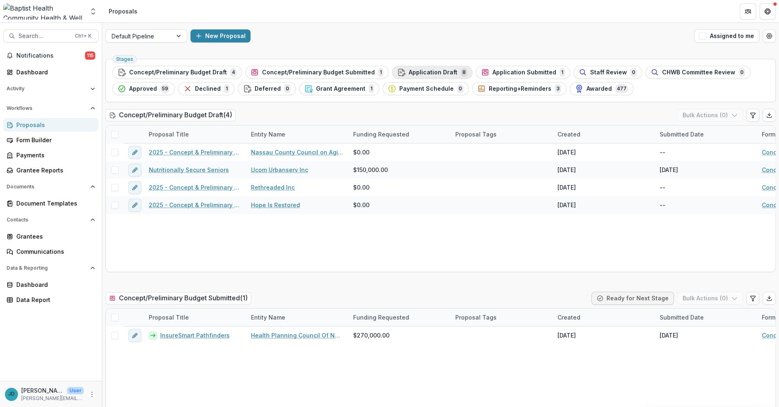
click at [408, 69] on span "Application Draft" at bounding box center [432, 72] width 49 height 7
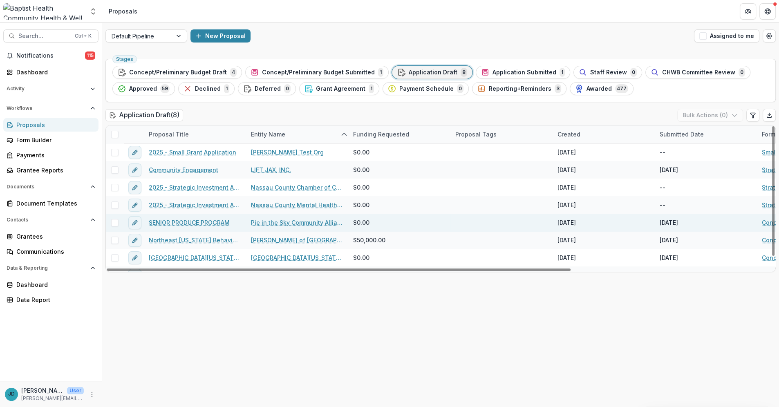
click at [204, 222] on link "SENIOR PRODUCE PROGRAM" at bounding box center [189, 222] width 81 height 9
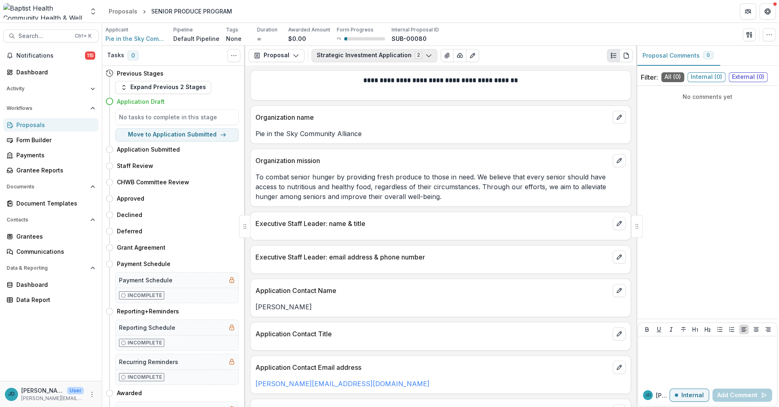
click at [425, 54] on icon "button" at bounding box center [428, 55] width 7 height 7
click at [399, 84] on span "Concept & Preliminary Budget Form" at bounding box center [376, 86] width 100 height 9
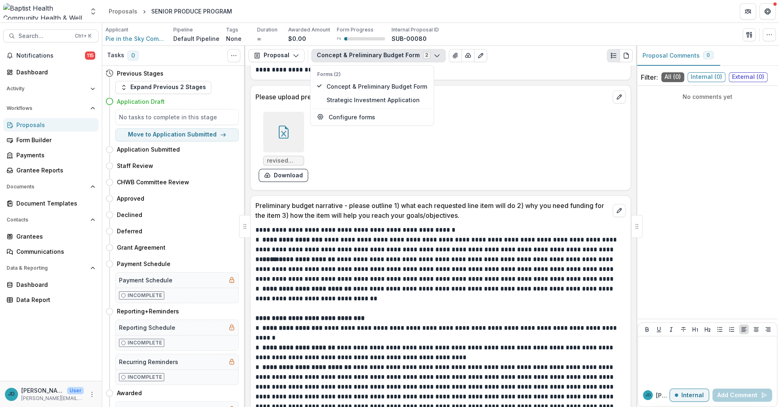
scroll to position [878, 0]
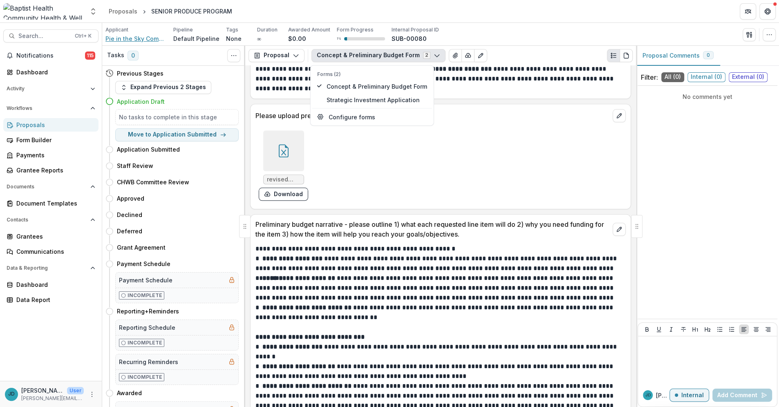
click at [134, 37] on span "Pie in the Sky Community Alliance" at bounding box center [135, 38] width 61 height 9
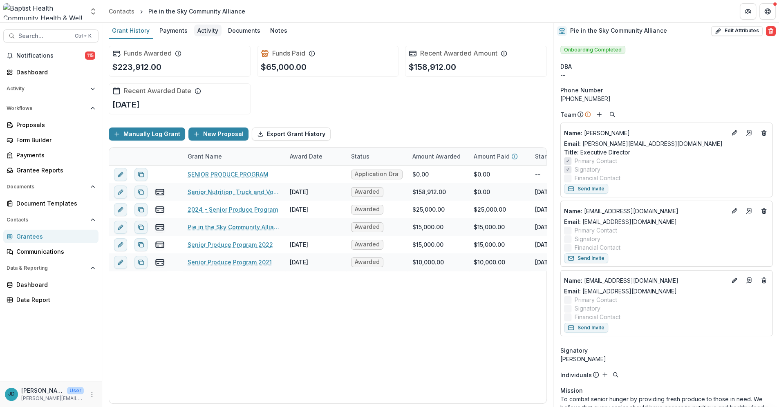
click at [202, 32] on div "Activity" at bounding box center [207, 31] width 27 height 12
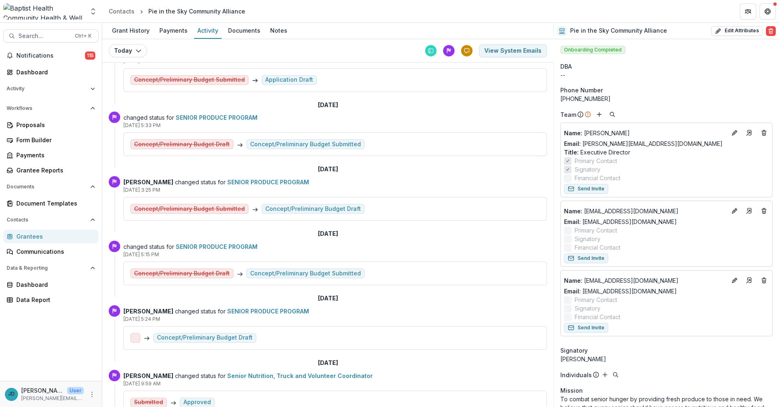
scroll to position [499, 0]
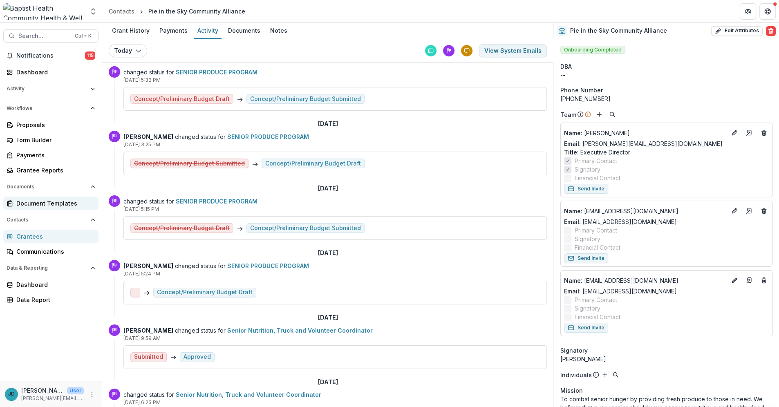
click at [44, 202] on div "Document Templates" at bounding box center [54, 203] width 76 height 9
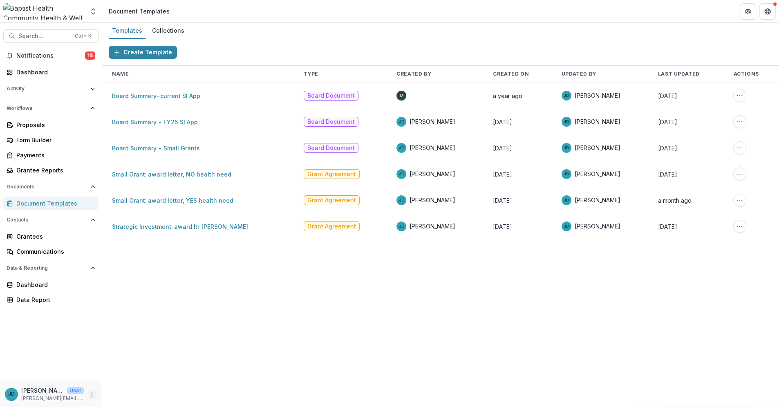
click at [92, 394] on circle "More" at bounding box center [92, 394] width 0 height 0
click at [134, 377] on link "User Settings" at bounding box center [145, 376] width 87 height 13
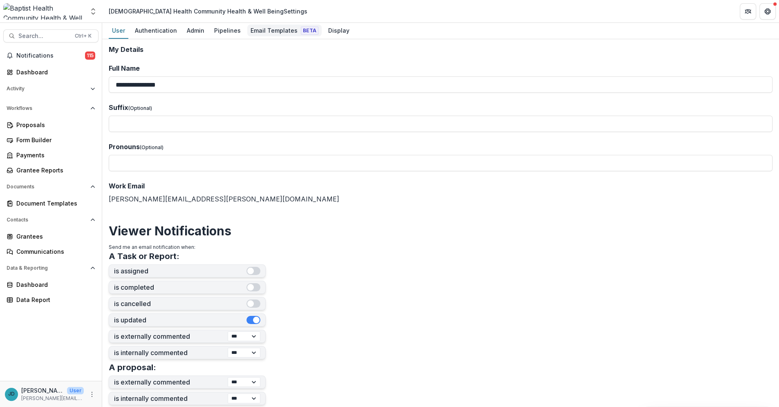
click at [266, 31] on div "Email Templates Beta" at bounding box center [284, 31] width 74 height 12
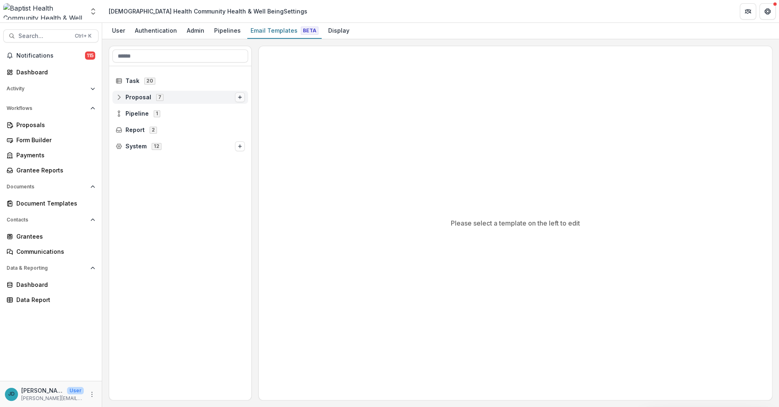
click at [243, 96] on button "Options" at bounding box center [240, 97] width 10 height 10
click at [240, 96] on line "Options" at bounding box center [240, 97] width 0 height 3
click at [118, 96] on icon at bounding box center [119, 97] width 7 height 7
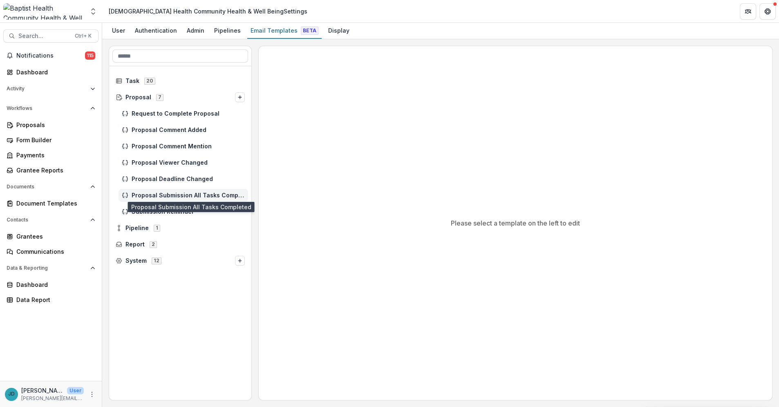
click at [228, 194] on span "Proposal Submission All Tasks Completed" at bounding box center [188, 195] width 113 height 7
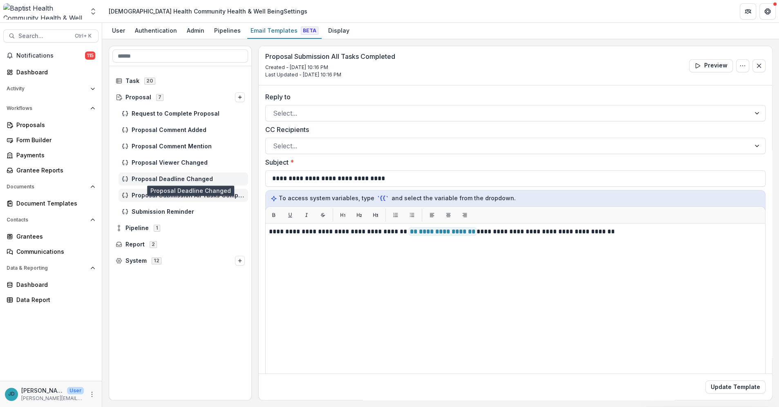
click at [199, 176] on span "Proposal Deadline Changed" at bounding box center [188, 179] width 113 height 7
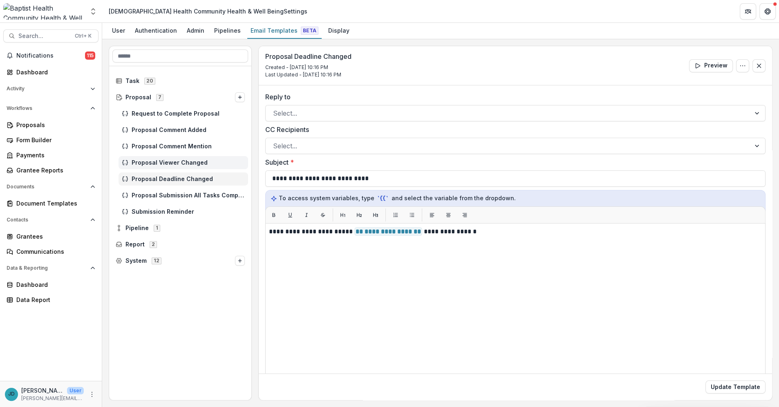
click at [193, 161] on span "Proposal Viewer Changed" at bounding box center [188, 162] width 113 height 7
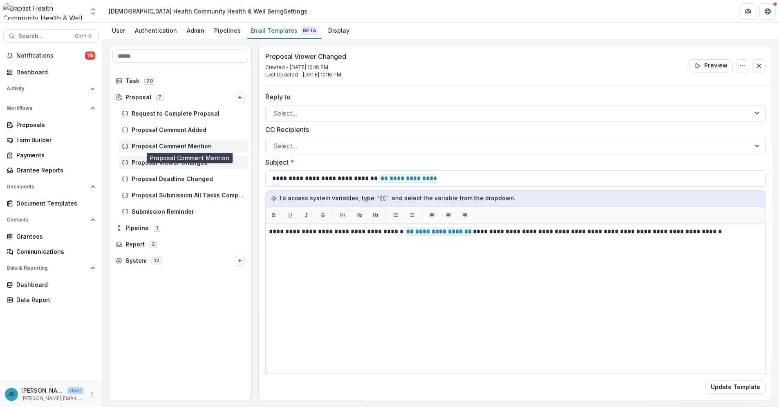
click at [197, 147] on span "Proposal Comment Mention" at bounding box center [188, 146] width 113 height 7
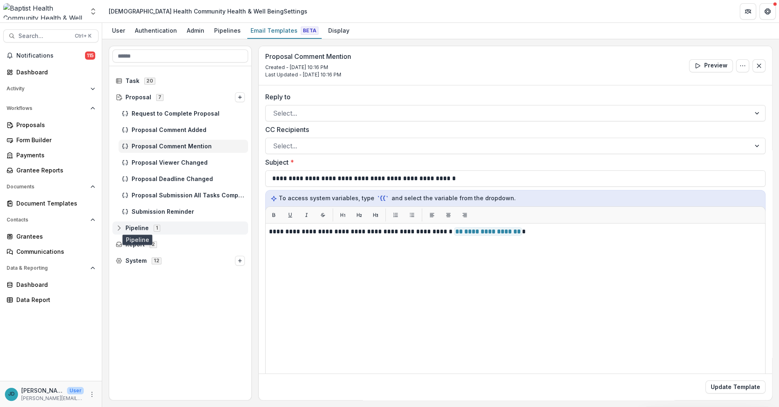
click at [142, 225] on span "Pipeline" at bounding box center [136, 228] width 23 height 7
click at [123, 243] on icon at bounding box center [125, 244] width 7 height 7
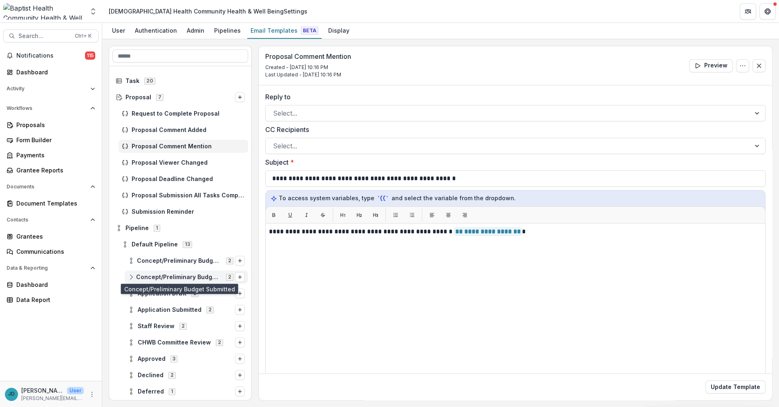
click at [187, 275] on span "Concept/Preliminary Budget Submitted" at bounding box center [178, 277] width 85 height 7
click at [239, 276] on icon "Options" at bounding box center [239, 277] width 5 height 5
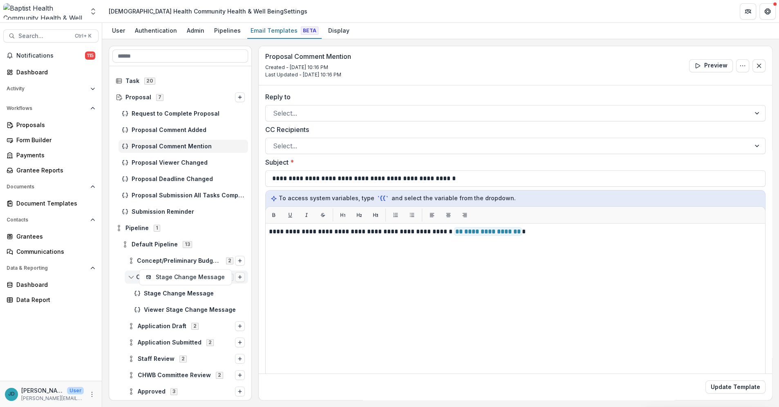
click at [239, 276] on icon "Options" at bounding box center [239, 277] width 5 height 5
click at [187, 293] on span "Stage Change Message" at bounding box center [194, 293] width 101 height 7
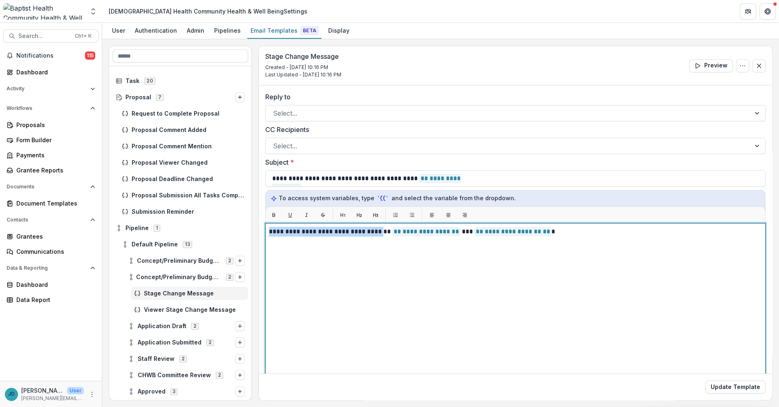
drag, startPoint x: 384, startPoint y: 232, endPoint x: 258, endPoint y: 228, distance: 125.9
click at [259, 228] on div "**********" at bounding box center [515, 274] width 513 height 379
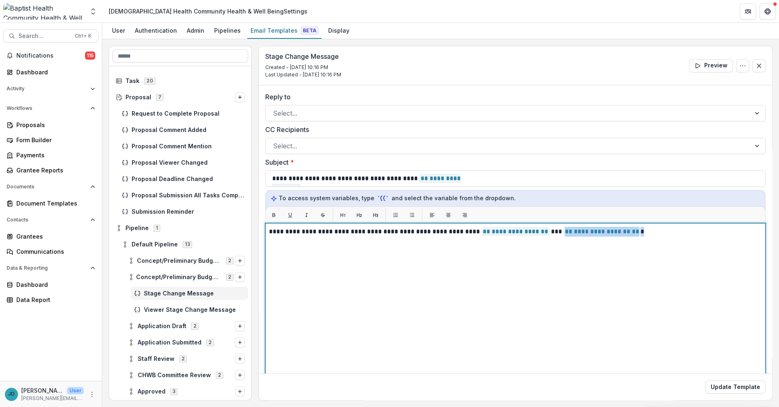
drag, startPoint x: 628, startPoint y: 232, endPoint x: 557, endPoint y: 233, distance: 71.5
click at [557, 233] on p "**********" at bounding box center [514, 232] width 490 height 10
click at [630, 232] on p "**********" at bounding box center [514, 232] width 490 height 10
click at [632, 233] on p "**********" at bounding box center [514, 232] width 490 height 10
click at [634, 232] on p "**********" at bounding box center [514, 232] width 490 height 10
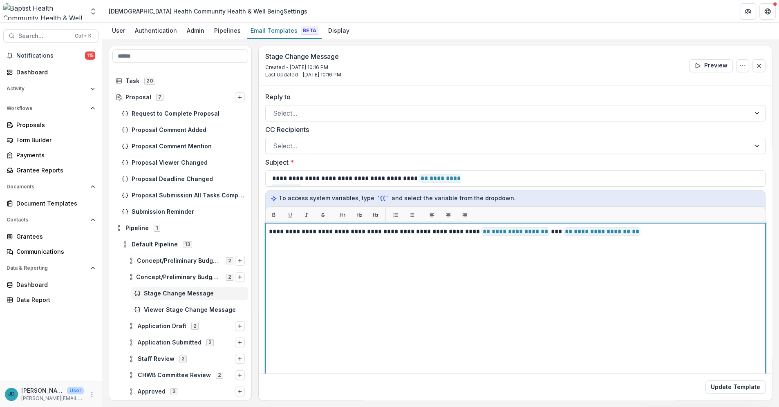
click at [635, 232] on p "**********" at bounding box center [514, 232] width 490 height 10
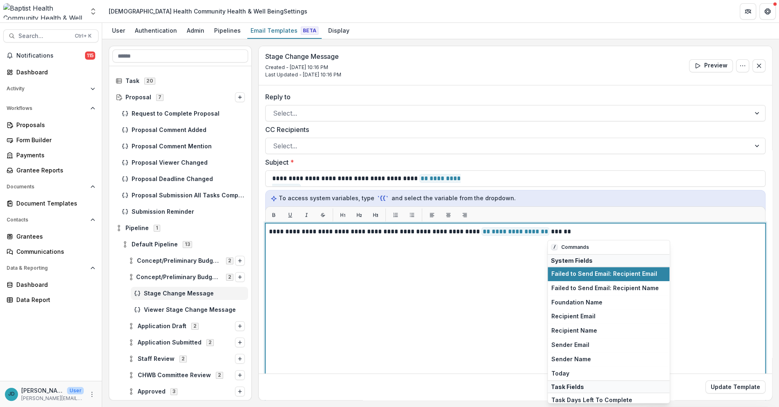
click at [633, 233] on p "**********" at bounding box center [514, 232] width 490 height 10
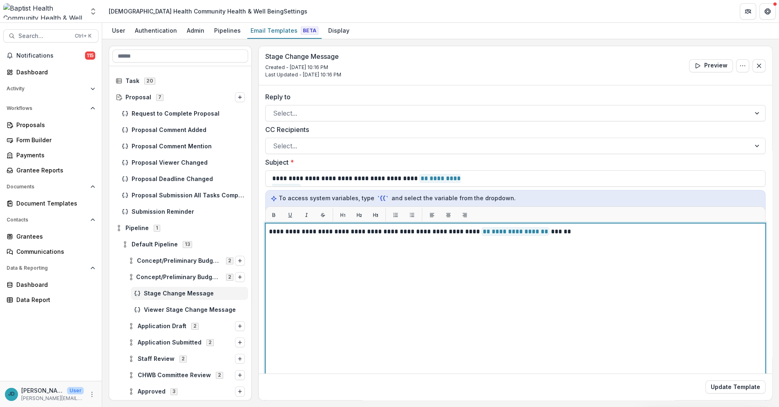
click at [562, 232] on p "**********" at bounding box center [514, 232] width 490 height 10
click at [636, 233] on p "**********" at bounding box center [514, 232] width 490 height 10
drag, startPoint x: 632, startPoint y: 233, endPoint x: 657, endPoint y: 224, distance: 26.4
click at [630, 232] on p "**********" at bounding box center [514, 232] width 490 height 10
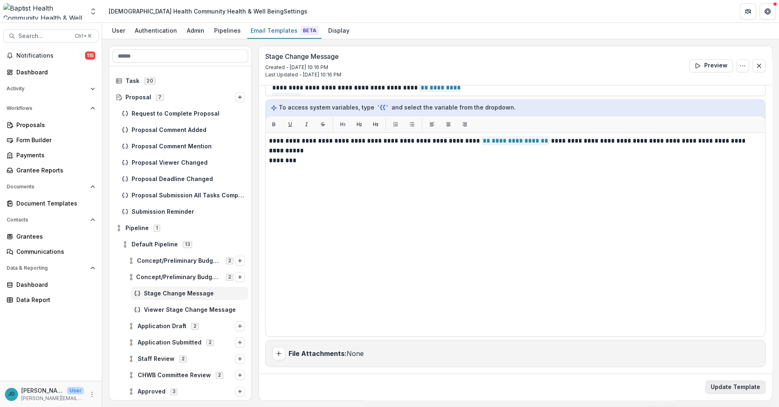
click at [728, 388] on button "Update Template" at bounding box center [735, 386] width 60 height 13
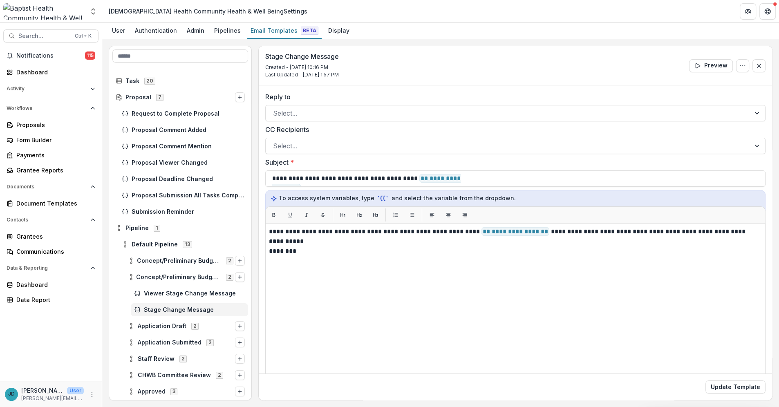
scroll to position [0, 0]
click at [184, 292] on span "Viewer Stage Change Message" at bounding box center [194, 293] width 101 height 7
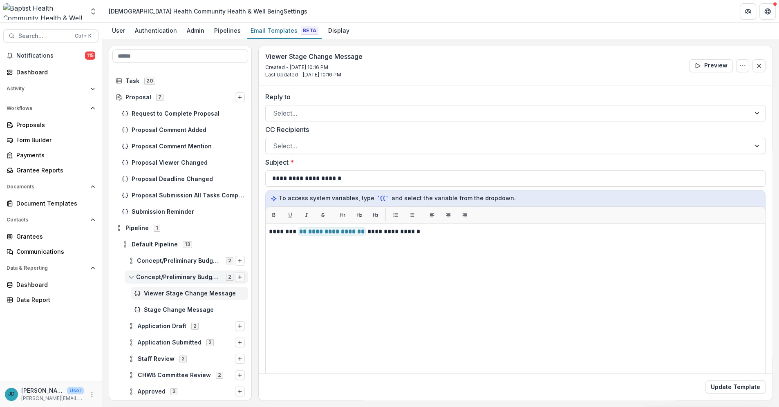
click at [238, 277] on line "Options" at bounding box center [239, 277] width 3 height 0
click at [23, 125] on div "Proposals" at bounding box center [54, 125] width 76 height 9
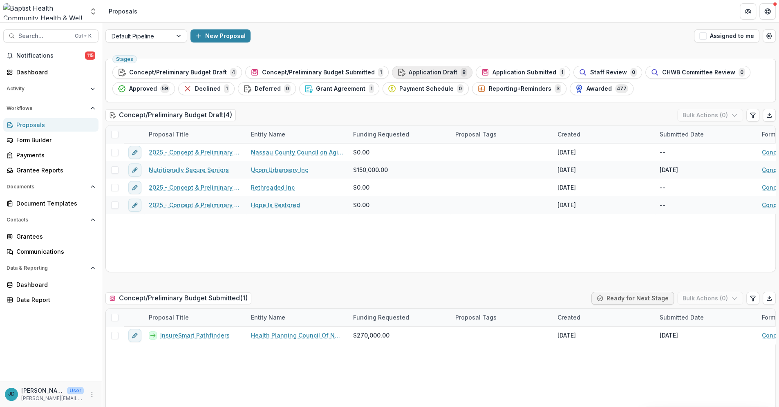
click at [433, 71] on span "Application Draft" at bounding box center [432, 72] width 49 height 7
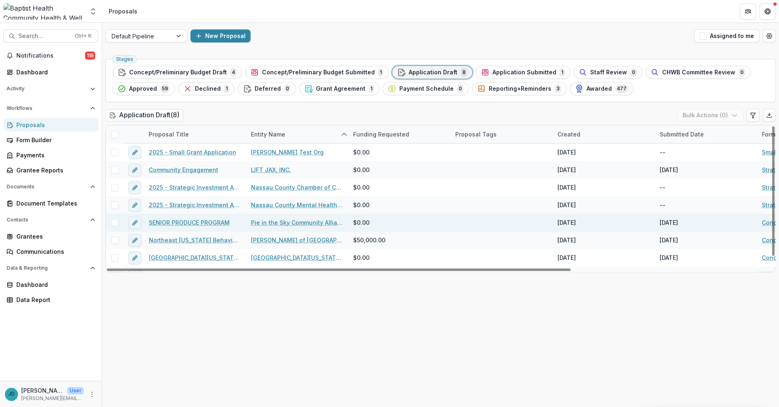
click at [209, 221] on link "SENIOR PRODUCE PROGRAM" at bounding box center [189, 222] width 81 height 9
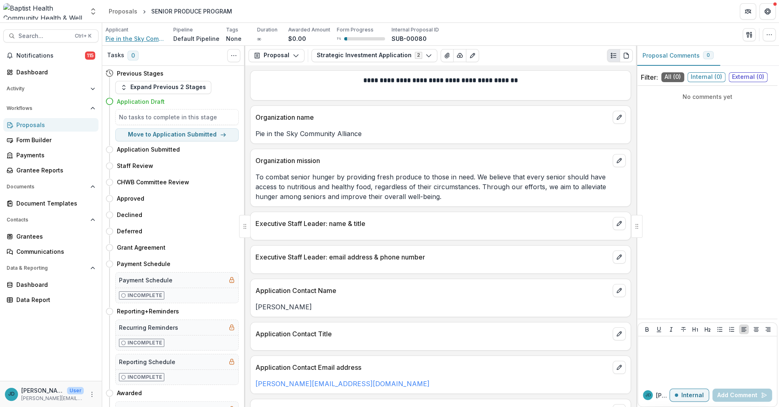
click at [140, 38] on span "Pie in the Sky Community Alliance" at bounding box center [135, 38] width 61 height 9
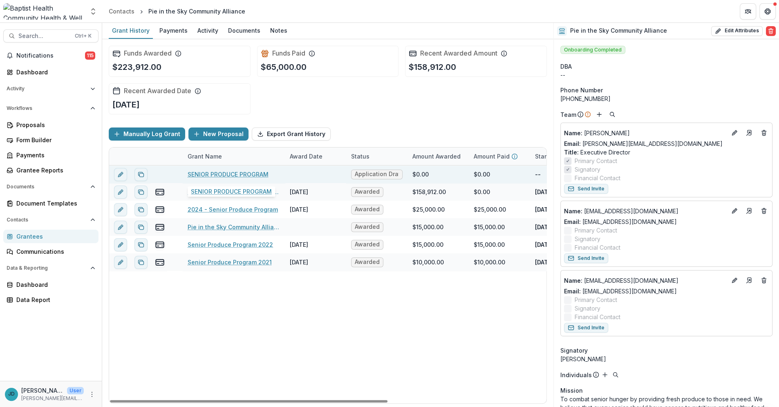
click at [201, 174] on link "SENIOR PRODUCE PROGRAM" at bounding box center [227, 174] width 81 height 9
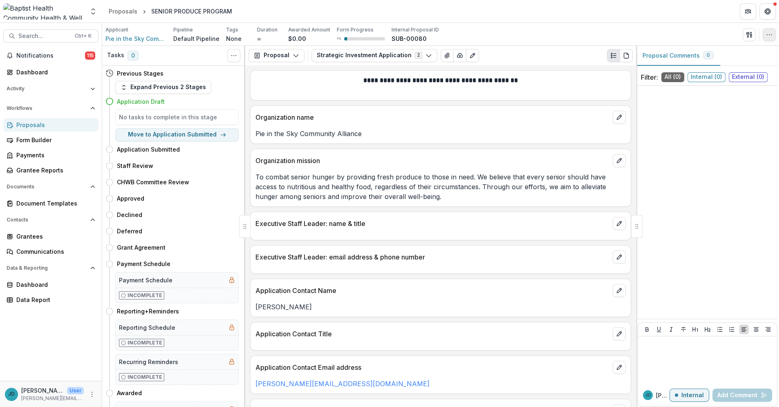
click at [769, 32] on icon "button" at bounding box center [769, 34] width 7 height 7
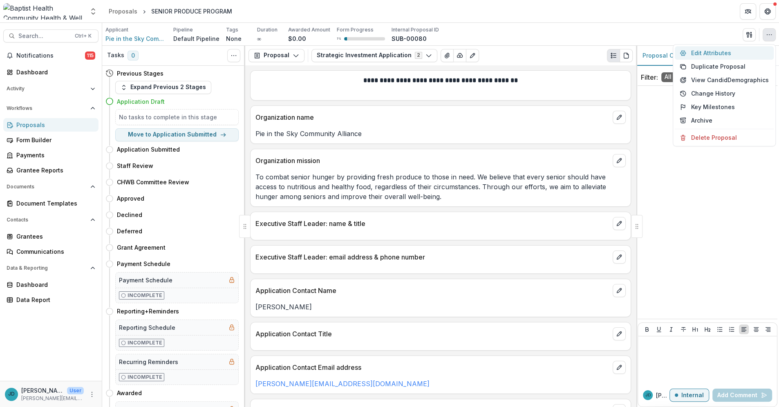
click at [717, 56] on button "Edit Attributes" at bounding box center [723, 52] width 99 height 13
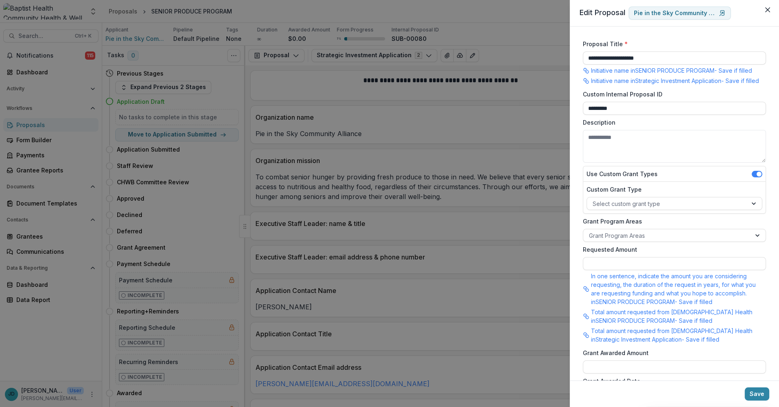
scroll to position [181, 0]
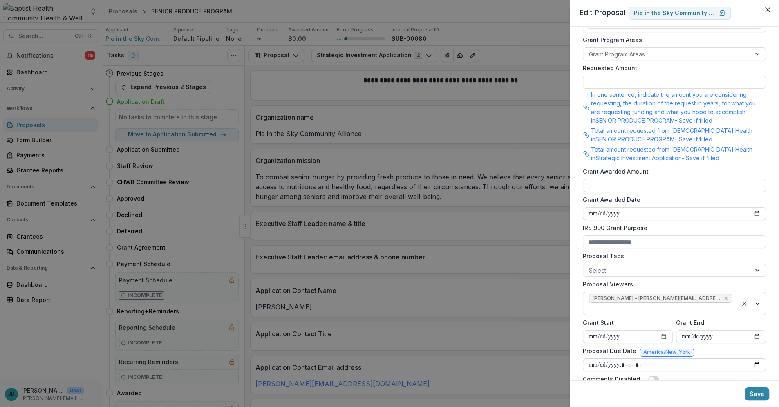
drag, startPoint x: 636, startPoint y: 363, endPoint x: 612, endPoint y: 362, distance: 24.5
click at [636, 363] on input "Proposal Due Date" at bounding box center [674, 364] width 183 height 13
click at [590, 364] on input "Proposal Due Date" at bounding box center [674, 364] width 183 height 13
click at [626, 362] on input "Proposal Due Date" at bounding box center [674, 364] width 183 height 13
click at [635, 363] on input "Proposal Due Date" at bounding box center [674, 364] width 183 height 13
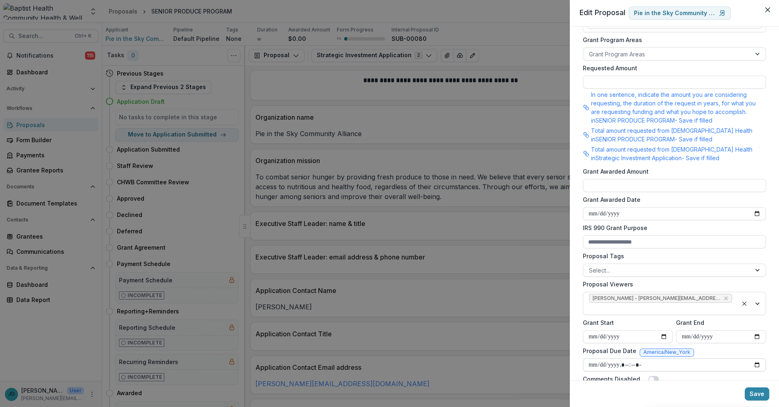
type input "**********"
click at [759, 393] on button "Save" at bounding box center [756, 393] width 25 height 13
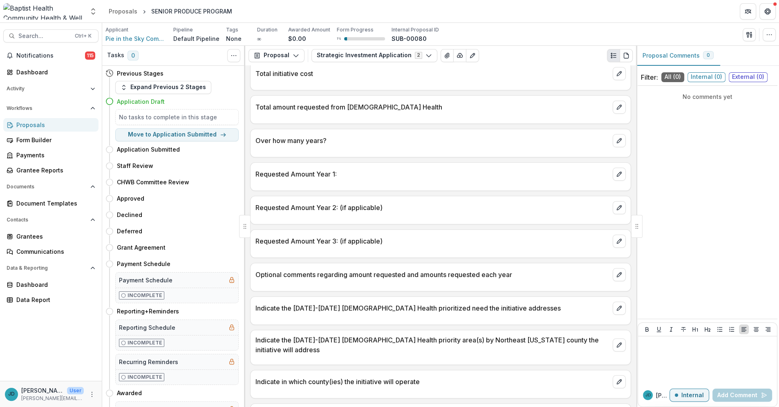
scroll to position [681, 0]
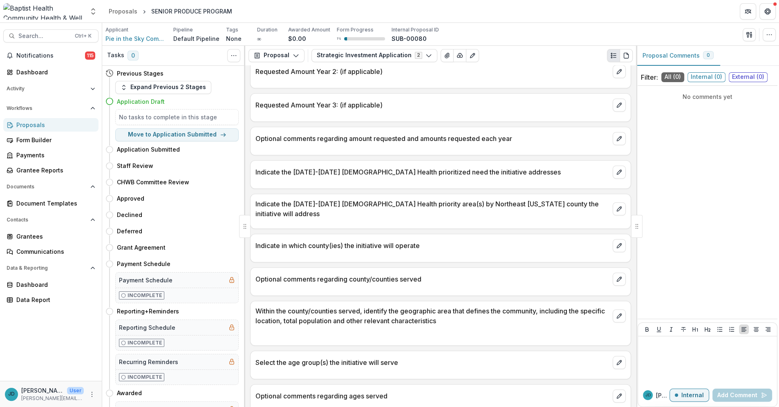
click at [24, 121] on div "Proposals" at bounding box center [54, 125] width 76 height 9
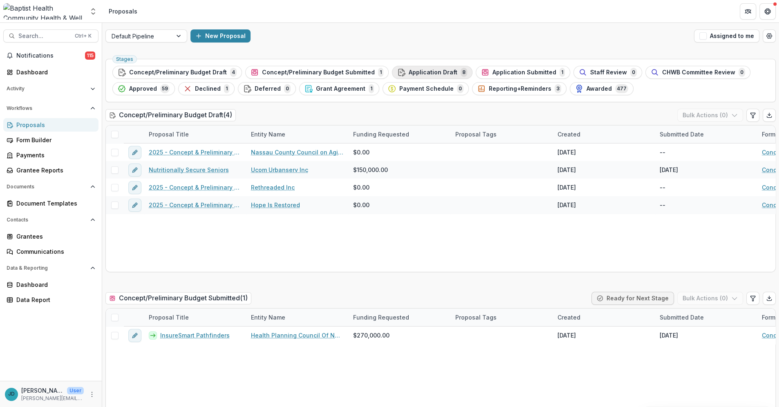
click at [436, 72] on span "Application Draft" at bounding box center [432, 72] width 49 height 7
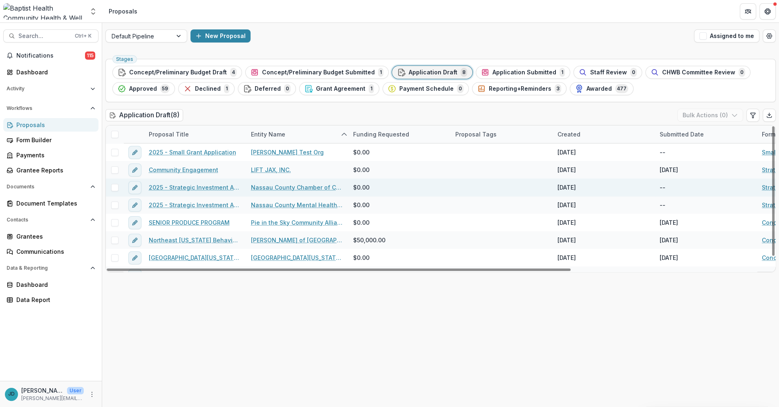
click at [210, 186] on link "2025 - Strategic Investment Application" at bounding box center [195, 187] width 92 height 9
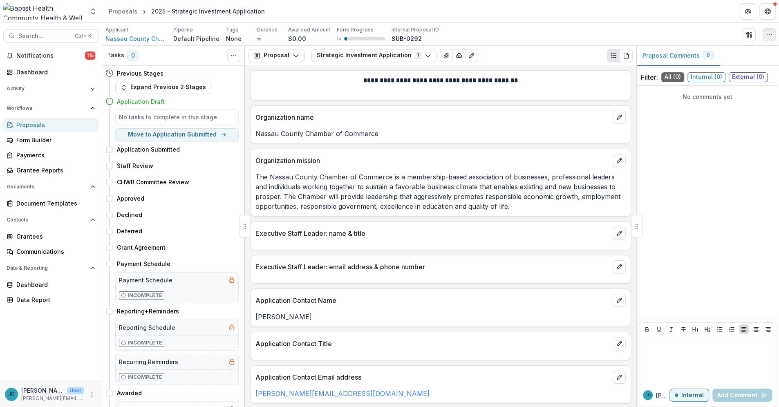
click at [770, 34] on icon "button" at bounding box center [769, 34] width 7 height 7
click at [720, 55] on button "Edit Attributes" at bounding box center [729, 52] width 87 height 13
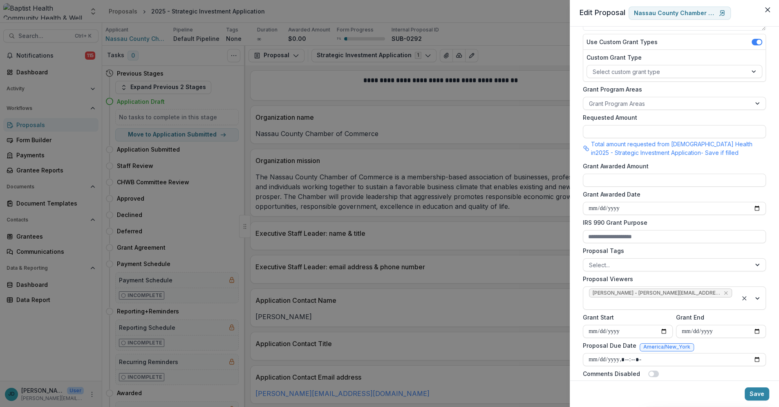
scroll to position [142, 0]
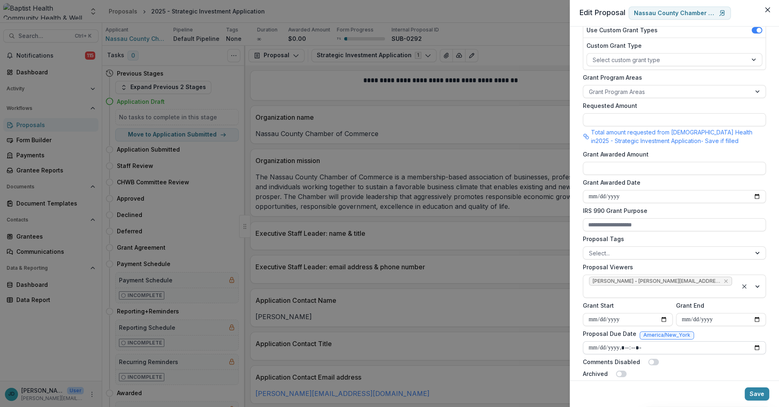
click at [624, 341] on input "Proposal Due Date" at bounding box center [674, 347] width 183 height 13
click at [593, 341] on input "Proposal Due Date" at bounding box center [674, 347] width 183 height 13
click at [590, 341] on input "Proposal Due Date" at bounding box center [674, 347] width 183 height 13
type input "**********"
click at [756, 393] on button "Save" at bounding box center [756, 393] width 25 height 13
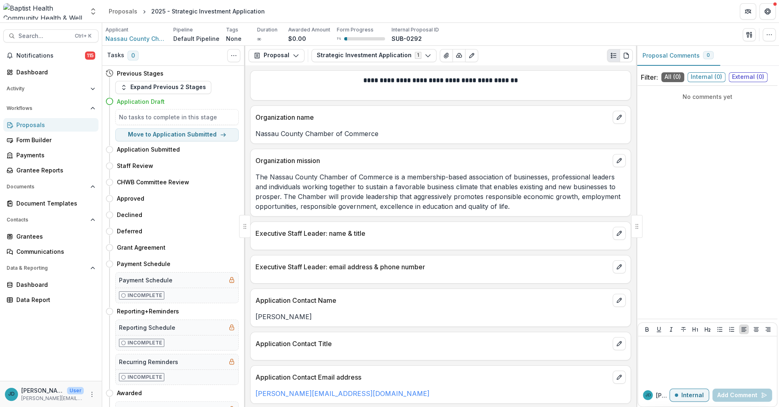
click at [31, 122] on div "Proposals" at bounding box center [54, 125] width 76 height 9
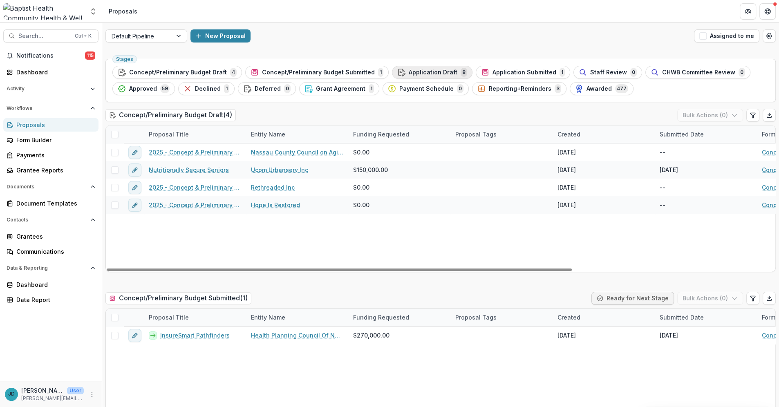
click at [425, 74] on span "Application Draft" at bounding box center [432, 72] width 49 height 7
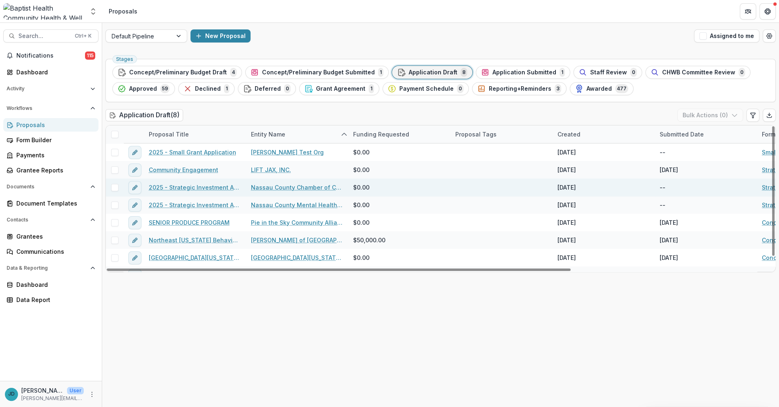
click at [199, 187] on link "2025 - Strategic Investment Application" at bounding box center [195, 187] width 92 height 9
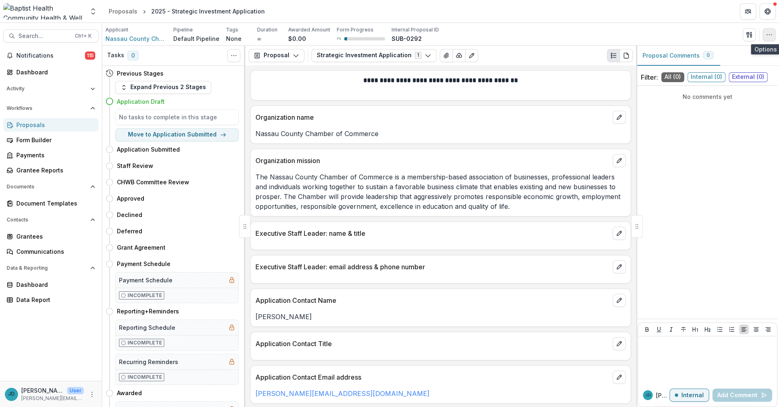
click at [768, 34] on icon "button" at bounding box center [769, 34] width 7 height 7
click at [711, 54] on button "Edit Attributes" at bounding box center [729, 52] width 87 height 13
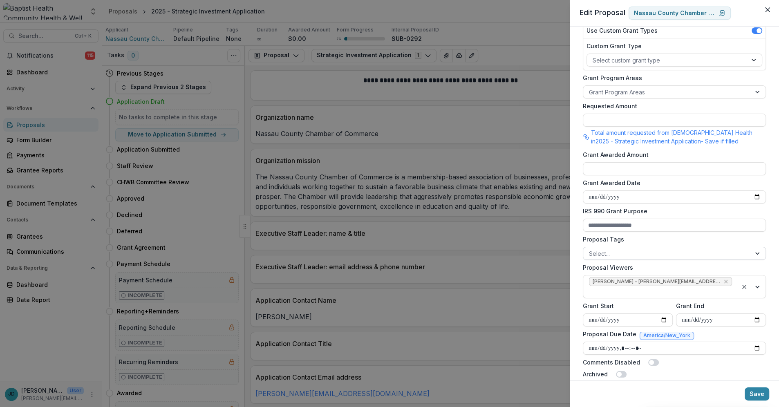
scroll to position [142, 0]
drag, startPoint x: 753, startPoint y: 390, endPoint x: 532, endPoint y: 304, distance: 237.4
click at [753, 389] on button "Save" at bounding box center [756, 393] width 25 height 13
click at [32, 125] on div "**********" at bounding box center [389, 203] width 779 height 407
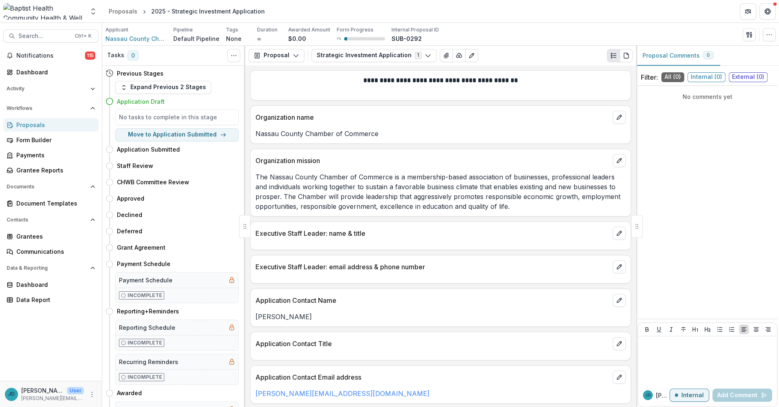
click at [31, 123] on div "Proposals" at bounding box center [54, 125] width 76 height 9
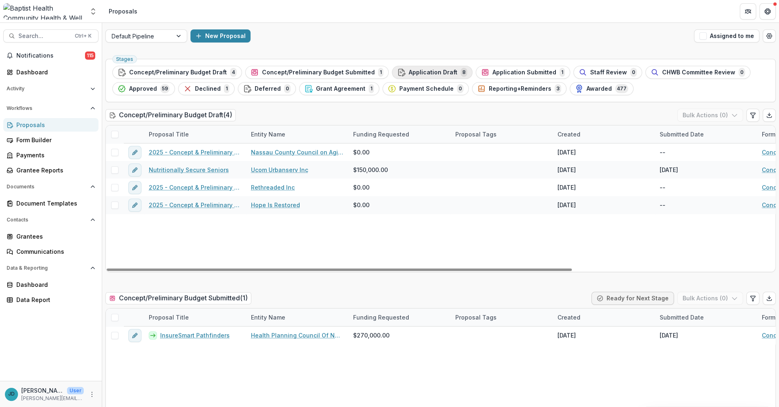
click at [408, 69] on span "Application Draft" at bounding box center [432, 72] width 49 height 7
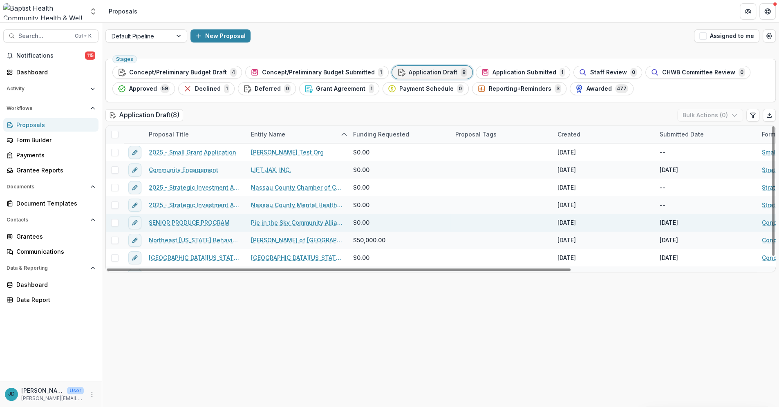
click at [217, 224] on link "SENIOR PRODUCE PROGRAM" at bounding box center [189, 222] width 81 height 9
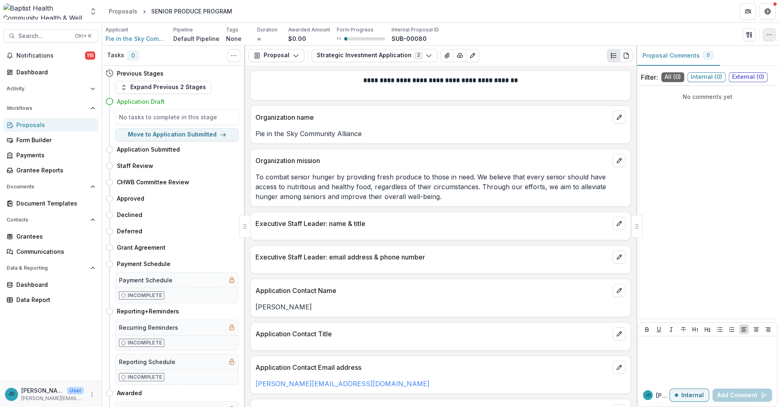
click at [768, 32] on icon "button" at bounding box center [769, 34] width 7 height 7
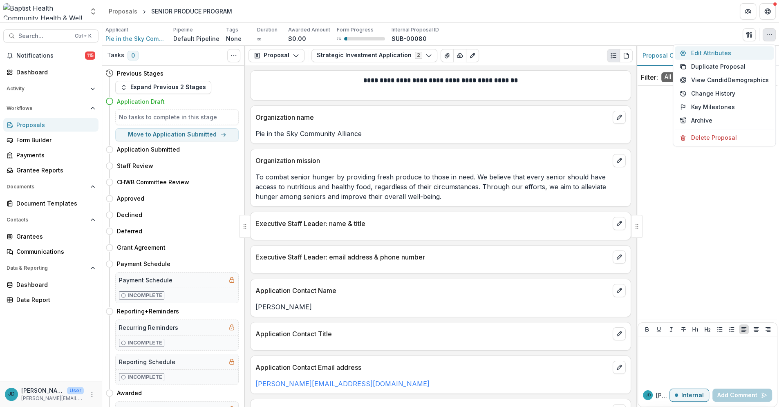
click at [711, 54] on button "Edit Attributes" at bounding box center [723, 52] width 99 height 13
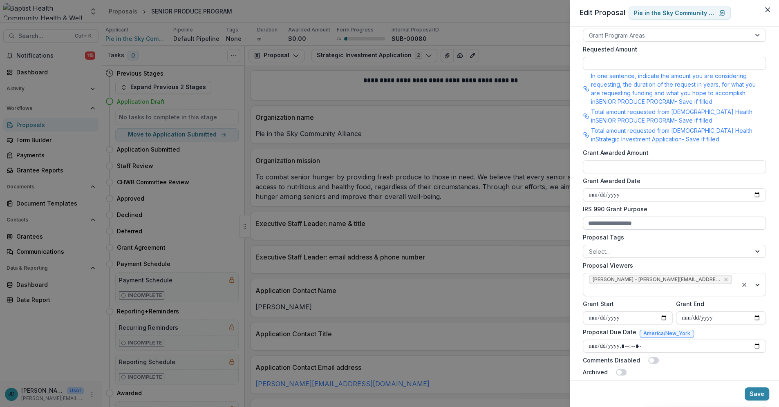
scroll to position [207, 0]
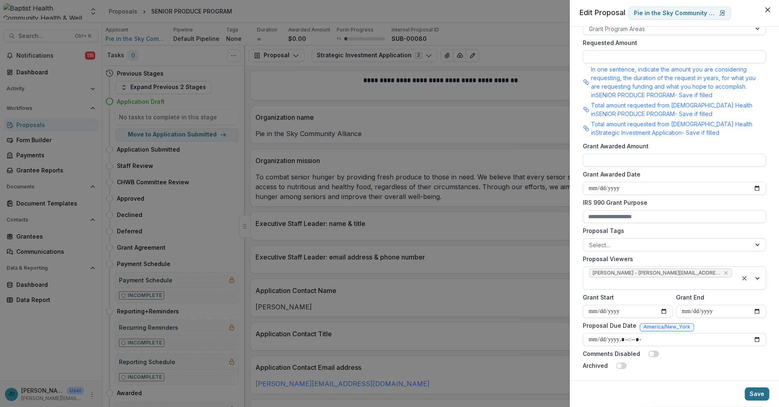
click at [754, 390] on button "Save" at bounding box center [756, 393] width 25 height 13
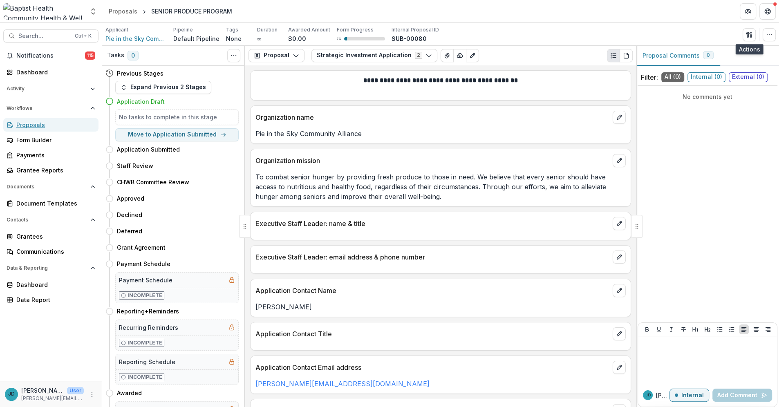
click at [30, 123] on div "Proposals" at bounding box center [54, 125] width 76 height 9
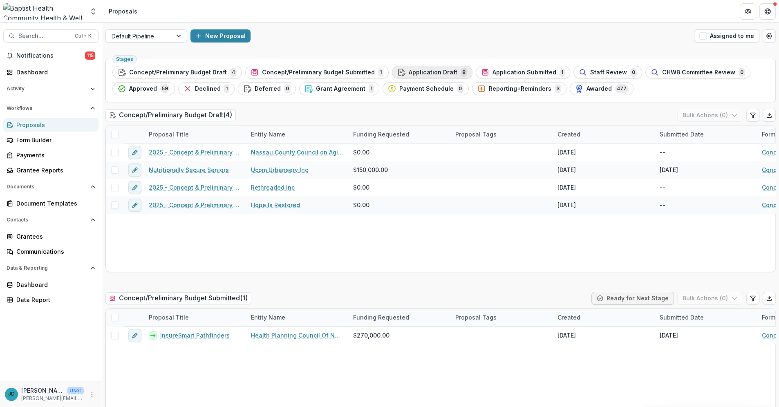
click at [433, 71] on span "Application Draft" at bounding box center [432, 72] width 49 height 7
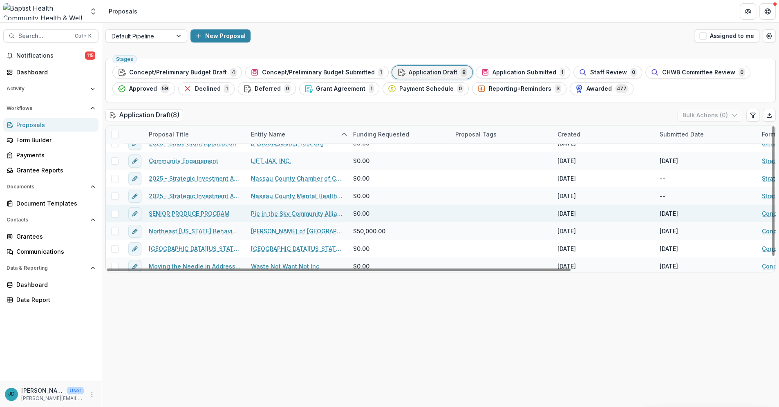
scroll to position [12, 0]
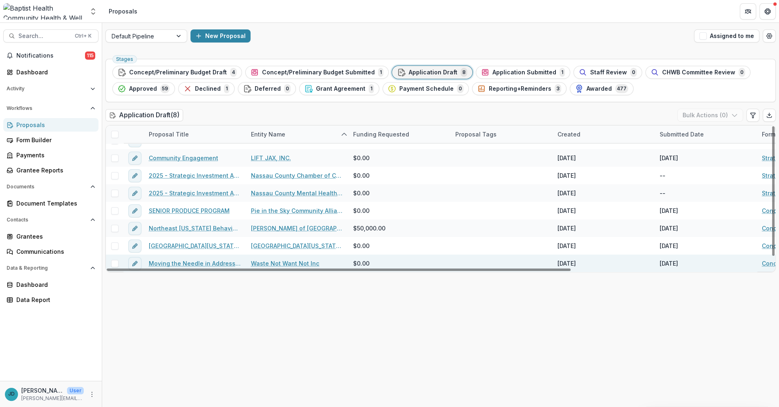
click at [204, 261] on link "Moving the Needle in Addressing Food Insecurity" at bounding box center [195, 263] width 92 height 9
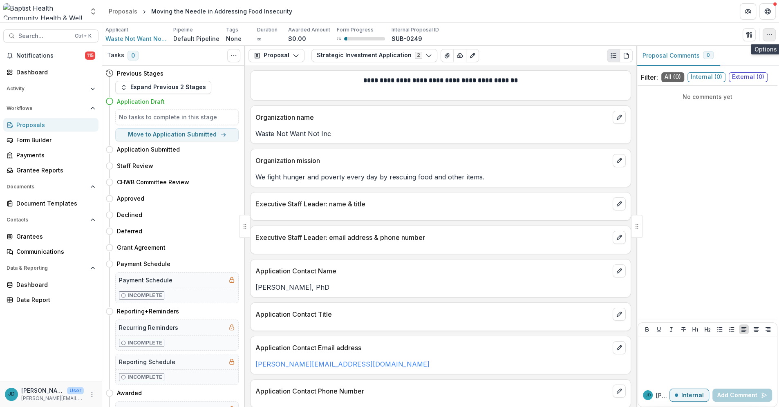
click at [770, 35] on icon "button" at bounding box center [769, 34] width 7 height 7
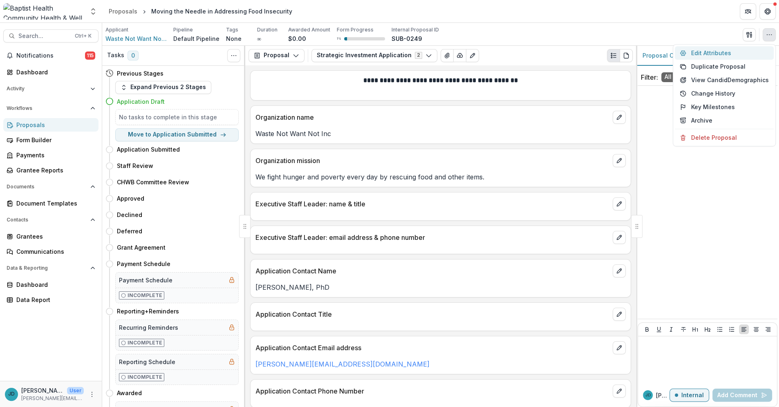
click at [709, 49] on button "Edit Attributes" at bounding box center [723, 52] width 99 height 13
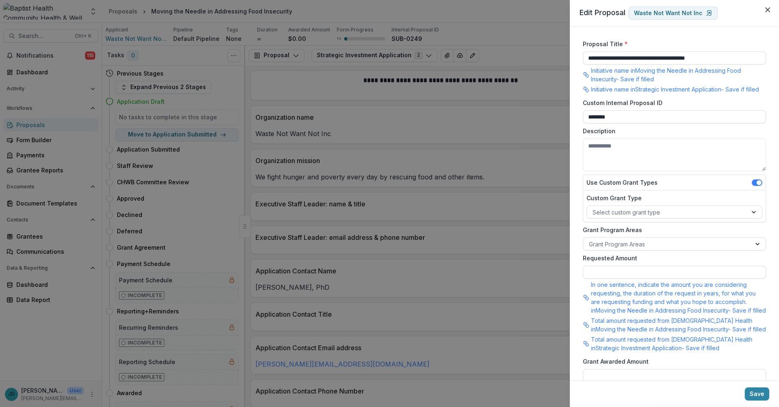
scroll to position [215, 0]
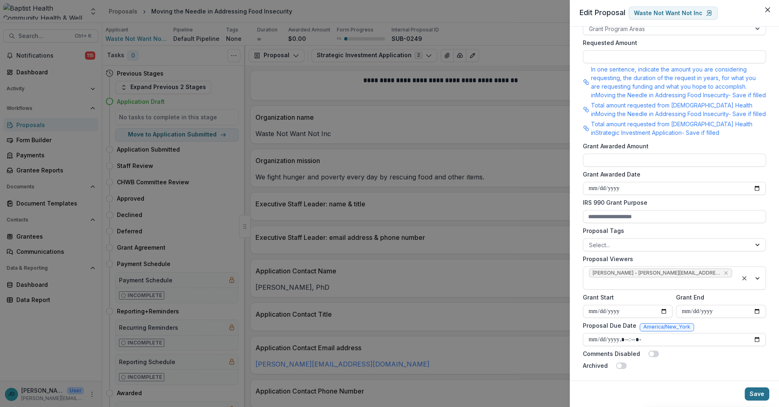
click at [752, 390] on button "Save" at bounding box center [756, 393] width 25 height 13
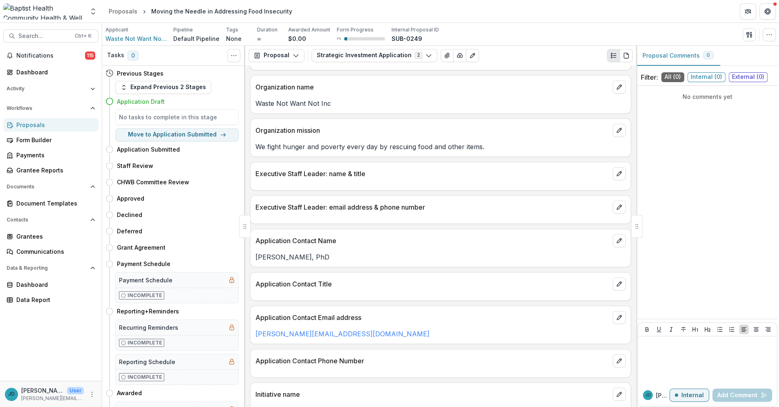
scroll to position [0, 0]
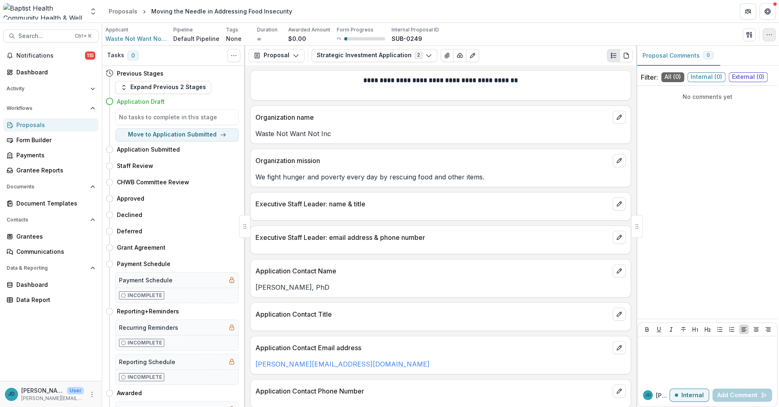
click at [769, 33] on icon "button" at bounding box center [769, 34] width 7 height 7
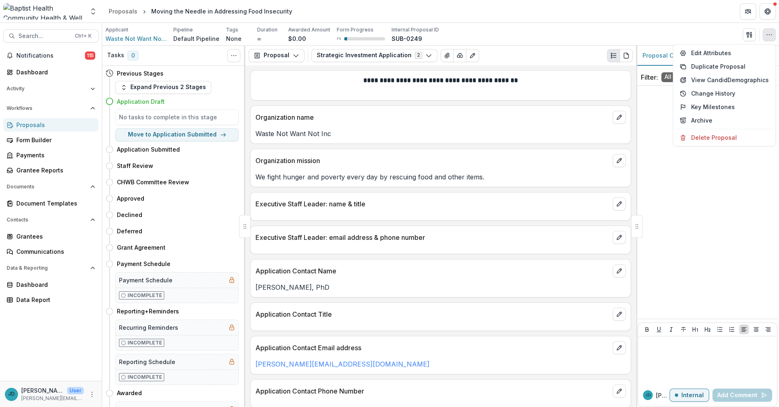
click at [769, 33] on icon "button" at bounding box center [769, 34] width 7 height 7
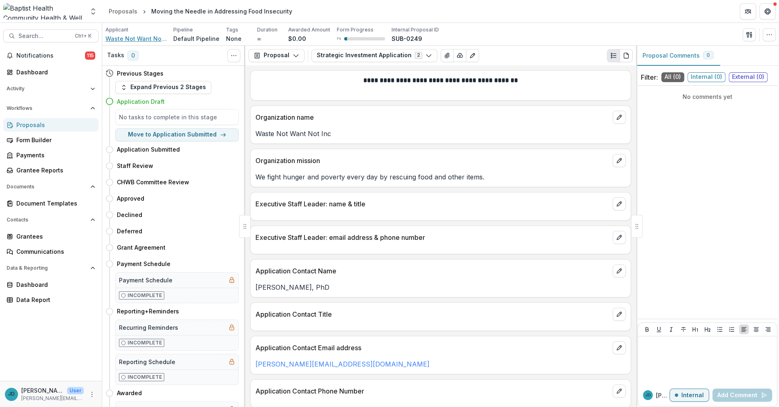
click at [134, 40] on span "Waste Not Want Not Inc" at bounding box center [135, 38] width 61 height 9
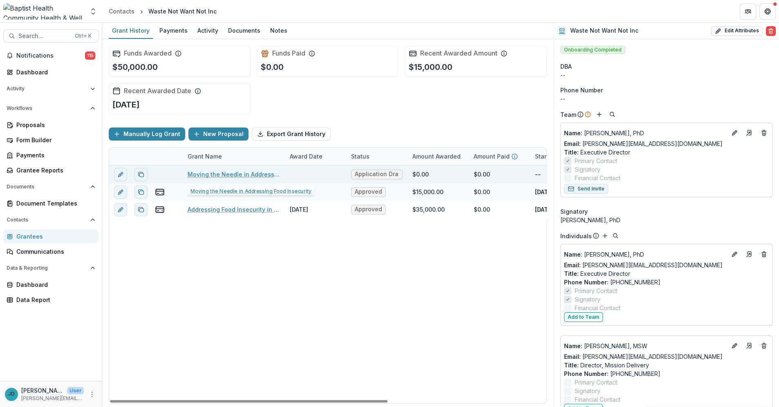
click at [215, 175] on link "Moving the Needle in Addressing Food Insecurity" at bounding box center [233, 174] width 92 height 9
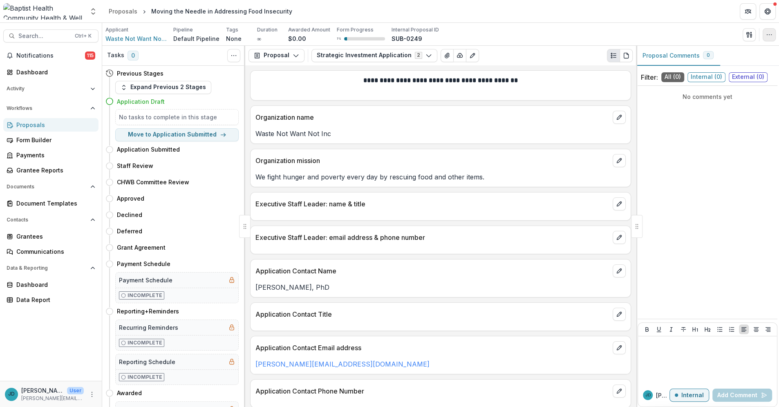
click at [771, 34] on circle "button" at bounding box center [771, 34] width 0 height 0
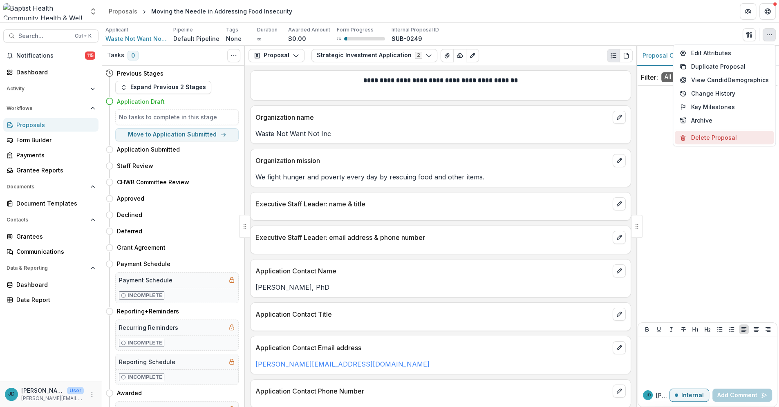
click at [735, 140] on button "Delete Proposal" at bounding box center [723, 137] width 99 height 13
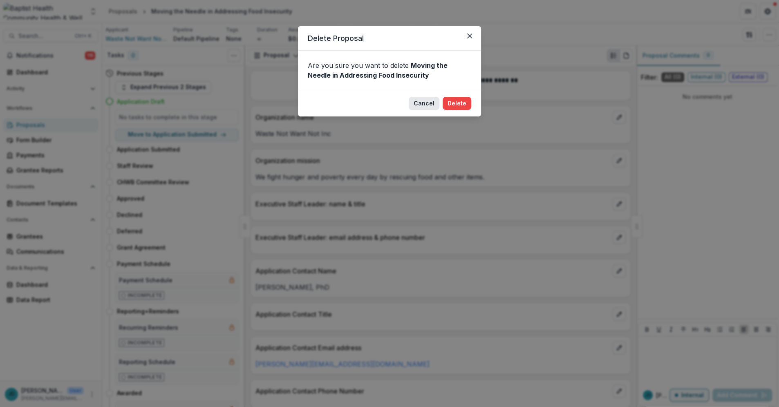
click at [421, 103] on button "Cancel" at bounding box center [423, 103] width 31 height 13
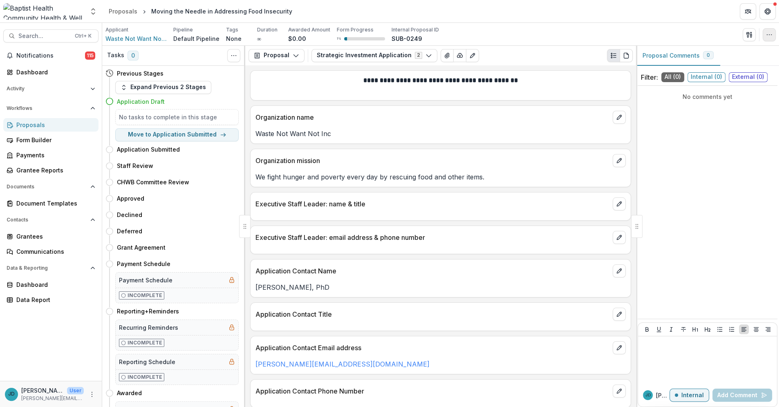
click at [766, 33] on icon "button" at bounding box center [769, 34] width 7 height 7
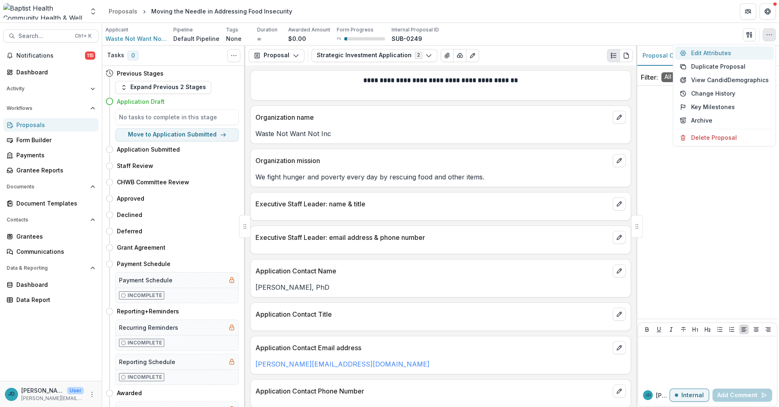
click at [717, 54] on button "Edit Attributes" at bounding box center [723, 52] width 99 height 13
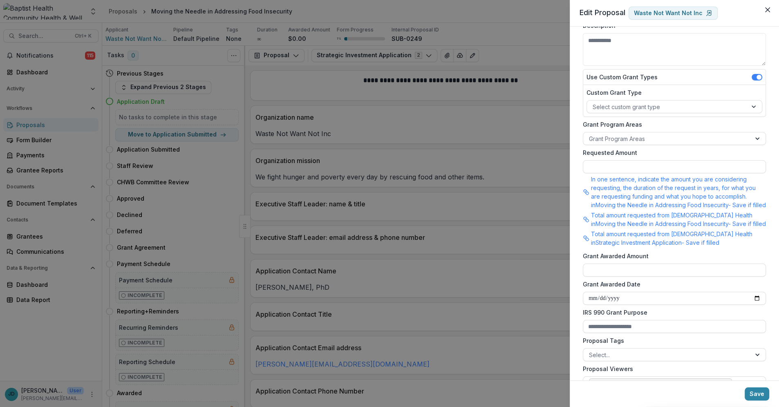
scroll to position [34, 0]
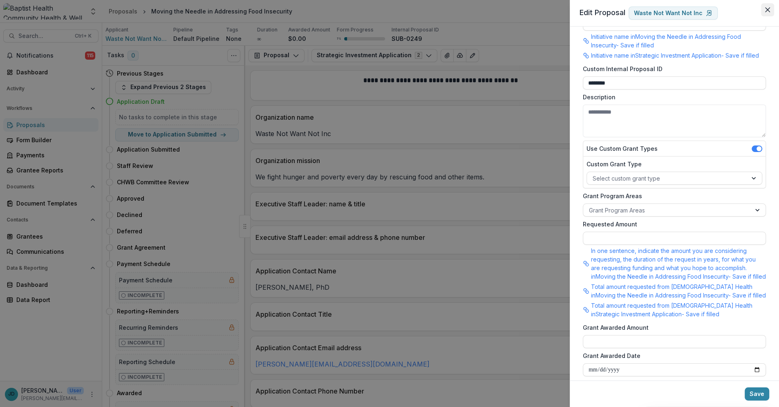
click at [766, 10] on icon "Close" at bounding box center [767, 9] width 5 height 5
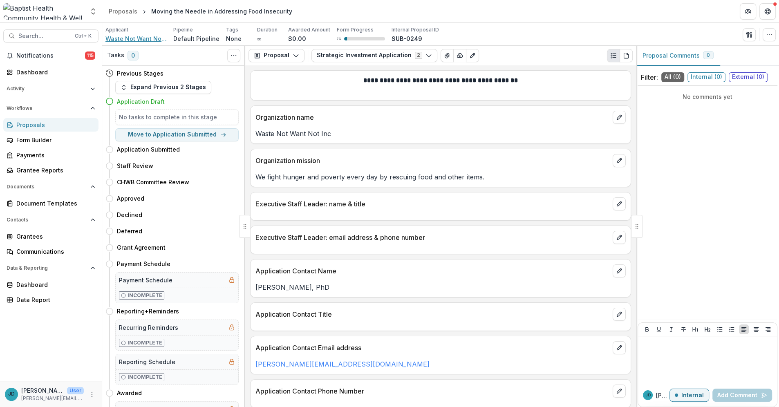
click at [125, 37] on span "Waste Not Want Not Inc" at bounding box center [135, 38] width 61 height 9
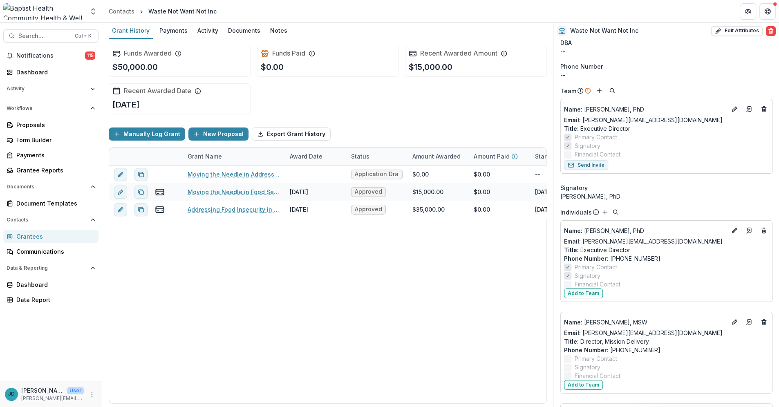
scroll to position [45, 0]
